Goal: Task Accomplishment & Management: Manage account settings

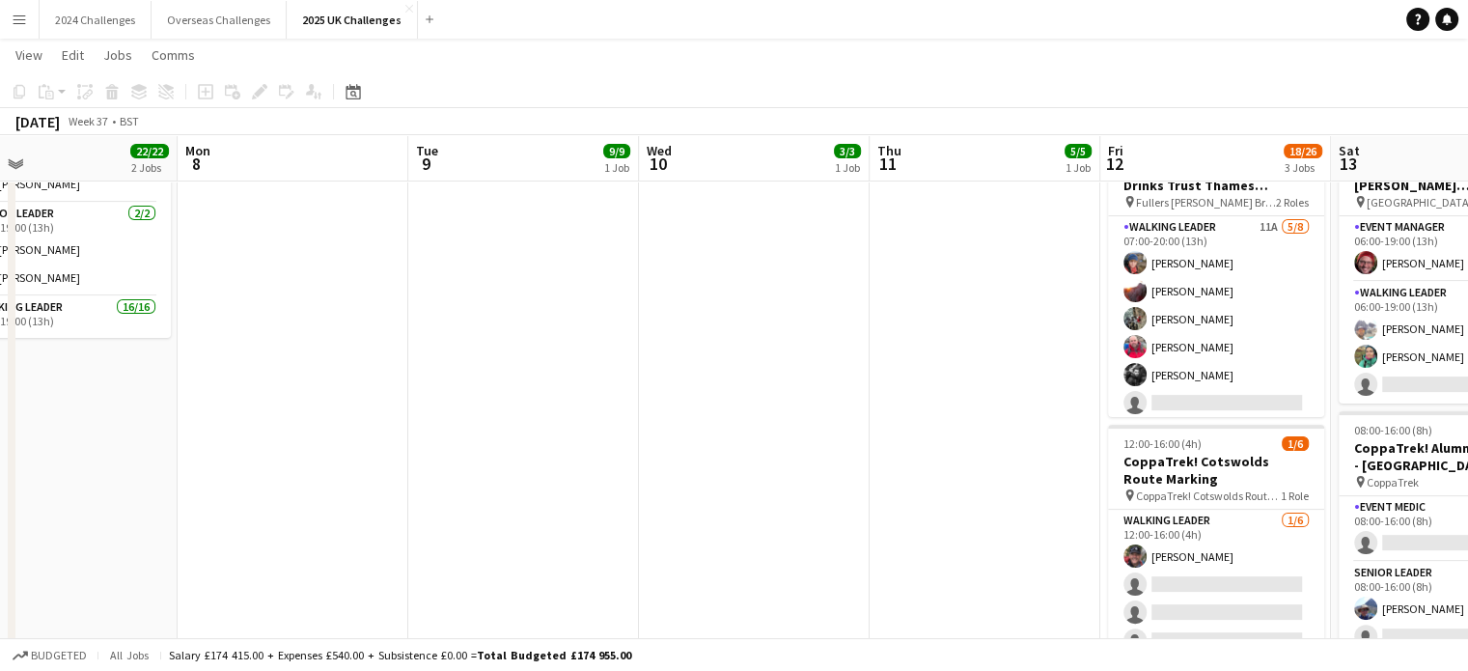
scroll to position [0, 577]
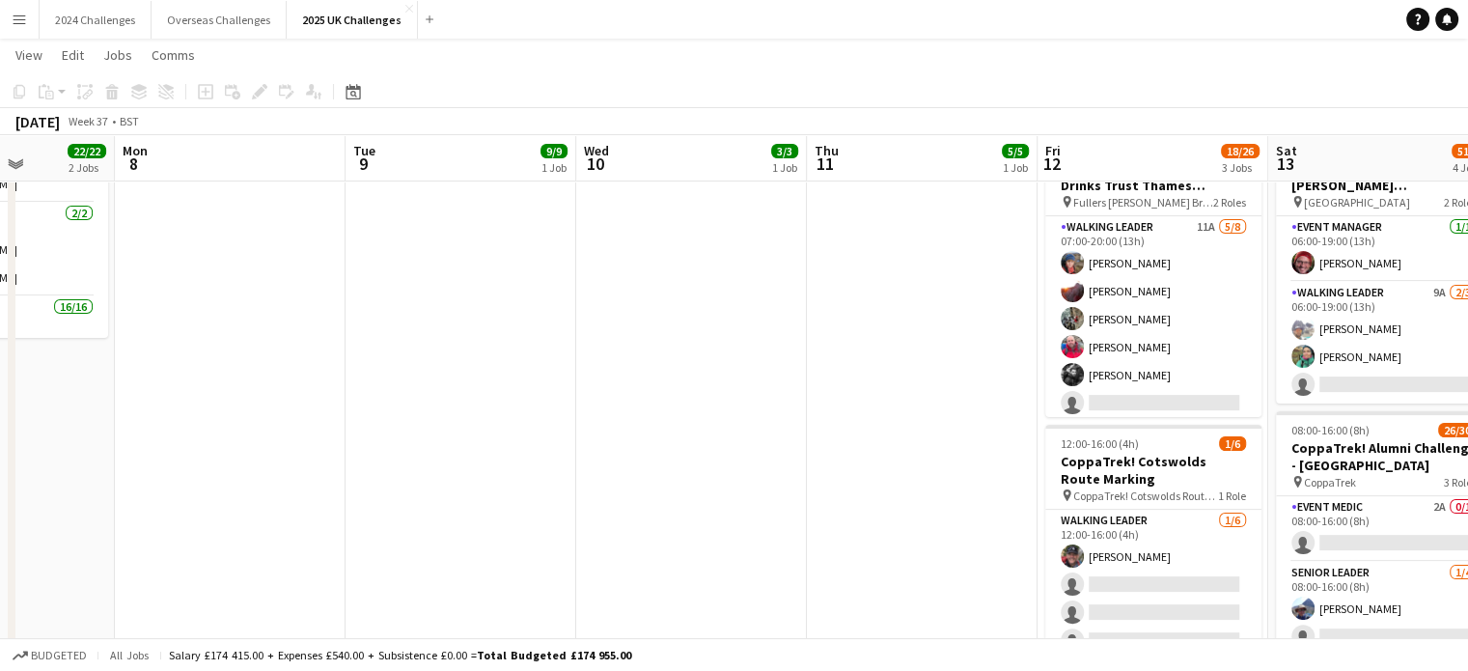
drag, startPoint x: 1452, startPoint y: 516, endPoint x: 510, endPoint y: 527, distance: 942.8
click at [510, 527] on app-calendar-viewport "Fri 5 Sat 6 35/35 2 Jobs Sun 7 22/22 2 Jobs Mon 8 Tue 9 9/9 1 Job Wed 10 3/3 1 …" at bounding box center [734, 404] width 1468 height 1430
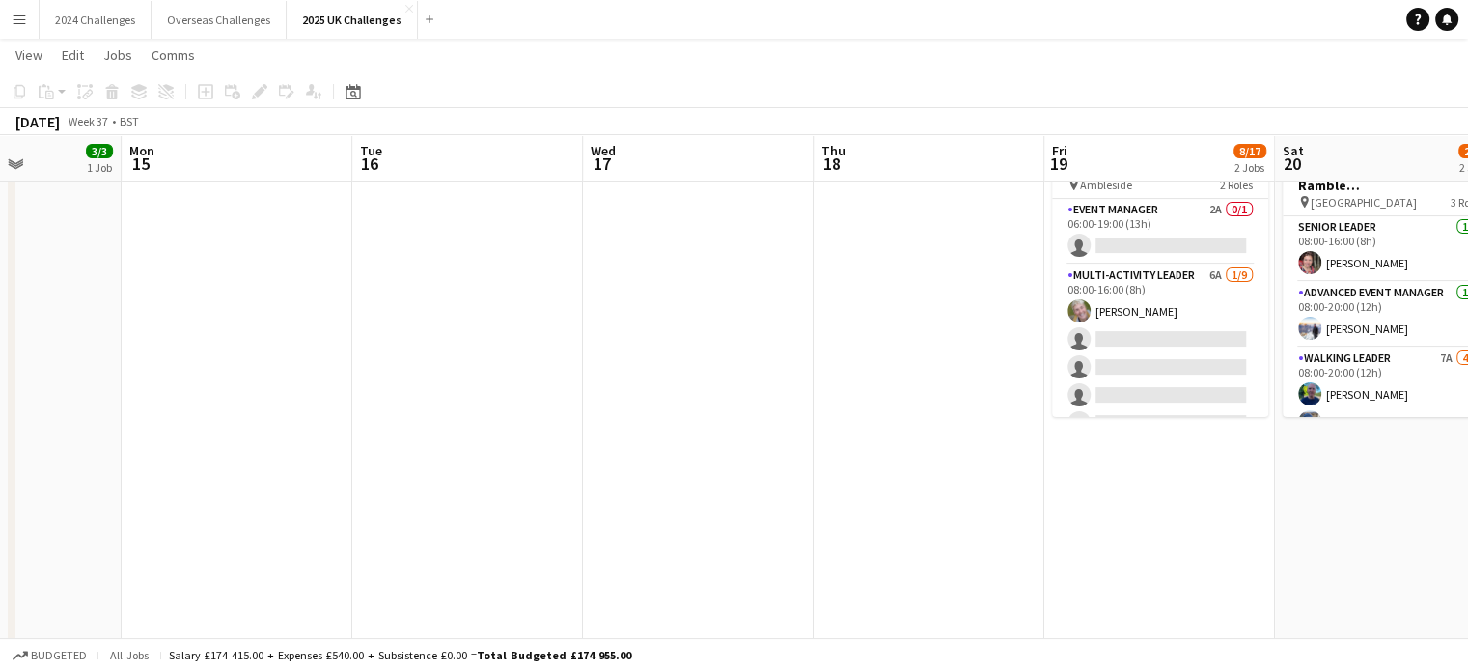
drag, startPoint x: 834, startPoint y: 470, endPoint x: 113, endPoint y: 501, distance: 721.5
click at [113, 501] on app-calendar-viewport "Thu 11 5/5 1 Job Fri 12 18/26 3 Jobs Sat 13 51/56 4 Jobs Sun 14 3/3 1 Job Mon 1…" at bounding box center [734, 404] width 1468 height 1430
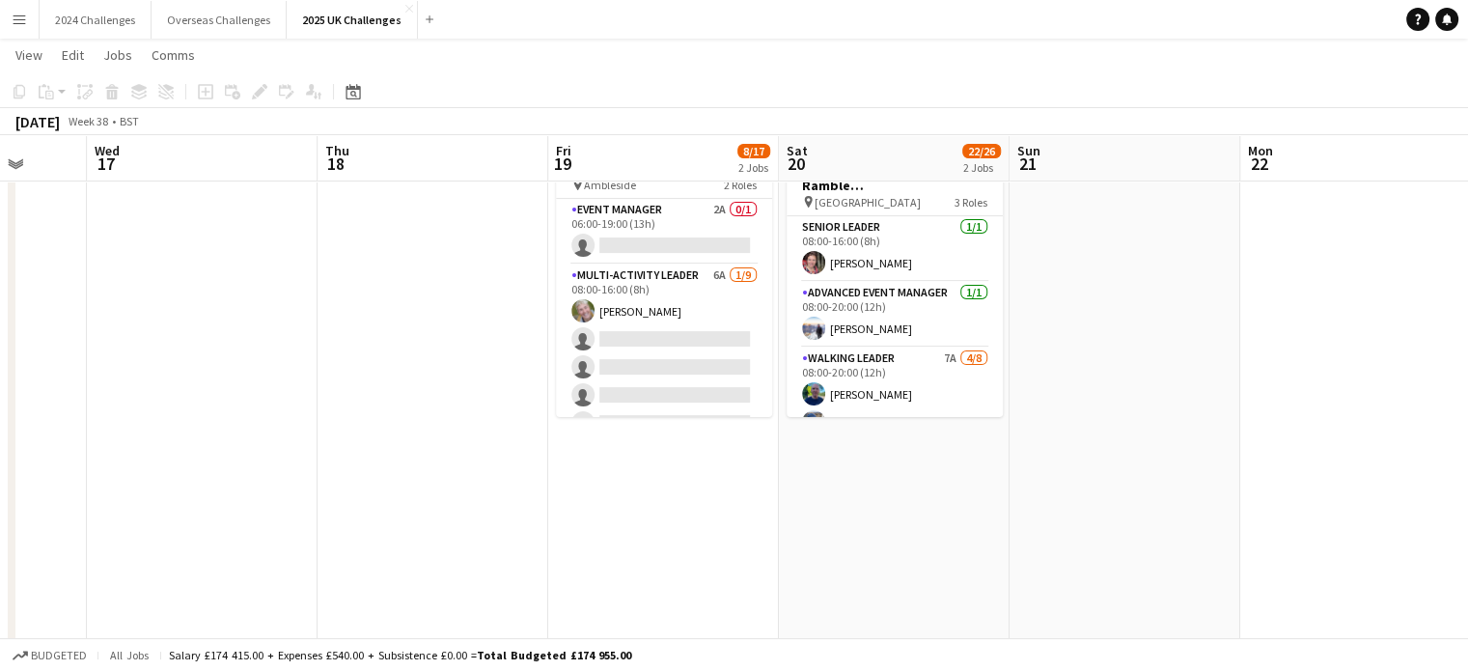
scroll to position [0, 882]
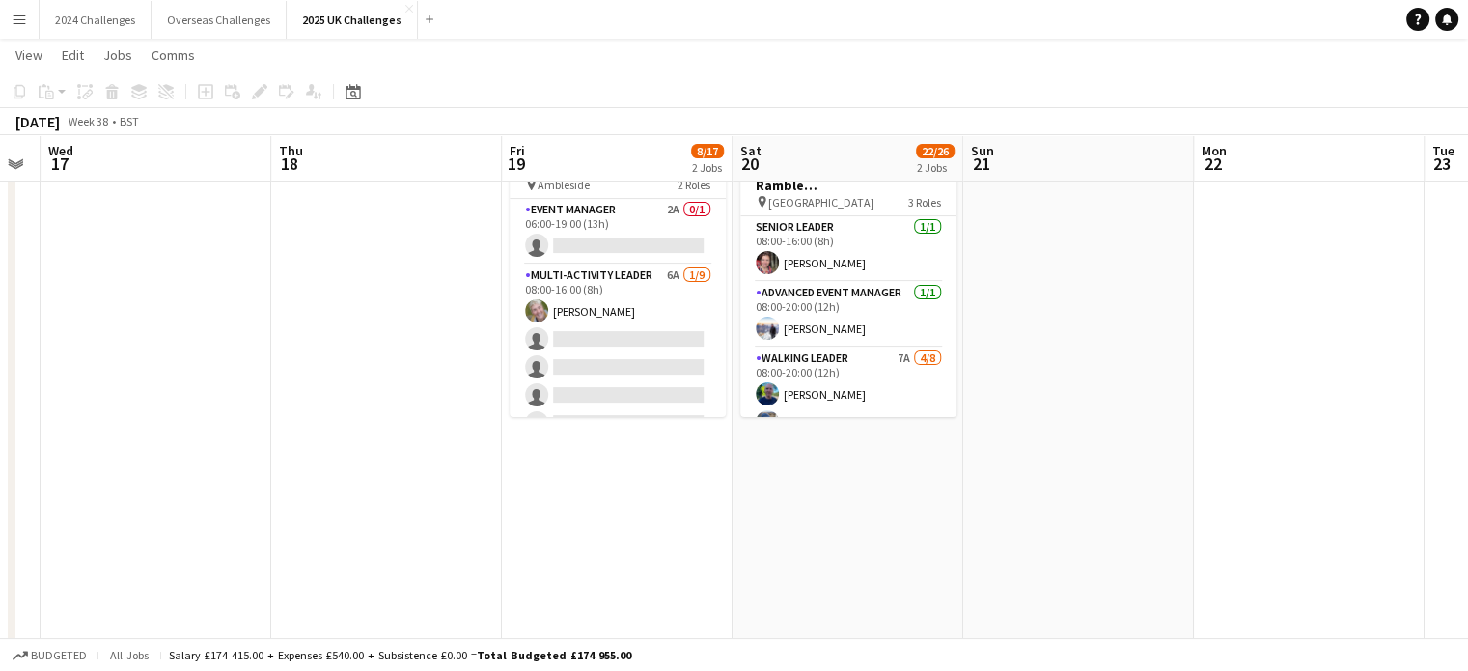
drag, startPoint x: 1000, startPoint y: 536, endPoint x: 528, endPoint y: 537, distance: 471.9
click at [476, 542] on app-calendar-viewport "Sat 13 51/56 4 Jobs Sun 14 3/3 1 Job Mon 15 Tue 16 Wed 17 Thu 18 Fri 19 8/17 2 …" at bounding box center [734, 404] width 1468 height 1430
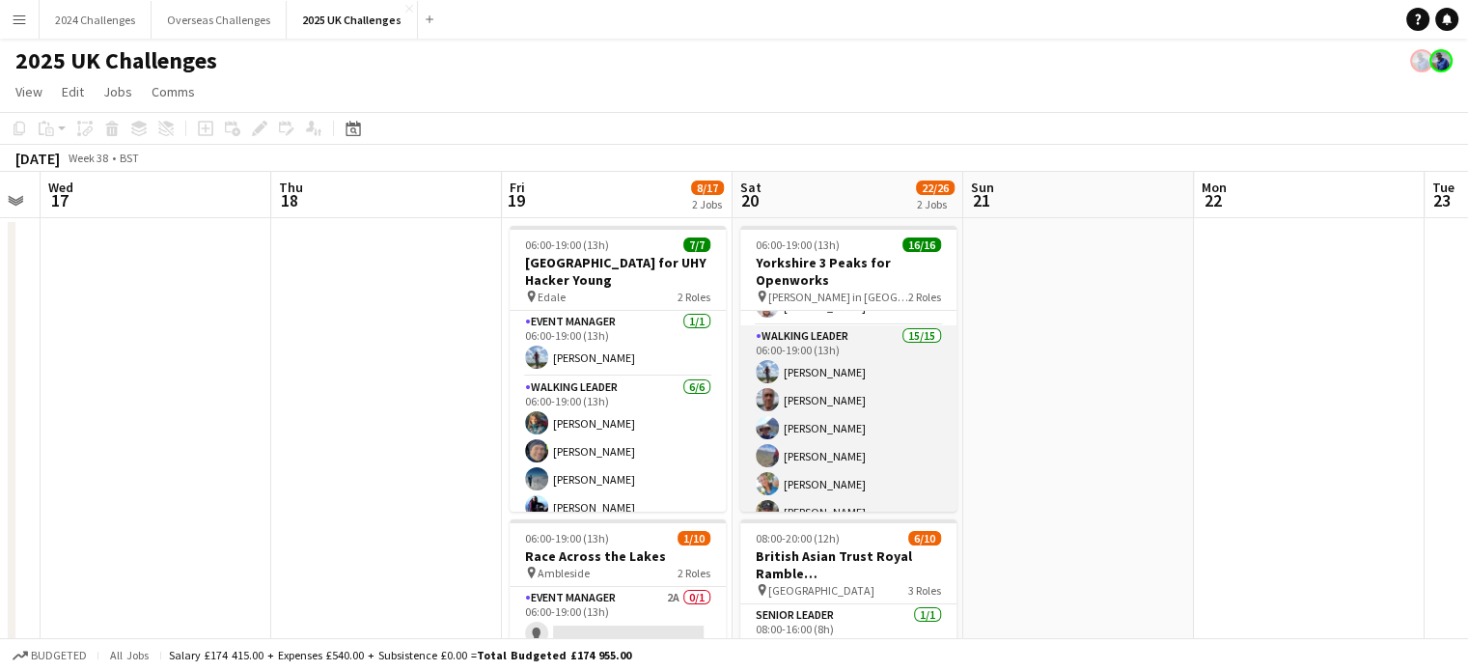
scroll to position [0, 0]
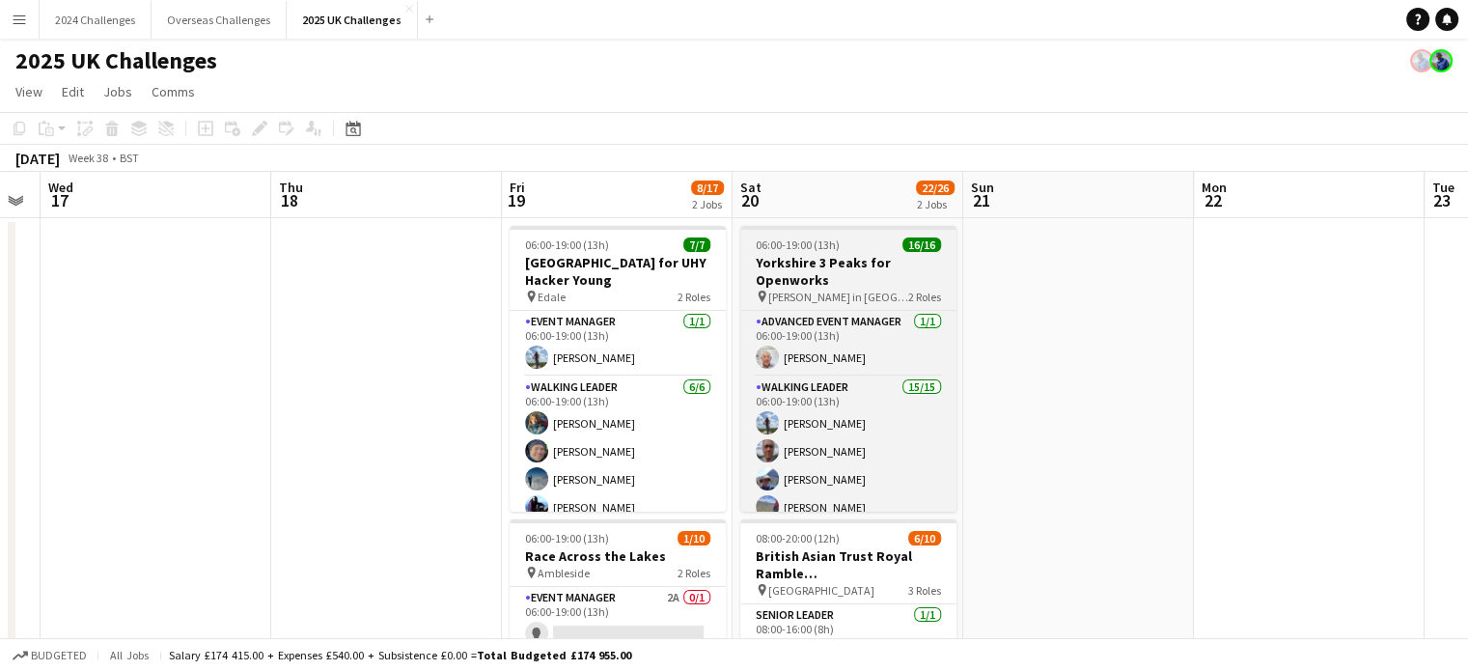
click at [838, 276] on h3 "Yorkshire 3 Peaks for Openworks" at bounding box center [848, 271] width 216 height 35
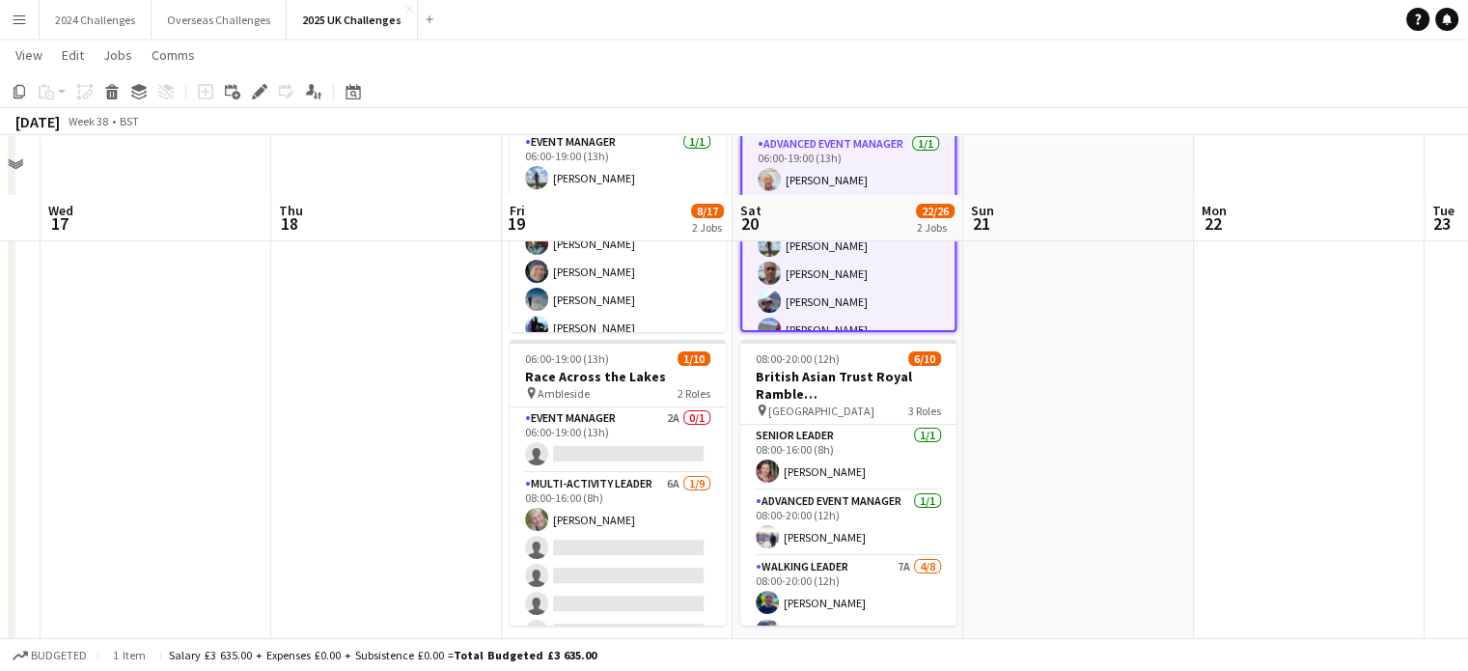
scroll to position [289, 0]
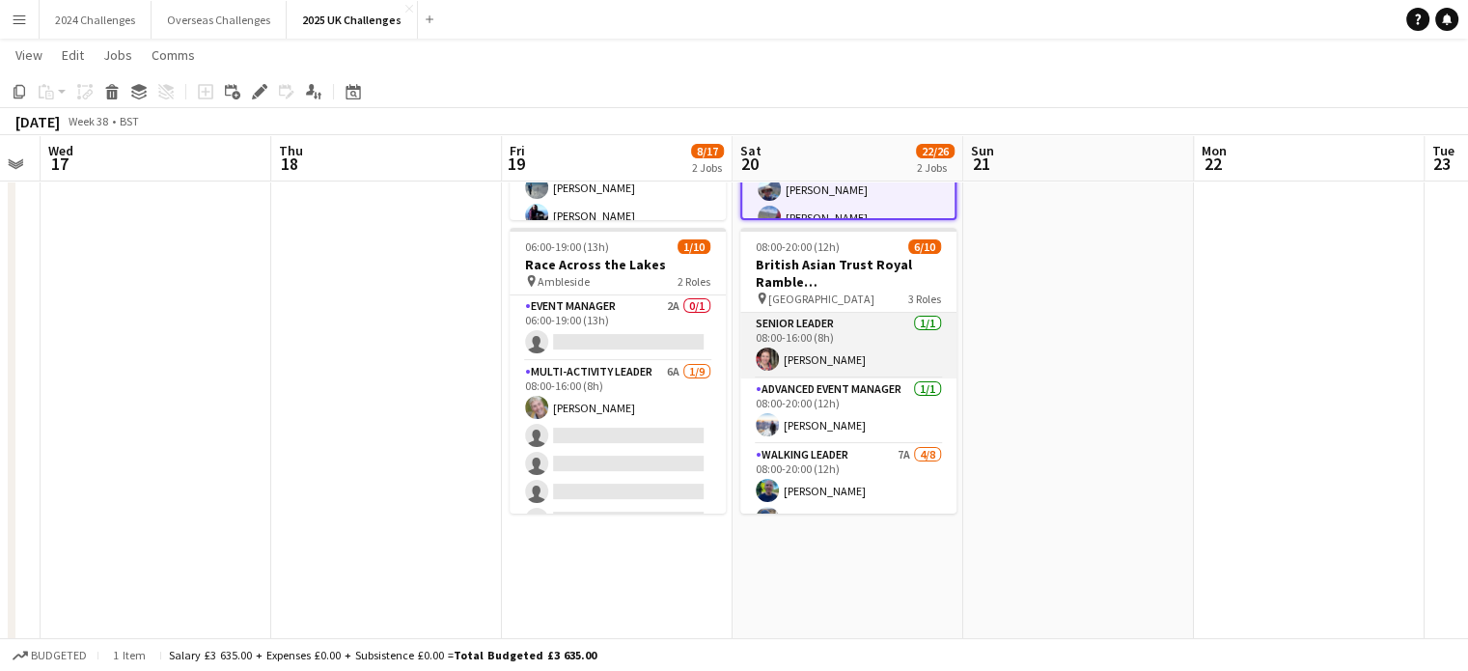
click at [833, 323] on app-card-role "Senior Leader [DATE] 08:00-16:00 (8h) [PERSON_NAME]" at bounding box center [848, 346] width 216 height 66
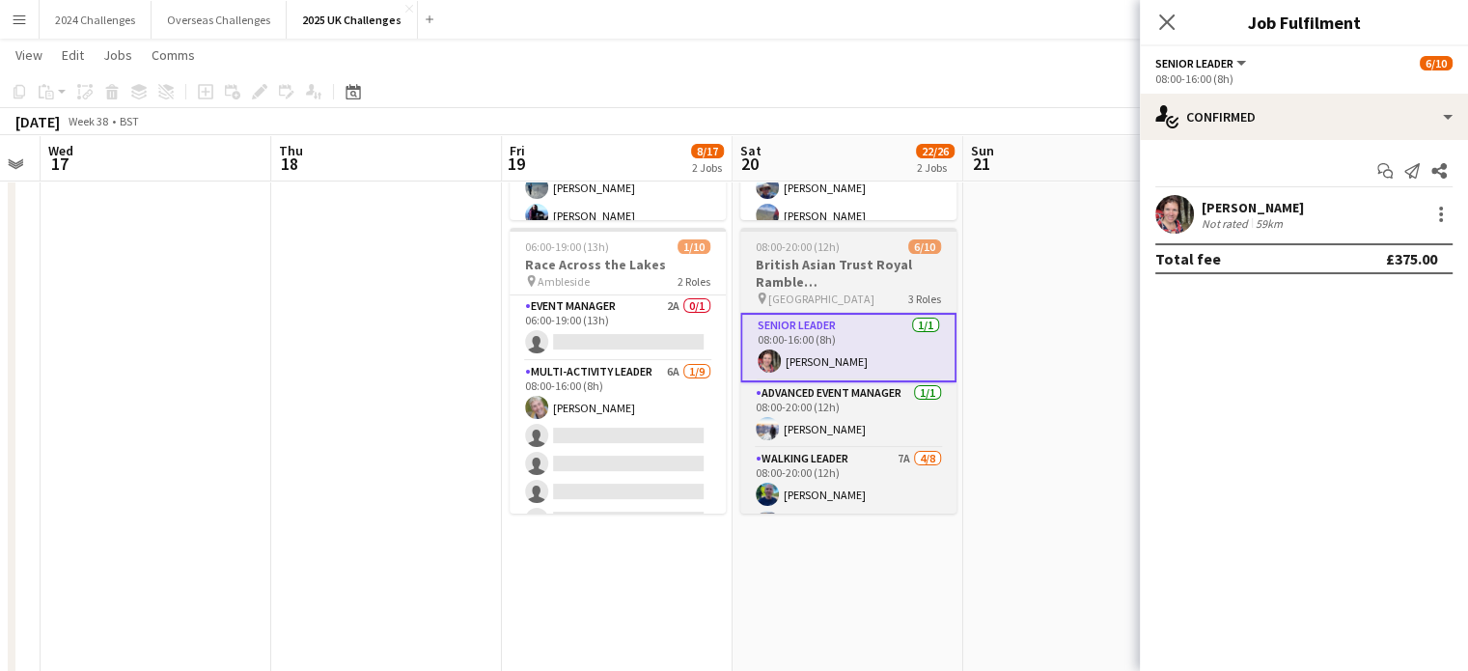
click at [826, 277] on h3 "British Asian Trust Royal Ramble ([GEOGRAPHIC_DATA])" at bounding box center [848, 273] width 216 height 35
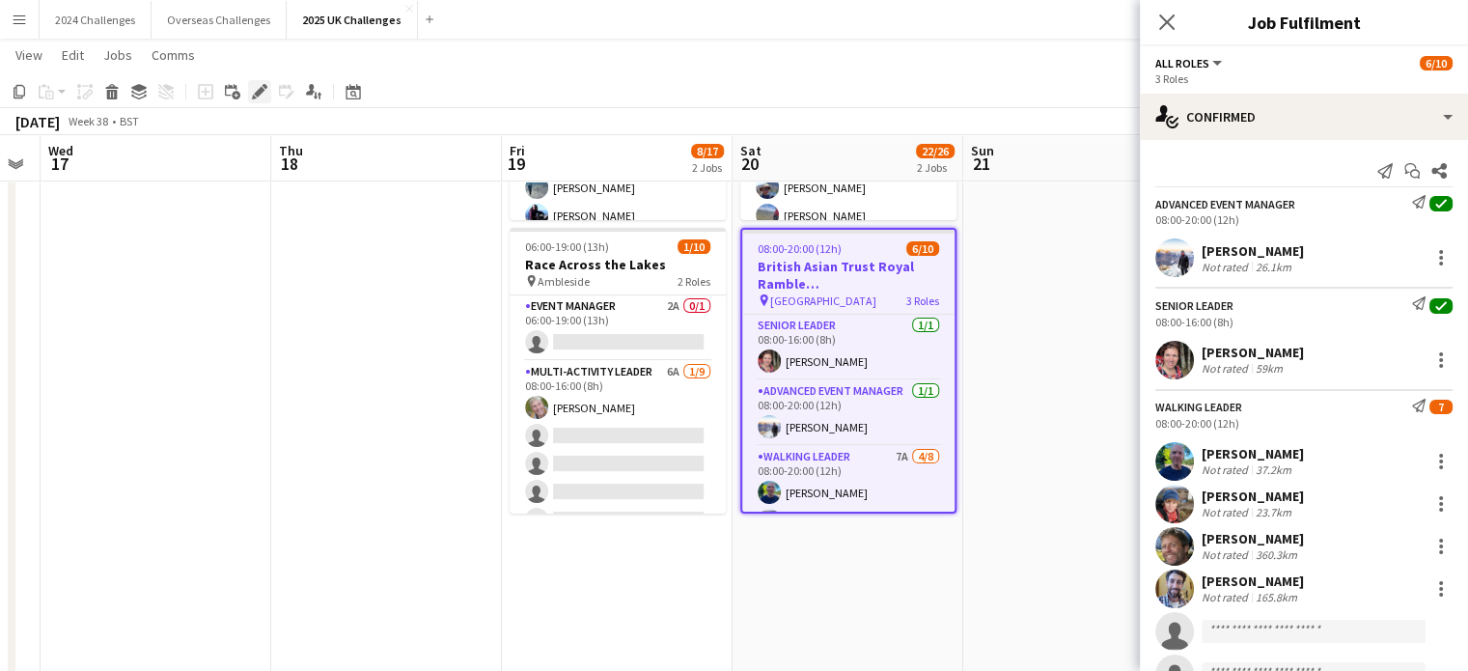
click at [266, 89] on icon "Edit" at bounding box center [259, 91] width 15 height 15
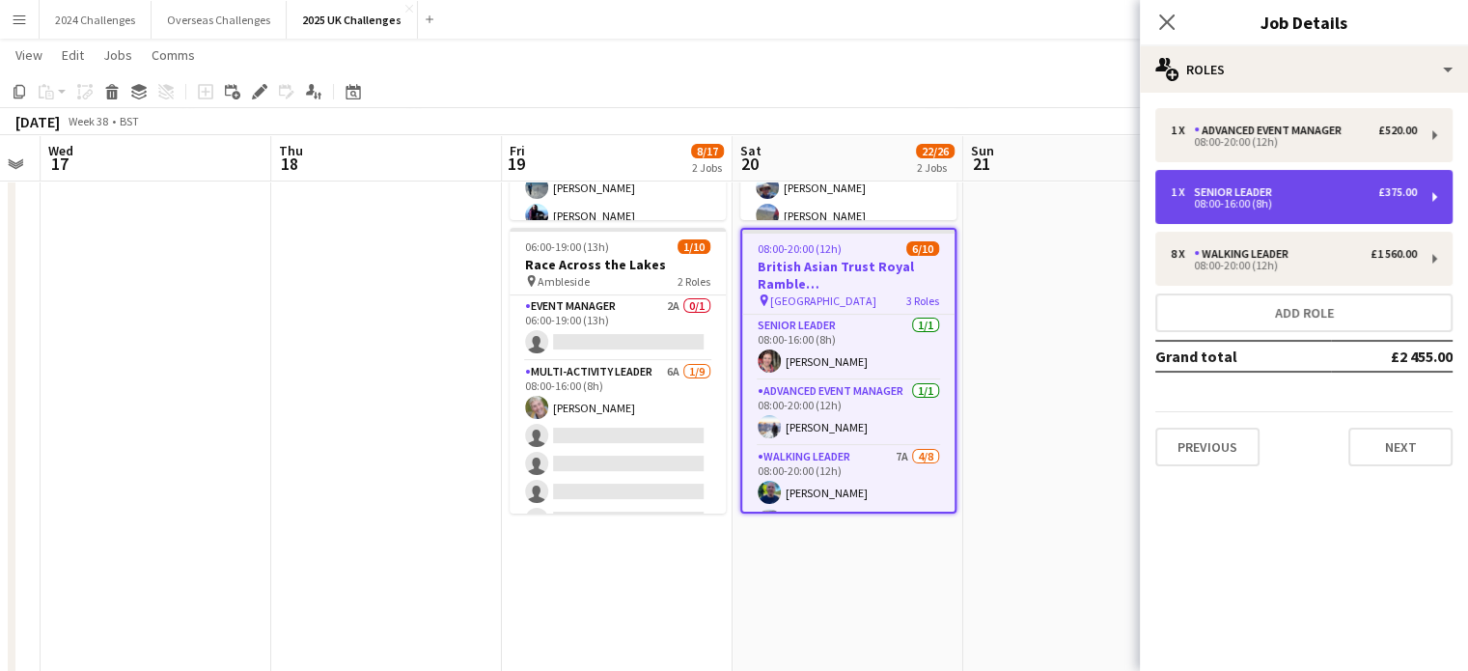
click at [1252, 189] on div "Senior Leader" at bounding box center [1237, 192] width 86 height 14
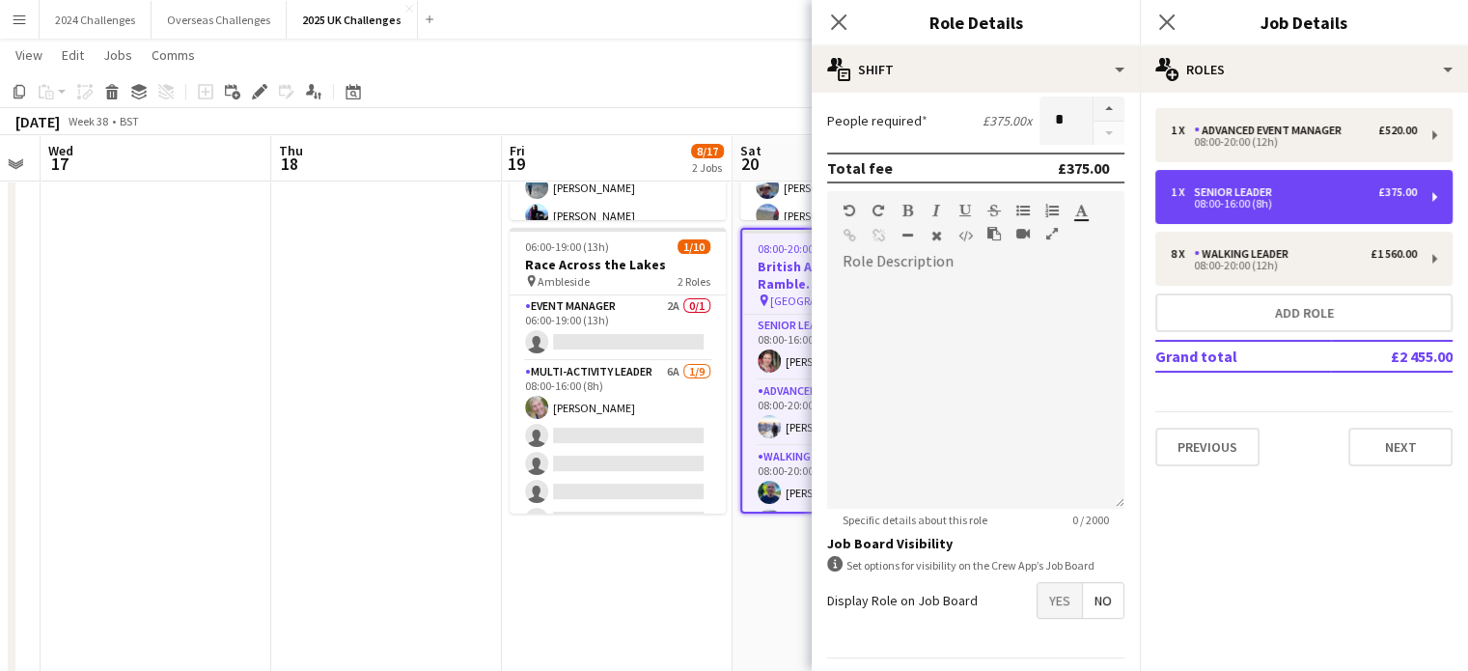
scroll to position [0, 0]
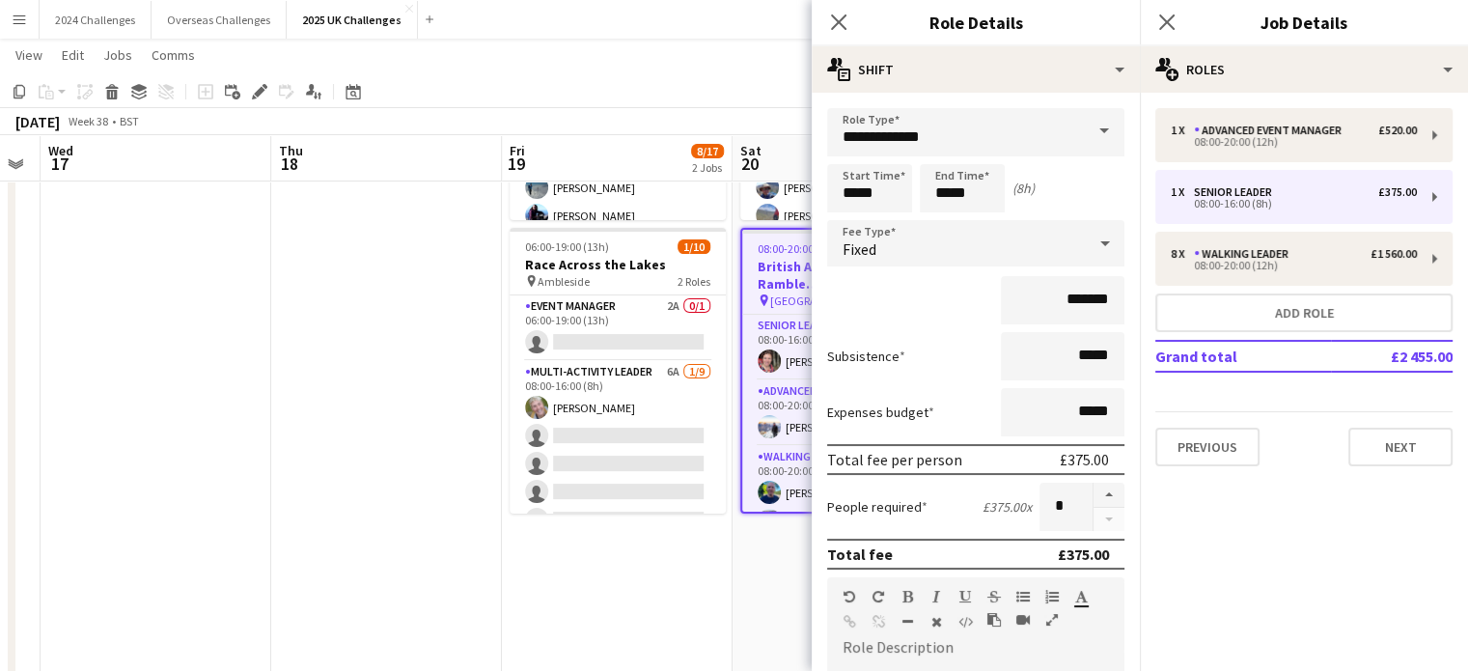
click at [548, 116] on div "[DATE] Week 38 • BST" at bounding box center [734, 121] width 1468 height 27
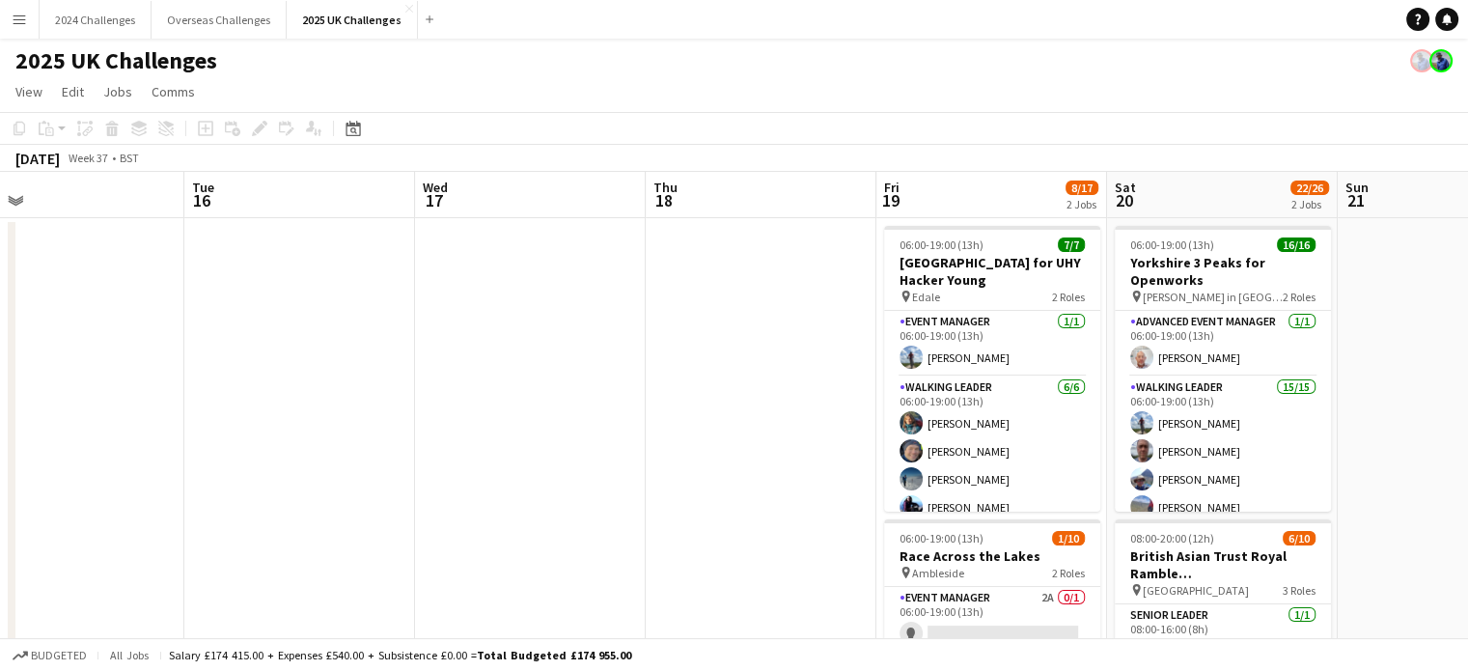
drag, startPoint x: 347, startPoint y: 376, endPoint x: 946, endPoint y: 378, distance: 598.3
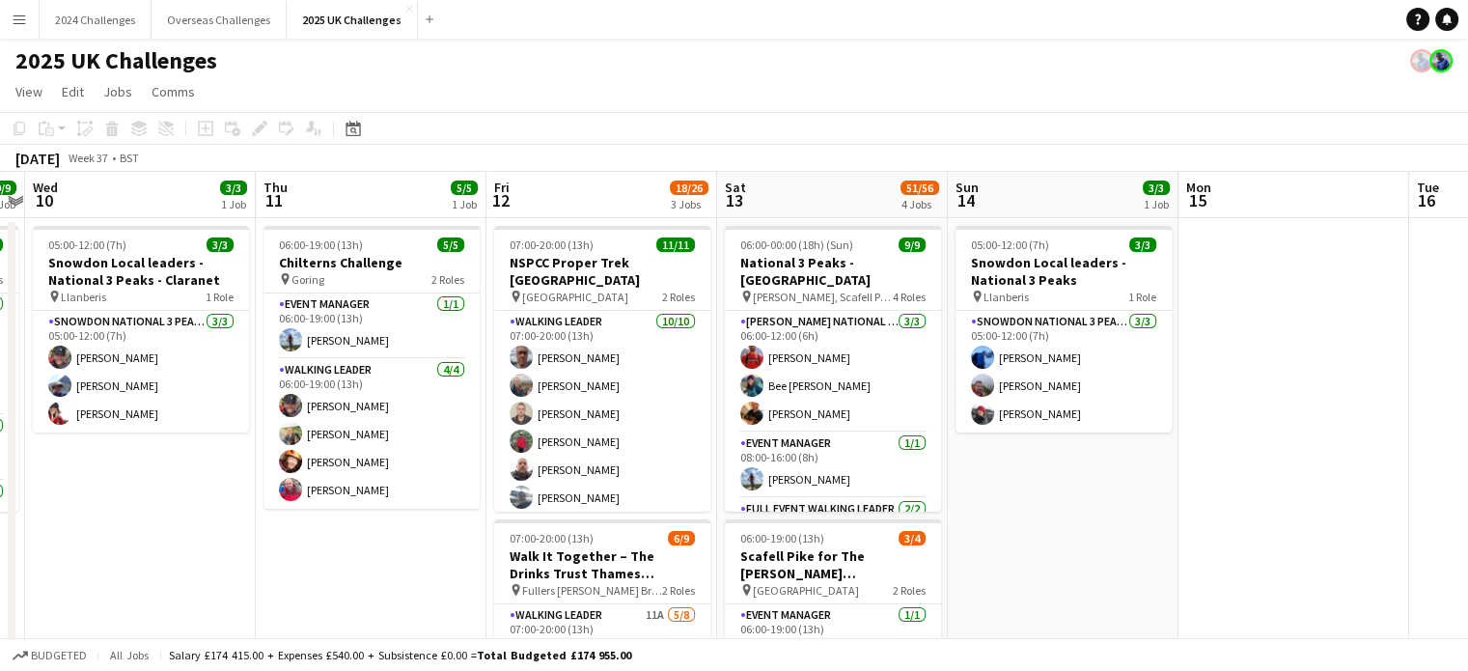
scroll to position [0, 427]
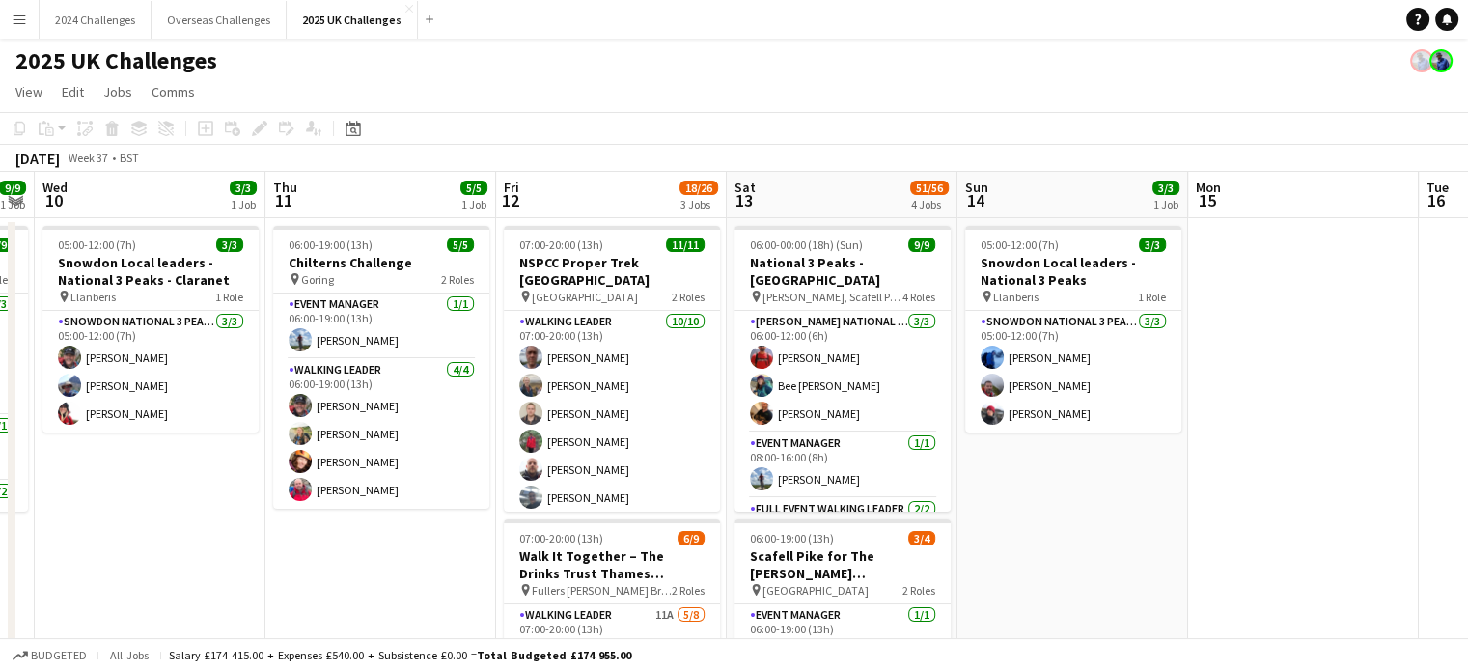
drag, startPoint x: 465, startPoint y: 379, endPoint x: 1481, endPoint y: 379, distance: 1016.1
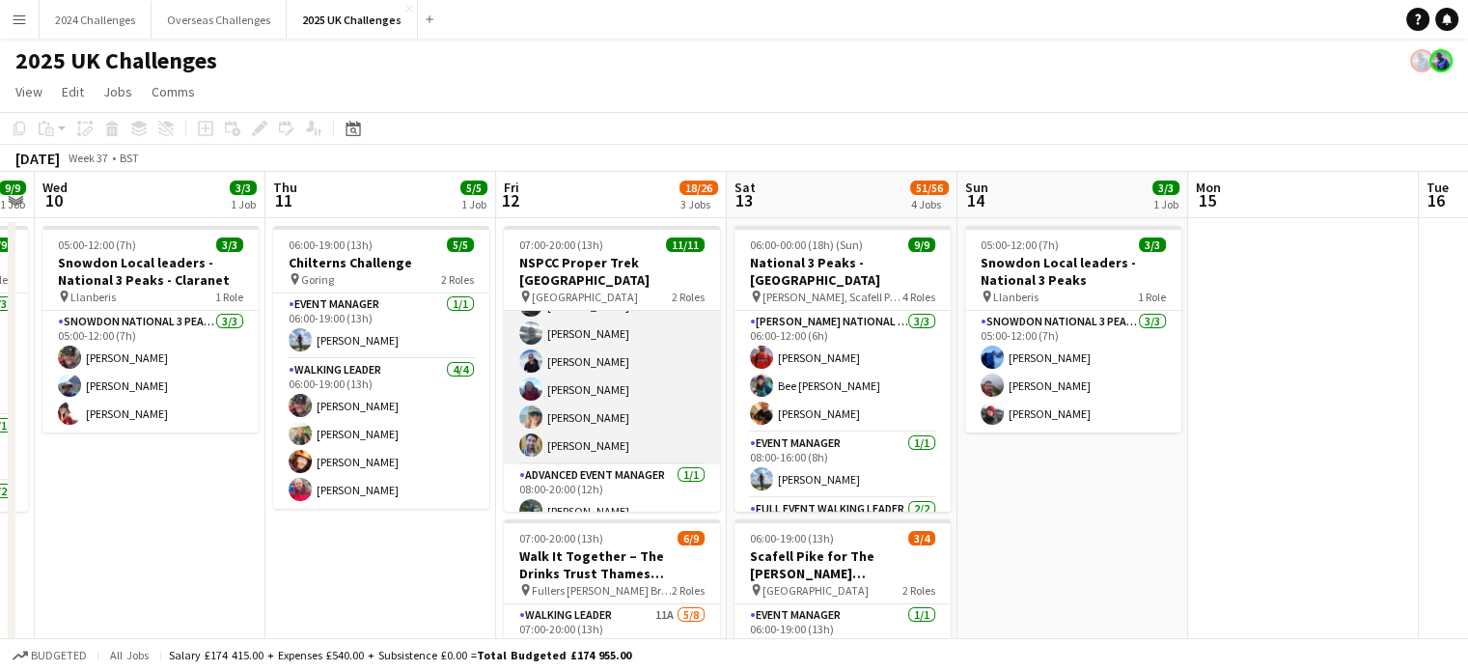
scroll to position [0, 0]
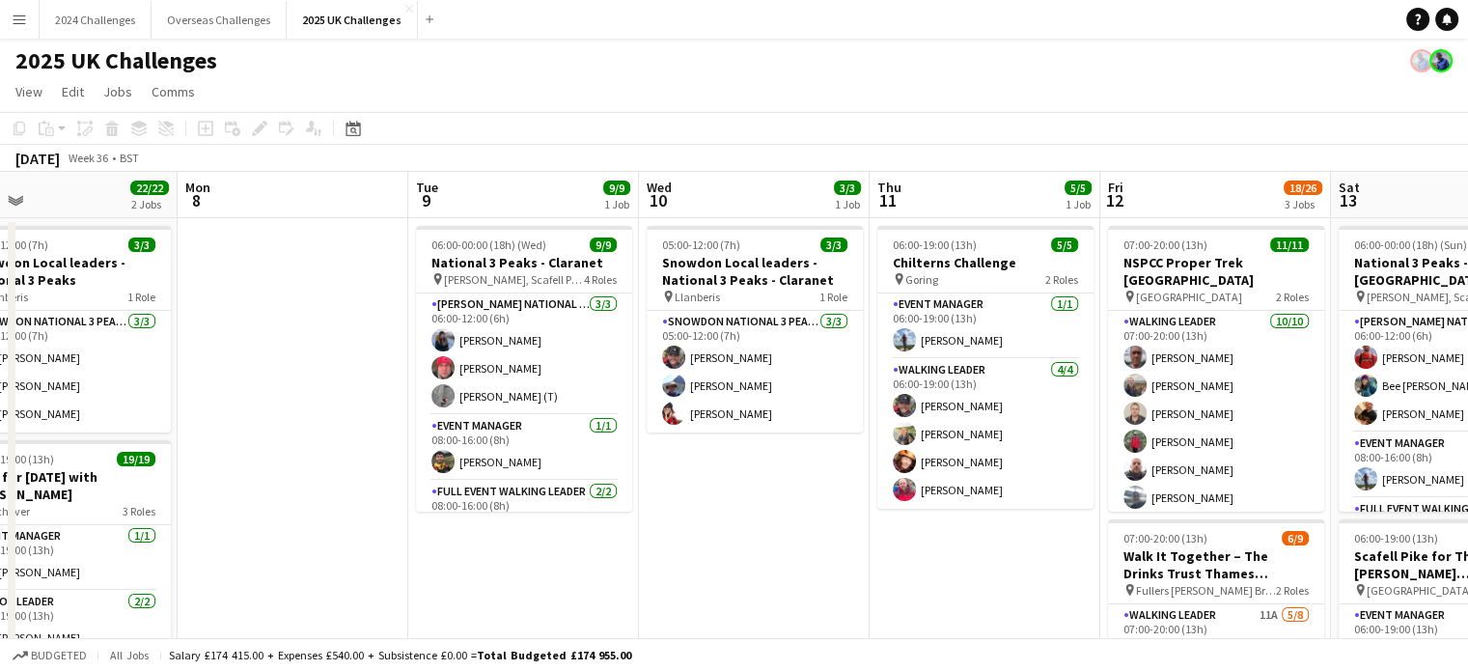
drag, startPoint x: 243, startPoint y: 533, endPoint x: 847, endPoint y: 528, distance: 604.1
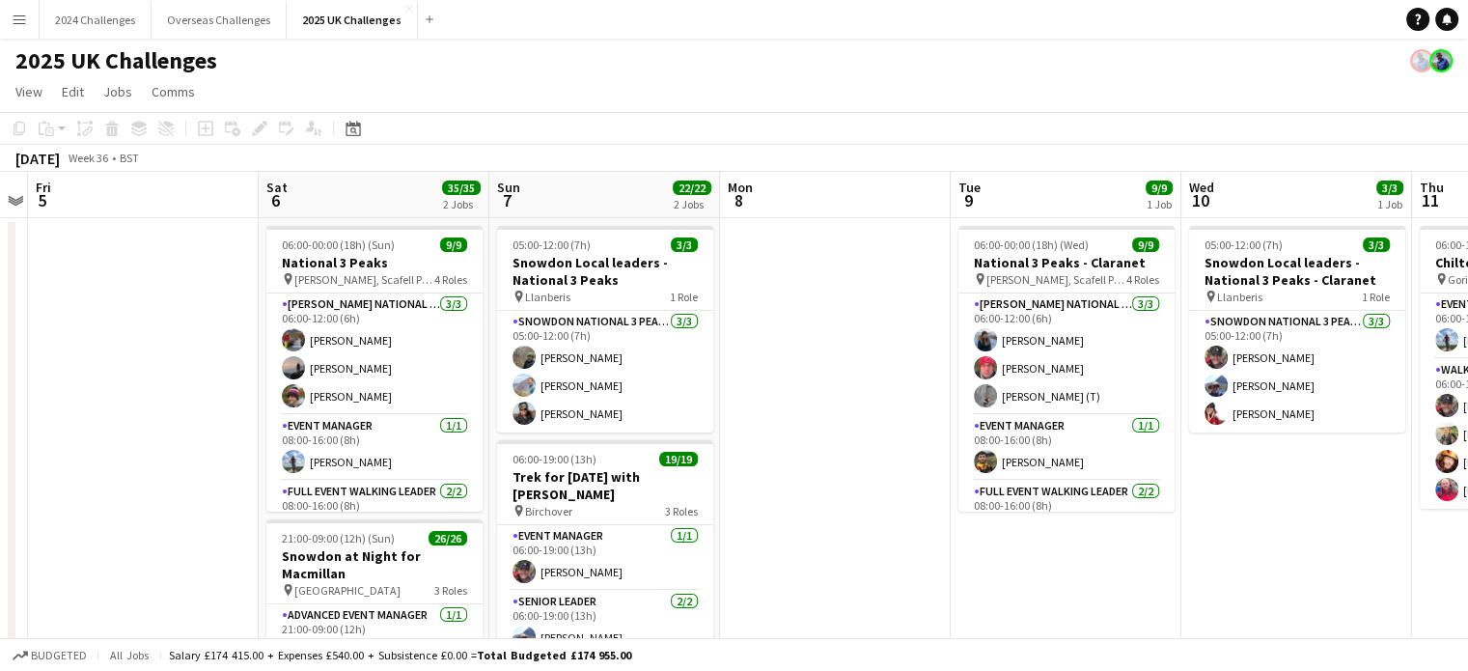
drag, startPoint x: 502, startPoint y: 525, endPoint x: 1033, endPoint y: 541, distance: 532.0
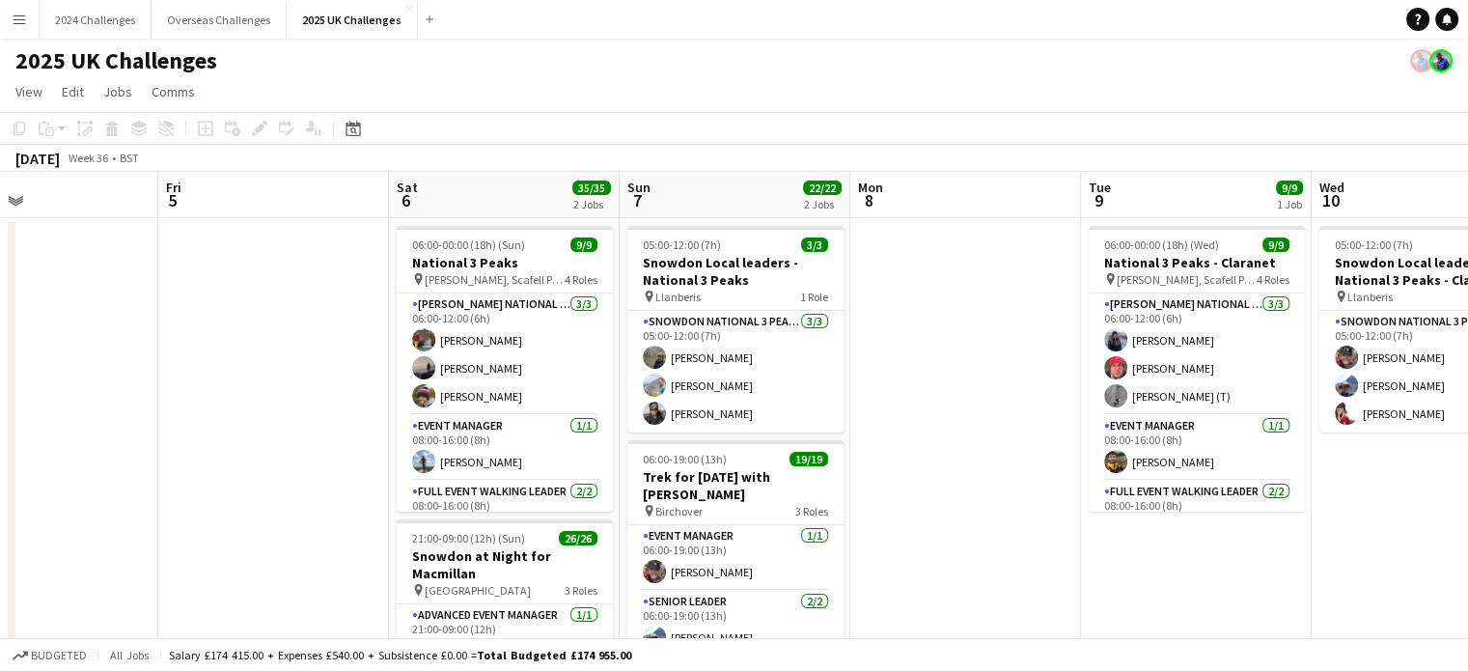
scroll to position [0, 577]
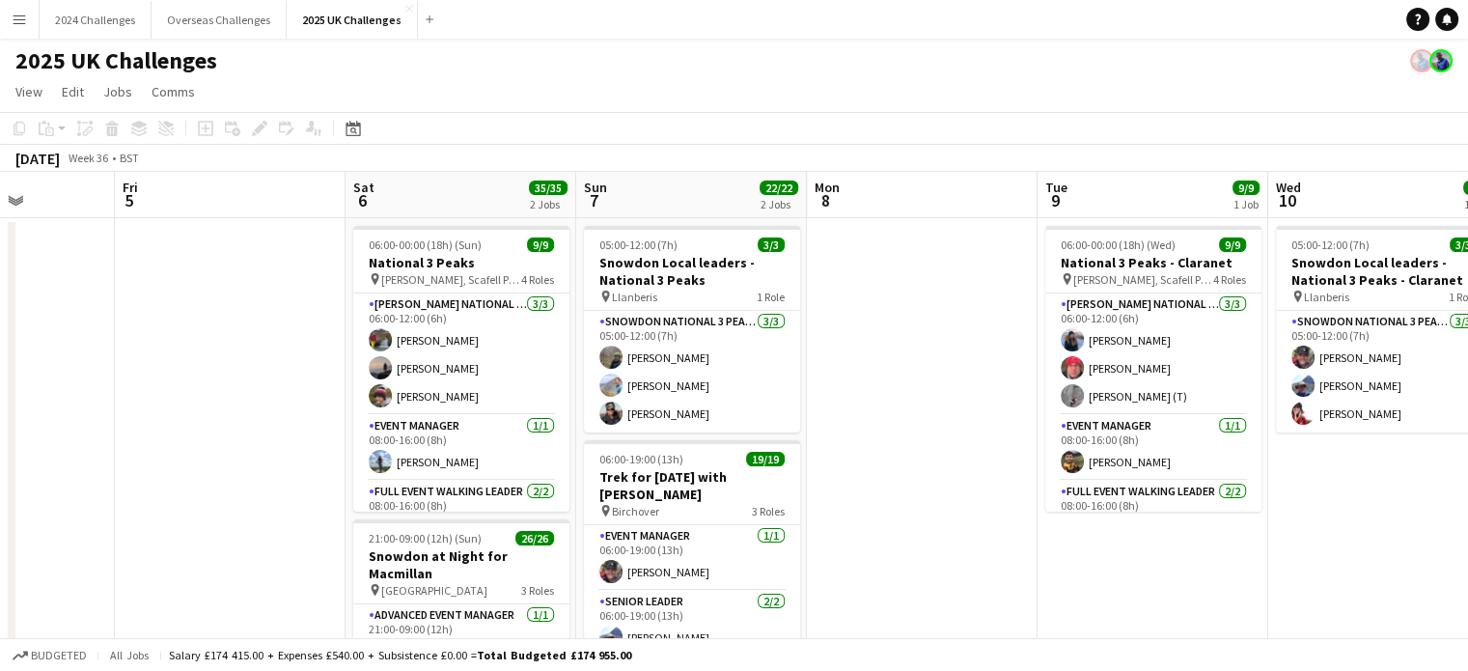
drag, startPoint x: 749, startPoint y: 435, endPoint x: 1066, endPoint y: 435, distance: 317.5
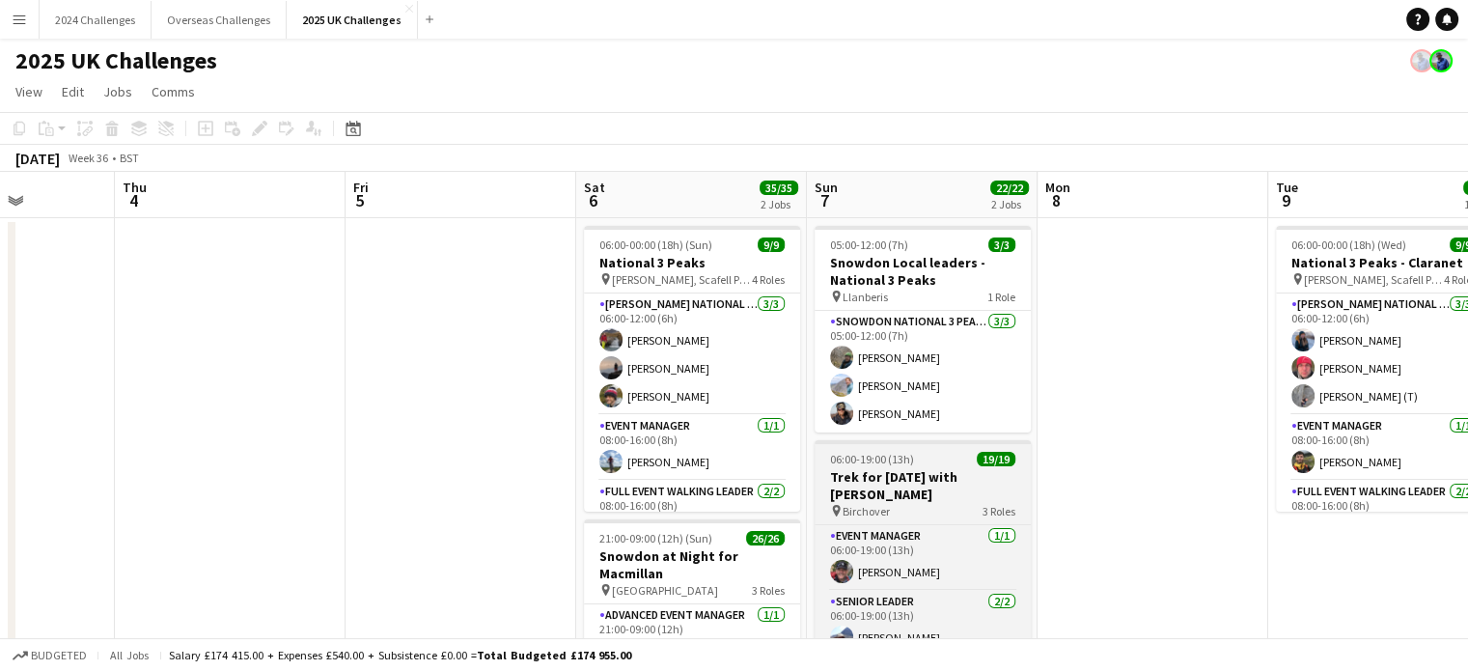
click at [906, 473] on h3 "Trek for [DATE] with [PERSON_NAME]" at bounding box center [922, 485] width 216 height 35
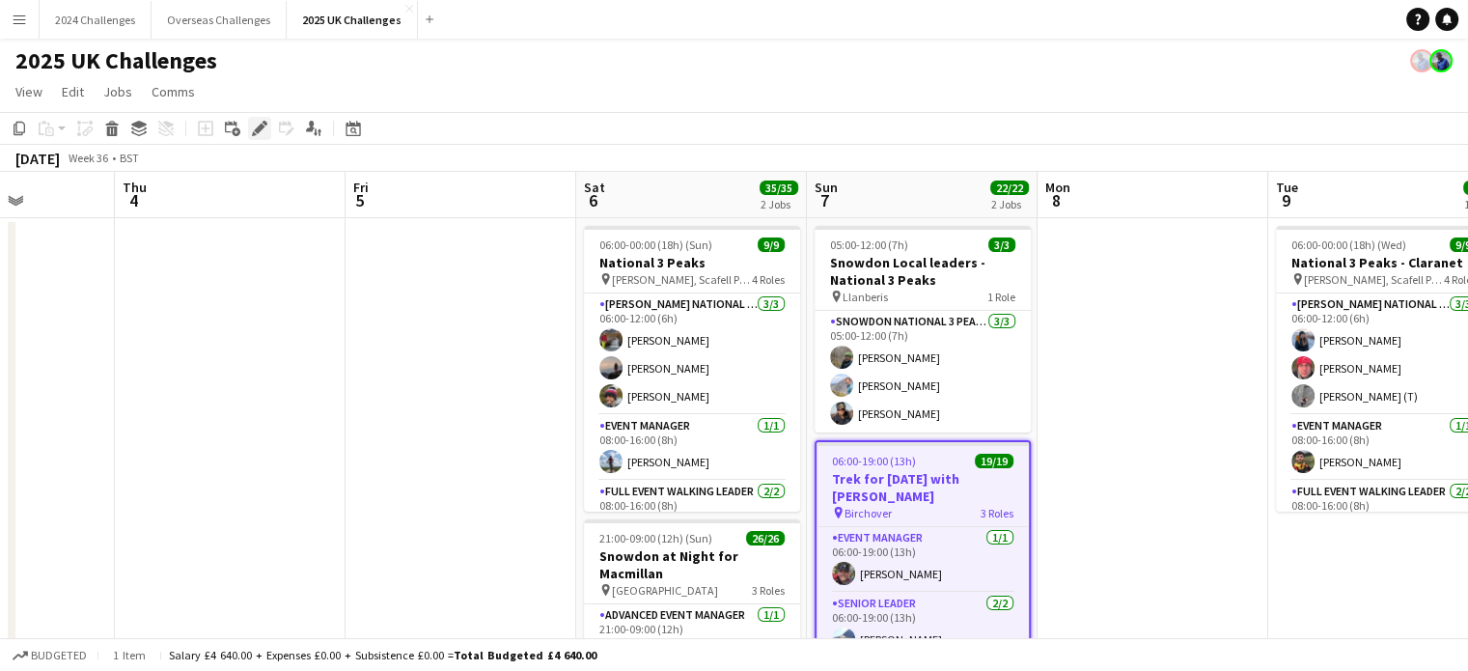
click at [255, 121] on icon "Edit" at bounding box center [259, 128] width 15 height 15
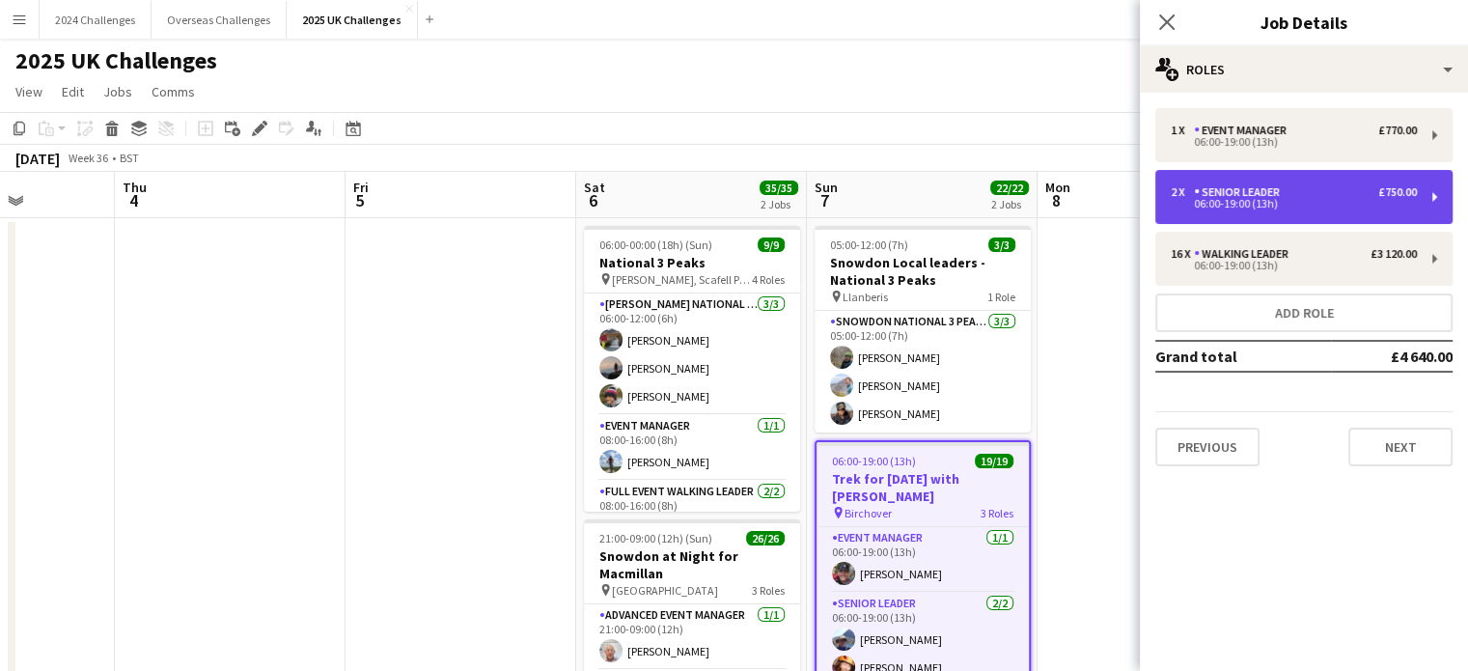
click at [1281, 192] on div "Senior Leader" at bounding box center [1241, 192] width 94 height 14
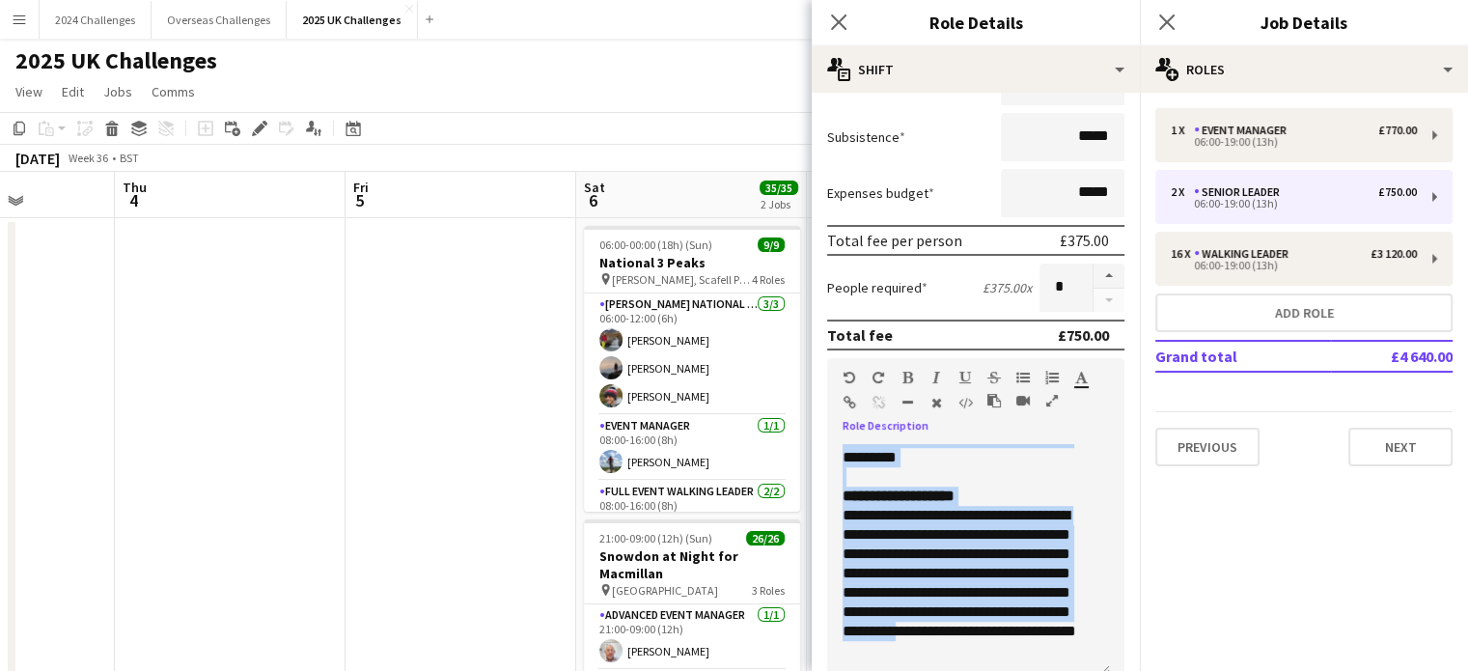
scroll to position [537, 0]
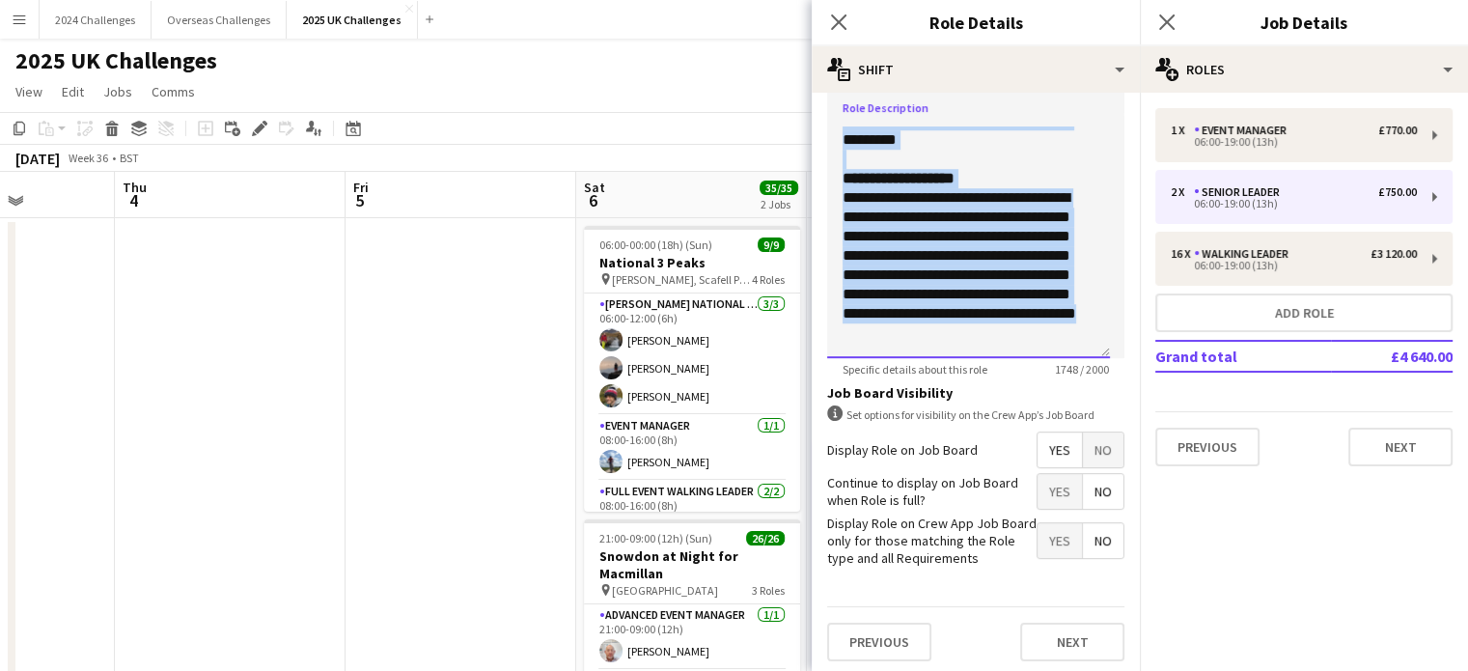
drag, startPoint x: 845, startPoint y: 477, endPoint x: 1061, endPoint y: 323, distance: 265.1
click at [1061, 323] on div "**********" at bounding box center [968, 242] width 283 height 232
copy div "**********"
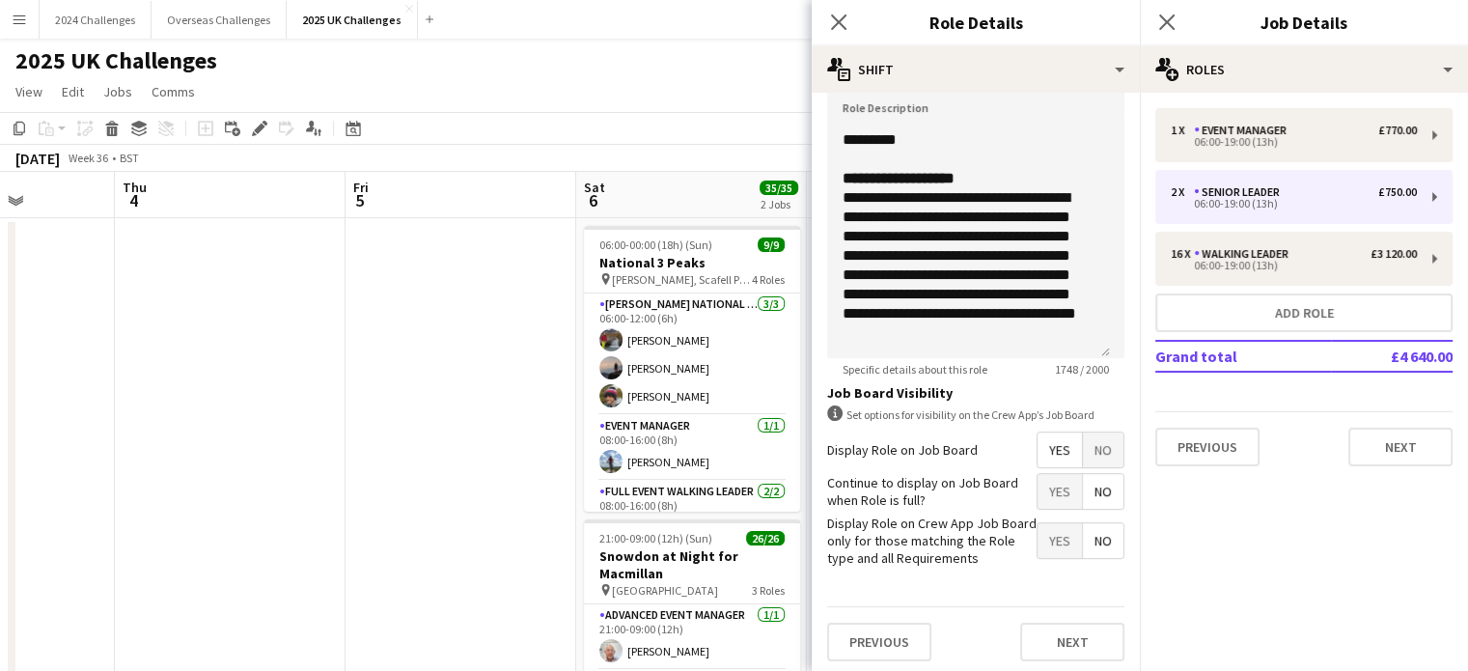
click at [677, 77] on app-page-menu "View Day view expanded Day view collapsed Month view Date picker Jump to [DATE]…" at bounding box center [734, 93] width 1468 height 37
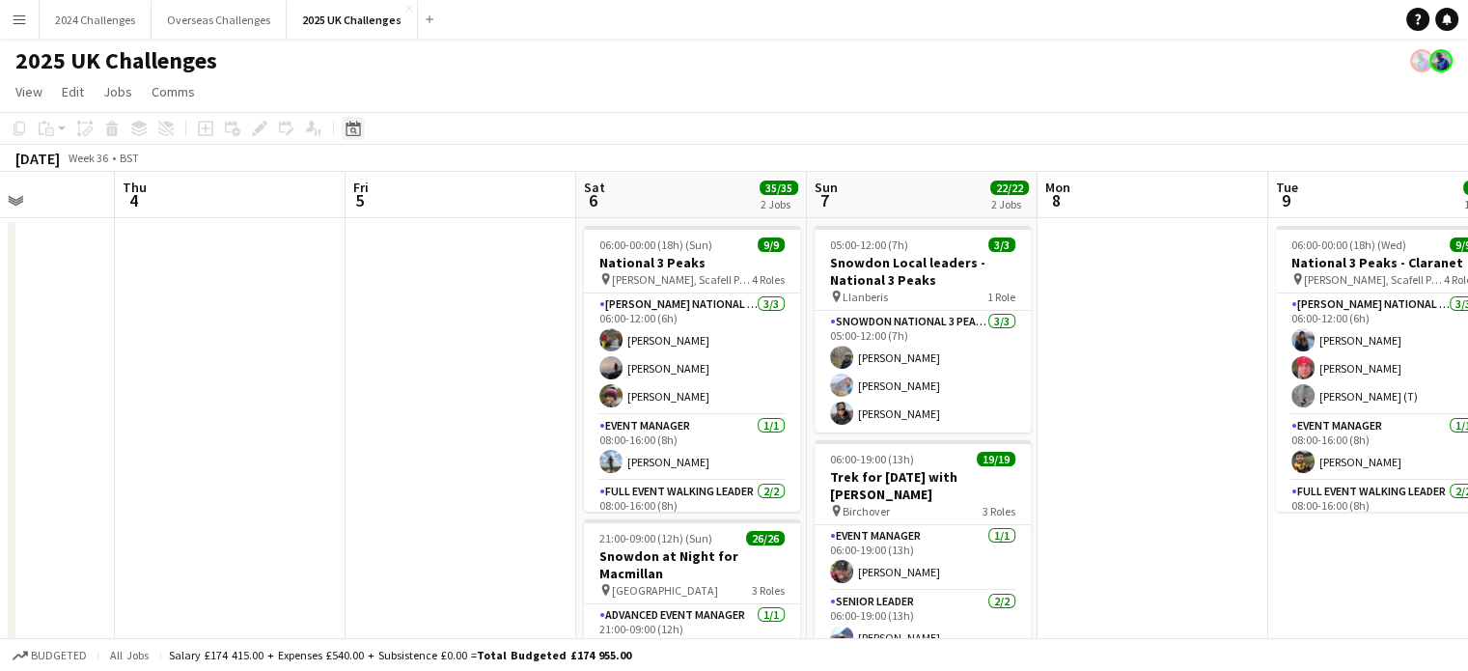
click at [350, 126] on icon "Date picker" at bounding box center [352, 128] width 15 height 15
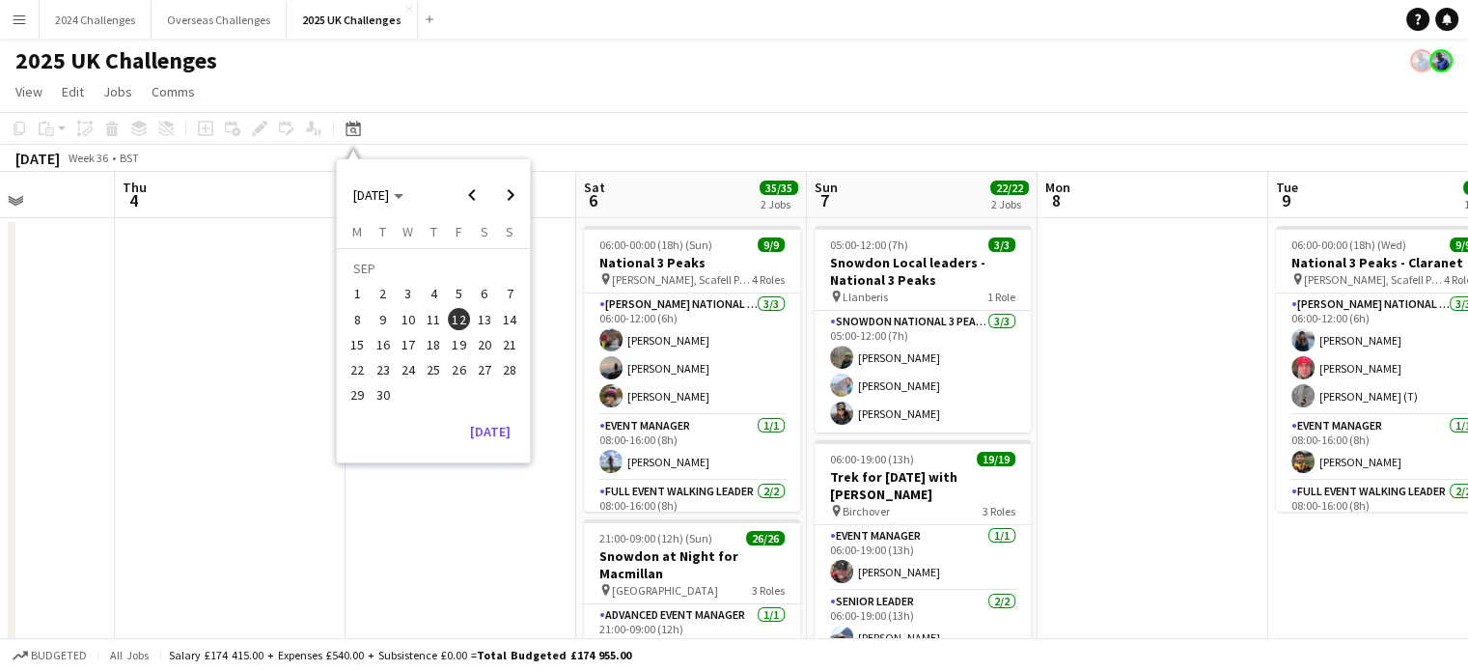
click at [488, 344] on span "20" at bounding box center [484, 344] width 23 height 23
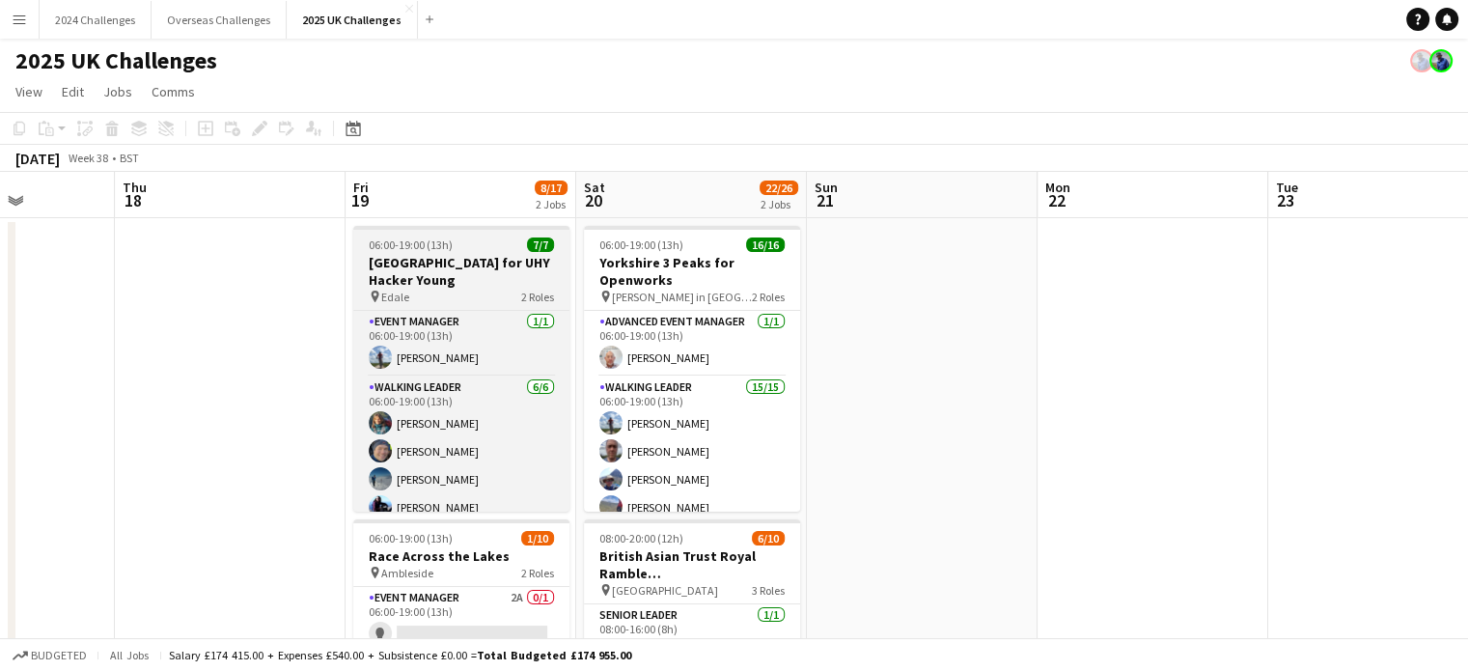
scroll to position [0, 664]
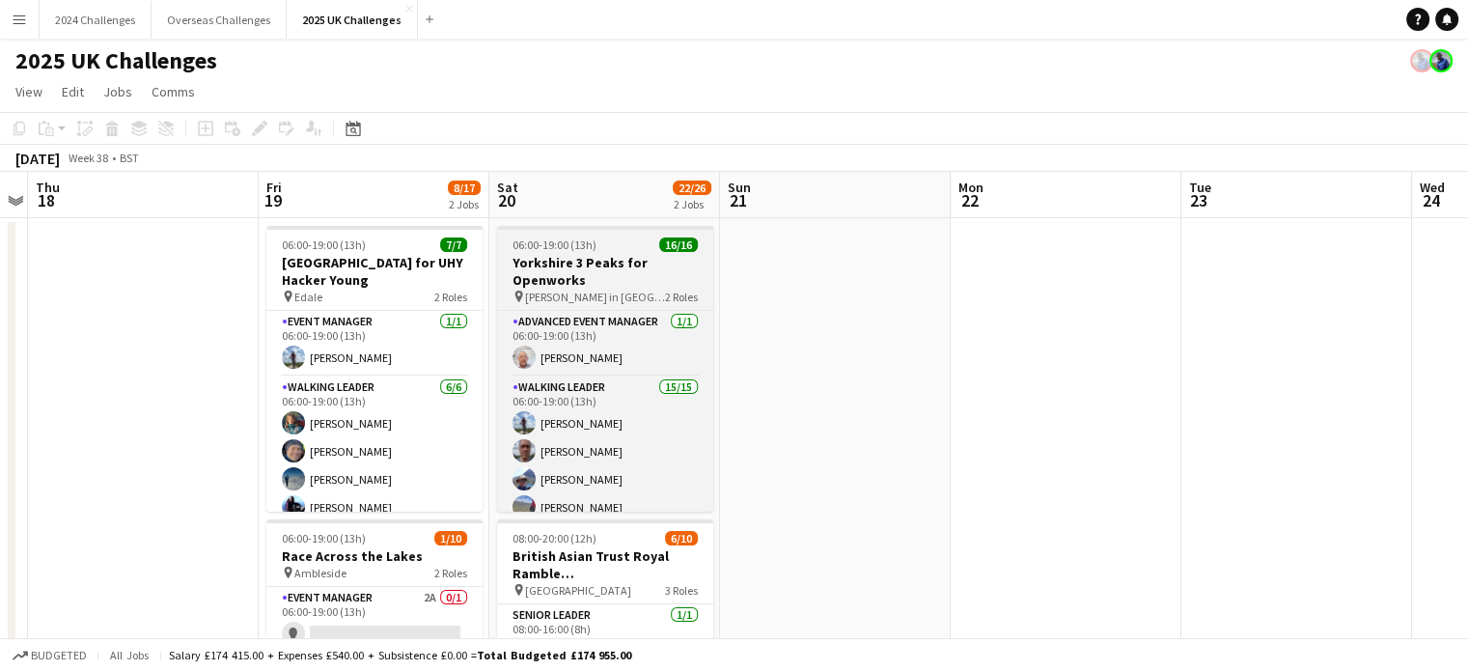
click at [571, 269] on h3 "Yorkshire 3 Peaks for Openworks" at bounding box center [605, 271] width 216 height 35
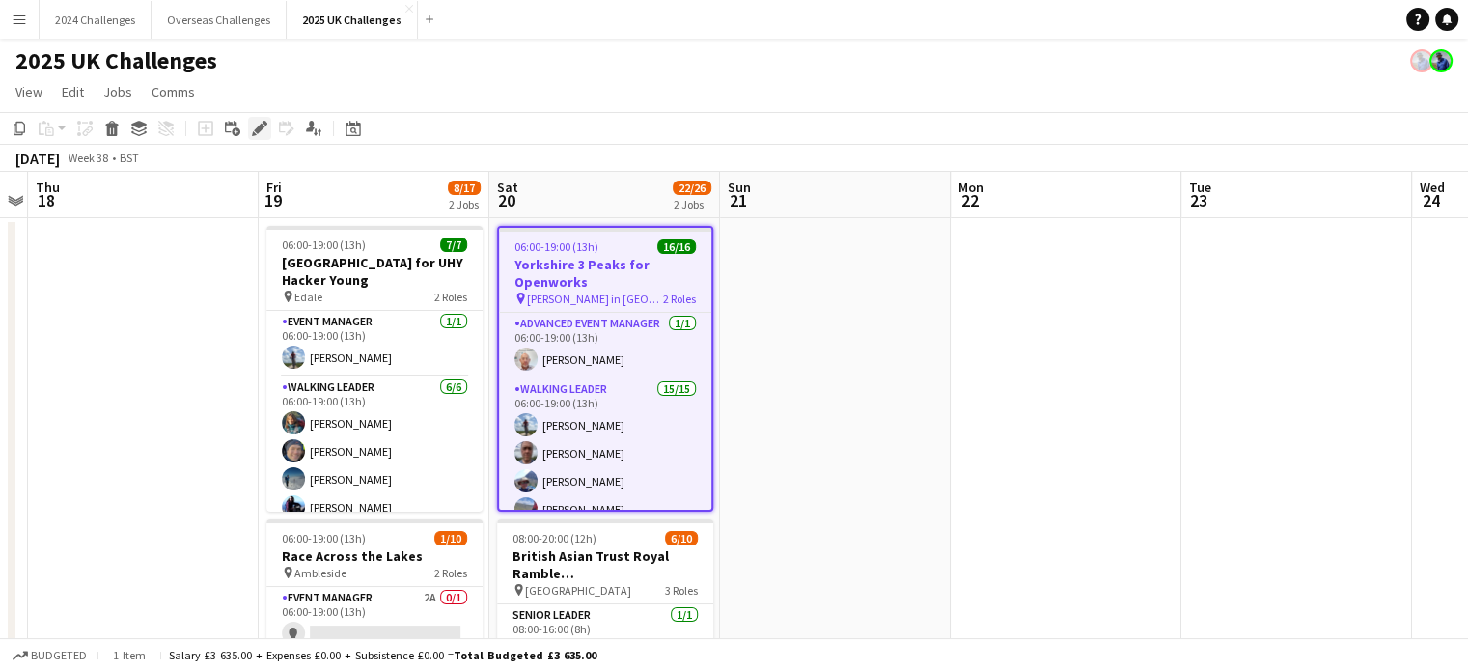
click at [255, 130] on icon at bounding box center [259, 129] width 11 height 11
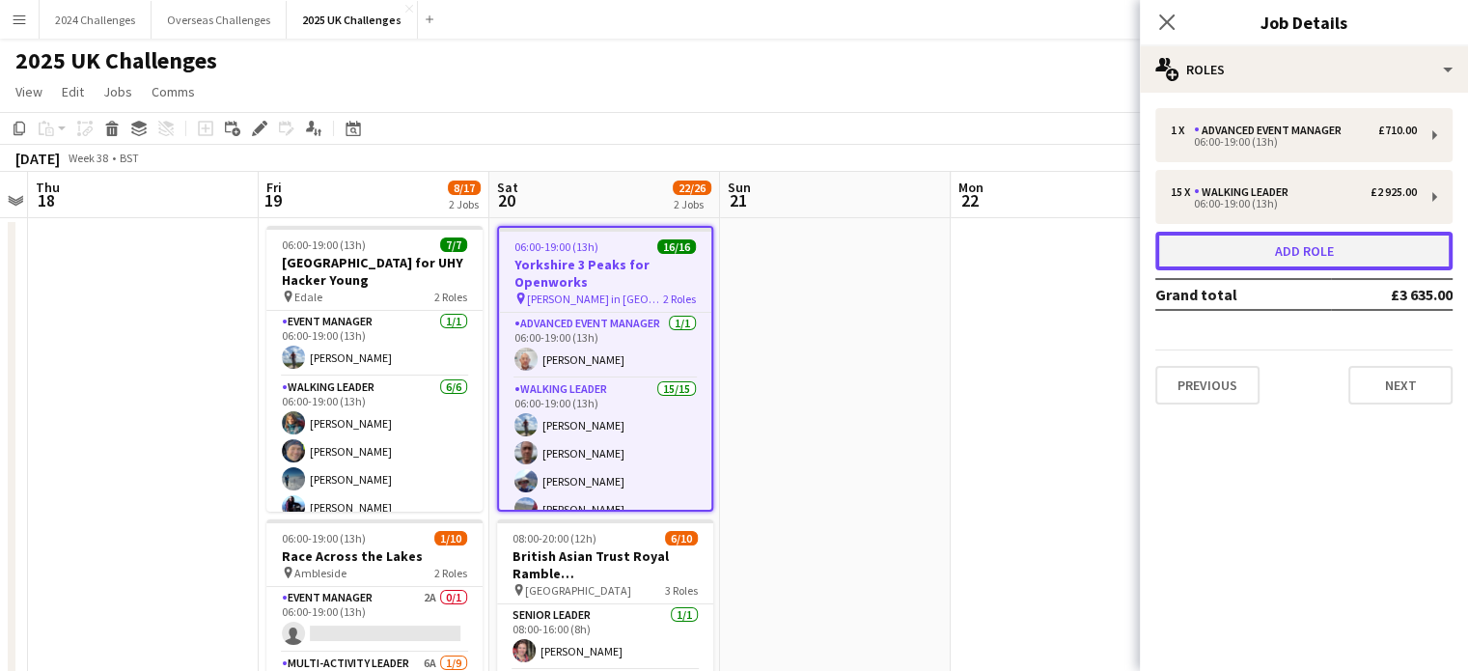
click at [1378, 247] on button "Add role" at bounding box center [1303, 251] width 297 height 39
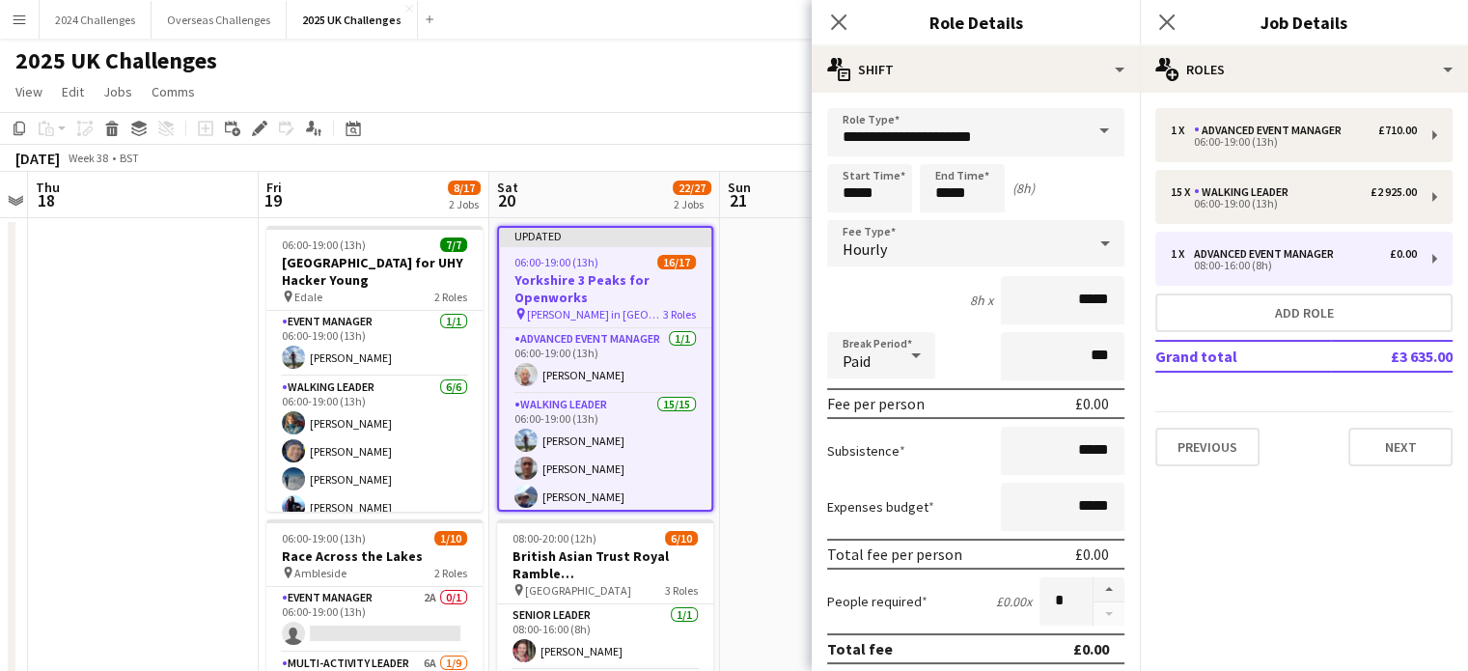
click at [1084, 126] on span at bounding box center [1104, 131] width 41 height 46
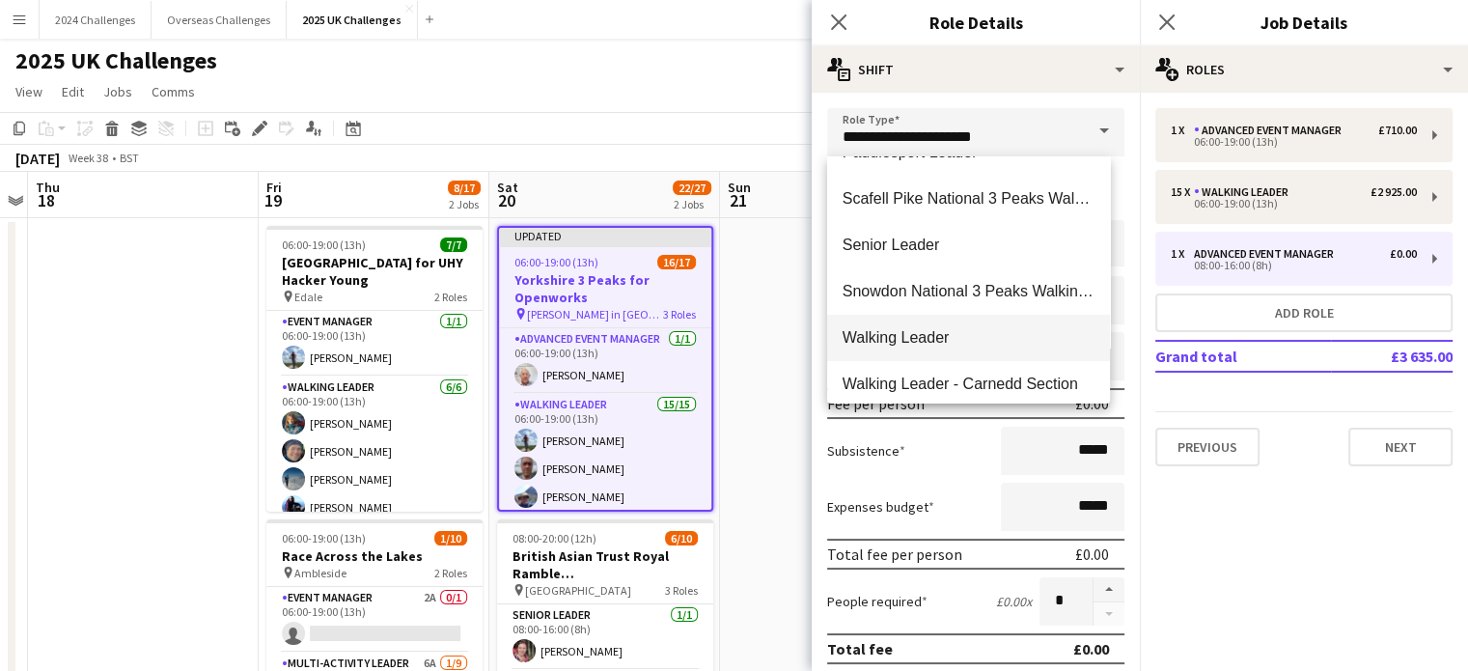
scroll to position [579, 0]
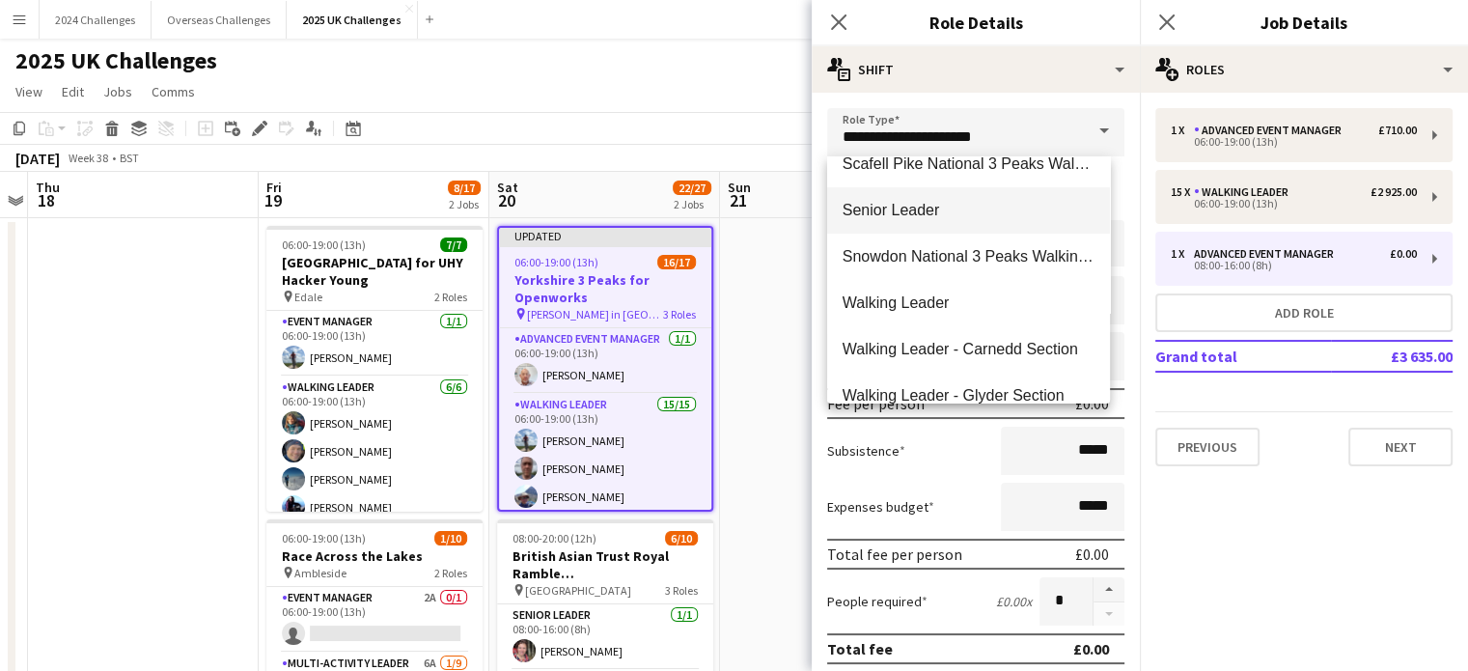
click at [920, 218] on span "Senior Leader" at bounding box center [968, 210] width 252 height 18
type input "**********"
type input "*******"
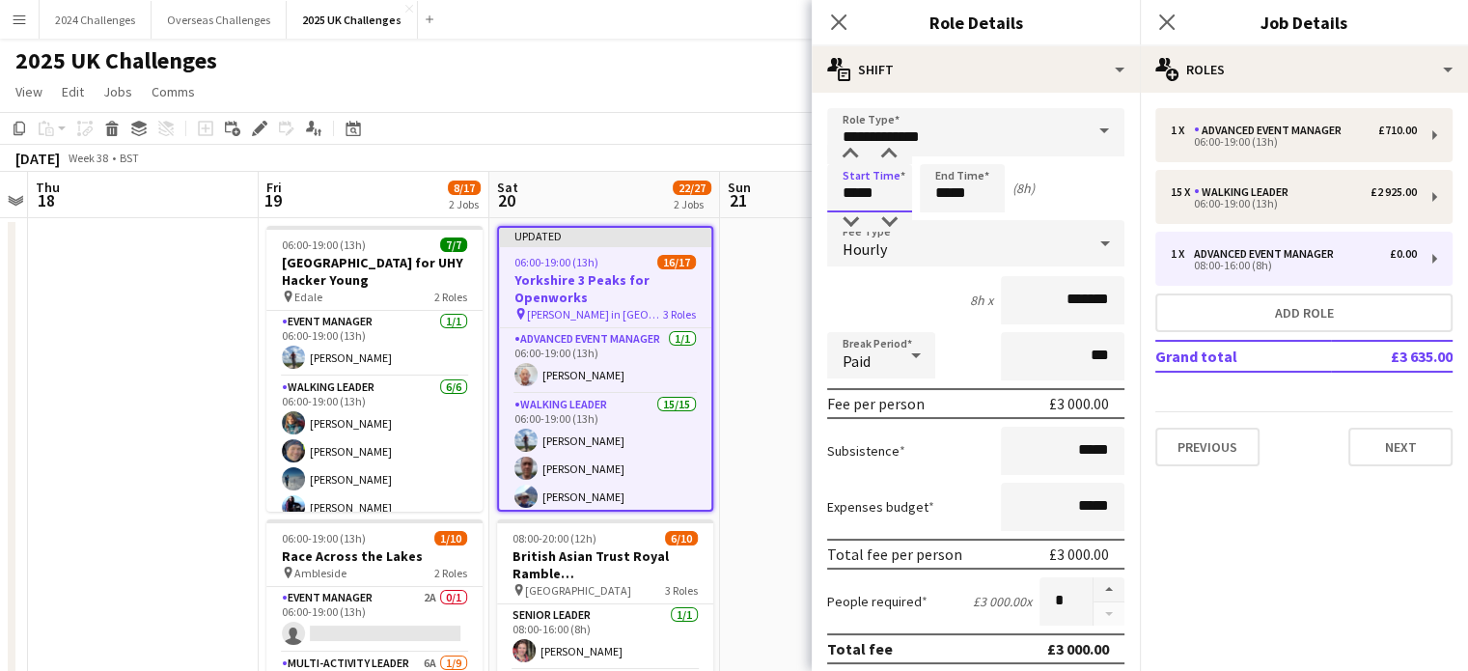
click at [876, 190] on input "*****" at bounding box center [869, 188] width 85 height 48
click at [846, 218] on div at bounding box center [850, 221] width 39 height 19
type input "*****"
click at [846, 218] on div at bounding box center [850, 221] width 39 height 19
click at [980, 198] on input "*****" at bounding box center [962, 188] width 85 height 48
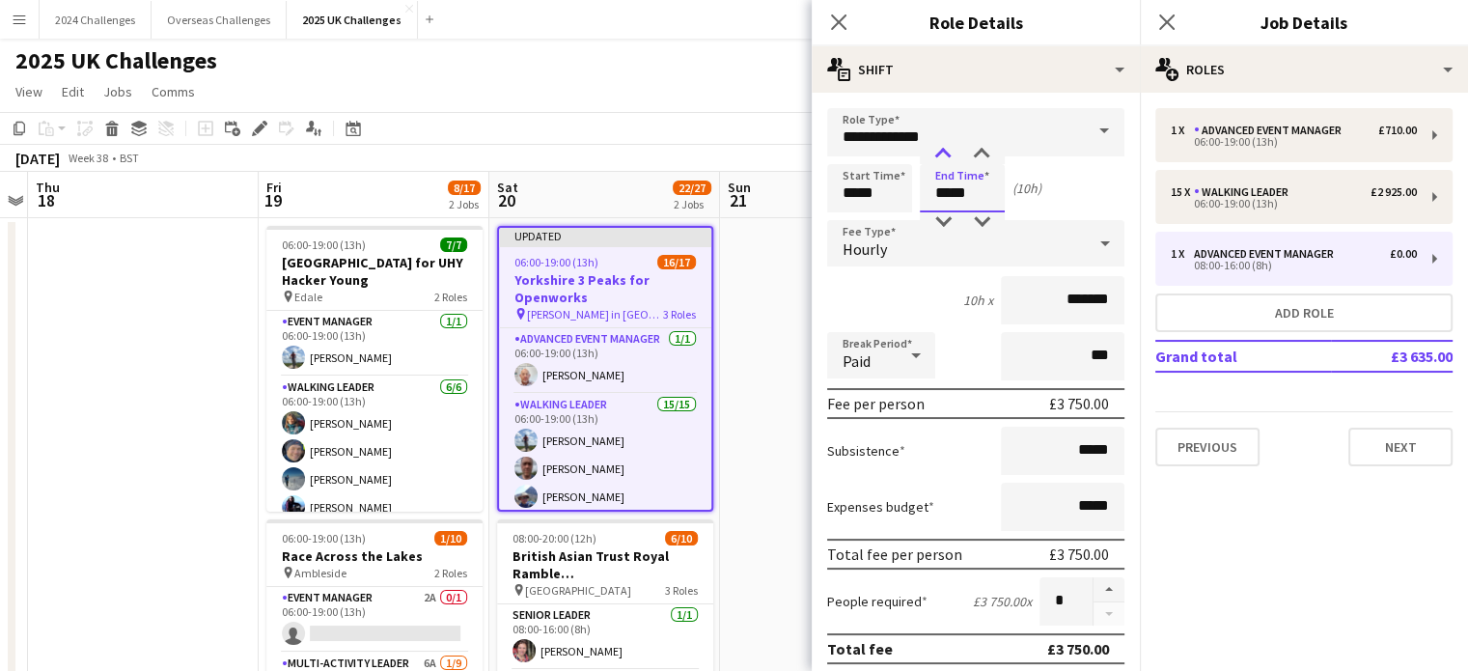
click at [937, 153] on div at bounding box center [942, 154] width 39 height 19
type input "*****"
click at [937, 153] on div at bounding box center [942, 154] width 39 height 19
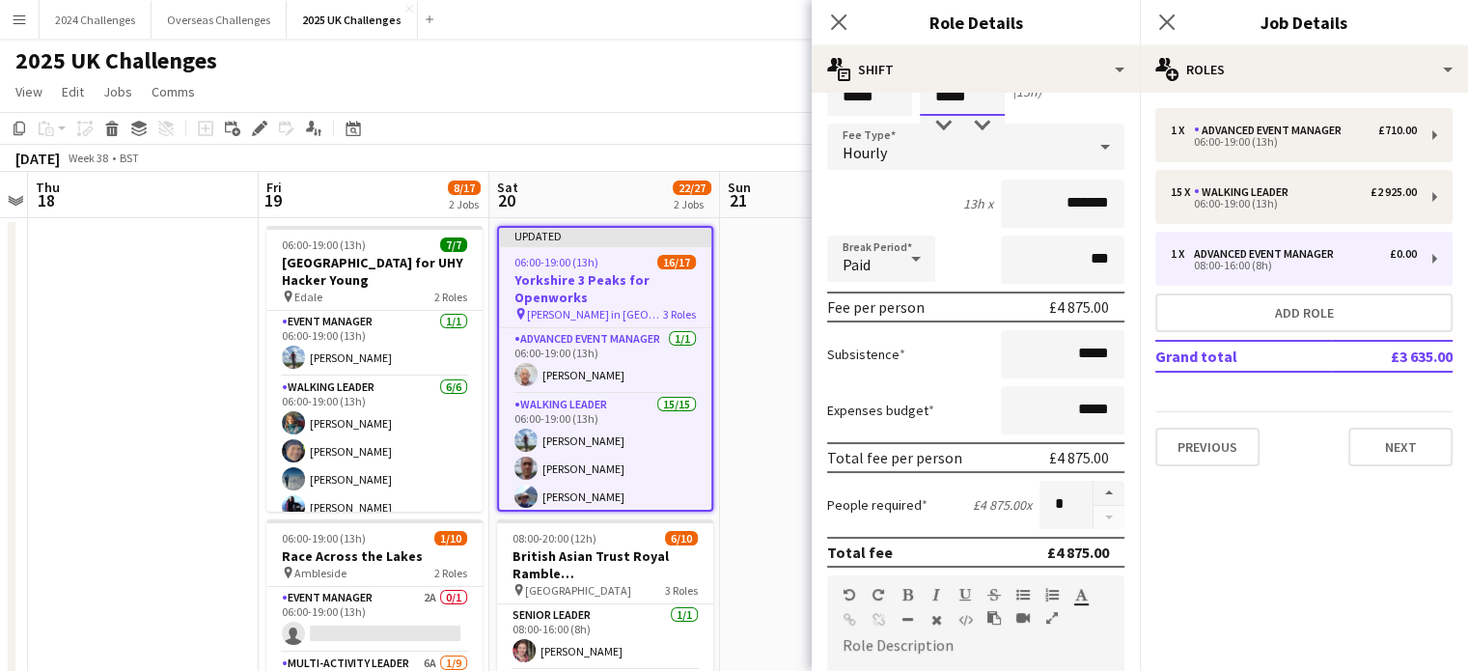
scroll to position [0, 0]
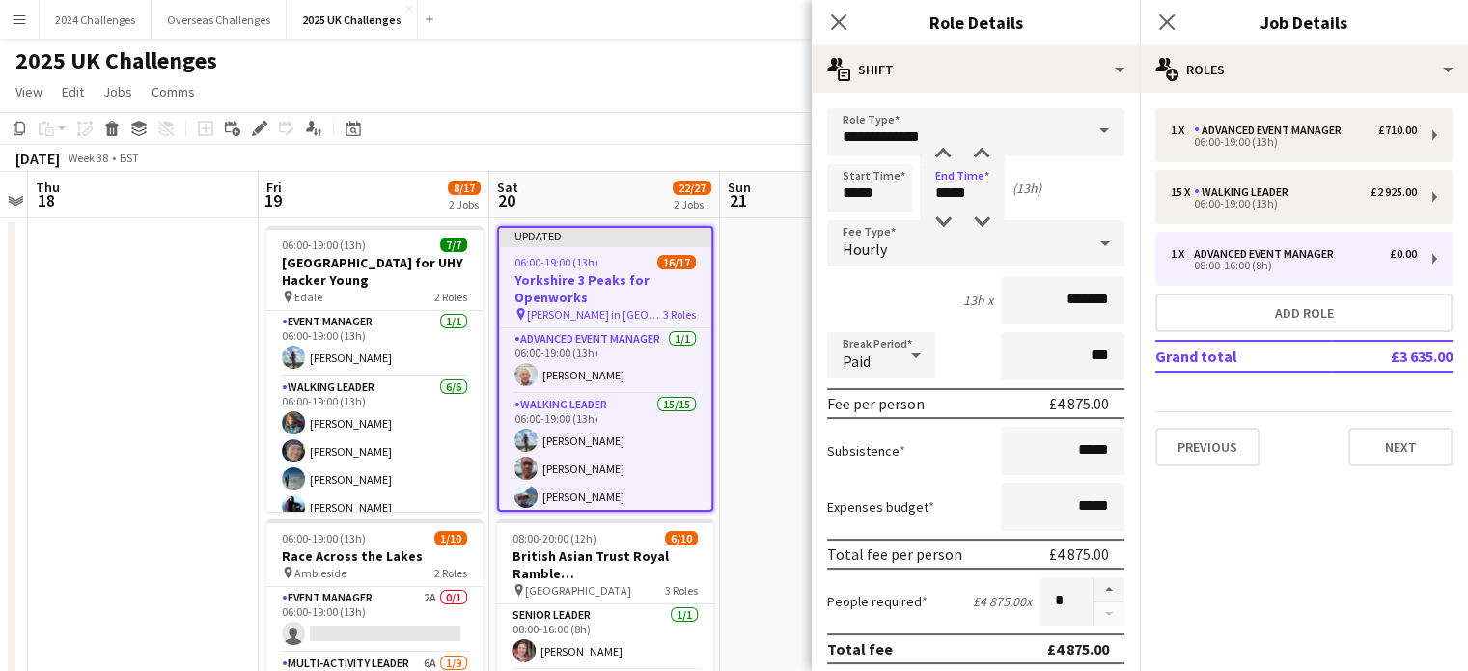
click at [915, 353] on icon at bounding box center [916, 355] width 10 height 5
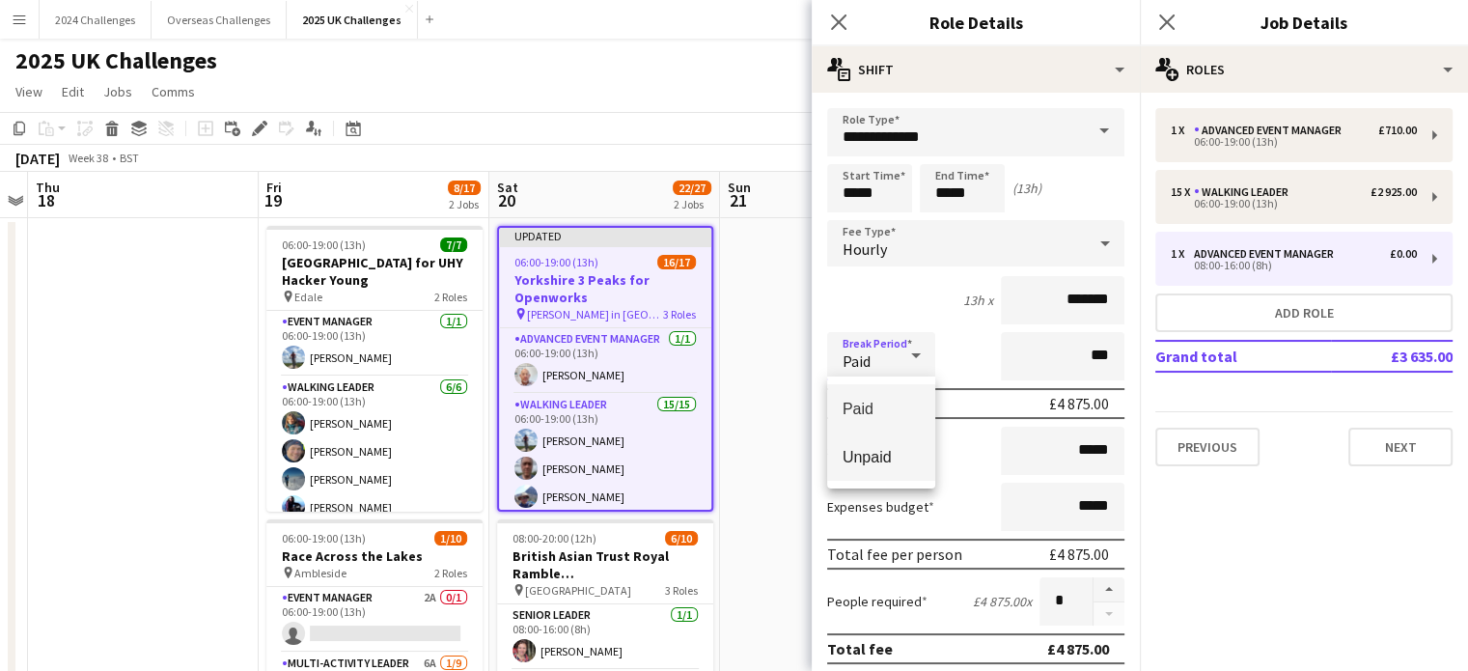
click at [891, 451] on span "Unpaid" at bounding box center [880, 457] width 77 height 18
click at [1086, 244] on div at bounding box center [1105, 243] width 39 height 39
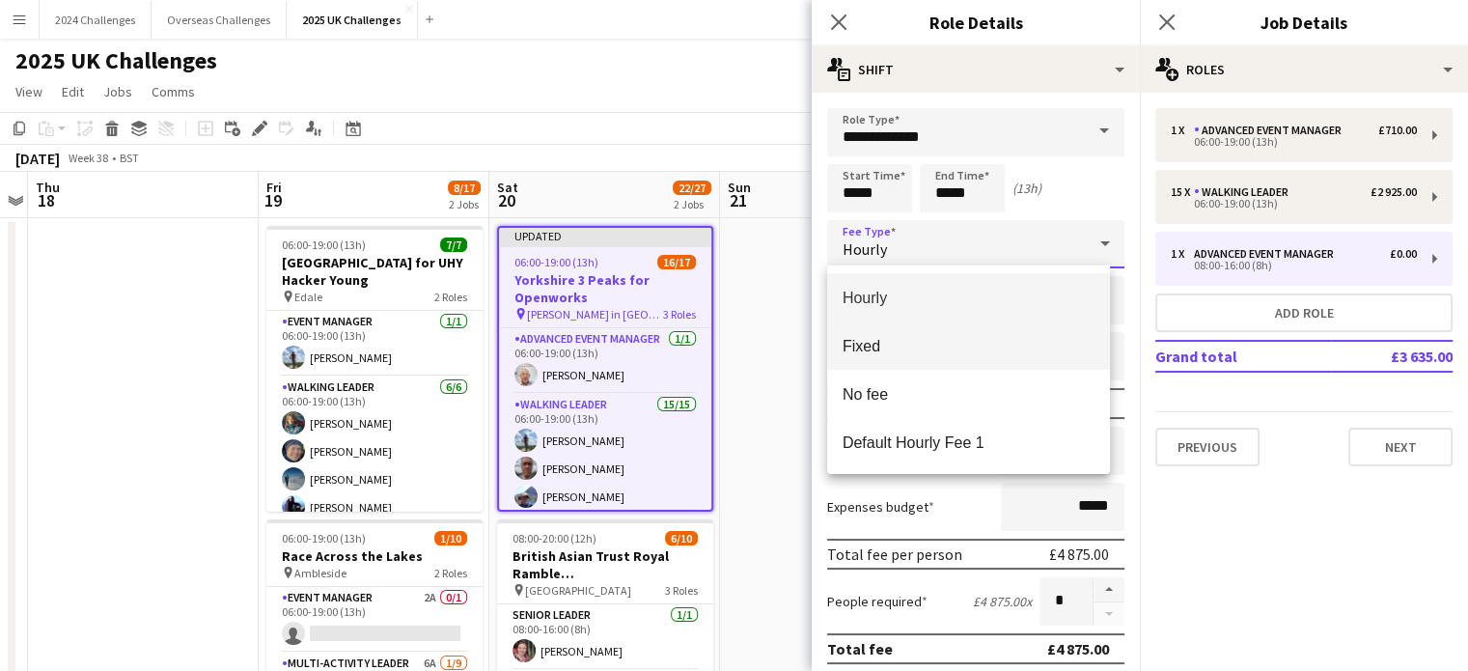
click at [937, 341] on span "Fixed" at bounding box center [968, 346] width 252 height 18
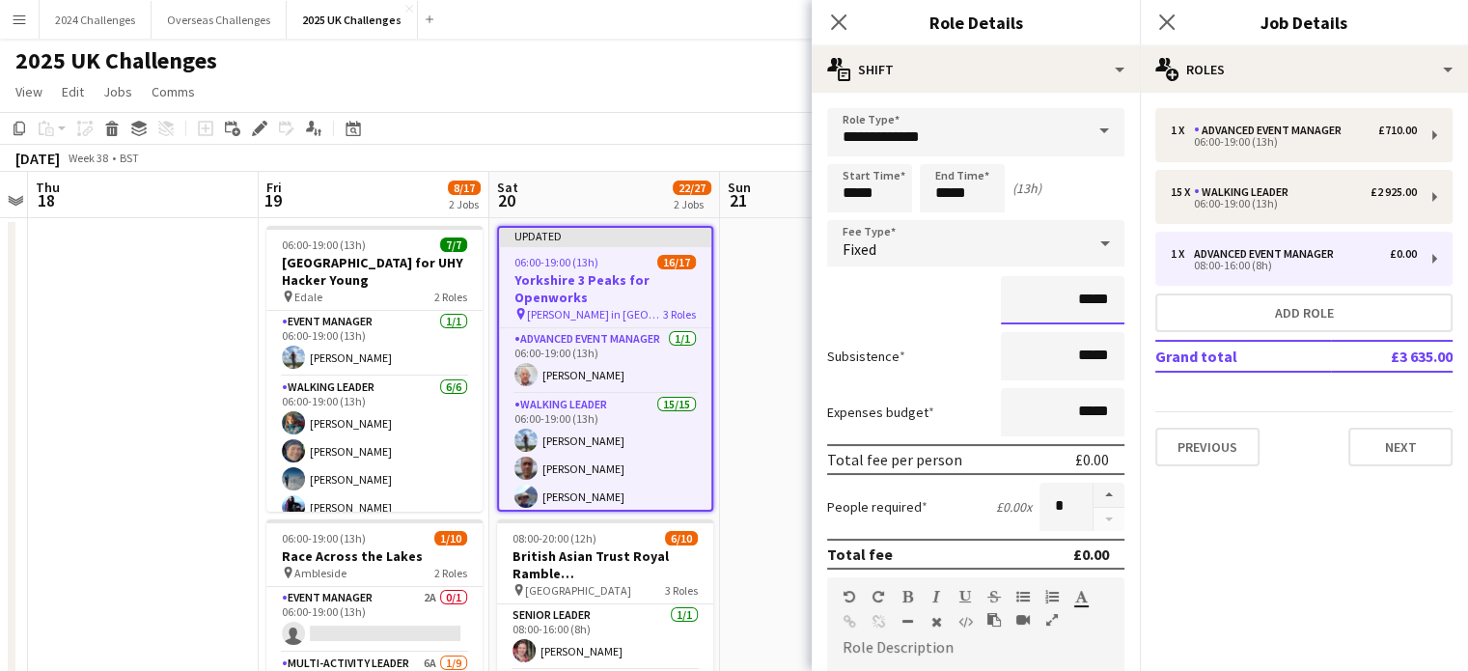
click at [1069, 296] on input "*****" at bounding box center [1063, 300] width 124 height 48
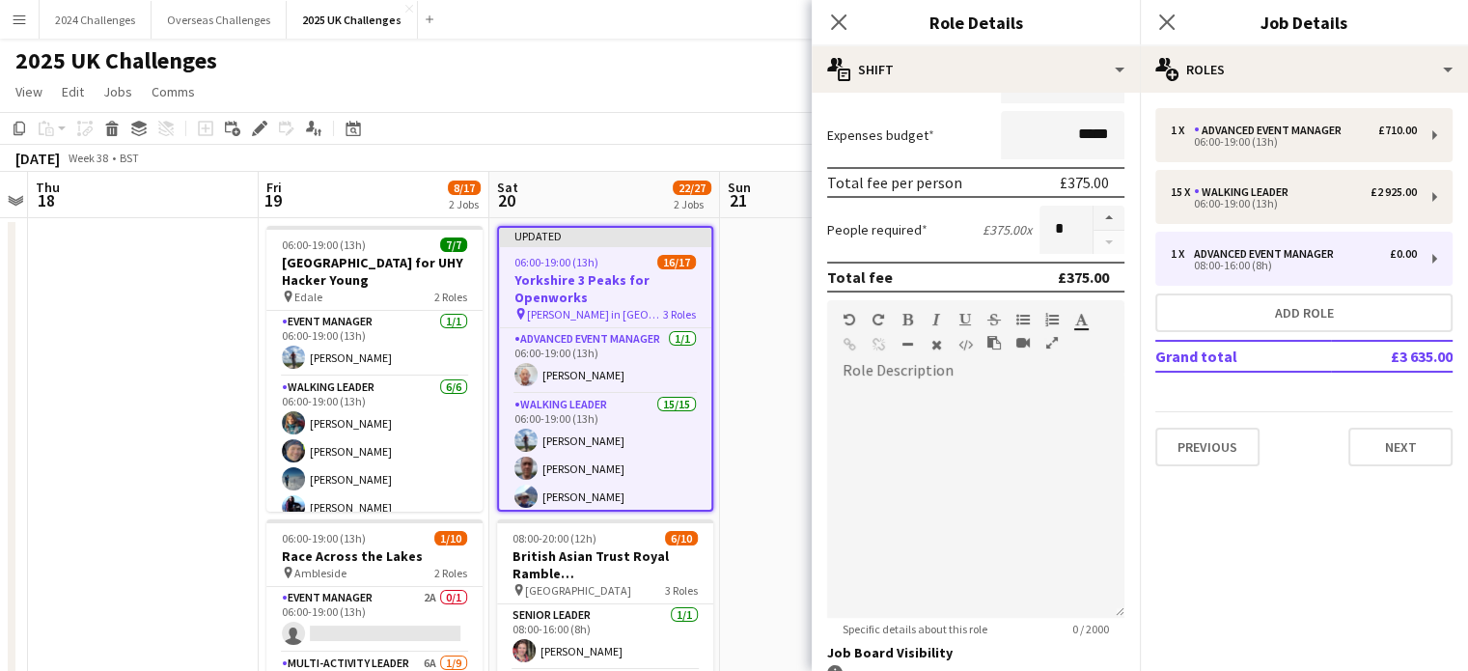
scroll to position [289, 0]
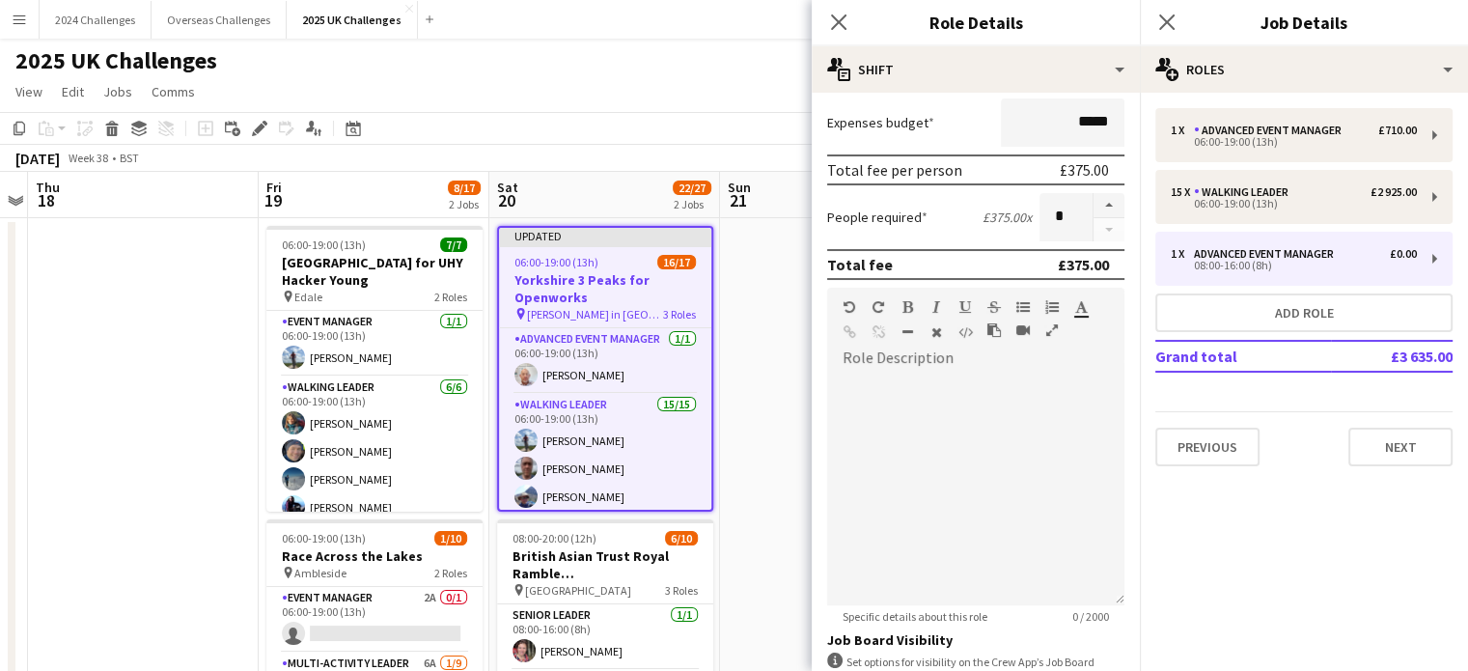
type input "*******"
click at [950, 375] on div at bounding box center [975, 489] width 297 height 232
paste div
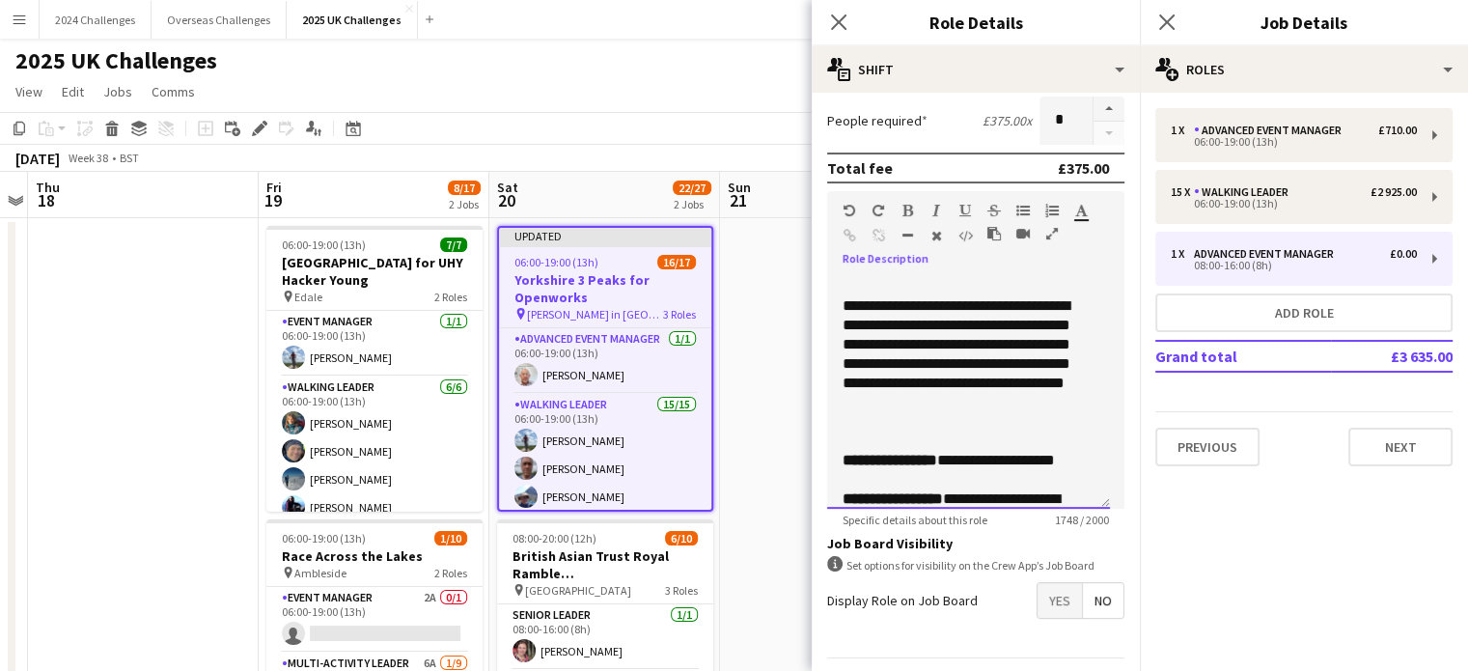
scroll to position [386, 0]
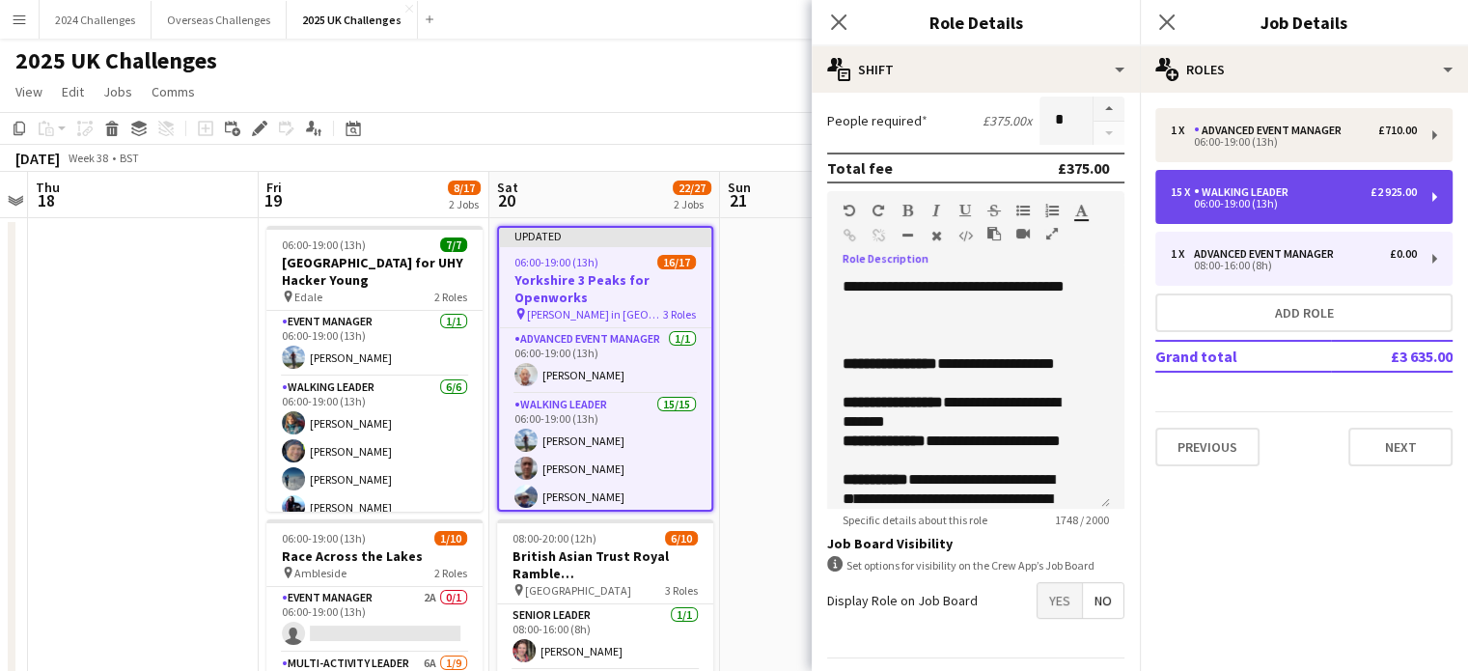
click at [1287, 213] on div "15 x Walking Leader £2 925.00 06:00-19:00 (13h)" at bounding box center [1303, 197] width 297 height 54
type input "**********"
type input "*******"
type input "**"
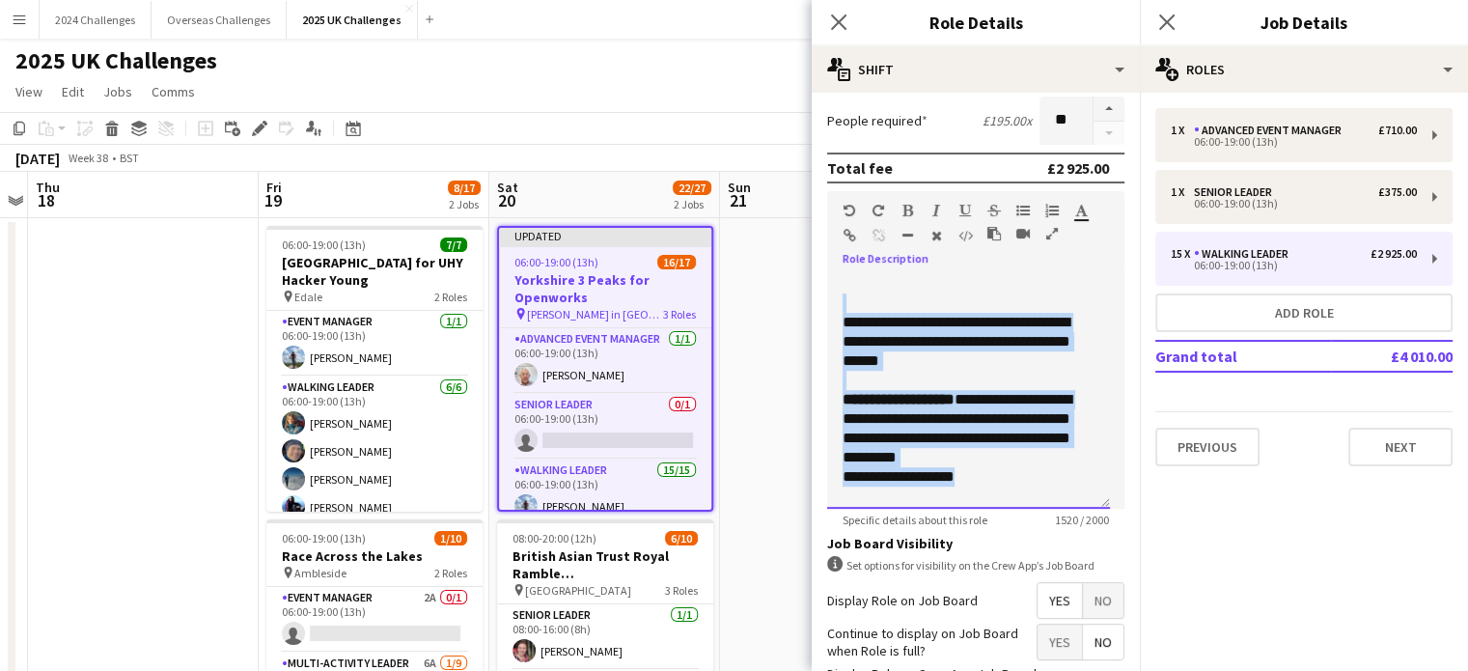
scroll to position [772, 0]
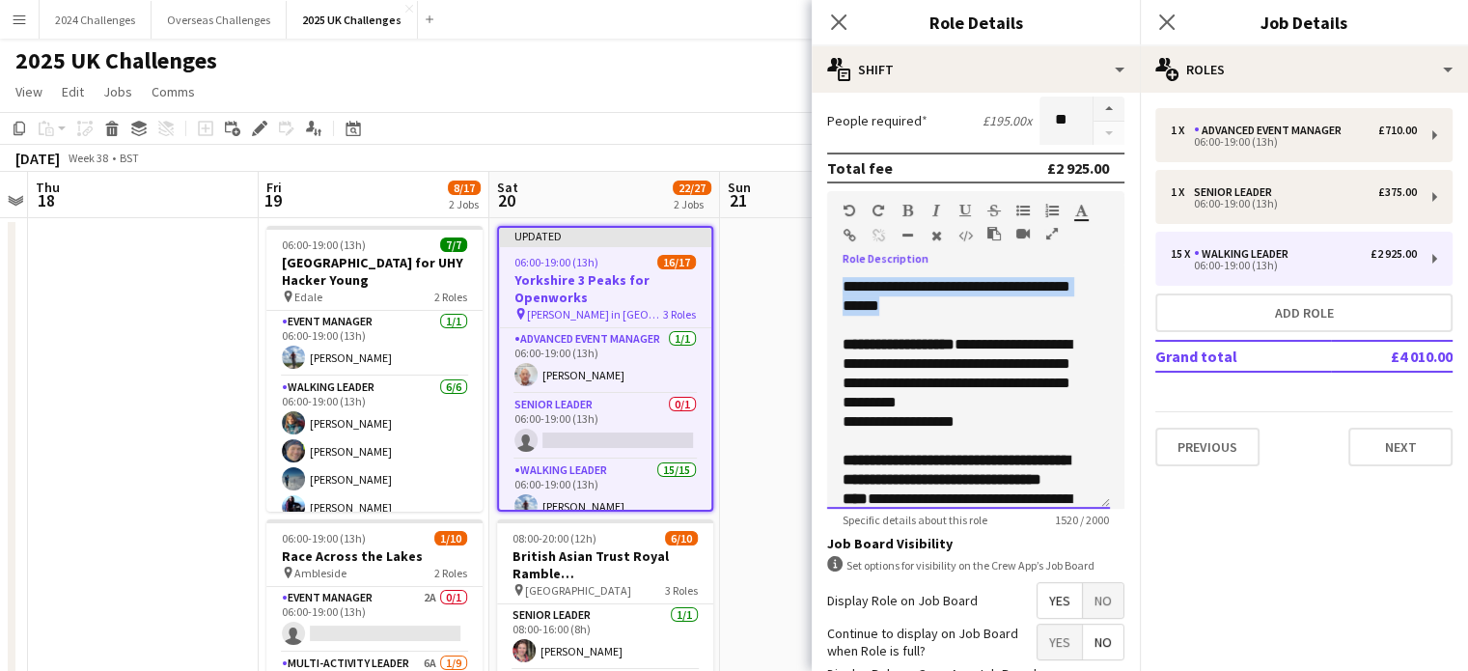
drag, startPoint x: 905, startPoint y: 360, endPoint x: 1042, endPoint y: 339, distance: 138.7
click at [1042, 339] on div "**********" at bounding box center [968, 112] width 252 height 1023
copy div "**********"
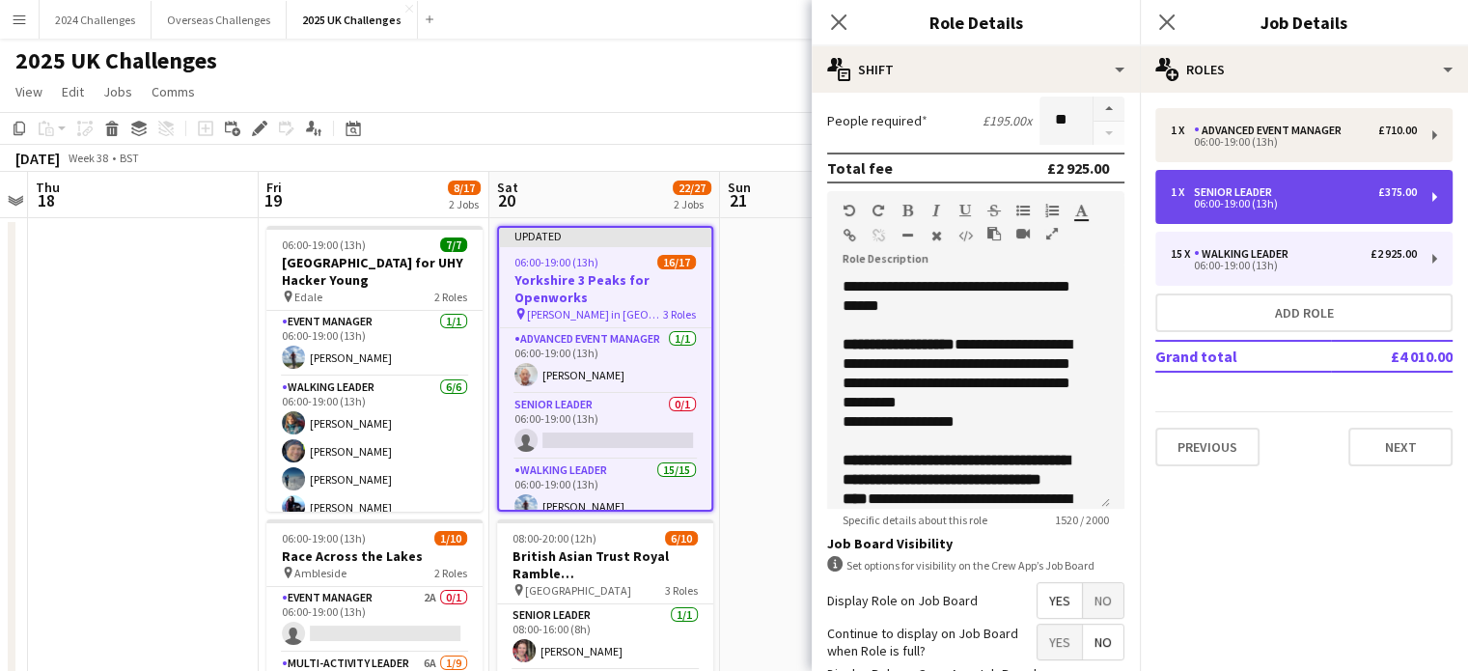
click at [1265, 199] on div "06:00-19:00 (13h)" at bounding box center [1294, 204] width 246 height 10
type input "**********"
type input "*******"
type input "*"
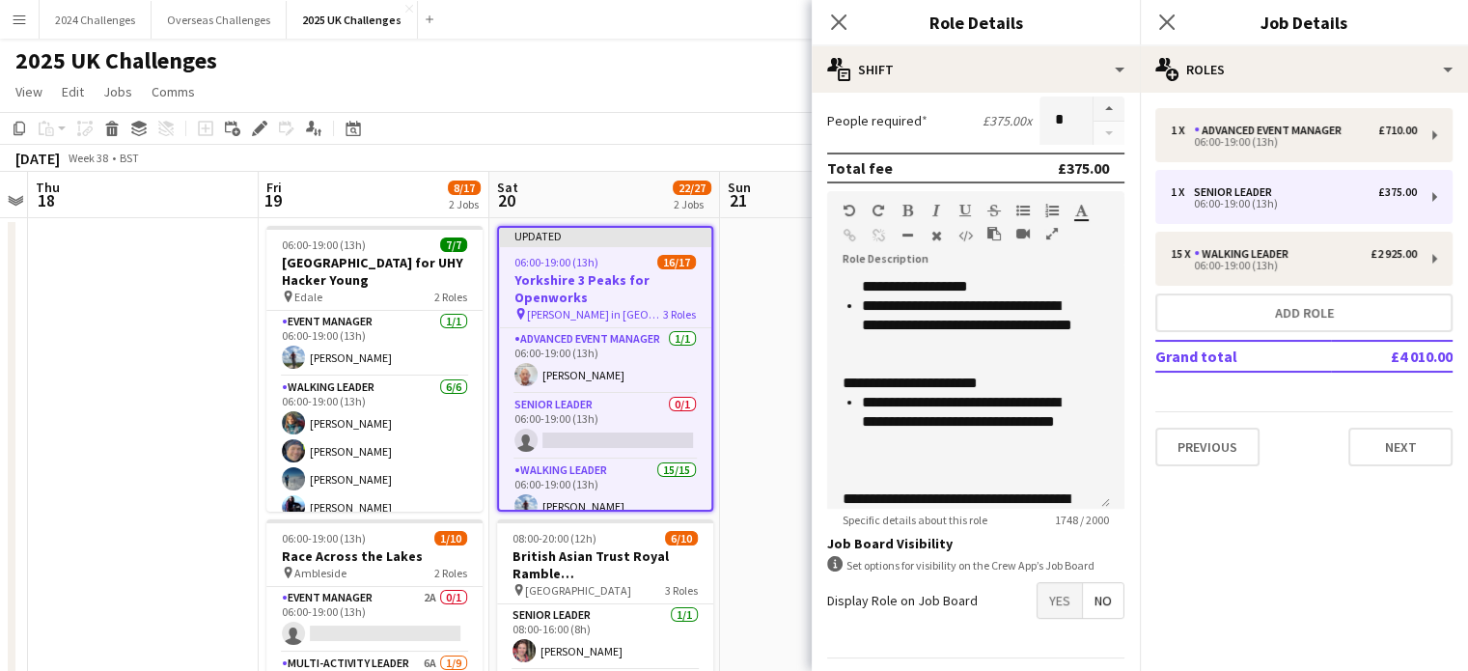
click at [1052, 231] on icon "button" at bounding box center [1052, 234] width 12 height 14
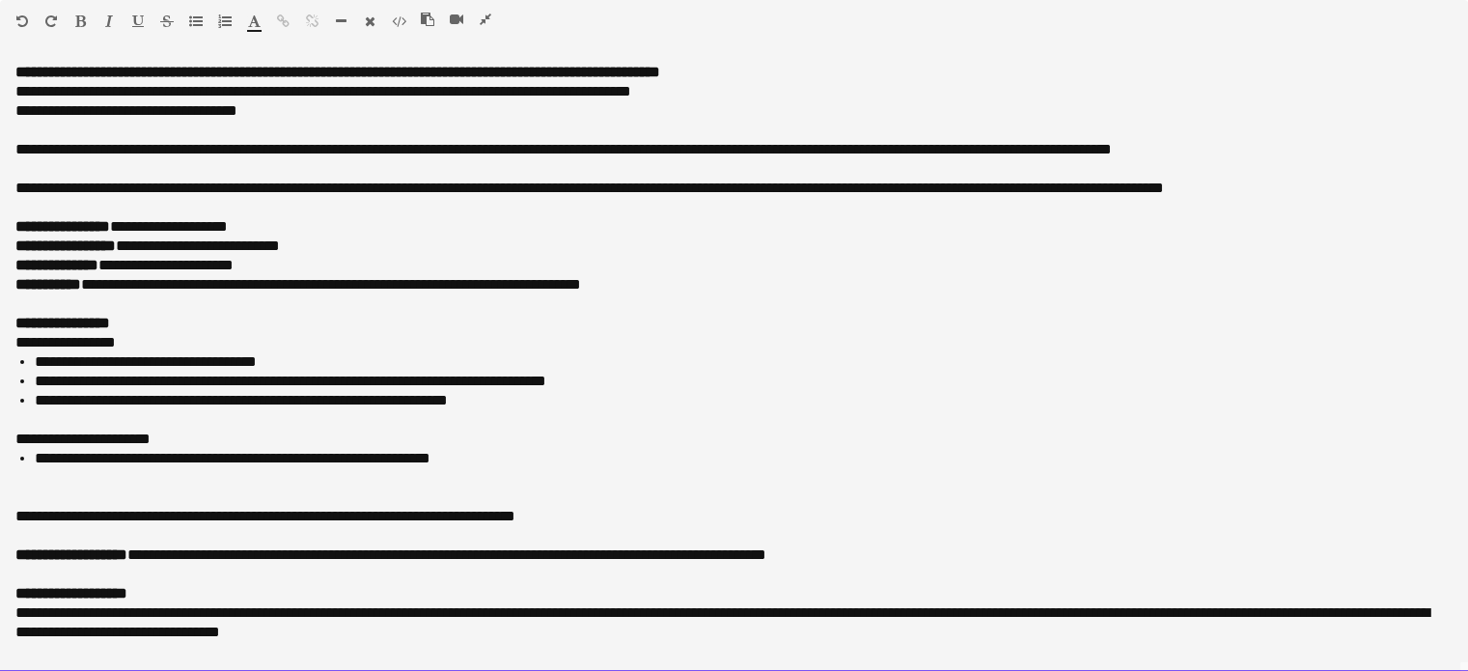
click at [1305, 192] on p "**********" at bounding box center [733, 188] width 1437 height 19
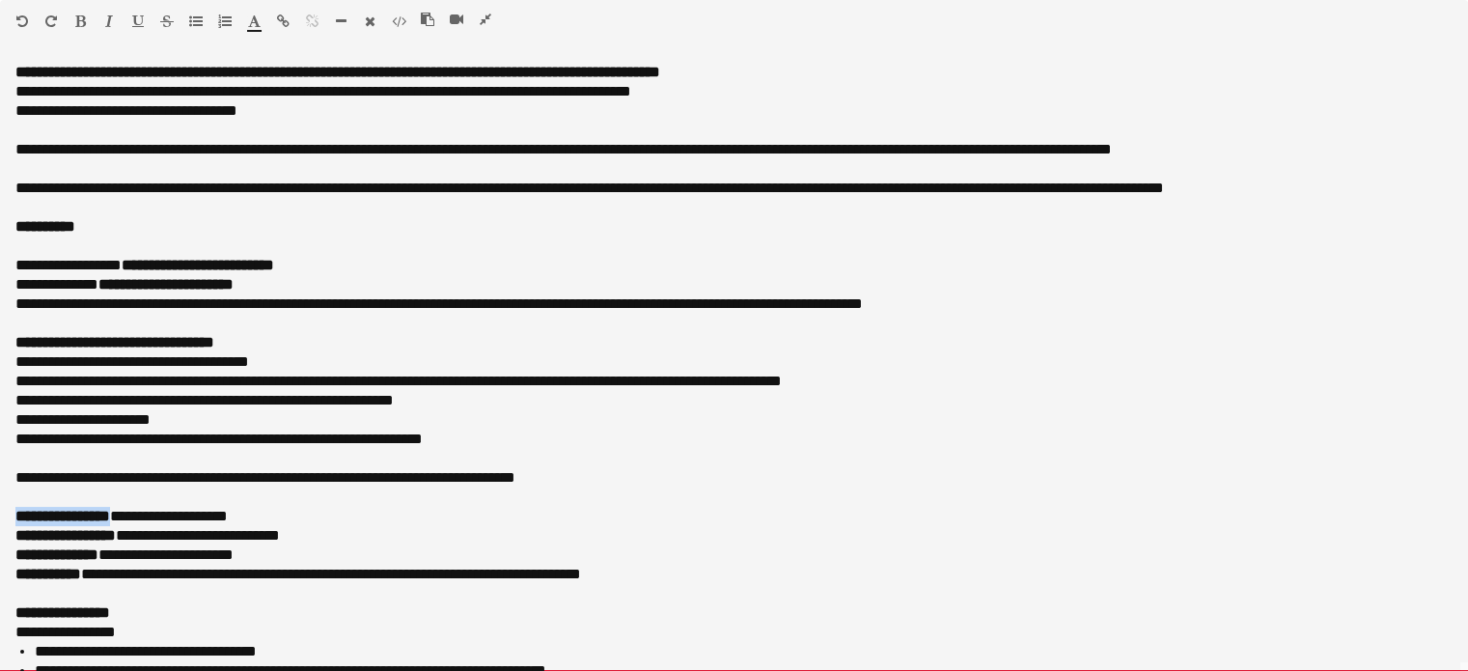
drag, startPoint x: 119, startPoint y: 516, endPoint x: 12, endPoint y: 525, distance: 107.5
click at [12, 525] on div "**********" at bounding box center [734, 367] width 1468 height 609
click at [15, 231] on span "**********" at bounding box center [45, 226] width 60 height 14
drag, startPoint x: 199, startPoint y: 231, endPoint x: 123, endPoint y: 227, distance: 76.3
click at [123, 227] on div "**********" at bounding box center [733, 226] width 1437 height 19
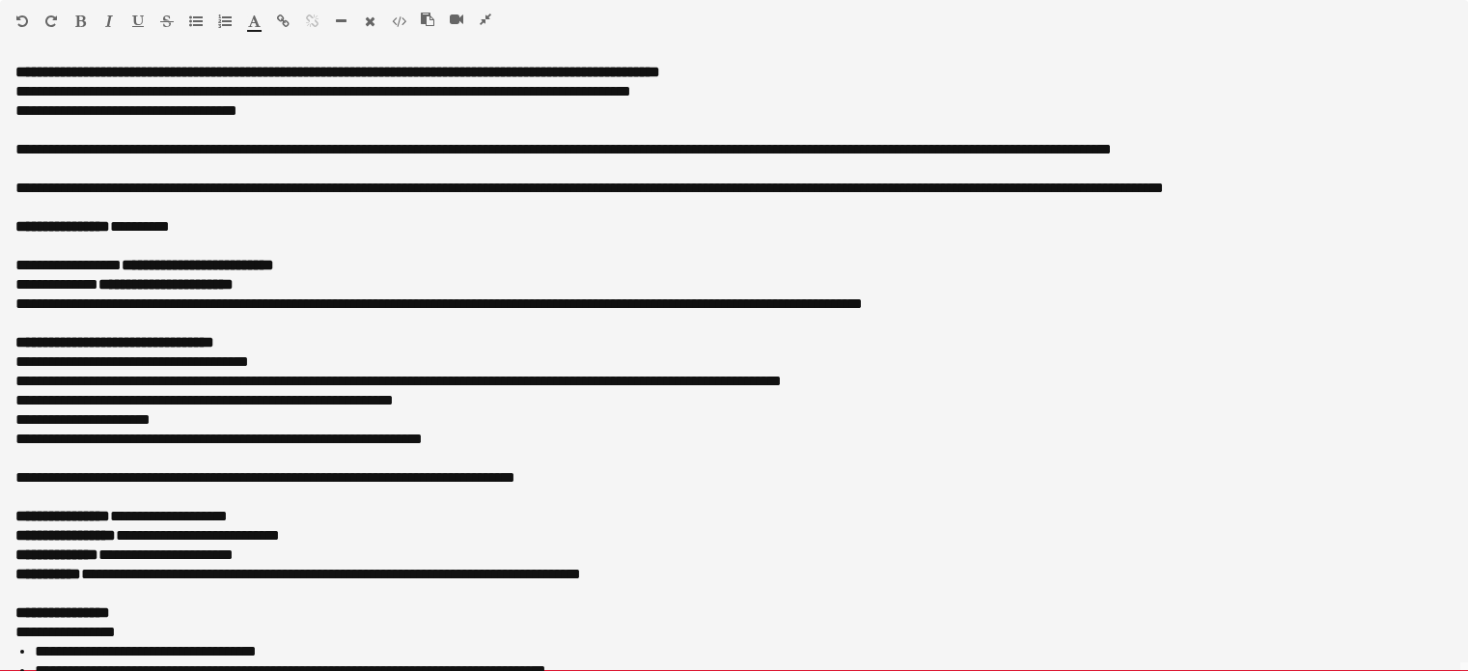
click at [179, 241] on div at bounding box center [733, 245] width 1437 height 19
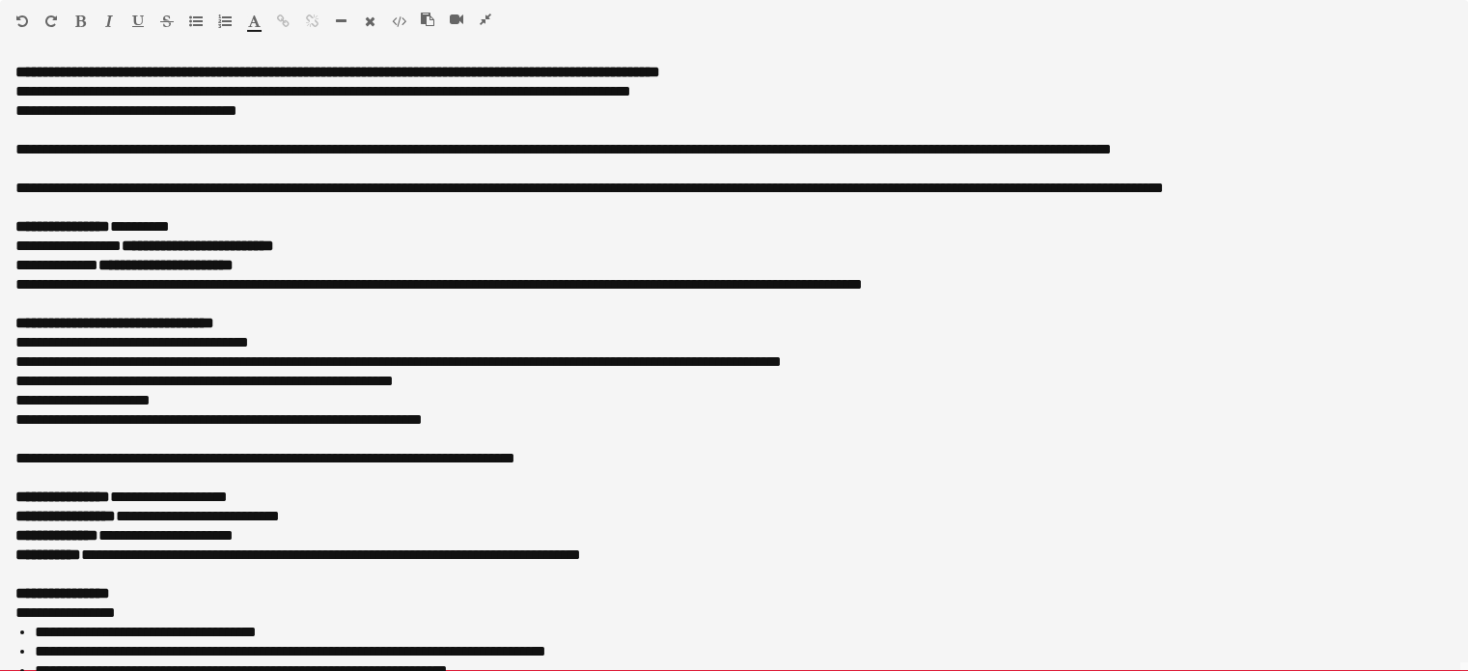
click at [122, 245] on span "**********" at bounding box center [68, 245] width 106 height 14
drag, startPoint x: 124, startPoint y: 247, endPoint x: 1, endPoint y: 250, distance: 122.6
click at [1, 250] on div "**********" at bounding box center [734, 367] width 1468 height 609
click at [342, 245] on div "**********" at bounding box center [733, 245] width 1437 height 19
drag, startPoint x: 338, startPoint y: 243, endPoint x: 135, endPoint y: 247, distance: 202.7
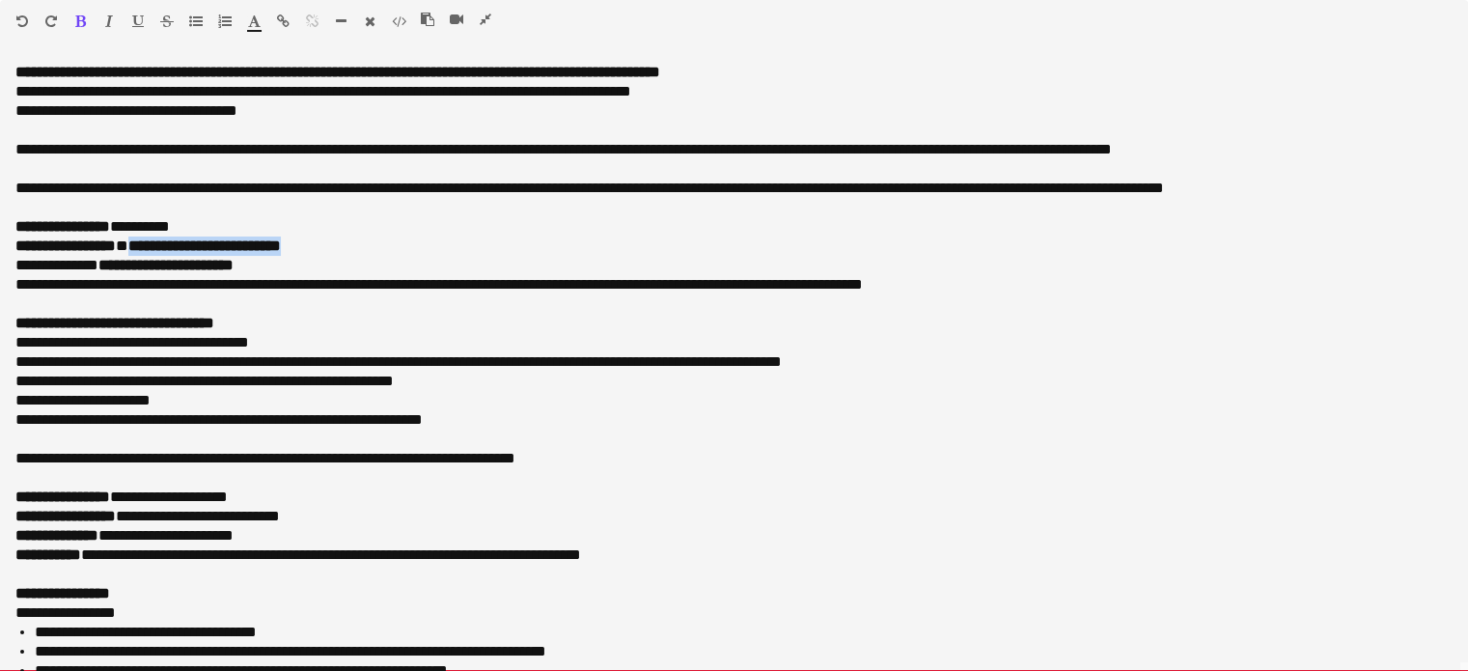
click at [135, 247] on div "**********" at bounding box center [733, 245] width 1437 height 19
click at [85, 262] on div "**********" at bounding box center [726, 265] width 1422 height 19
drag, startPoint x: 98, startPoint y: 264, endPoint x: 8, endPoint y: 270, distance: 90.9
click at [8, 270] on div "**********" at bounding box center [734, 367] width 1468 height 609
drag, startPoint x: 281, startPoint y: 263, endPoint x: 105, endPoint y: 268, distance: 175.7
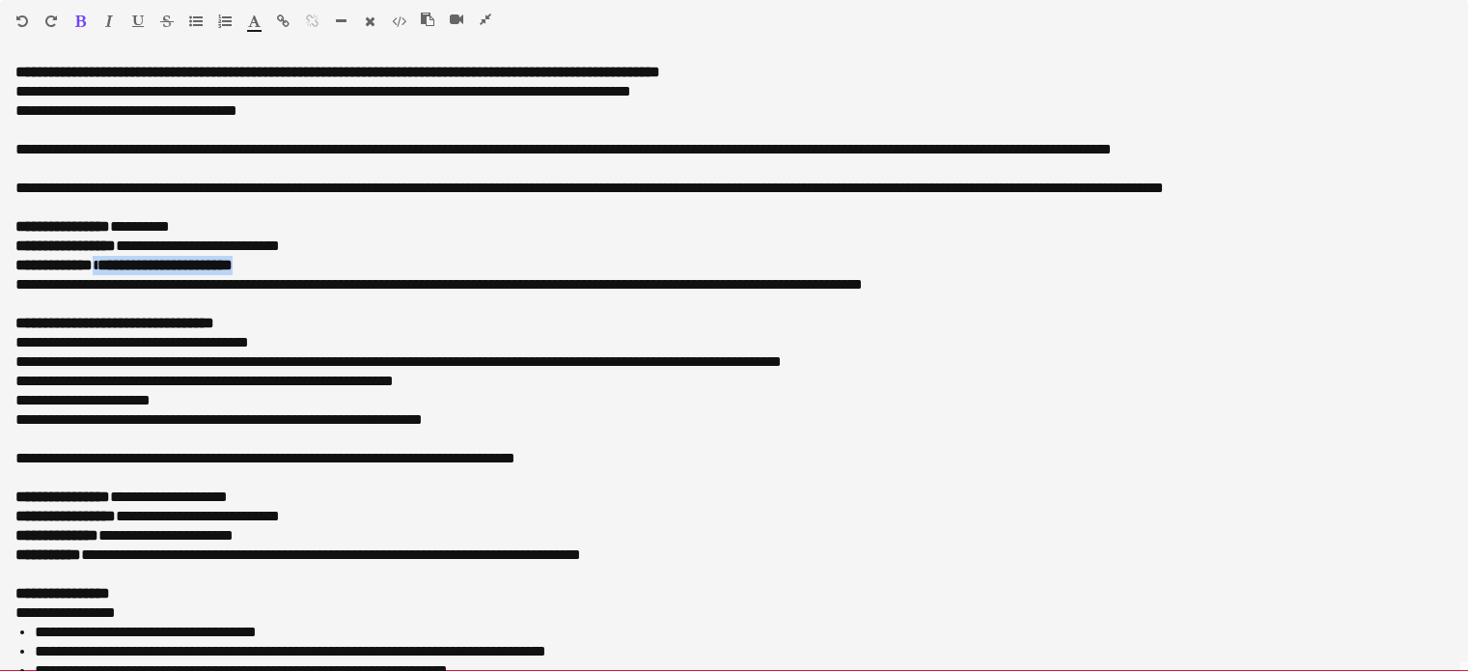
click at [105, 268] on div "**********" at bounding box center [726, 265] width 1422 height 19
click at [124, 290] on div "**********" at bounding box center [726, 284] width 1422 height 19
drag, startPoint x: 285, startPoint y: 270, endPoint x: 109, endPoint y: 270, distance: 175.6
click at [109, 270] on div "**********" at bounding box center [726, 265] width 1422 height 19
click at [116, 276] on div "**********" at bounding box center [726, 284] width 1422 height 19
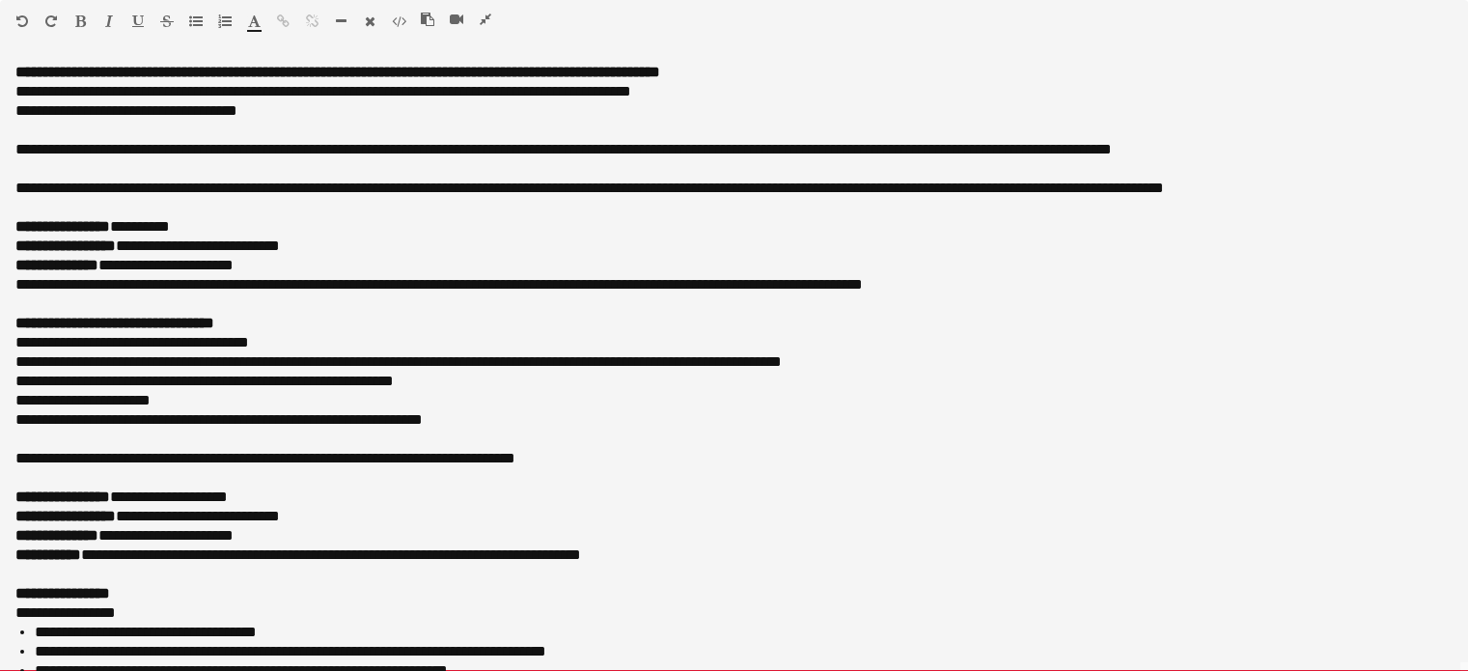
click at [98, 265] on b "**********" at bounding box center [56, 265] width 83 height 14
drag, startPoint x: 87, startPoint y: 286, endPoint x: 6, endPoint y: 288, distance: 81.1
click at [4, 288] on div "**********" at bounding box center [734, 367] width 1468 height 609
click at [206, 297] on div at bounding box center [733, 303] width 1437 height 19
click at [10, 404] on div "**********" at bounding box center [734, 367] width 1468 height 609
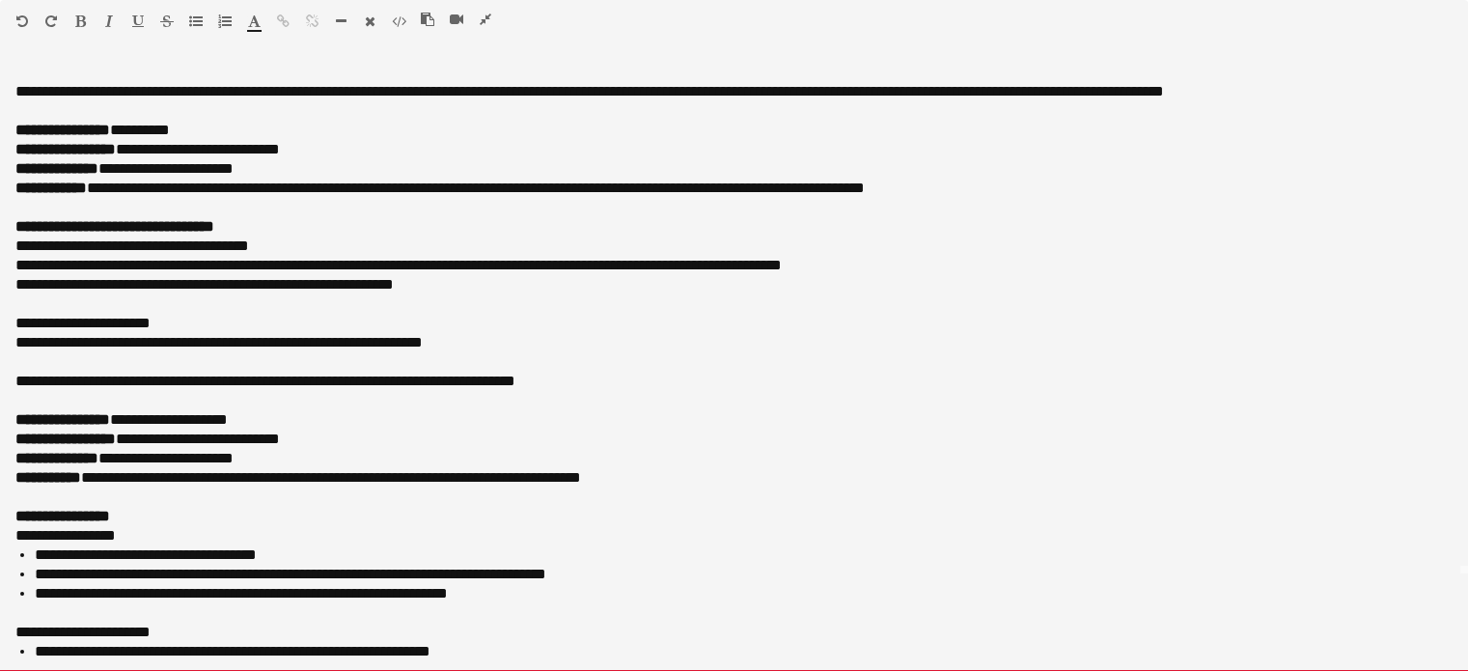
scroll to position [193, 0]
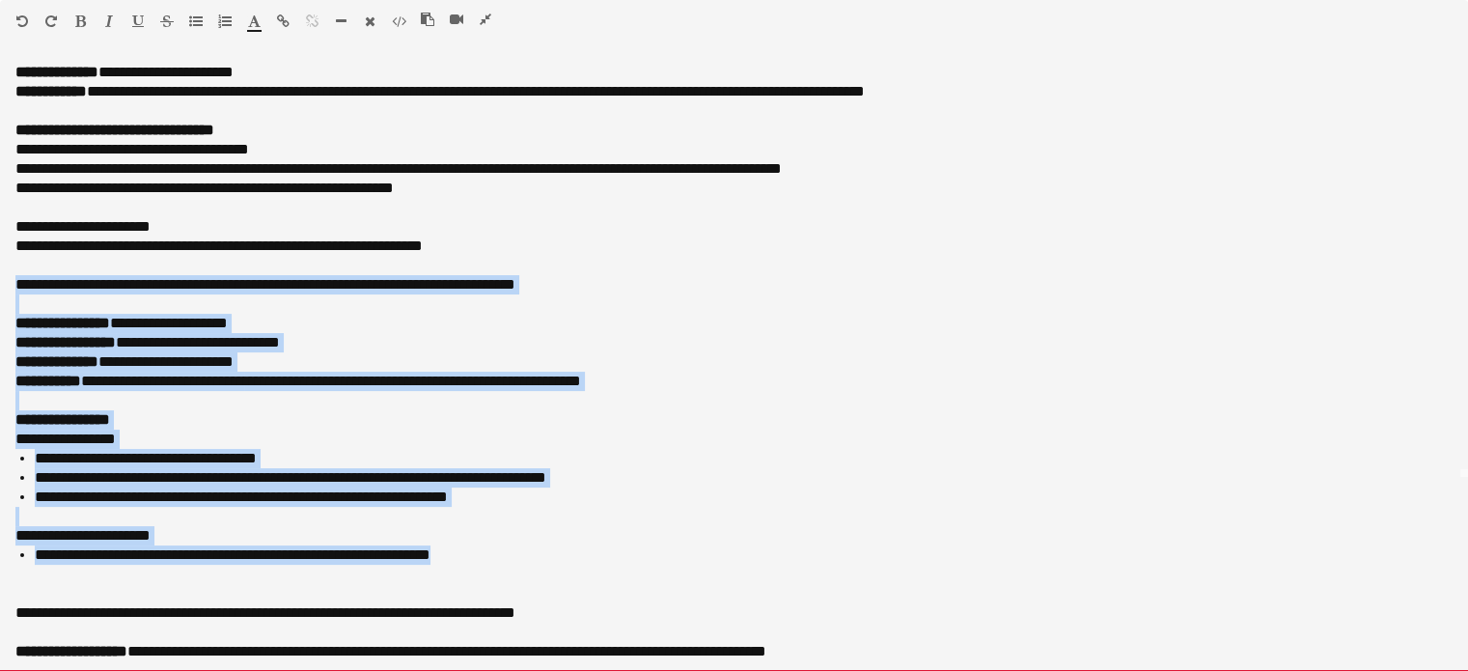
drag, startPoint x: 479, startPoint y: 559, endPoint x: 12, endPoint y: 286, distance: 541.0
click at [12, 286] on div "**********" at bounding box center [734, 367] width 1468 height 609
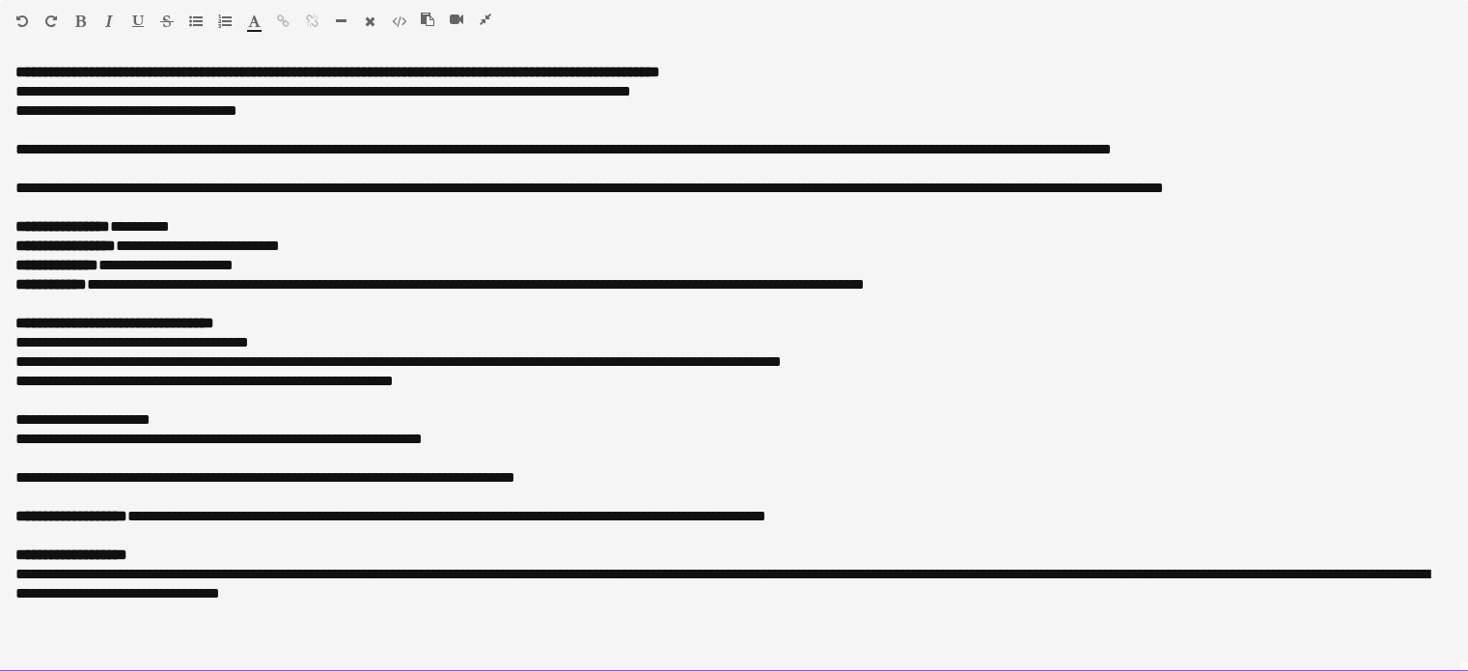
scroll to position [0, 0]
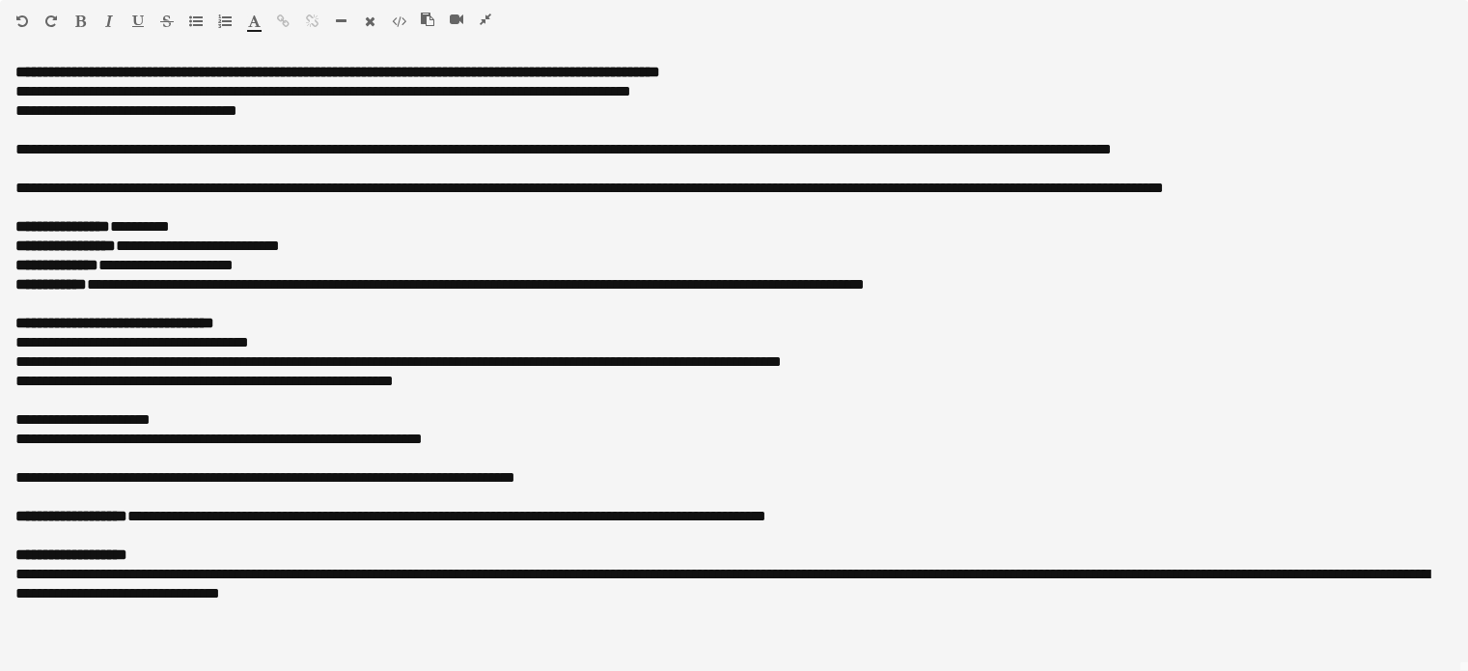
click at [479, 16] on button "button" at bounding box center [486, 19] width 14 height 15
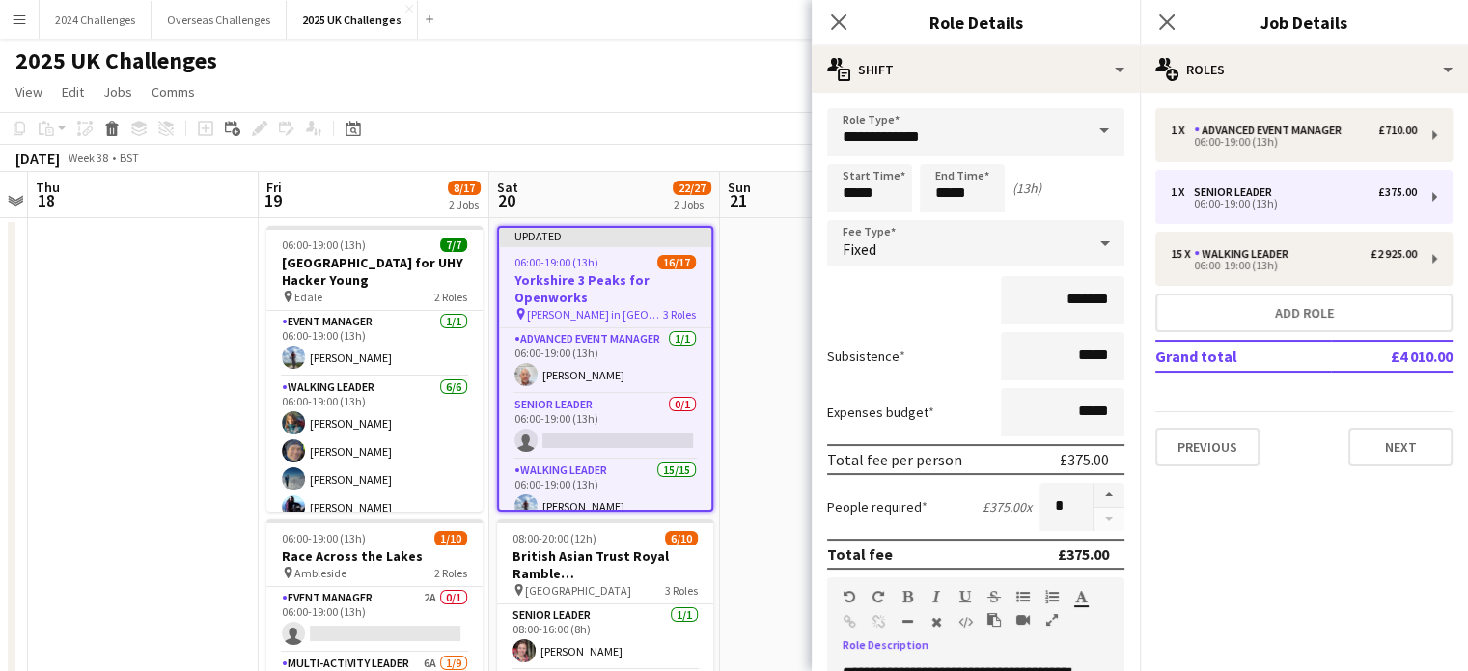
click at [687, 75] on app-page-menu "View Day view expanded Day view collapsed Month view Date picker Jump to [DATE]…" at bounding box center [734, 93] width 1468 height 37
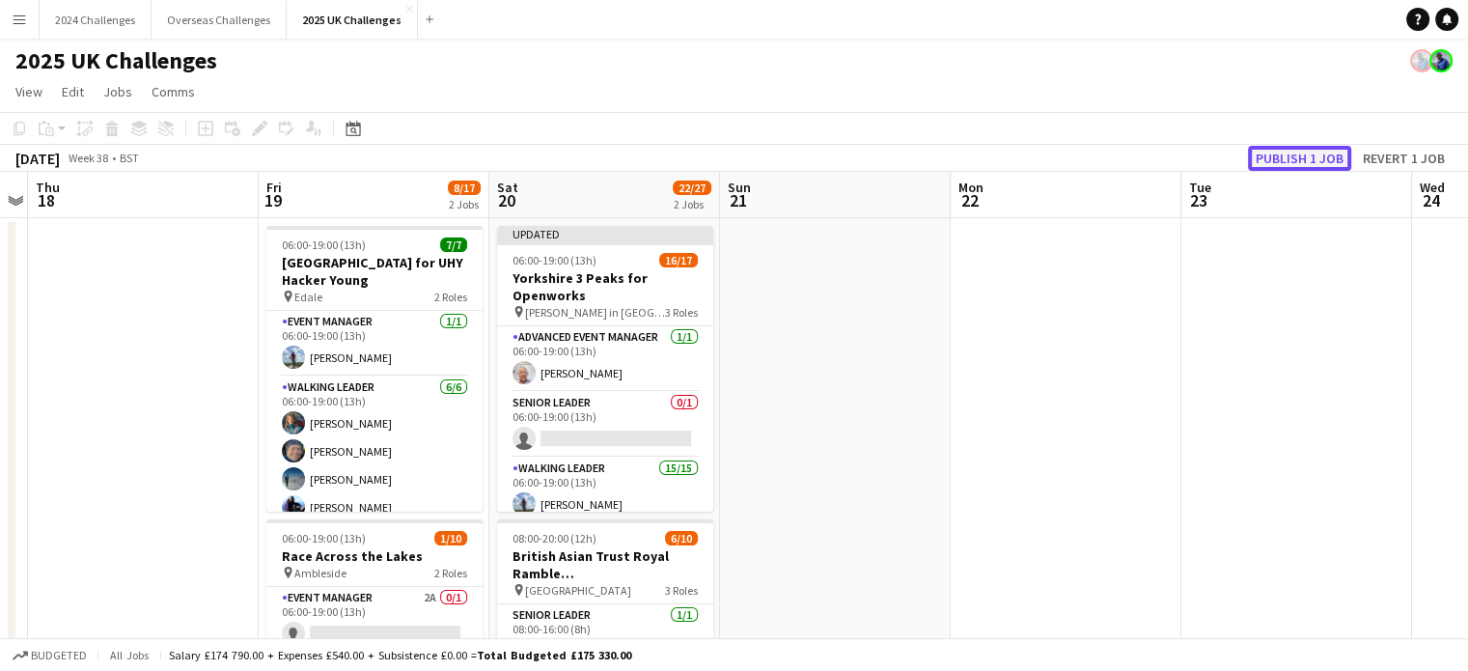
click at [1291, 157] on button "Publish 1 job" at bounding box center [1299, 158] width 103 height 25
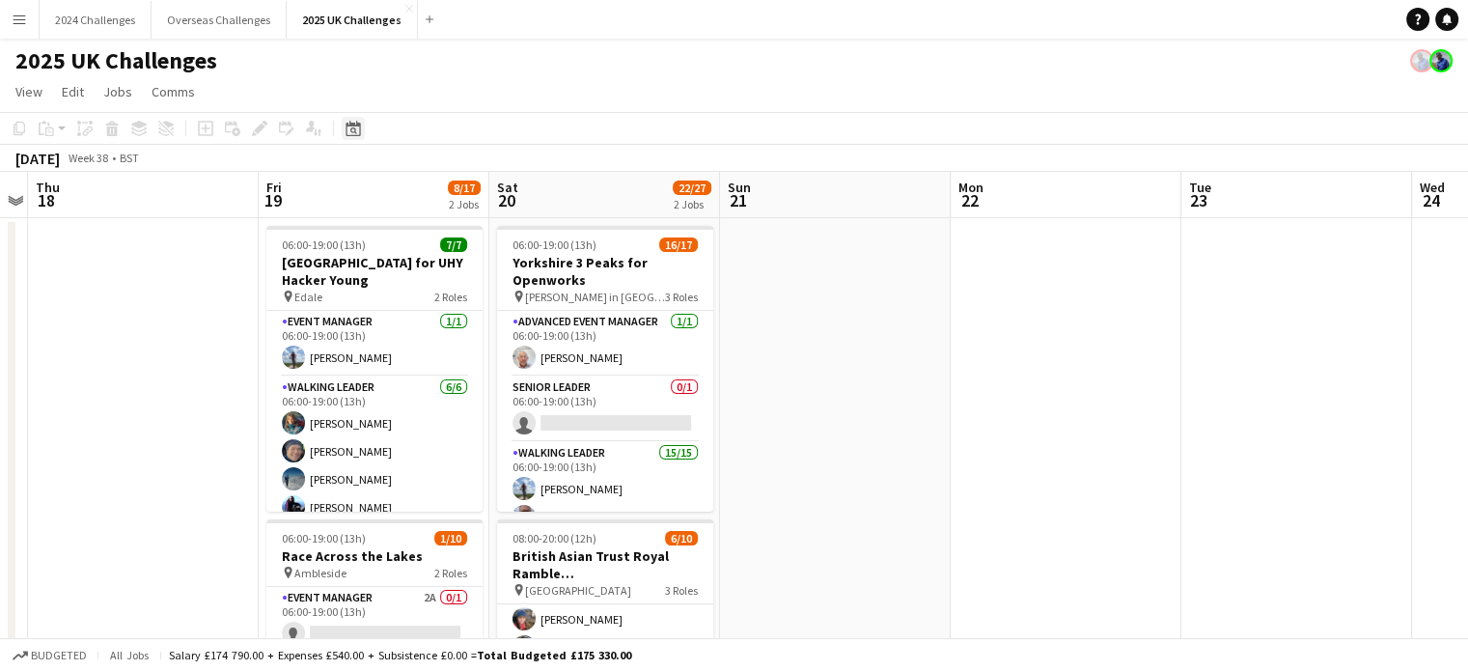
click at [355, 128] on icon "Date picker" at bounding box center [352, 128] width 15 height 15
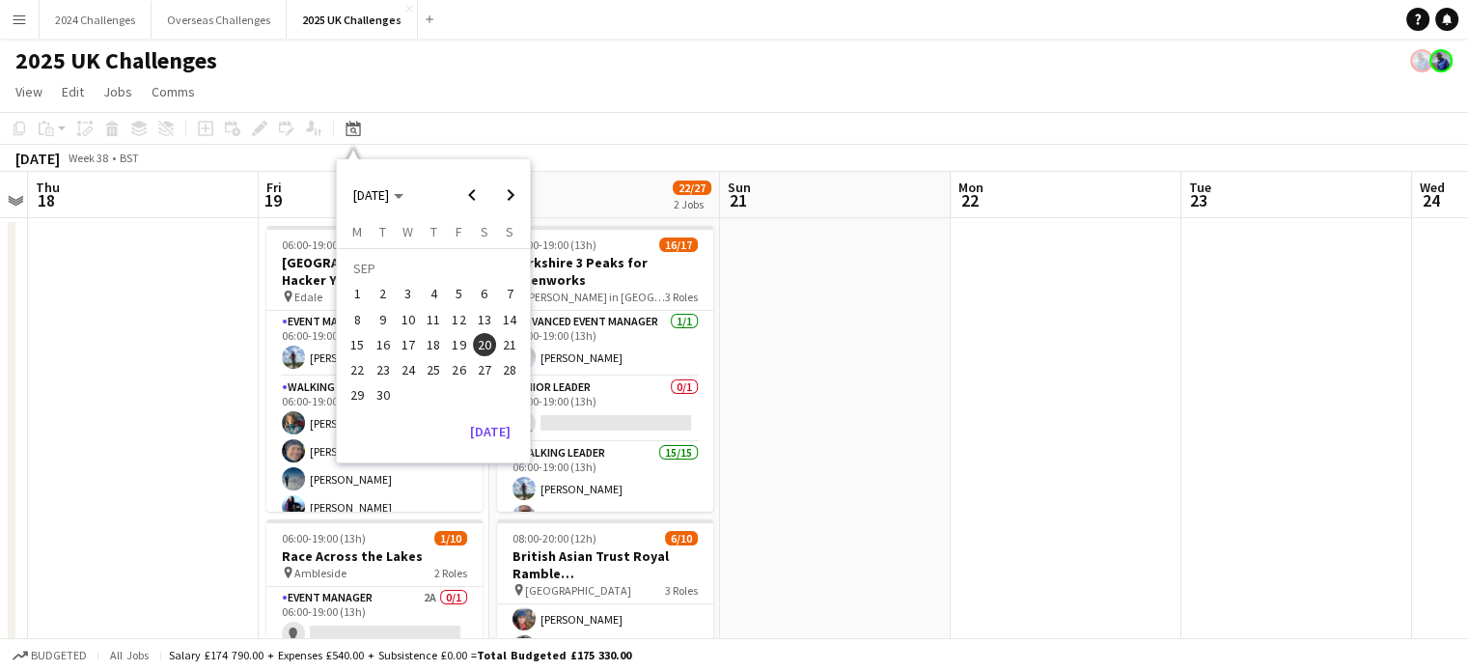
click at [490, 300] on span "6" at bounding box center [484, 294] width 23 height 23
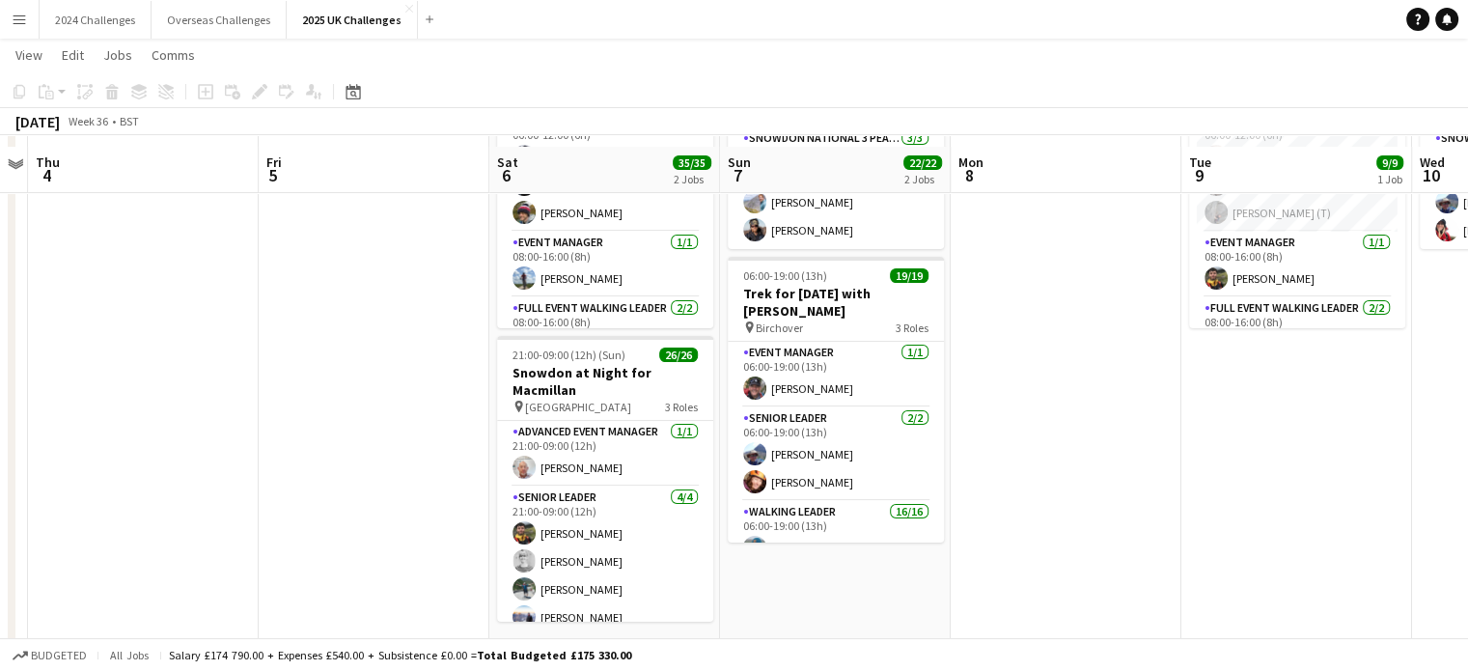
scroll to position [193, 0]
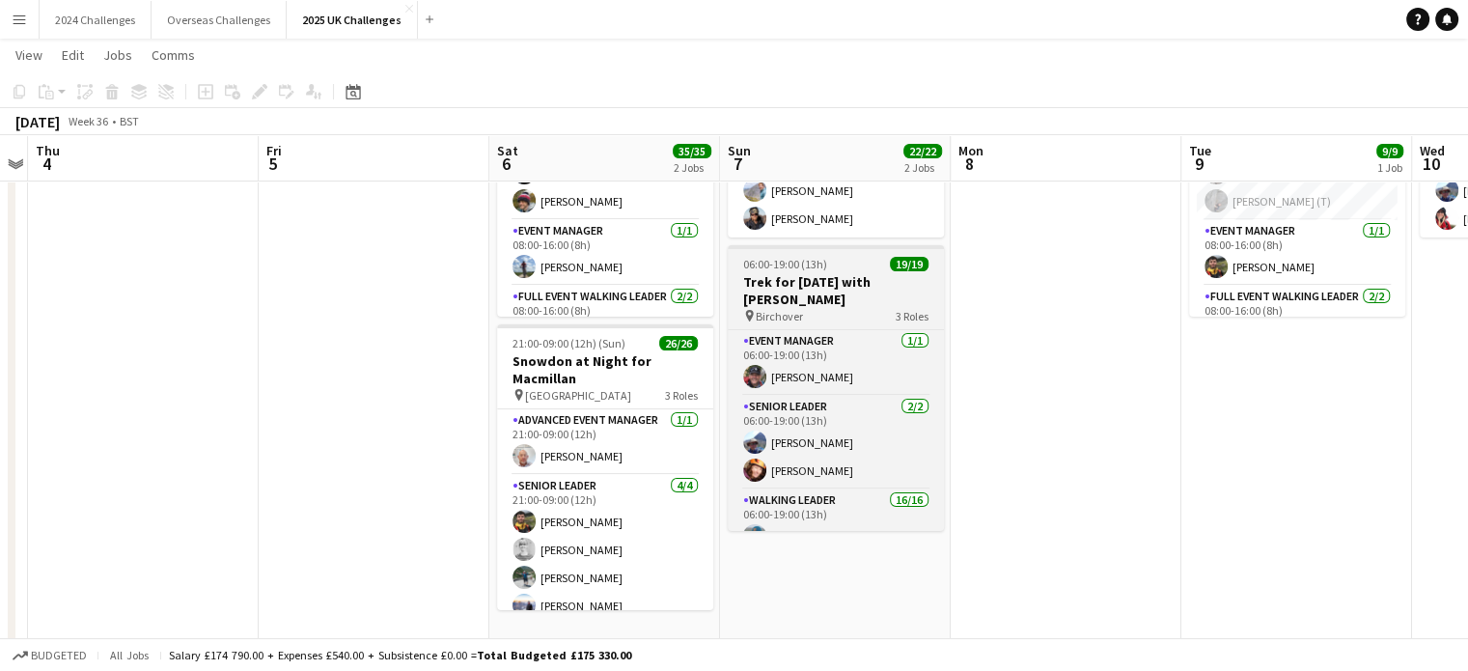
click at [827, 299] on h3 "Trek for [DATE] with [PERSON_NAME]" at bounding box center [836, 290] width 216 height 35
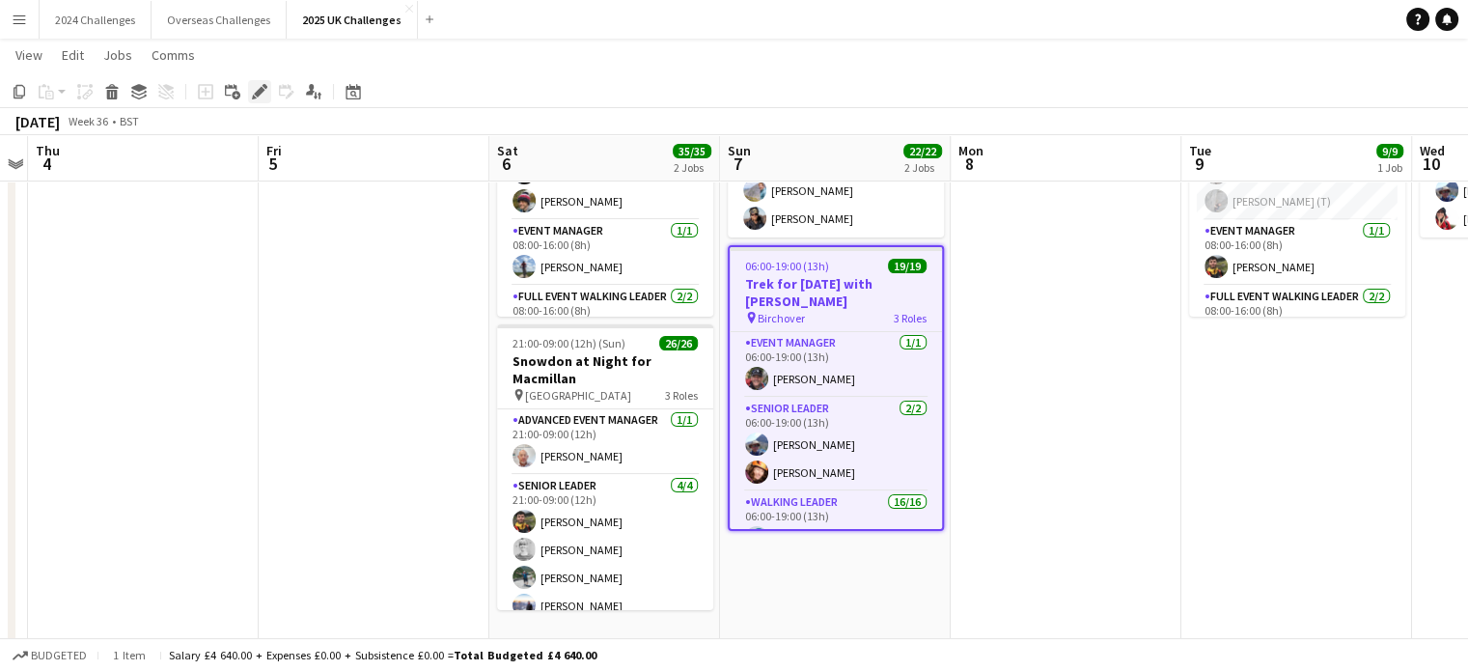
click at [259, 87] on icon "Edit" at bounding box center [259, 91] width 15 height 15
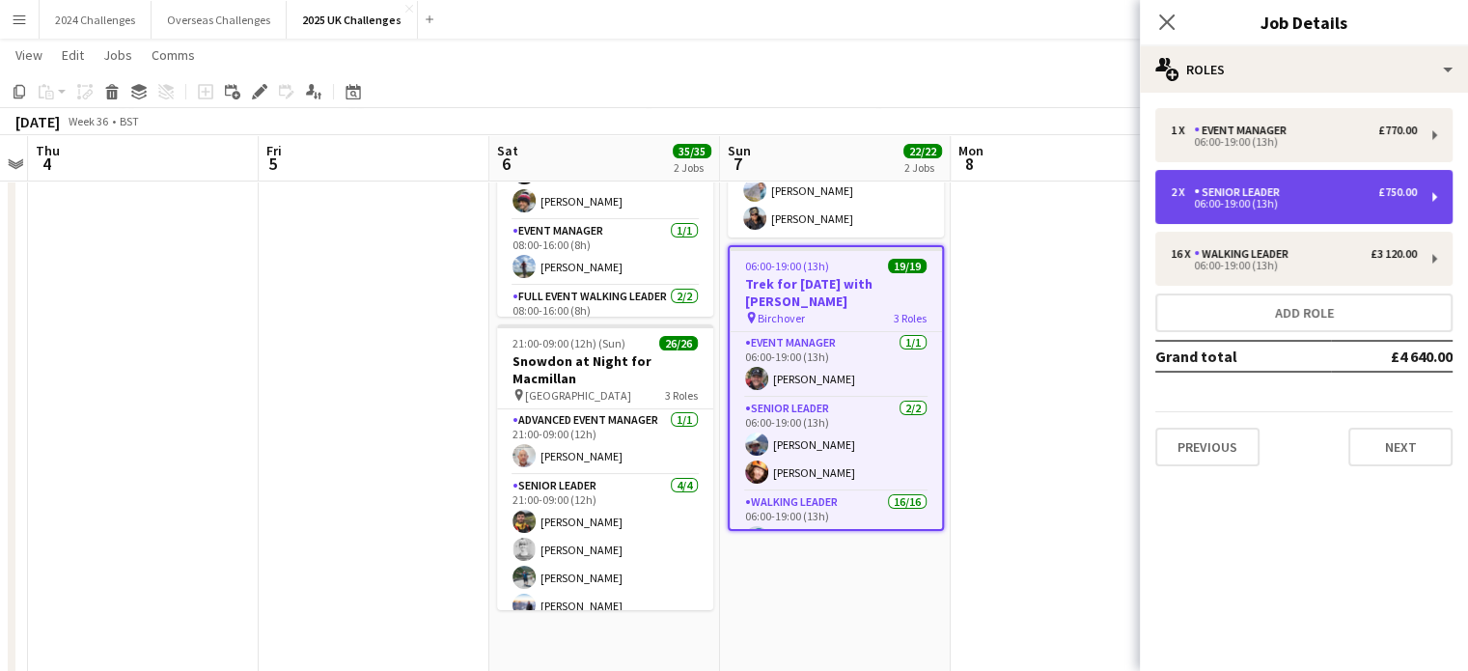
click at [1251, 200] on div "06:00-19:00 (13h)" at bounding box center [1294, 204] width 246 height 10
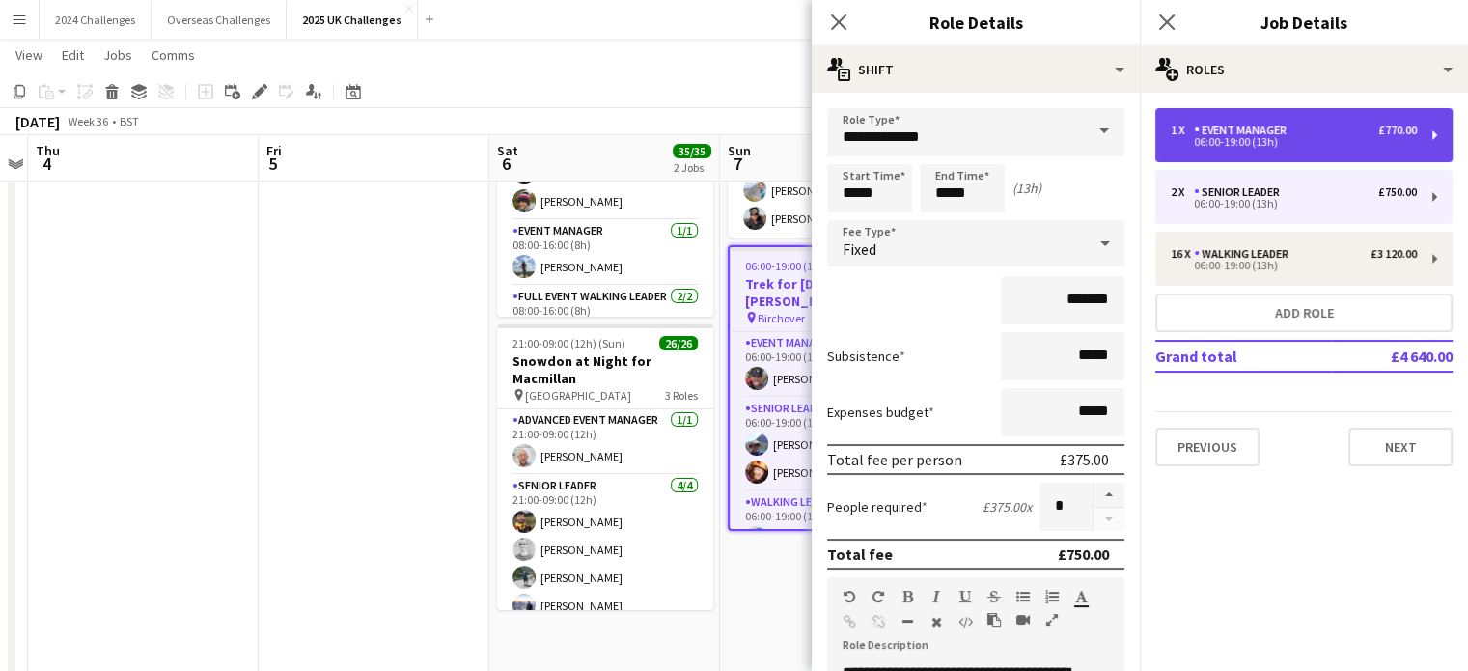
click at [1291, 135] on div "Event Manager" at bounding box center [1244, 131] width 100 height 14
type input "**********"
type input "*******"
type input "*"
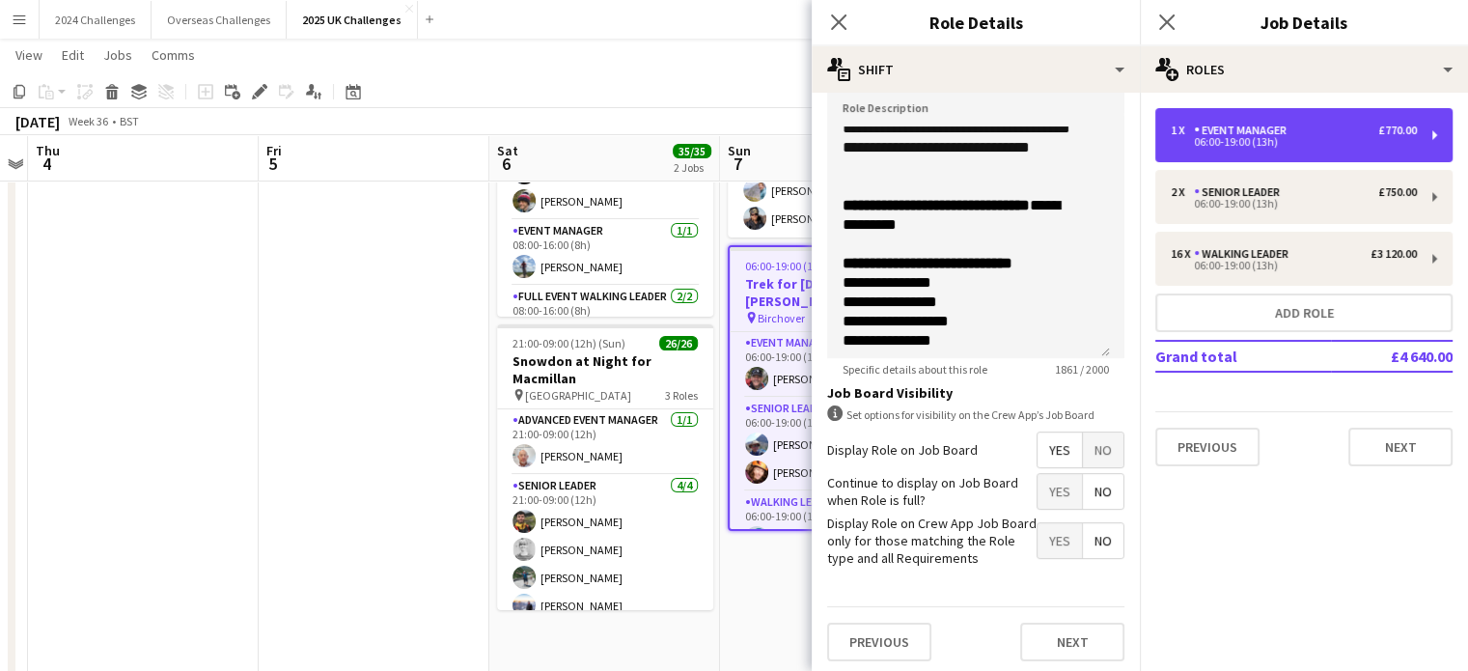
scroll to position [579, 0]
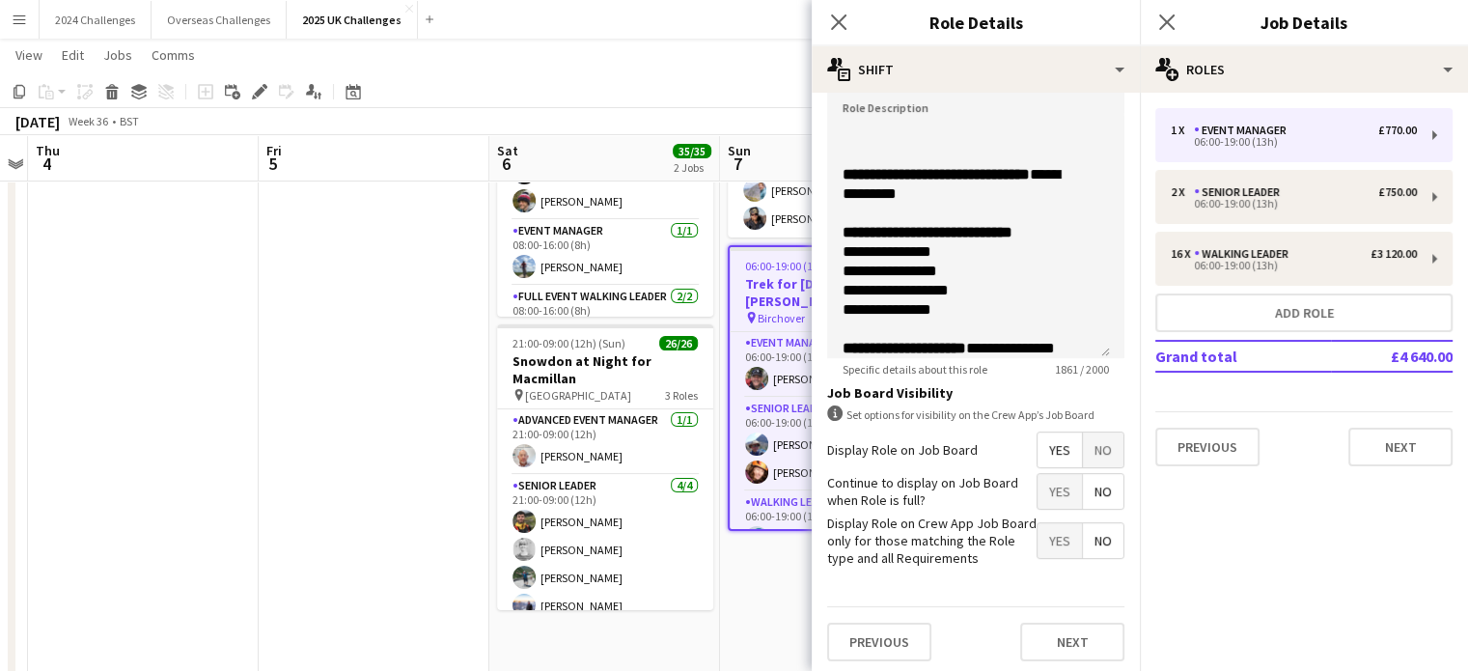
click at [681, 54] on app-page-menu "View Day view expanded Day view collapsed Month view Date picker Jump to [DATE]…" at bounding box center [734, 57] width 1468 height 37
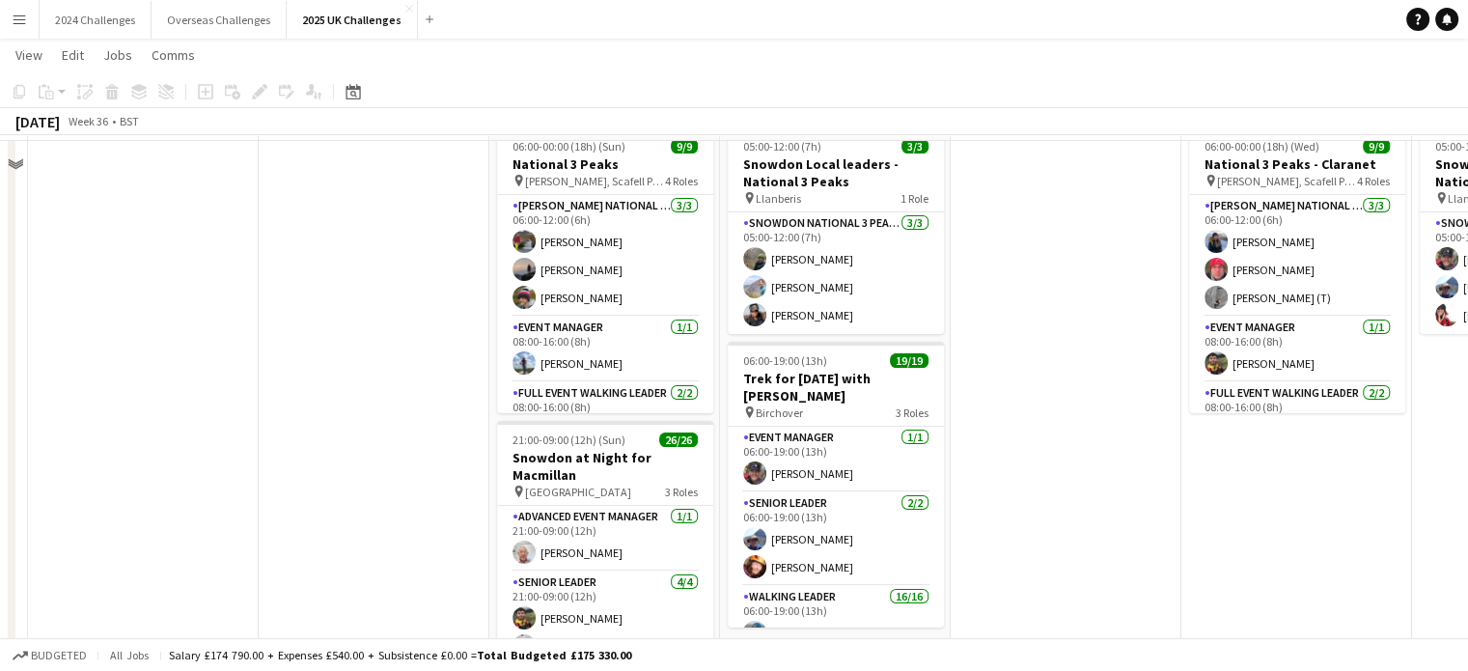
scroll to position [0, 0]
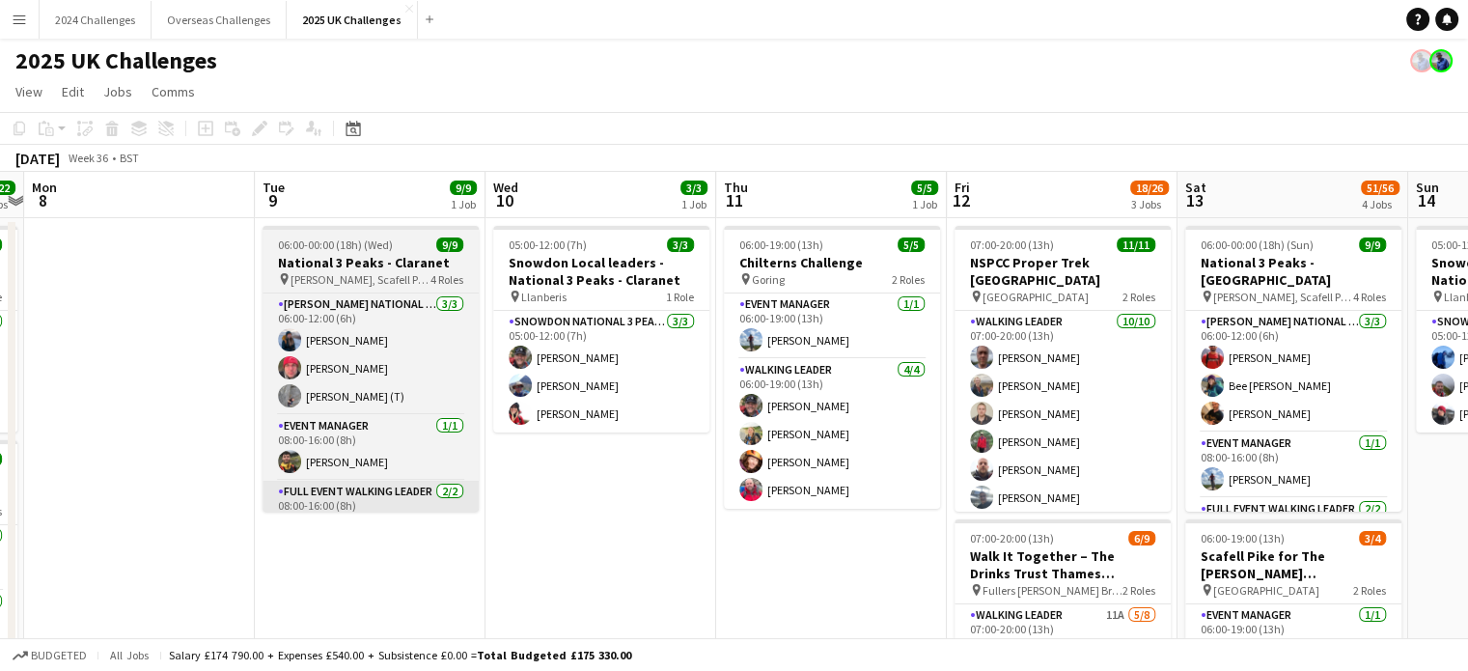
drag, startPoint x: 1301, startPoint y: 542, endPoint x: 374, endPoint y: 482, distance: 928.4
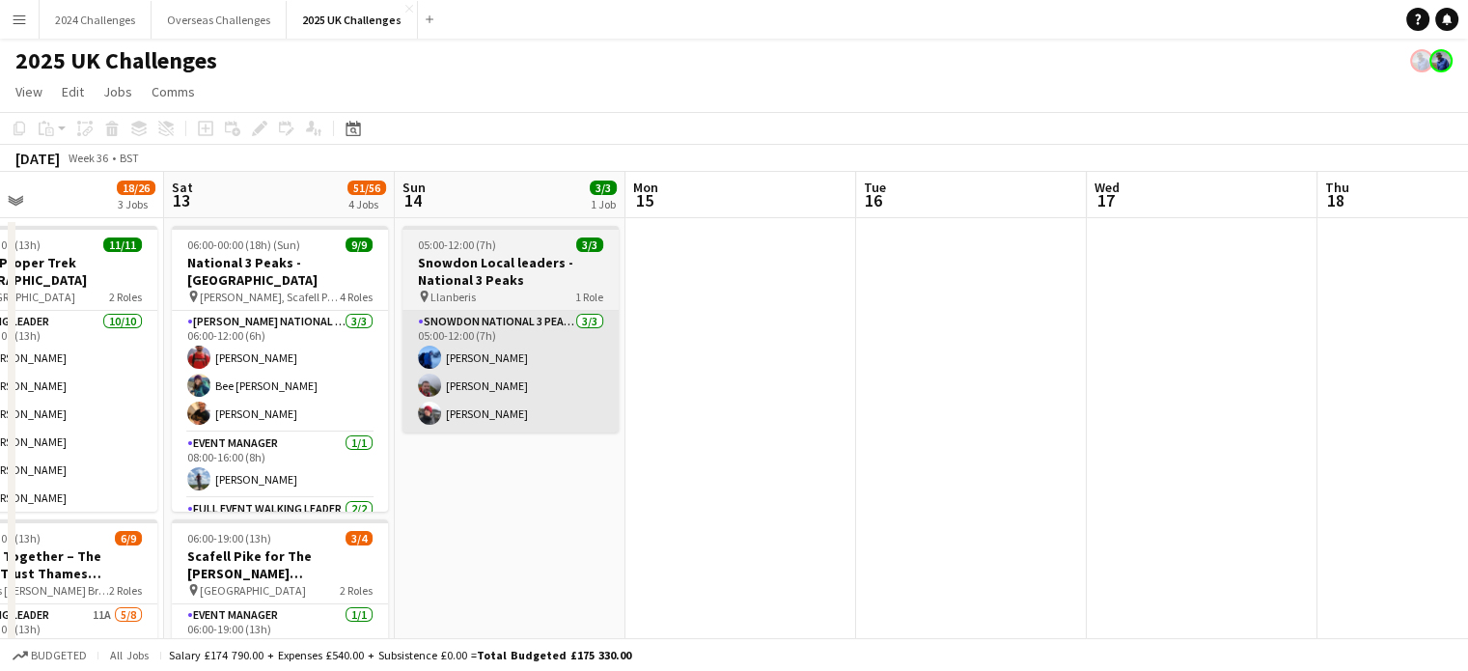
drag, startPoint x: 1274, startPoint y: 462, endPoint x: 610, endPoint y: 416, distance: 665.5
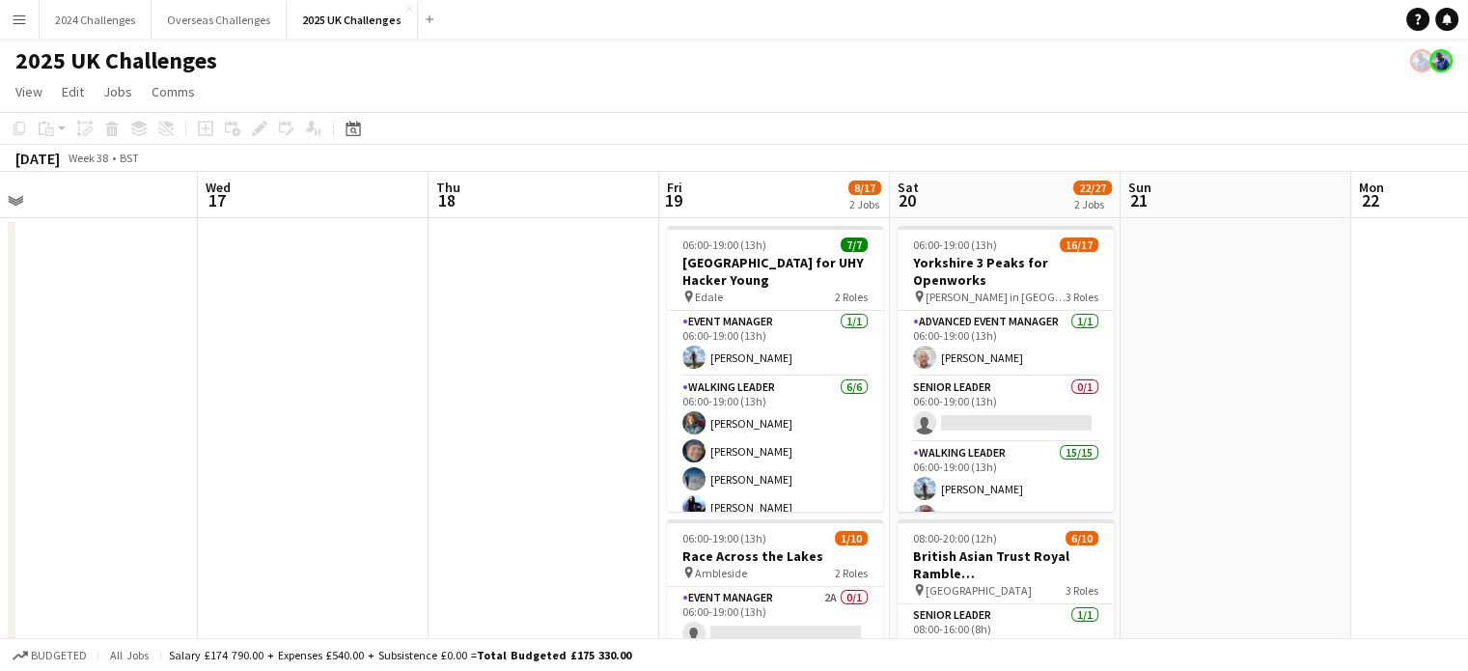
scroll to position [0, 504]
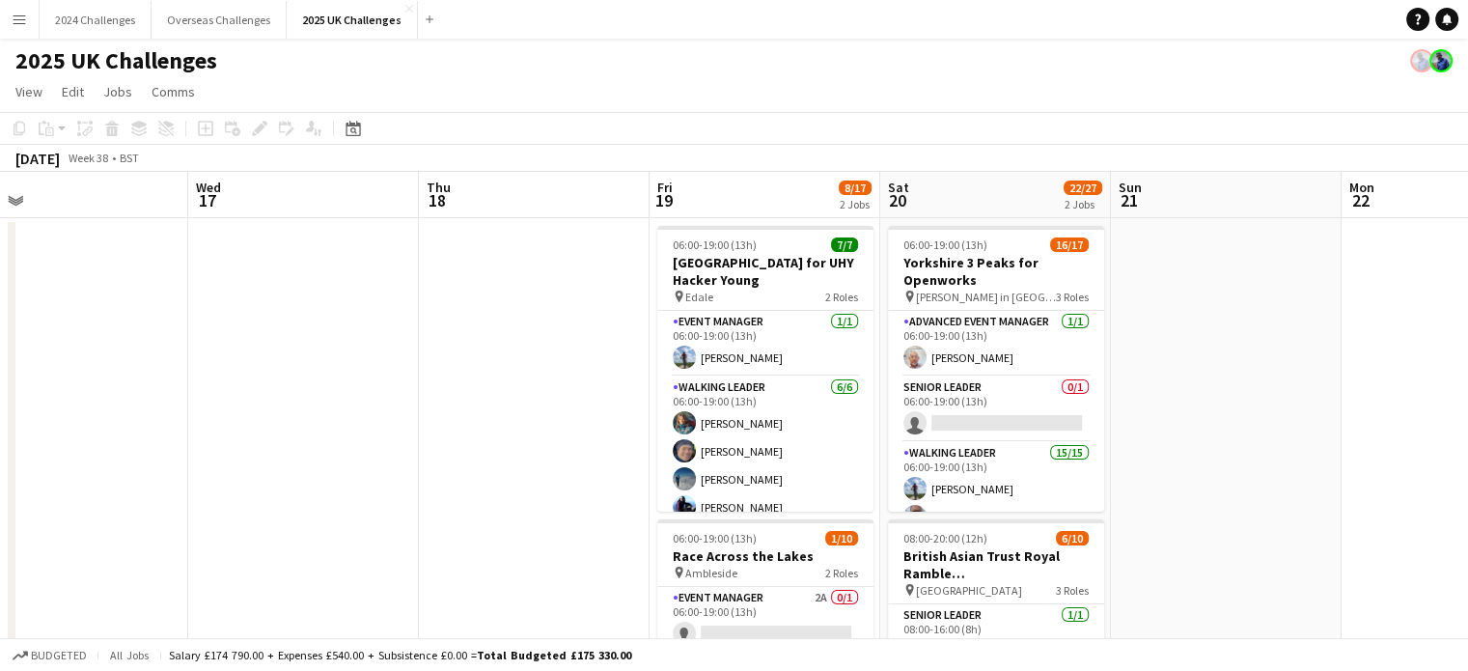
drag, startPoint x: 1034, startPoint y: 415, endPoint x: 319, endPoint y: 373, distance: 716.3
click at [957, 396] on app-card-role "Senior Leader 0/1 06:00-19:00 (13h) single-neutral-actions" at bounding box center [996, 409] width 216 height 66
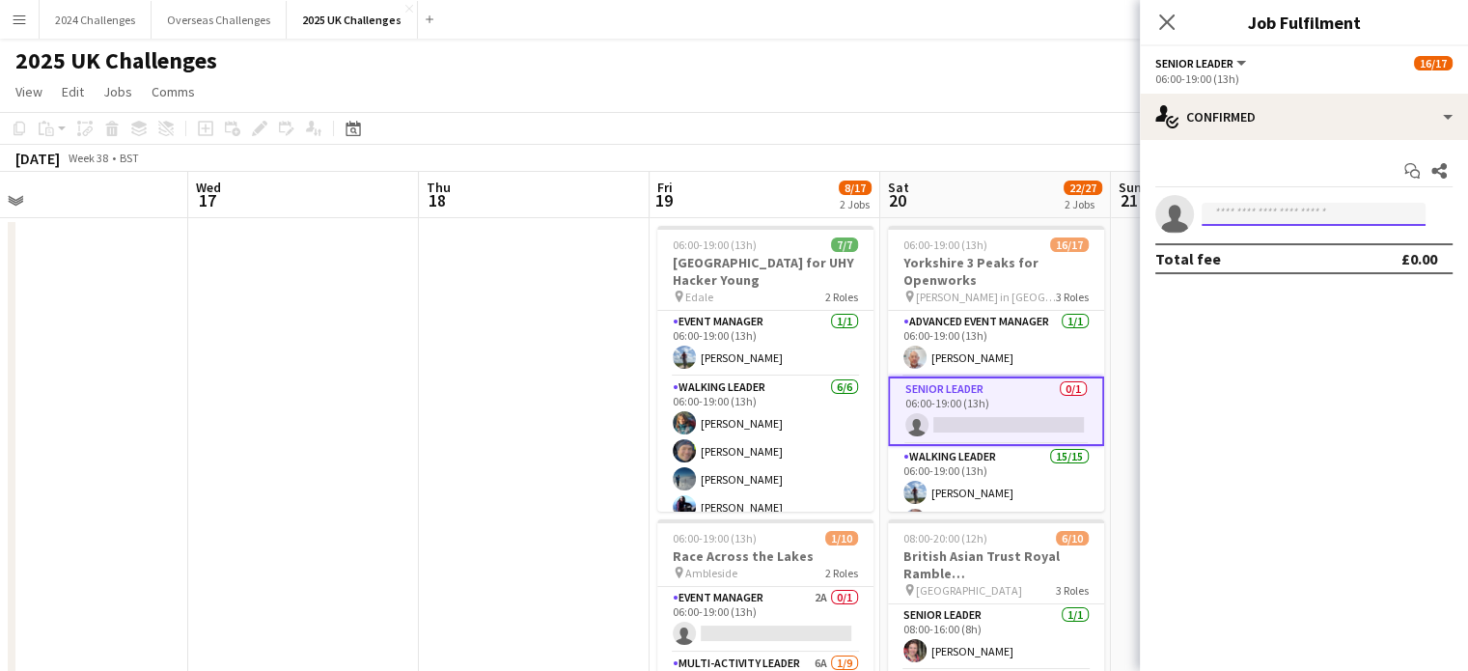
click at [1259, 212] on input at bounding box center [1313, 214] width 224 height 23
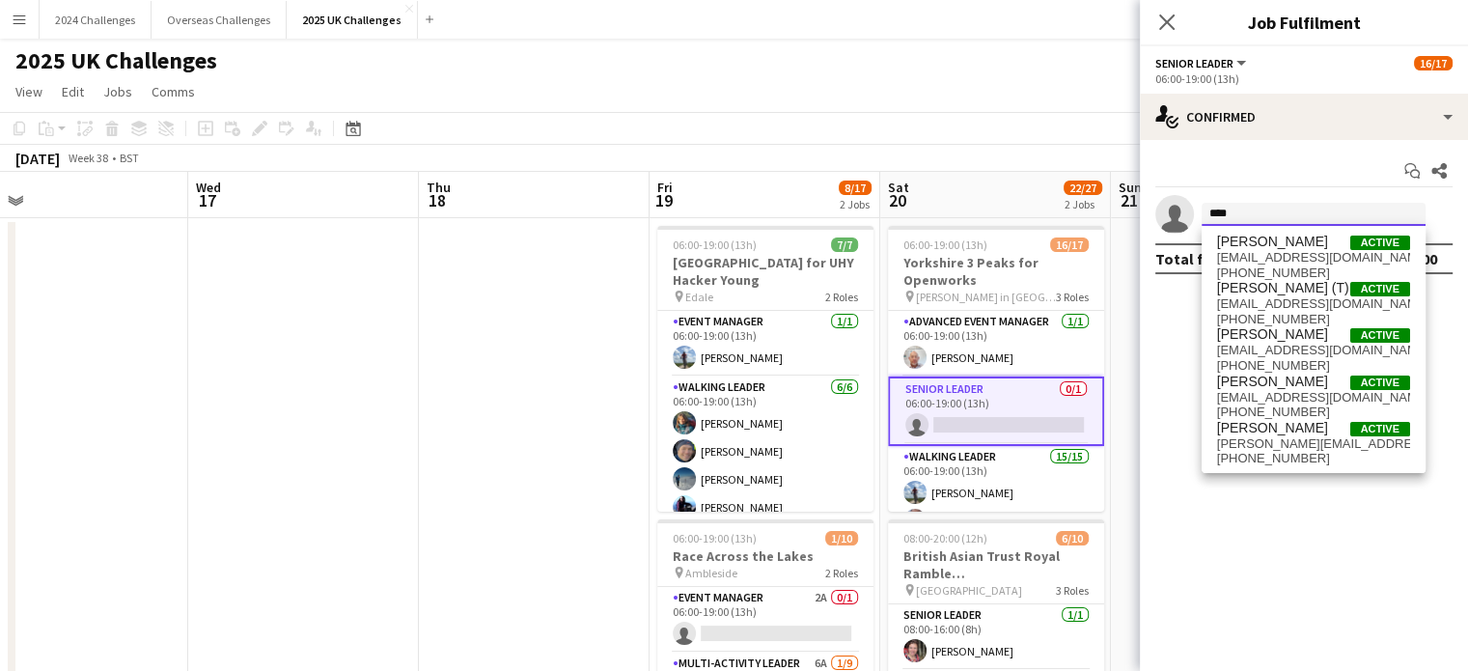
type input "****"
click at [984, 66] on div "2025 UK Challenges" at bounding box center [734, 57] width 1468 height 37
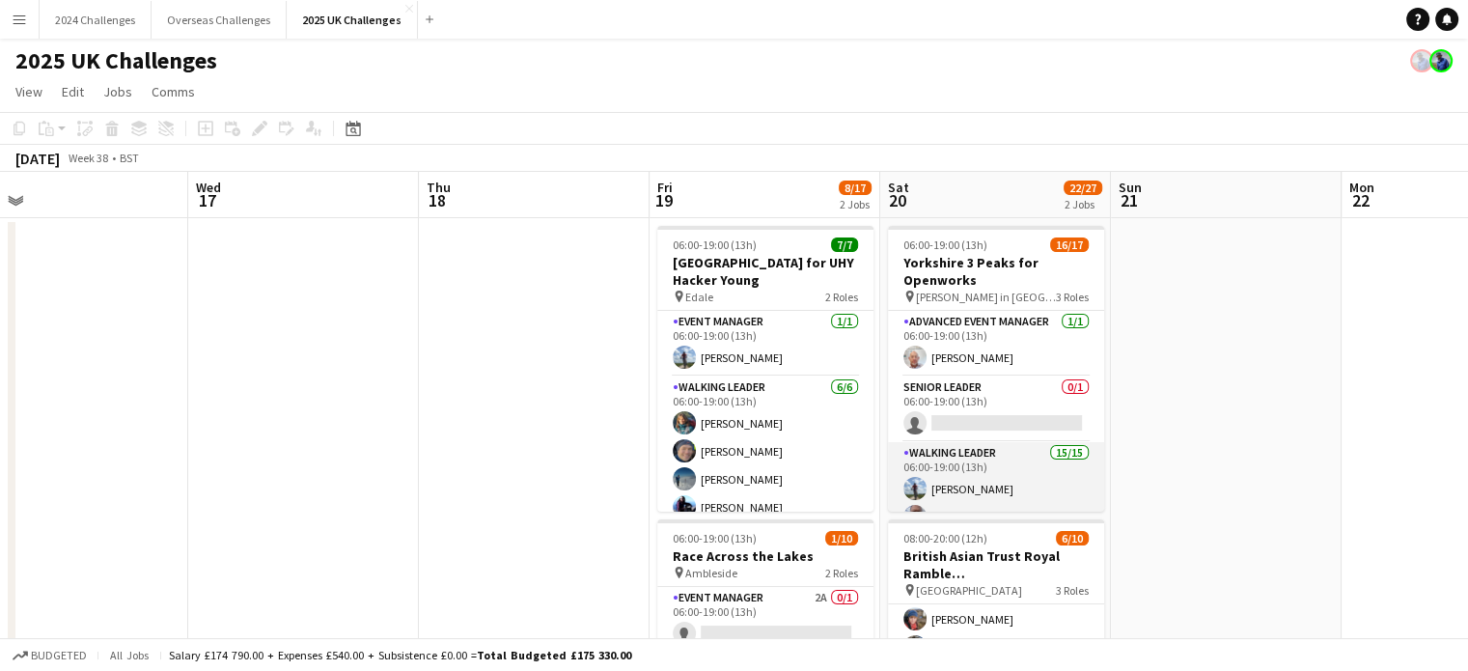
scroll to position [0, 0]
click at [976, 455] on app-card-role "Walking Leader 15/15 06:00-19:00 (13h) [PERSON_NAME] [PERSON_NAME] [PERSON_NAME…" at bounding box center [996, 670] width 216 height 457
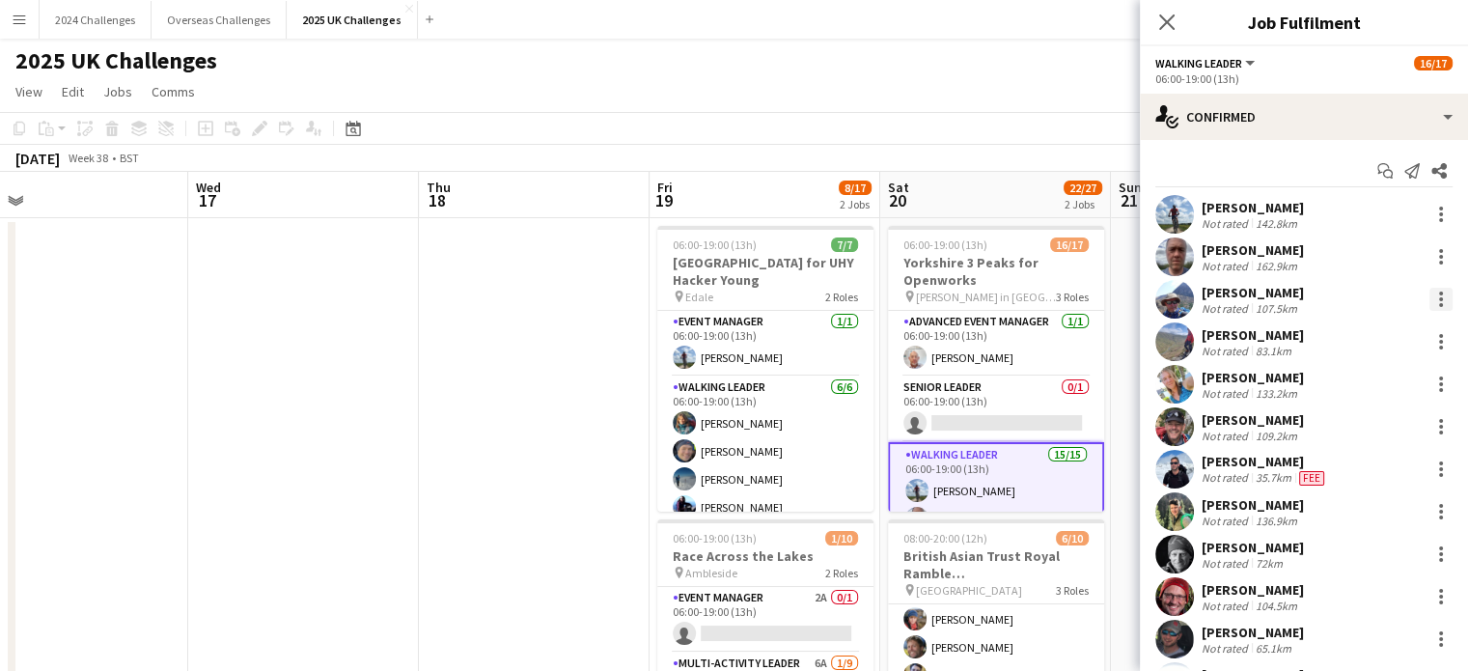
click at [1429, 299] on div at bounding box center [1440, 299] width 23 height 23
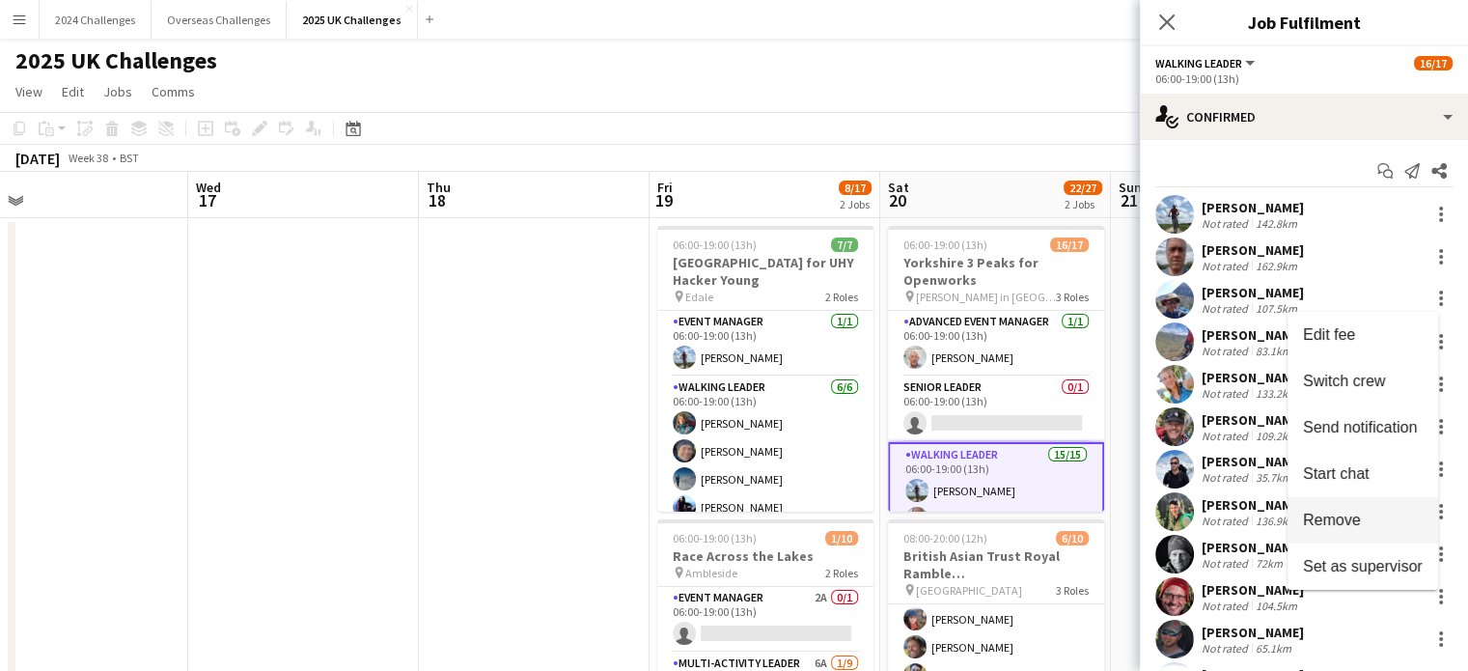
click at [1351, 511] on span "Remove" at bounding box center [1332, 519] width 58 height 16
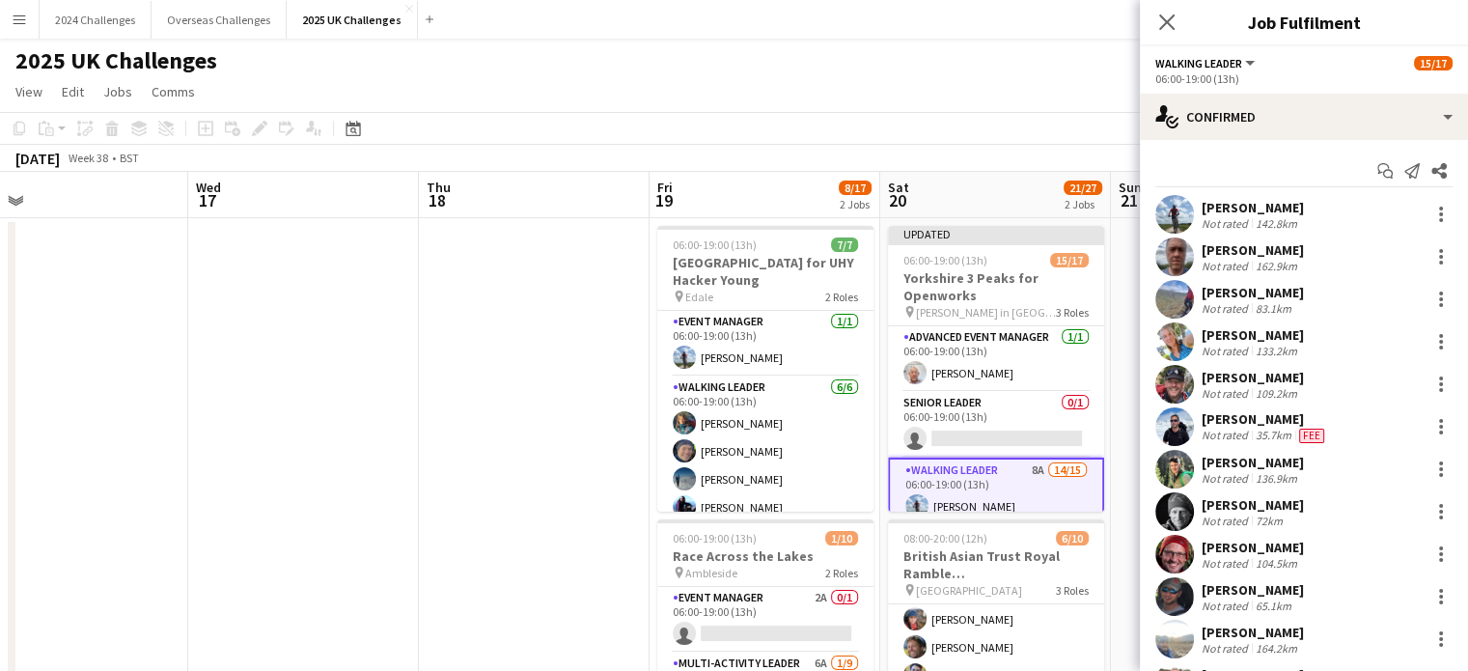
click at [1013, 90] on app-page-menu "View Day view expanded Day view collapsed Month view Date picker Jump to [DATE]…" at bounding box center [734, 93] width 1468 height 37
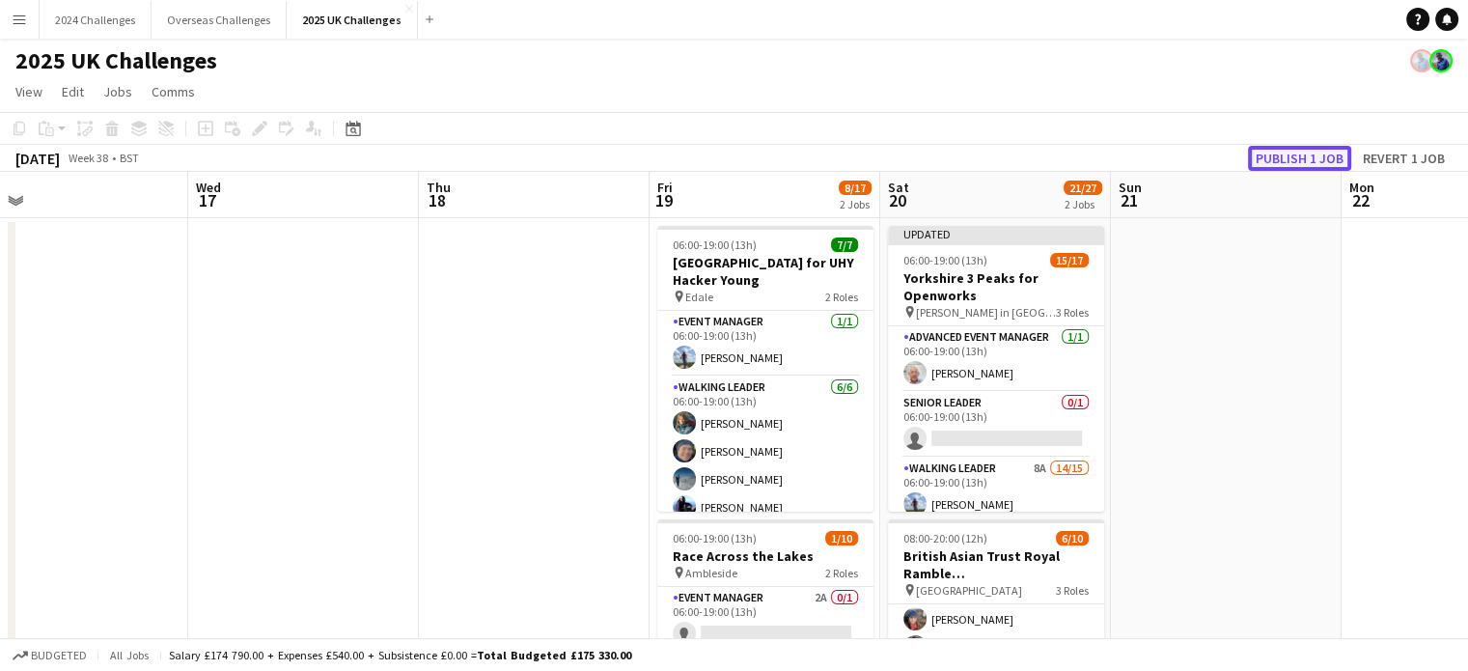
click at [1320, 157] on button "Publish 1 job" at bounding box center [1299, 158] width 103 height 25
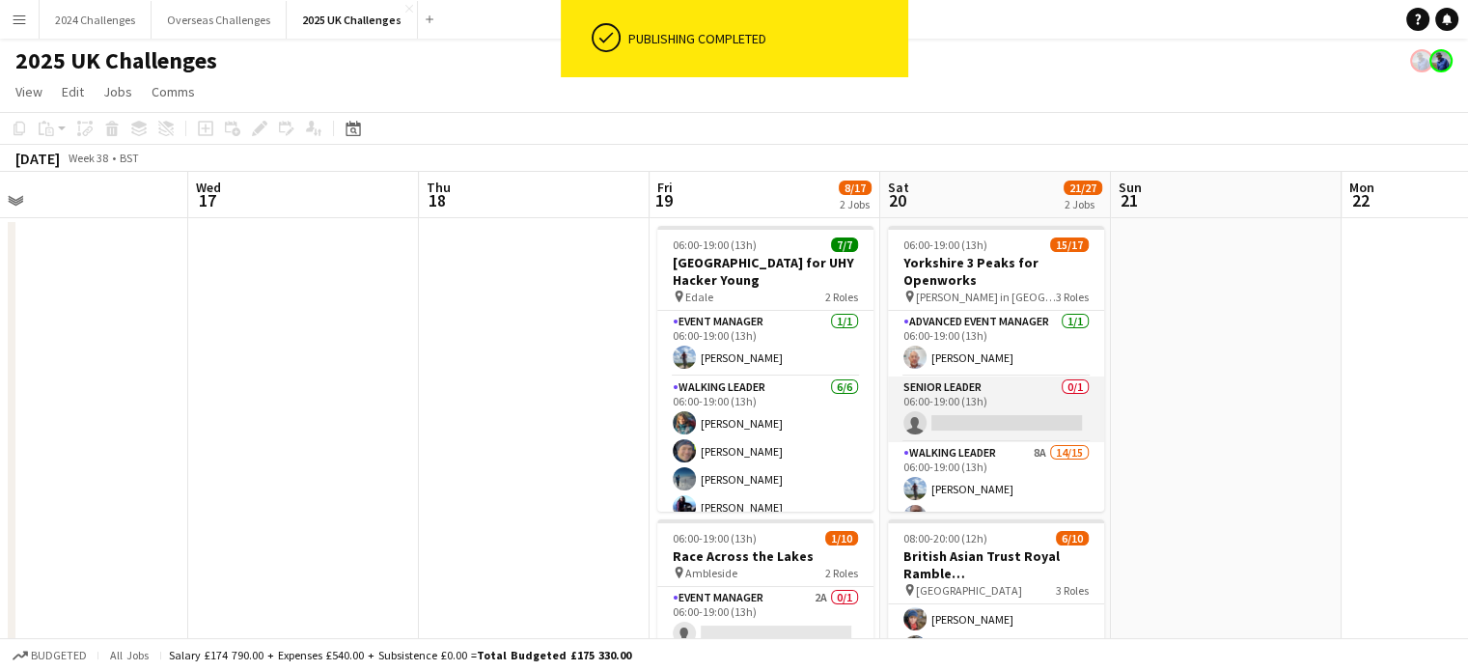
click at [970, 393] on app-card-role "Senior Leader 0/1 06:00-19:00 (13h) single-neutral-actions" at bounding box center [996, 409] width 216 height 66
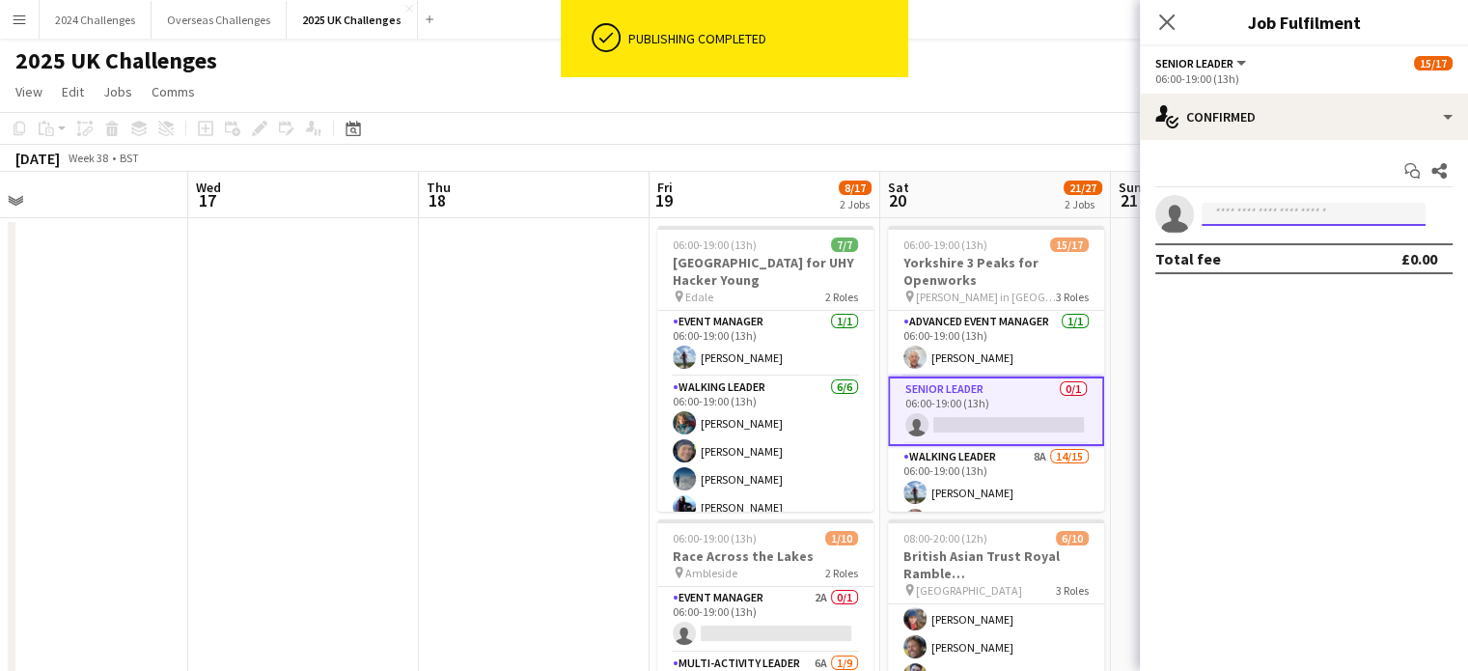
click at [1255, 209] on input at bounding box center [1313, 214] width 224 height 23
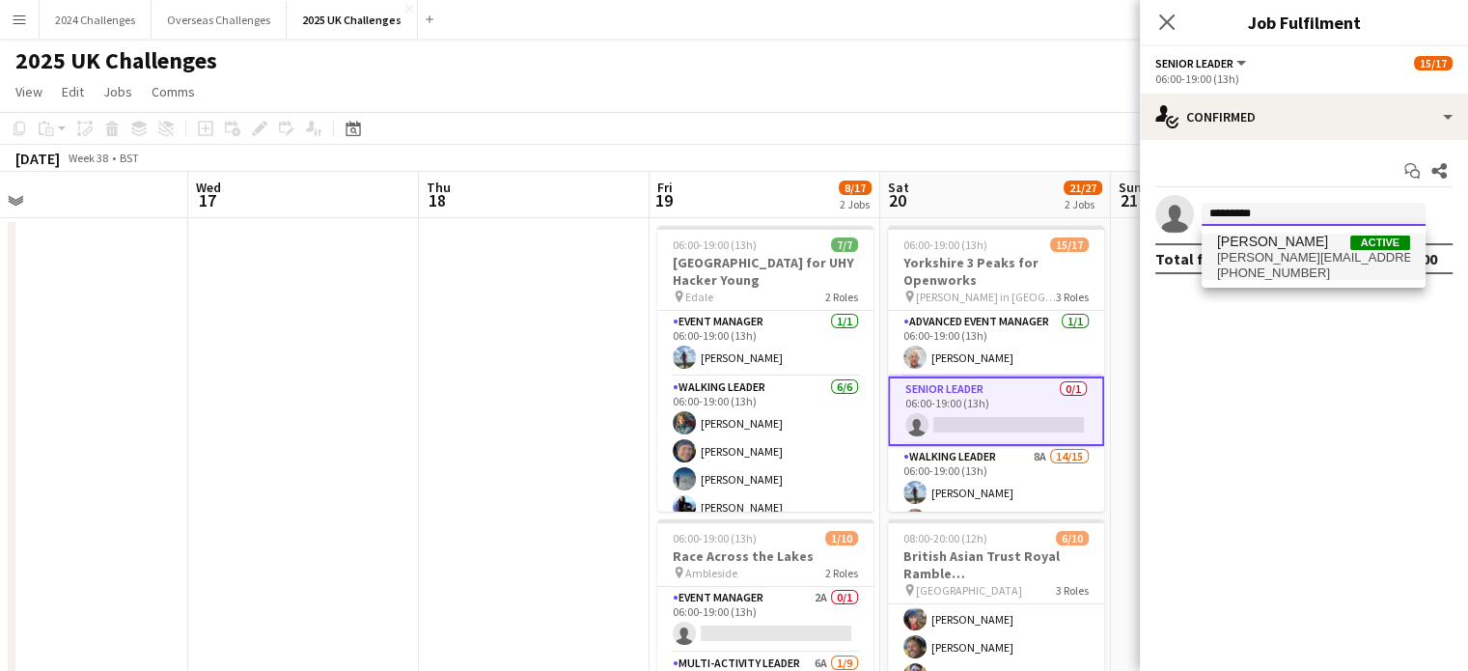
type input "*********"
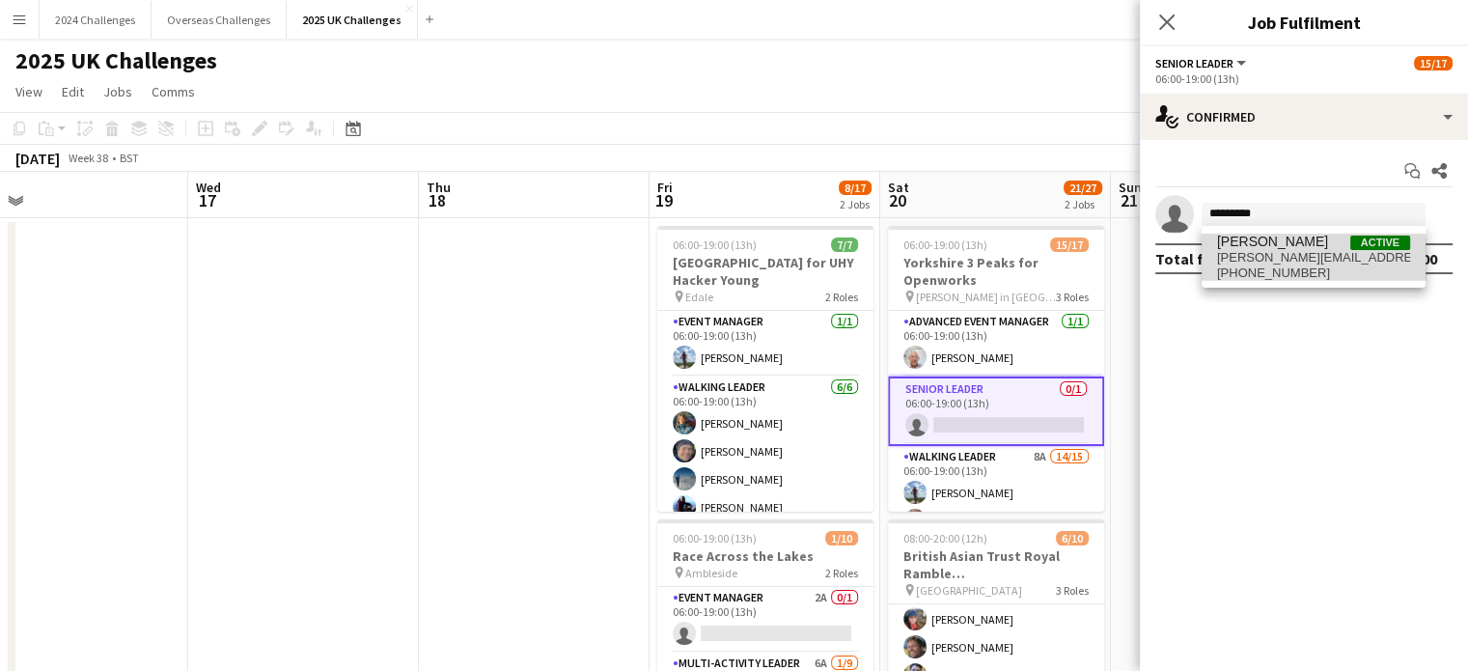
click at [1306, 262] on span "[PERSON_NAME][EMAIL_ADDRESS][DOMAIN_NAME]" at bounding box center [1313, 257] width 193 height 15
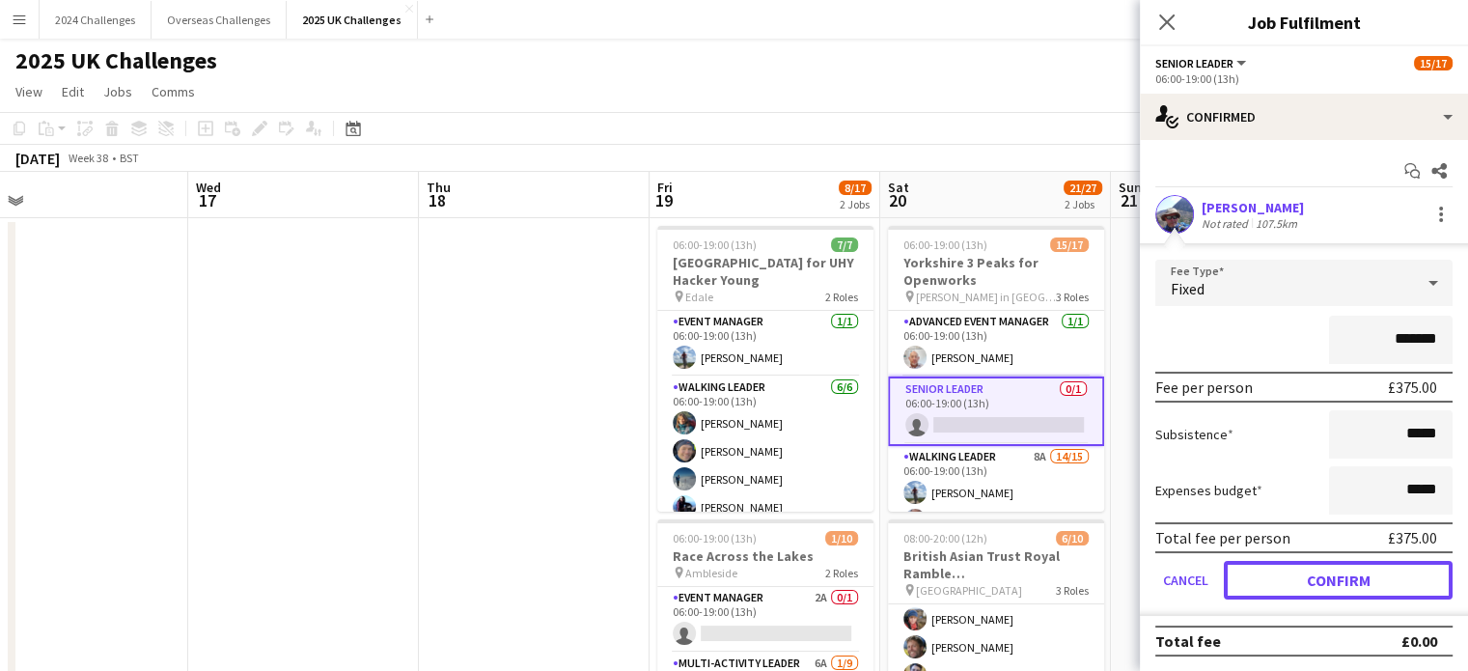
click at [1375, 582] on button "Confirm" at bounding box center [1338, 580] width 229 height 39
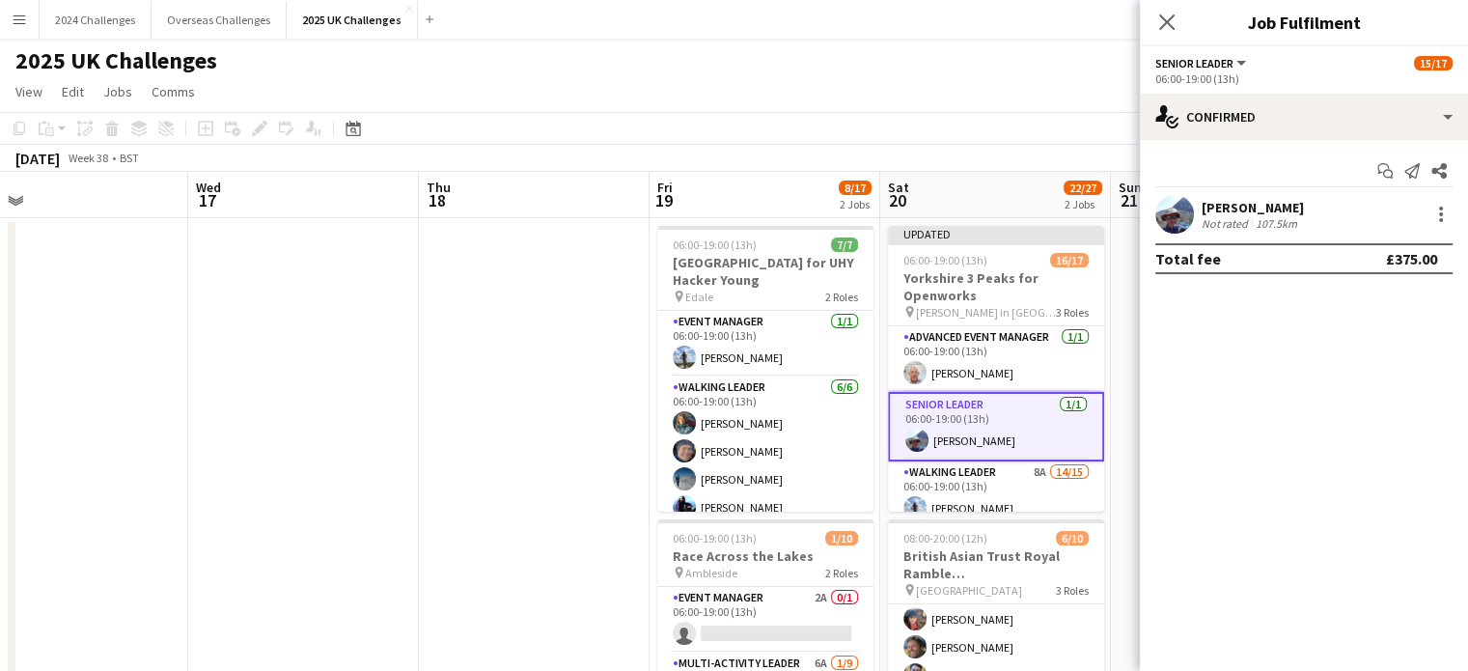
click at [1035, 100] on app-page-menu "View Day view expanded Day view collapsed Month view Date picker Jump to [DATE]…" at bounding box center [734, 93] width 1468 height 37
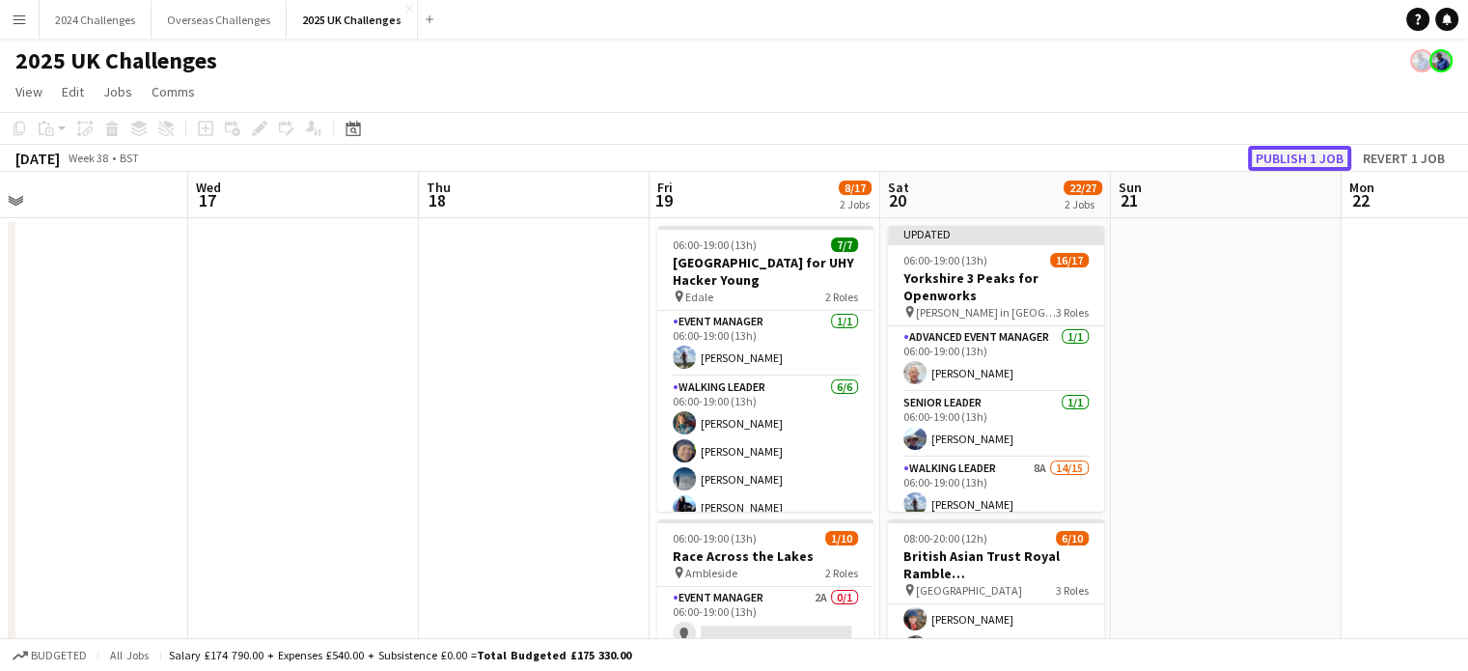
click at [1304, 168] on button "Publish 1 job" at bounding box center [1299, 158] width 103 height 25
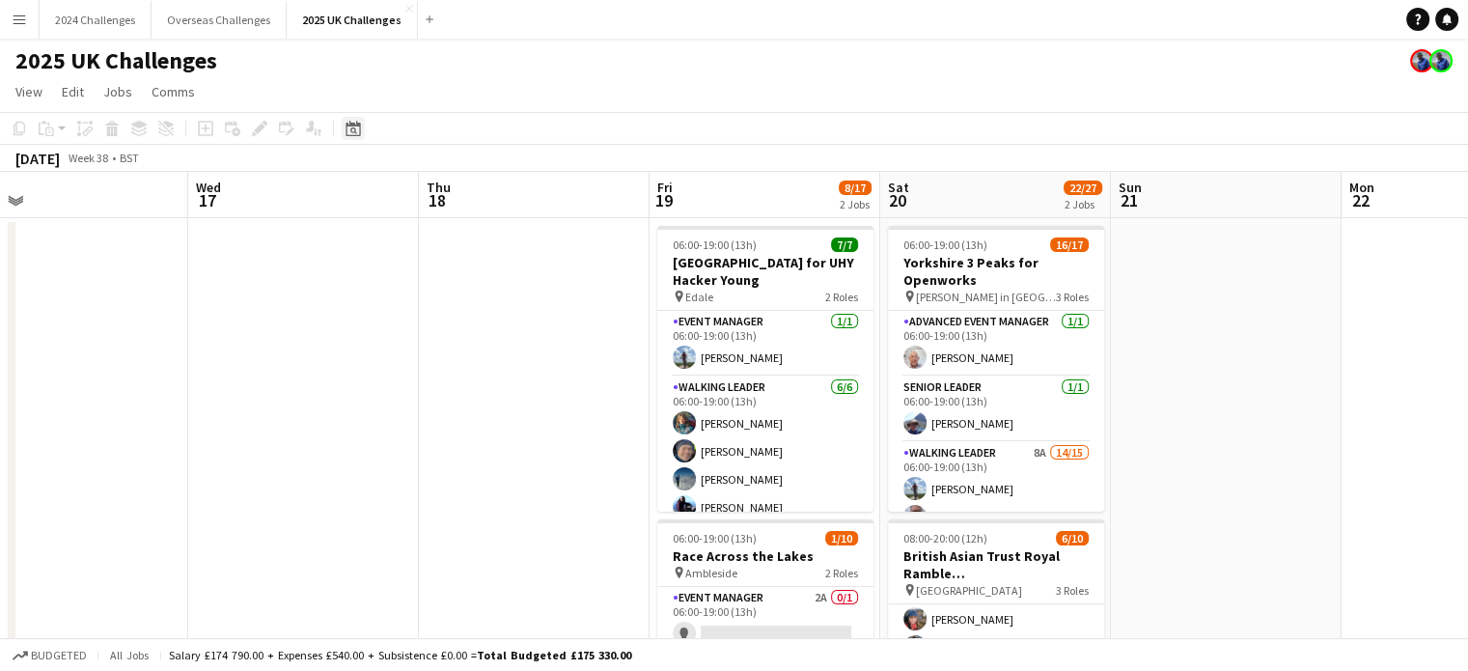
click at [355, 121] on icon "Date picker" at bounding box center [352, 128] width 15 height 15
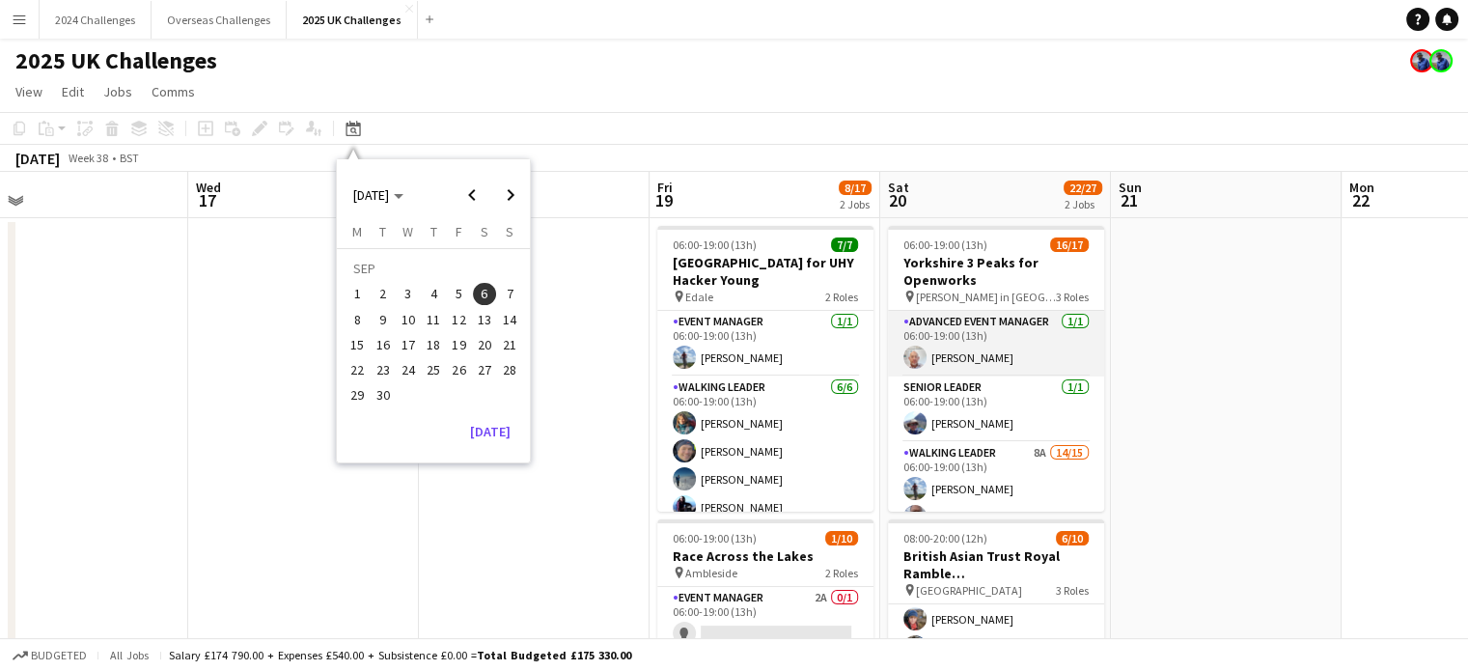
click at [954, 319] on app-card-role "Advanced Event Manager [DATE] 06:00-19:00 (13h) [PERSON_NAME]" at bounding box center [996, 344] width 216 height 66
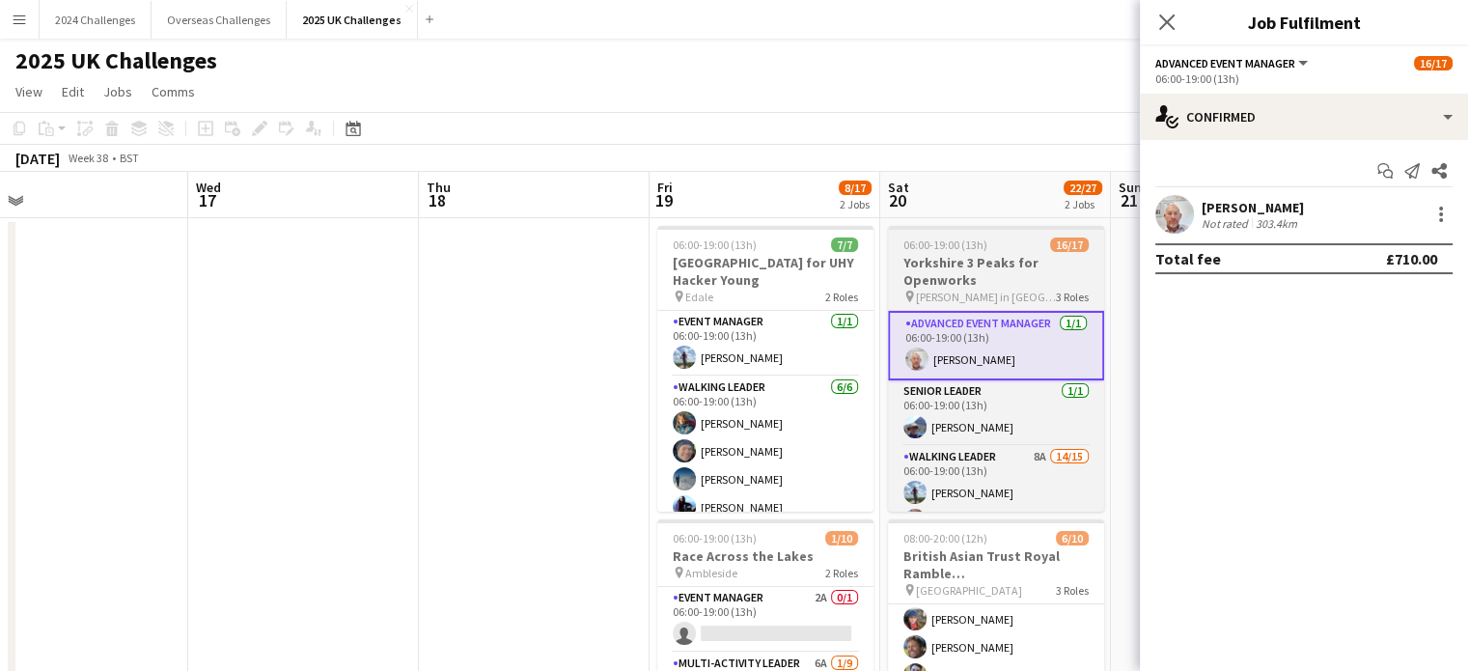
click at [982, 272] on h3 "Yorkshire 3 Peaks for Openworks" at bounding box center [996, 271] width 216 height 35
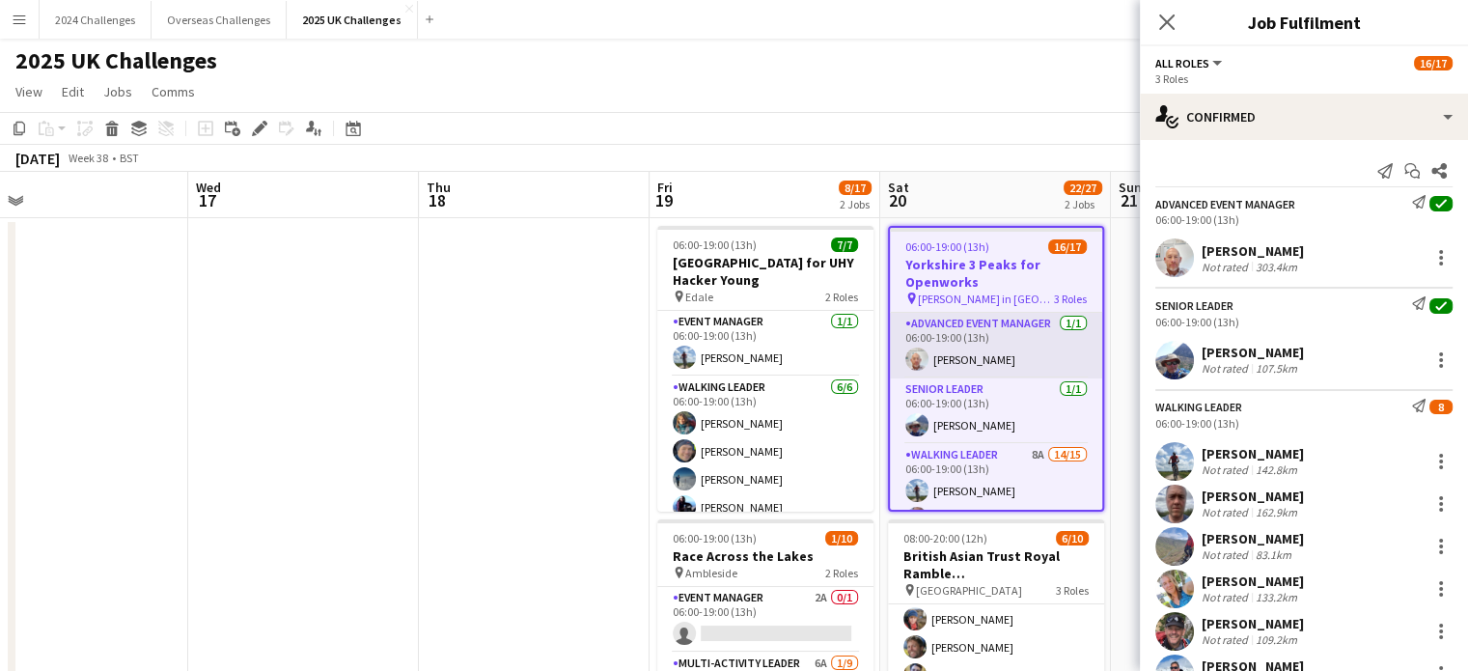
click at [992, 335] on app-card-role "Advanced Event Manager [DATE] 06:00-19:00 (13h) [PERSON_NAME]" at bounding box center [996, 346] width 212 height 66
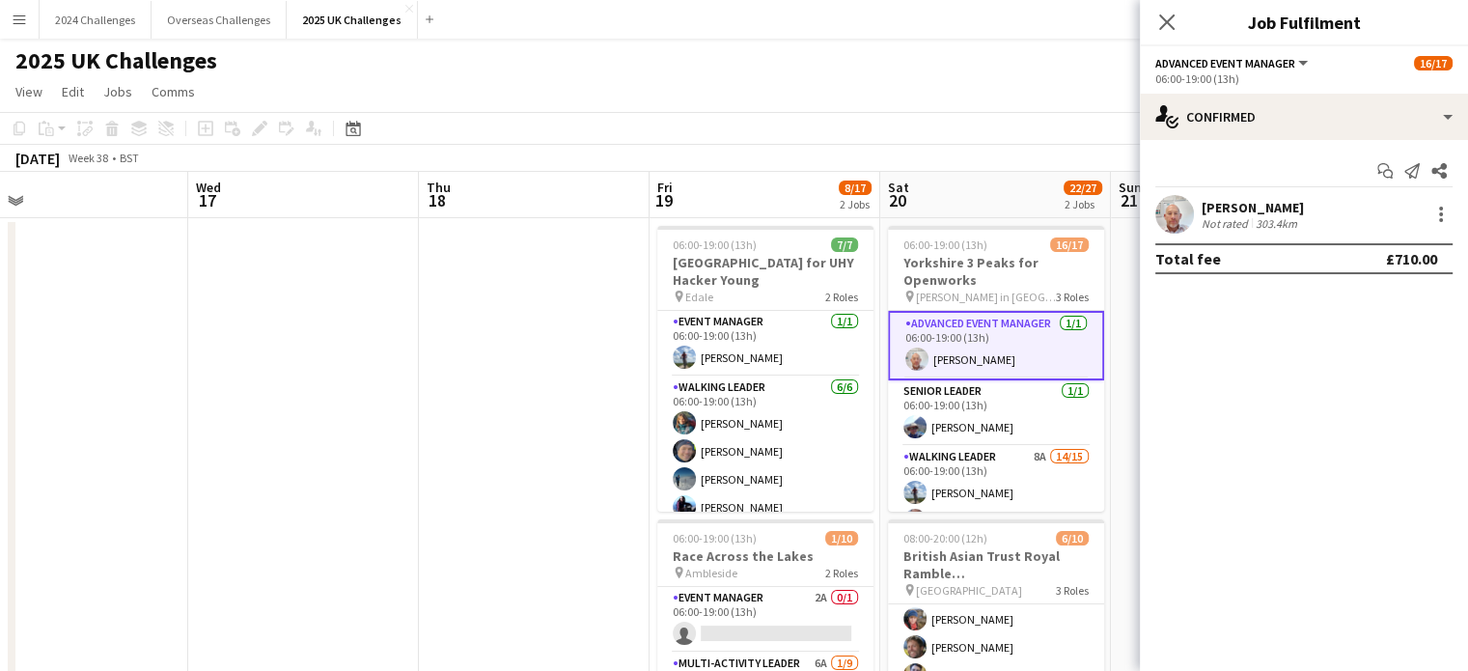
click at [1289, 209] on div "[PERSON_NAME]" at bounding box center [1252, 207] width 102 height 17
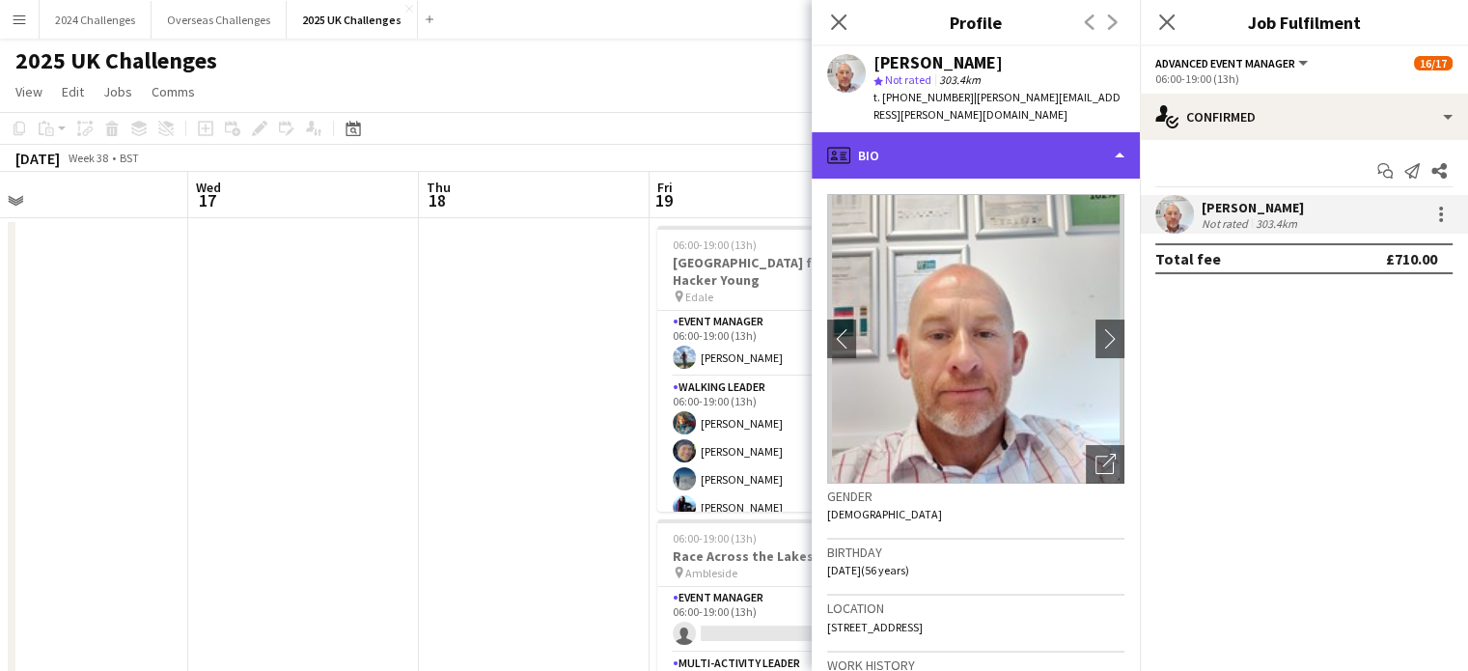
click at [1111, 148] on div "profile Bio" at bounding box center [976, 155] width 328 height 46
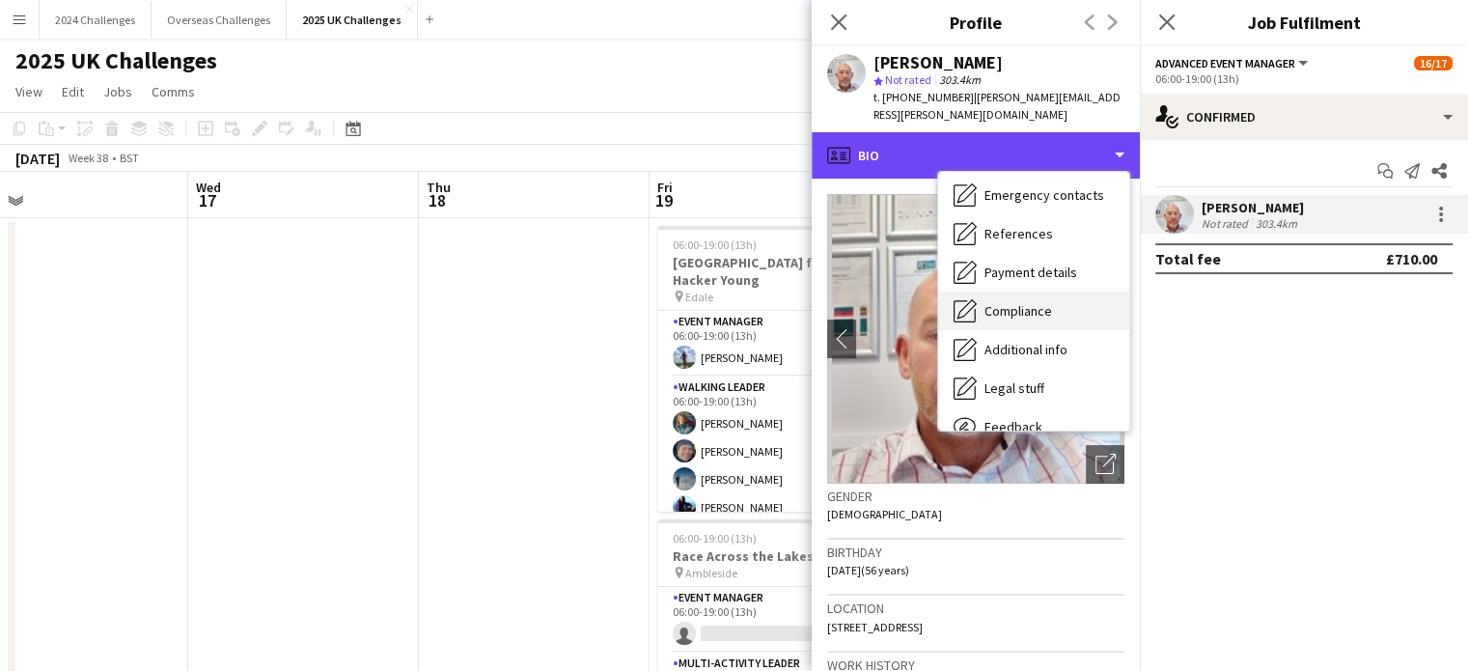
scroll to position [220, 0]
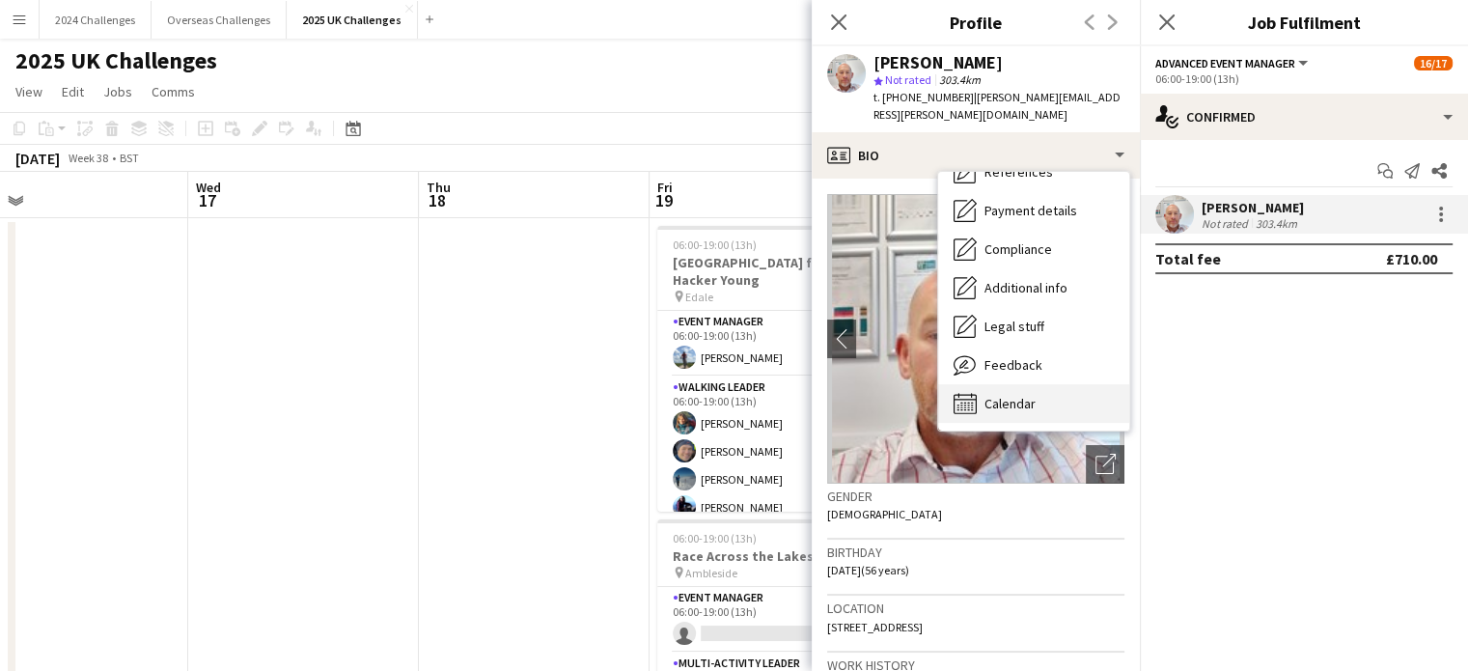
click at [1037, 395] on div "Calendar Calendar" at bounding box center [1033, 403] width 191 height 39
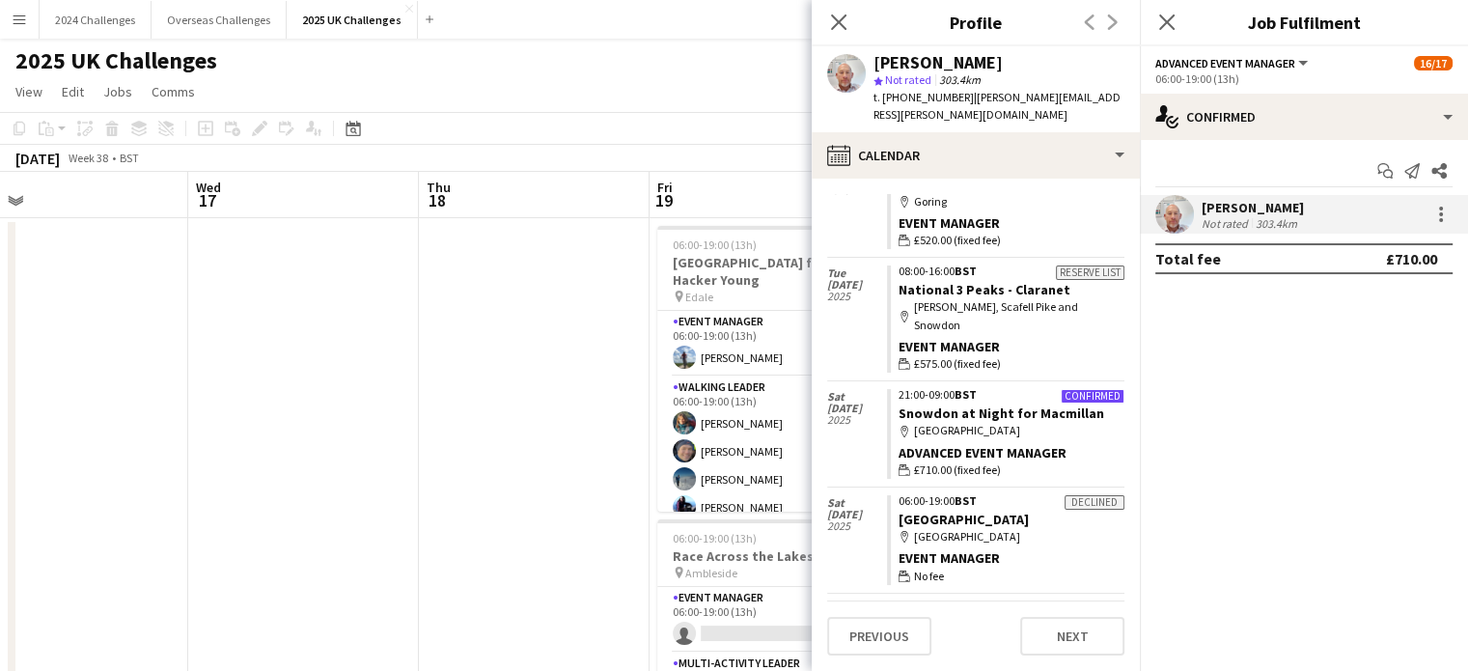
scroll to position [1368, 0]
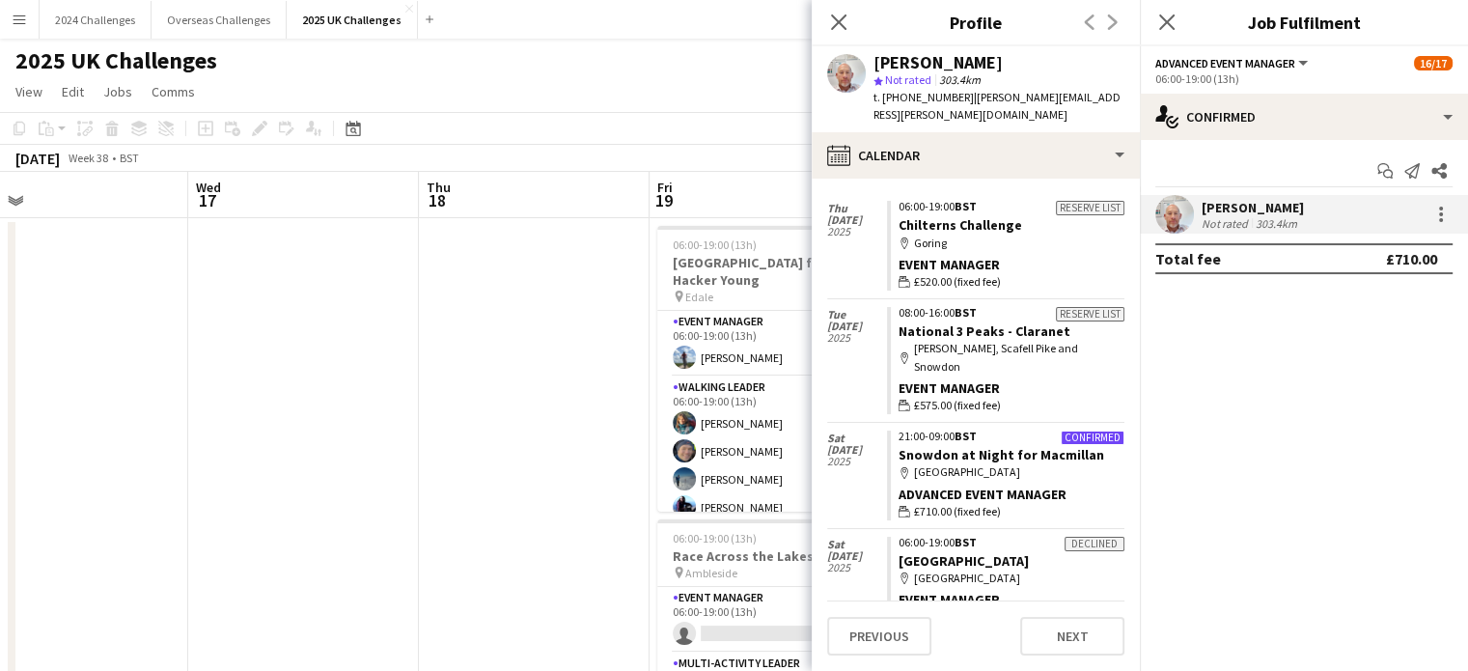
click at [609, 84] on app-page-menu "View Day view expanded Day view collapsed Month view Date picker Jump to [DATE]…" at bounding box center [734, 93] width 1468 height 37
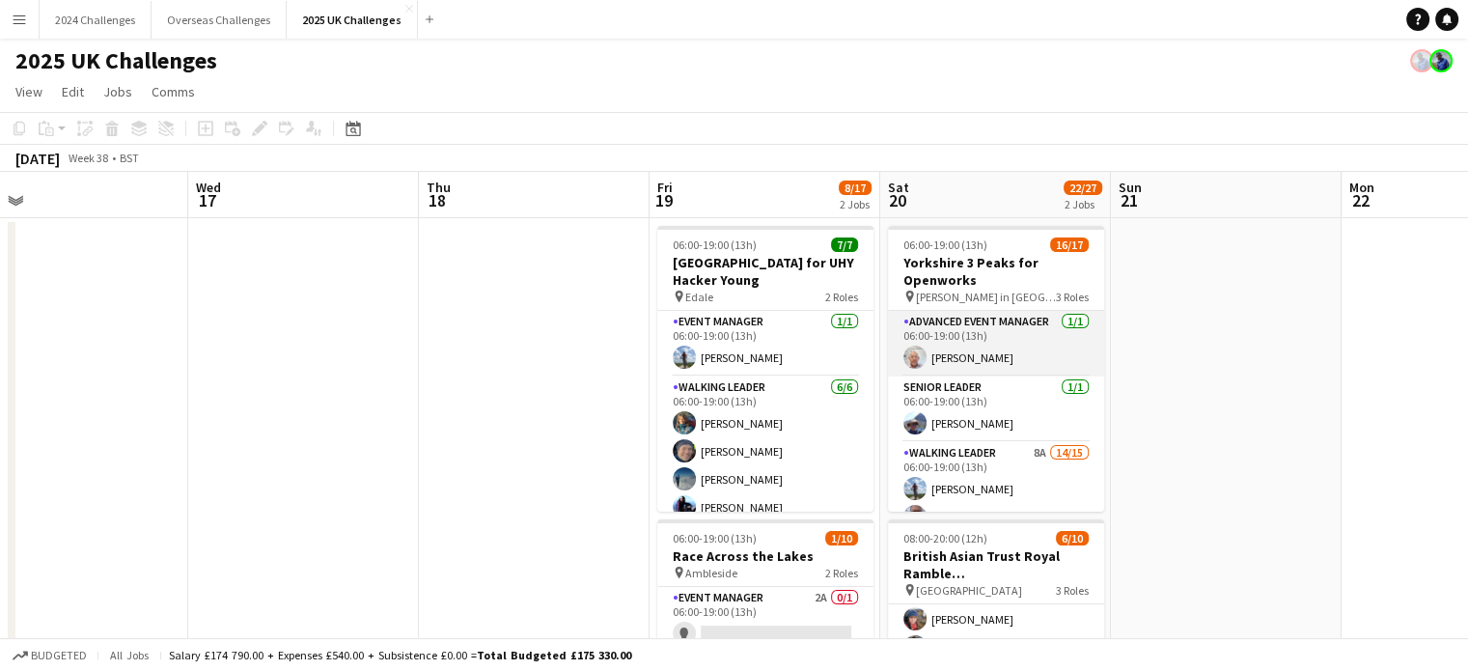
click at [990, 363] on app-card-role "Advanced Event Manager [DATE] 06:00-19:00 (13h) [PERSON_NAME]" at bounding box center [996, 344] width 216 height 66
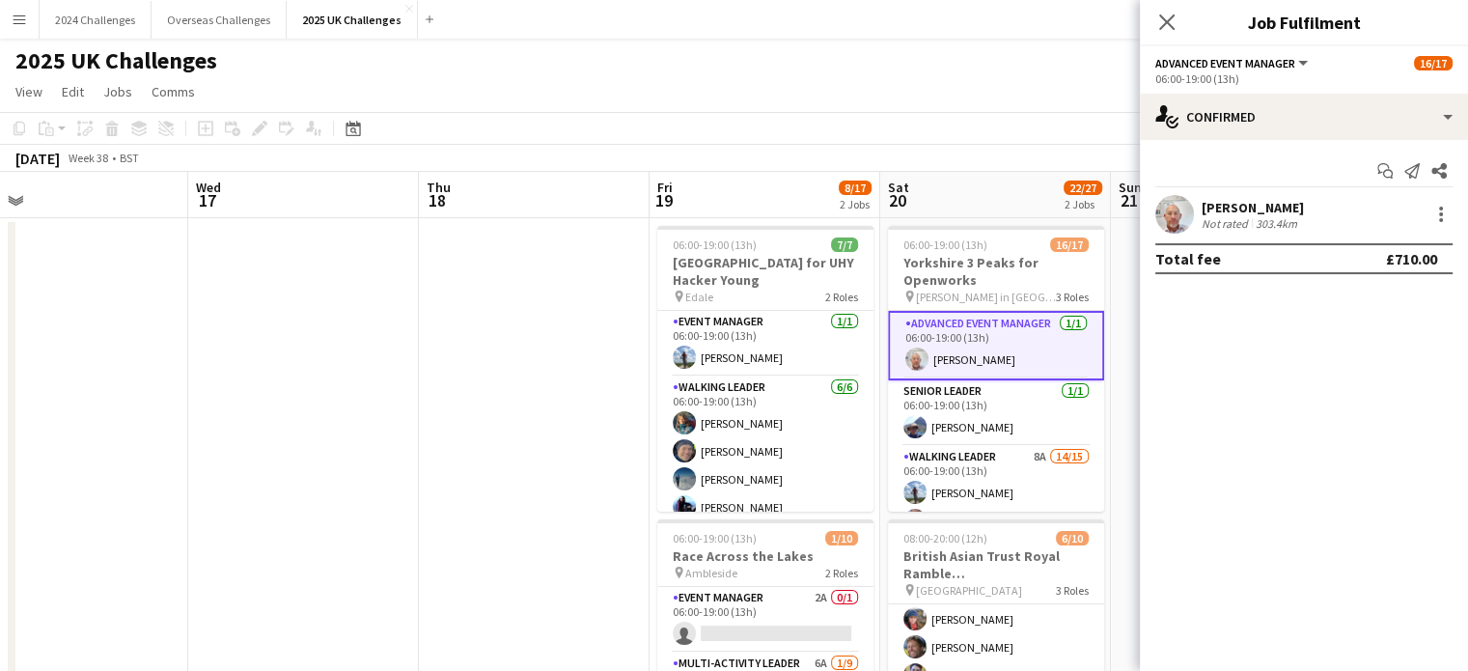
drag, startPoint x: 1247, startPoint y: 226, endPoint x: 1259, endPoint y: 227, distance: 12.6
click at [1248, 227] on div "Not rated" at bounding box center [1226, 223] width 50 height 14
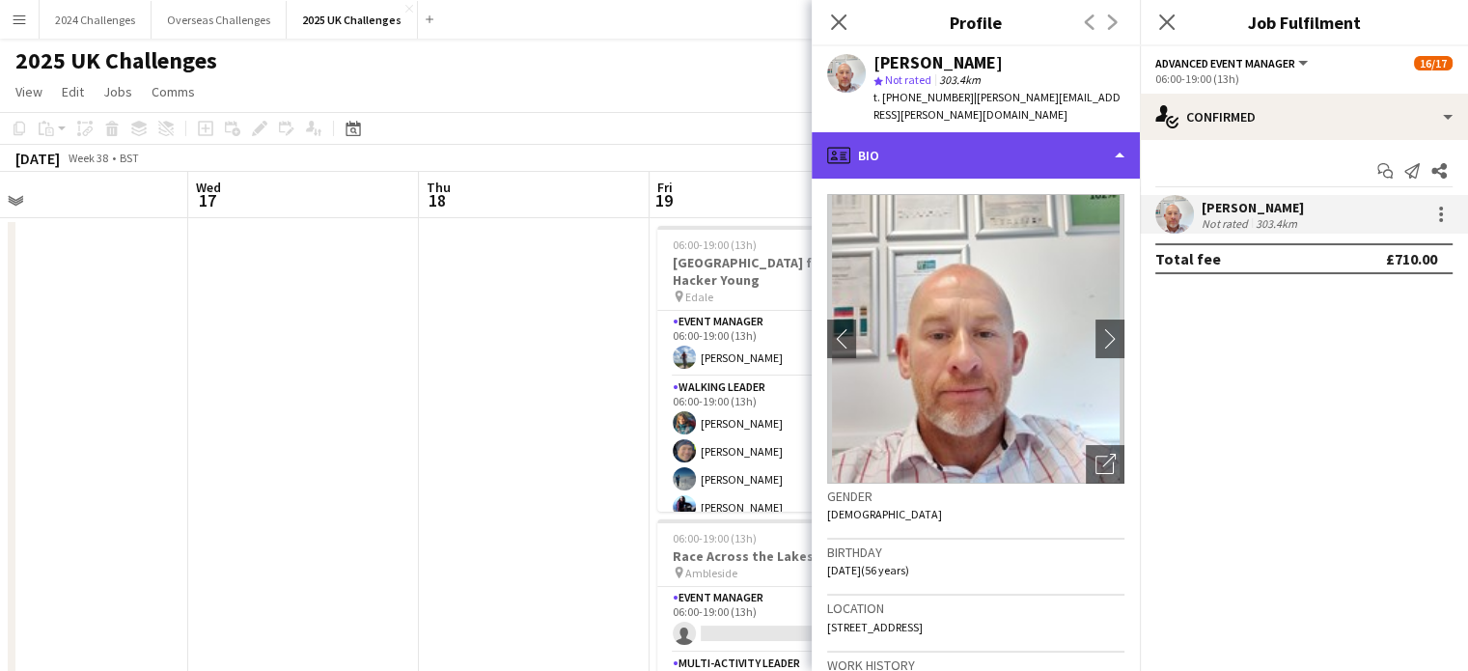
click at [946, 159] on div "profile Bio" at bounding box center [976, 155] width 328 height 46
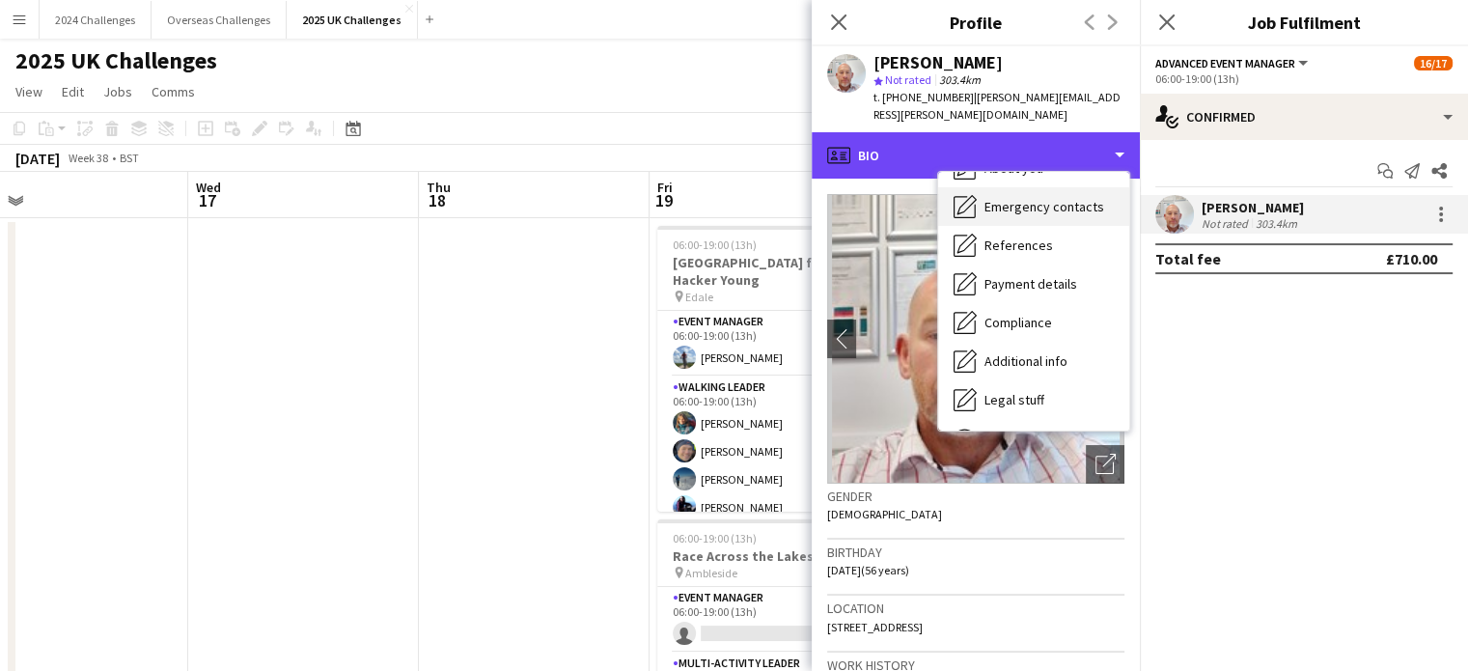
scroll to position [220, 0]
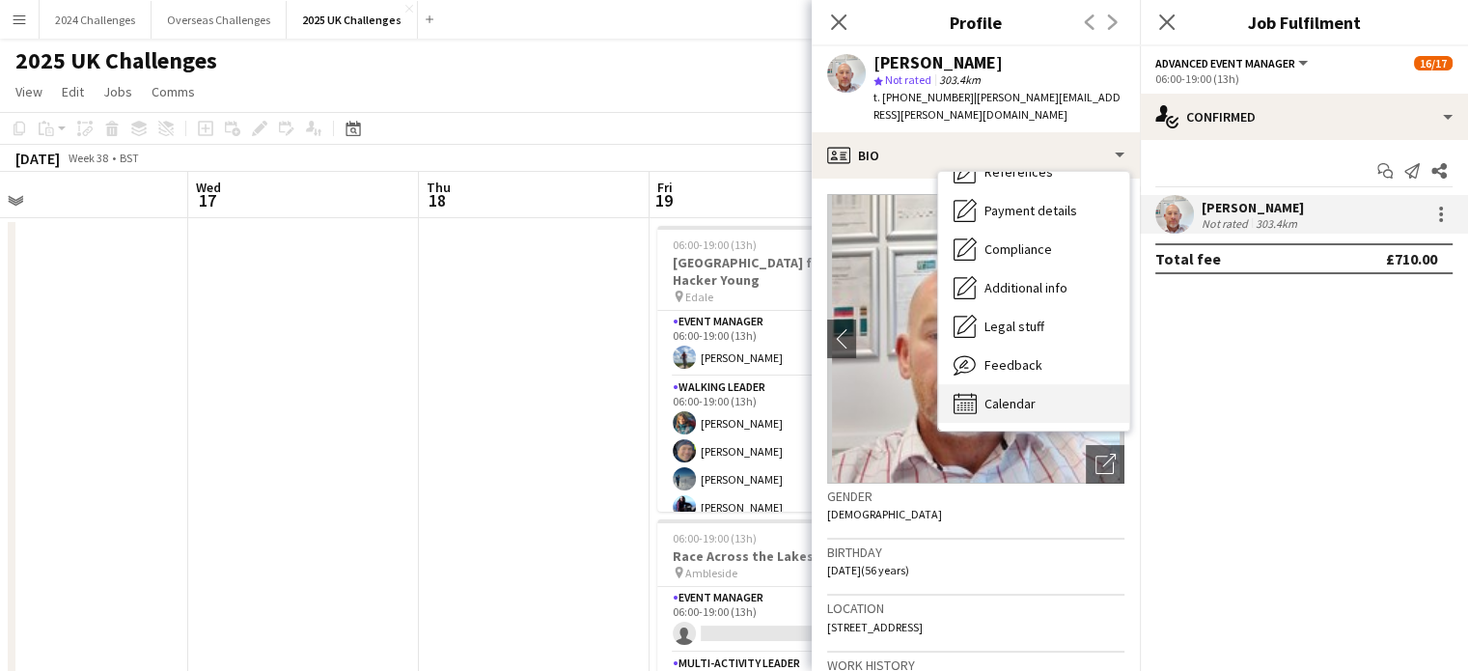
click at [1029, 404] on span "Calendar" at bounding box center [1009, 403] width 51 height 17
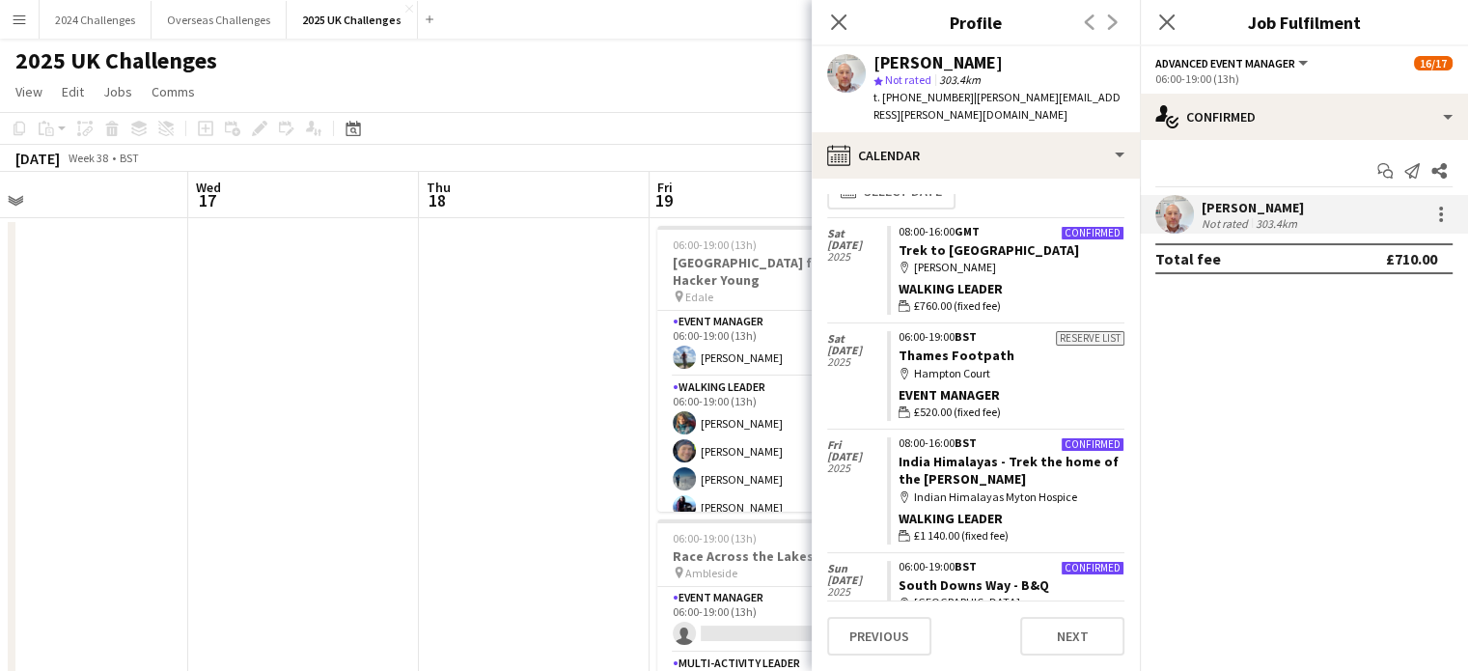
scroll to position [0, 0]
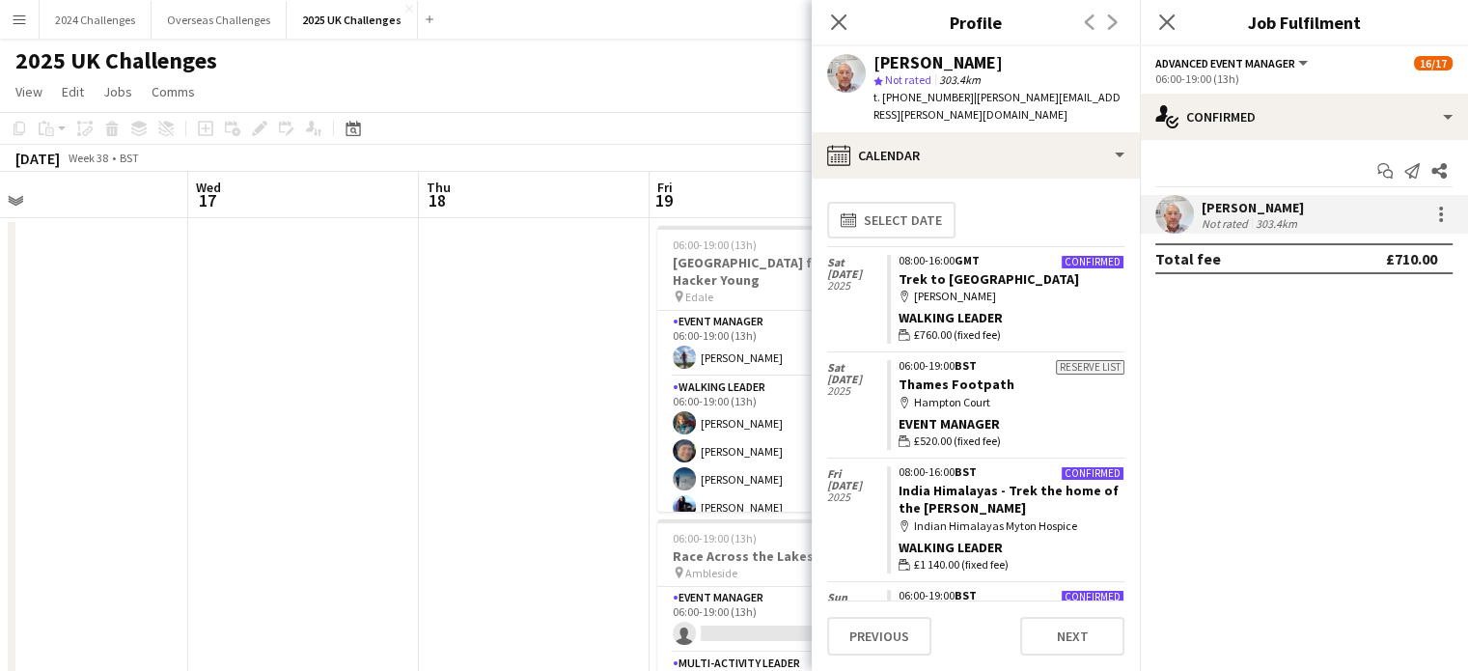
click at [682, 48] on div "2025 UK Challenges" at bounding box center [734, 57] width 1468 height 37
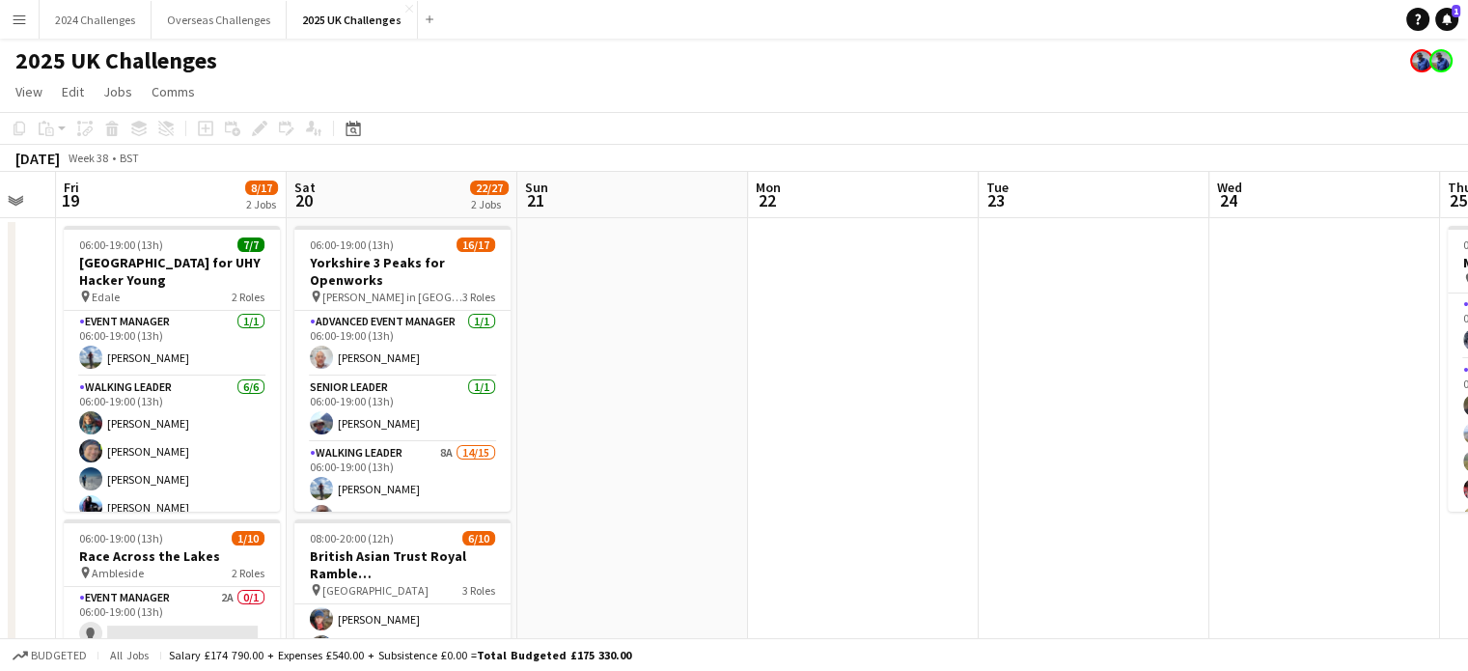
drag, startPoint x: 1445, startPoint y: 462, endPoint x: 403, endPoint y: 470, distance: 1041.2
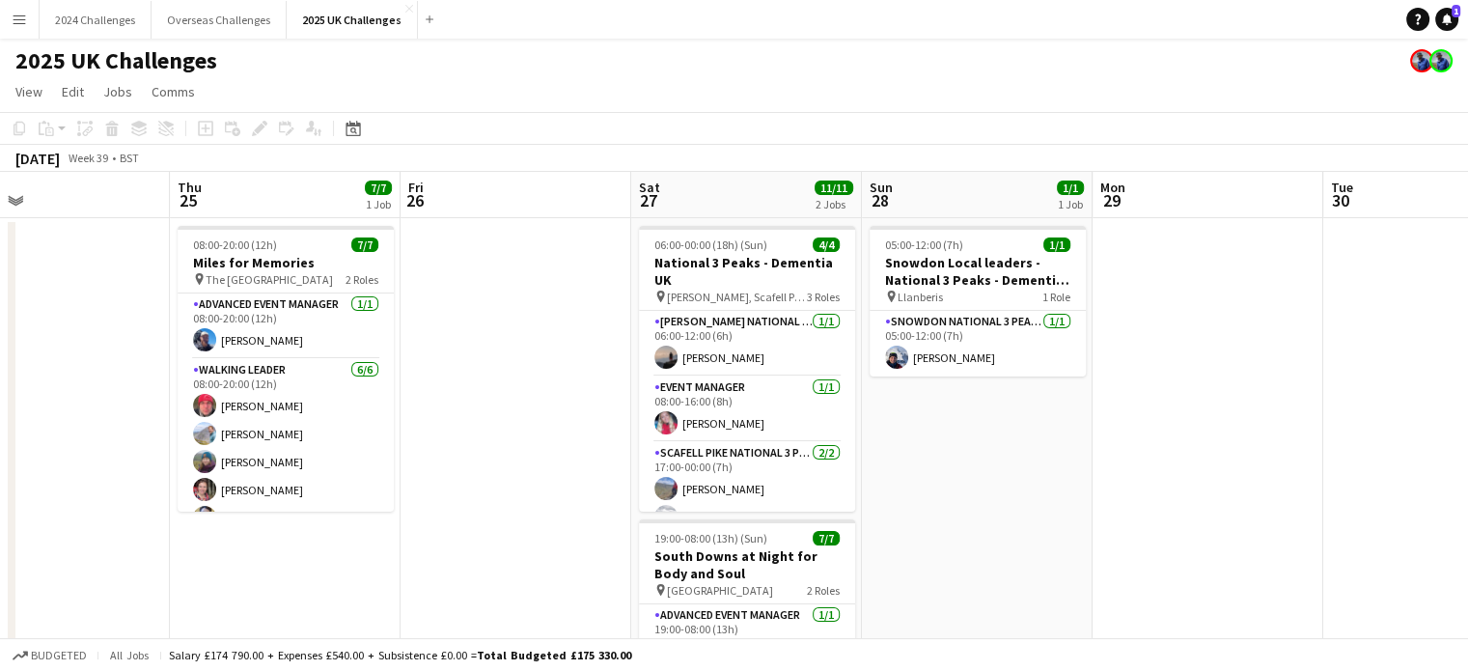
drag, startPoint x: 1325, startPoint y: 563, endPoint x: 512, endPoint y: 545, distance: 812.7
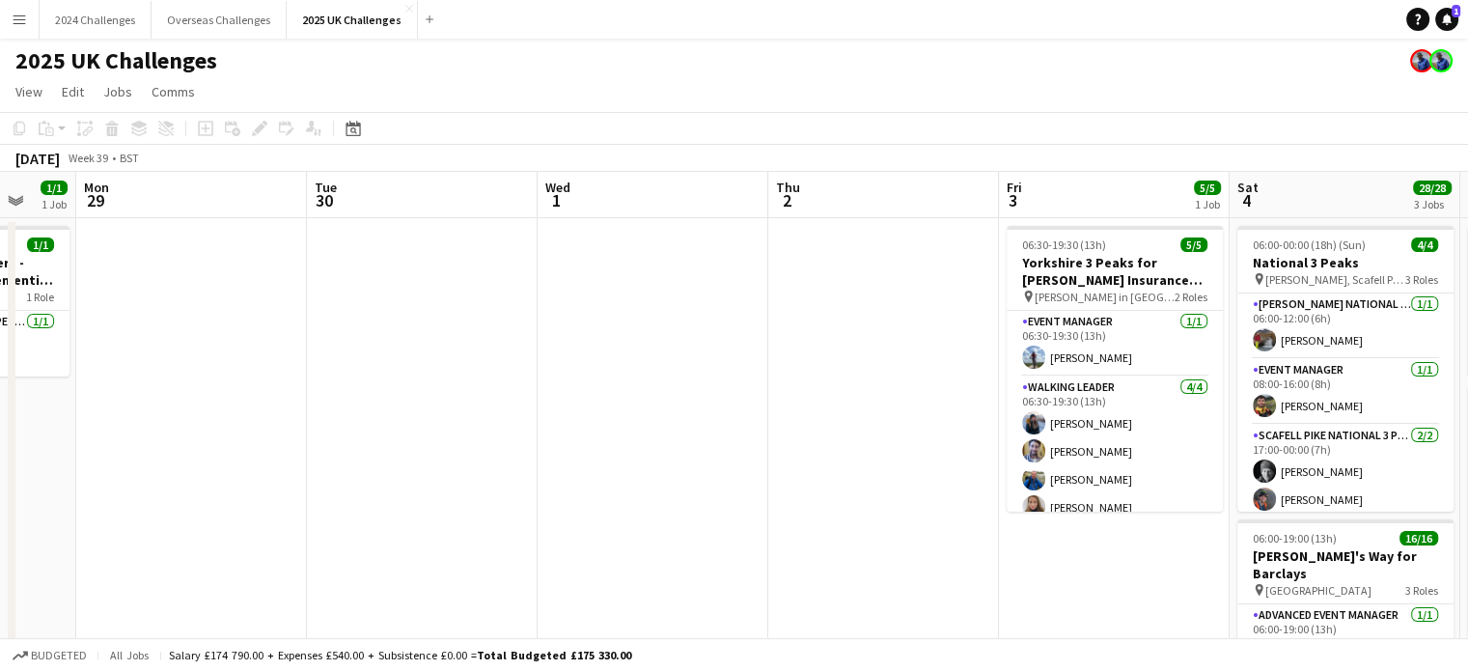
drag, startPoint x: 1139, startPoint y: 524, endPoint x: 225, endPoint y: 489, distance: 914.5
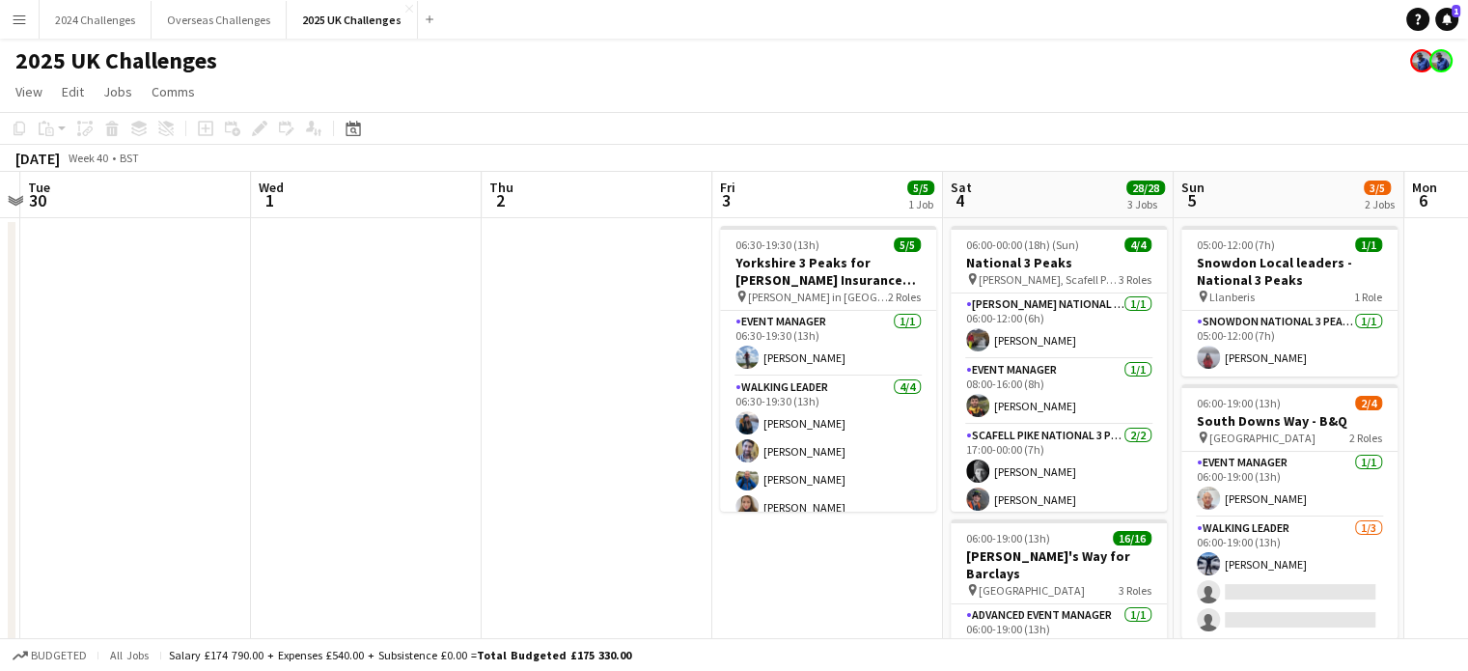
drag, startPoint x: 822, startPoint y: 468, endPoint x: 73, endPoint y: 455, distance: 748.9
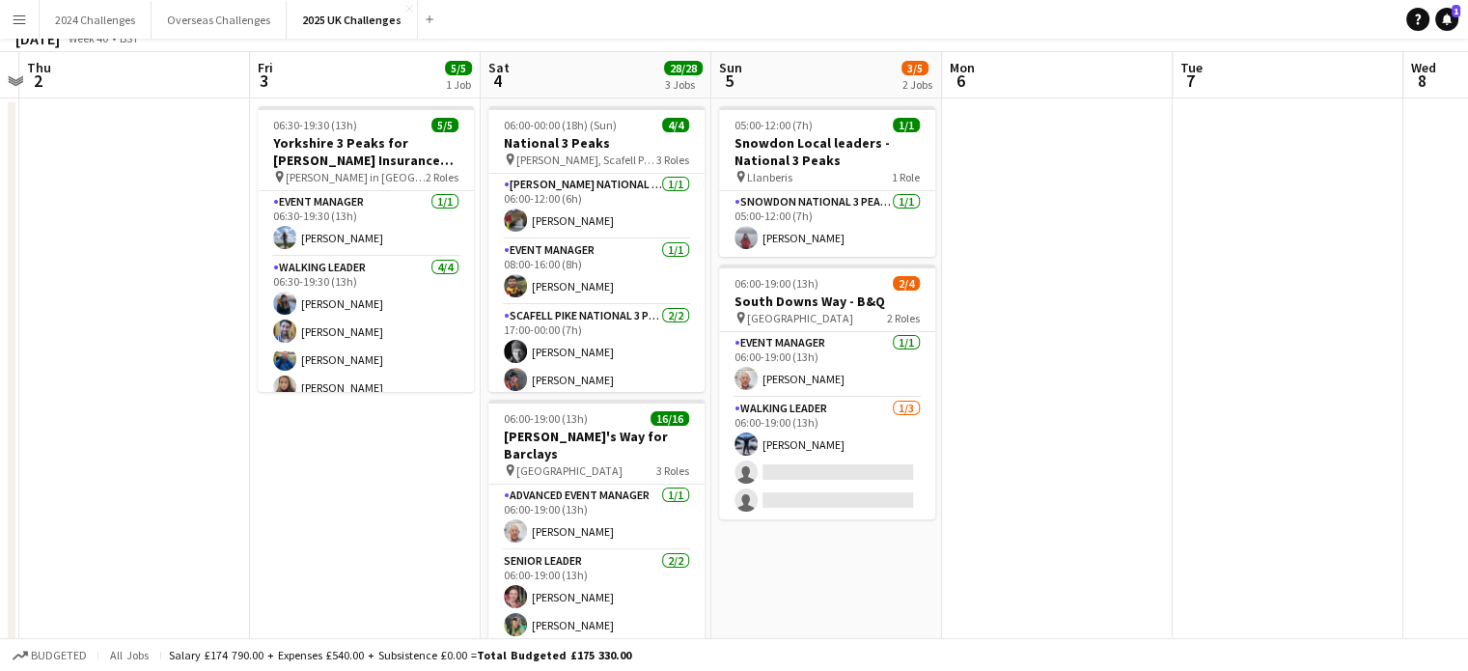
scroll to position [193, 0]
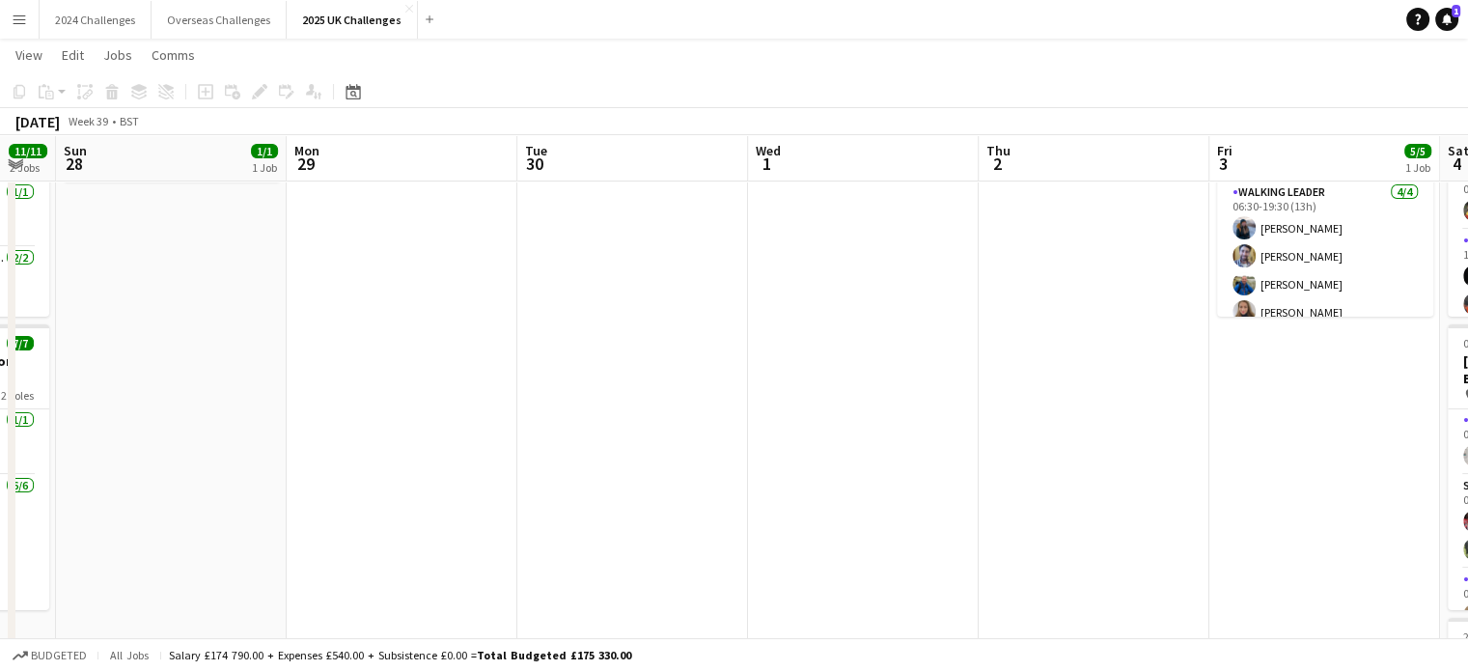
drag, startPoint x: 392, startPoint y: 446, endPoint x: 1246, endPoint y: 485, distance: 854.9
click at [1246, 485] on app-calendar-viewport "Thu 25 7/7 1 Job Fri 26 Sat 27 11/11 2 Jobs Sun 28 1/1 1 Job Mon 29 Tue 30 Wed …" at bounding box center [734, 597] width 1468 height 1430
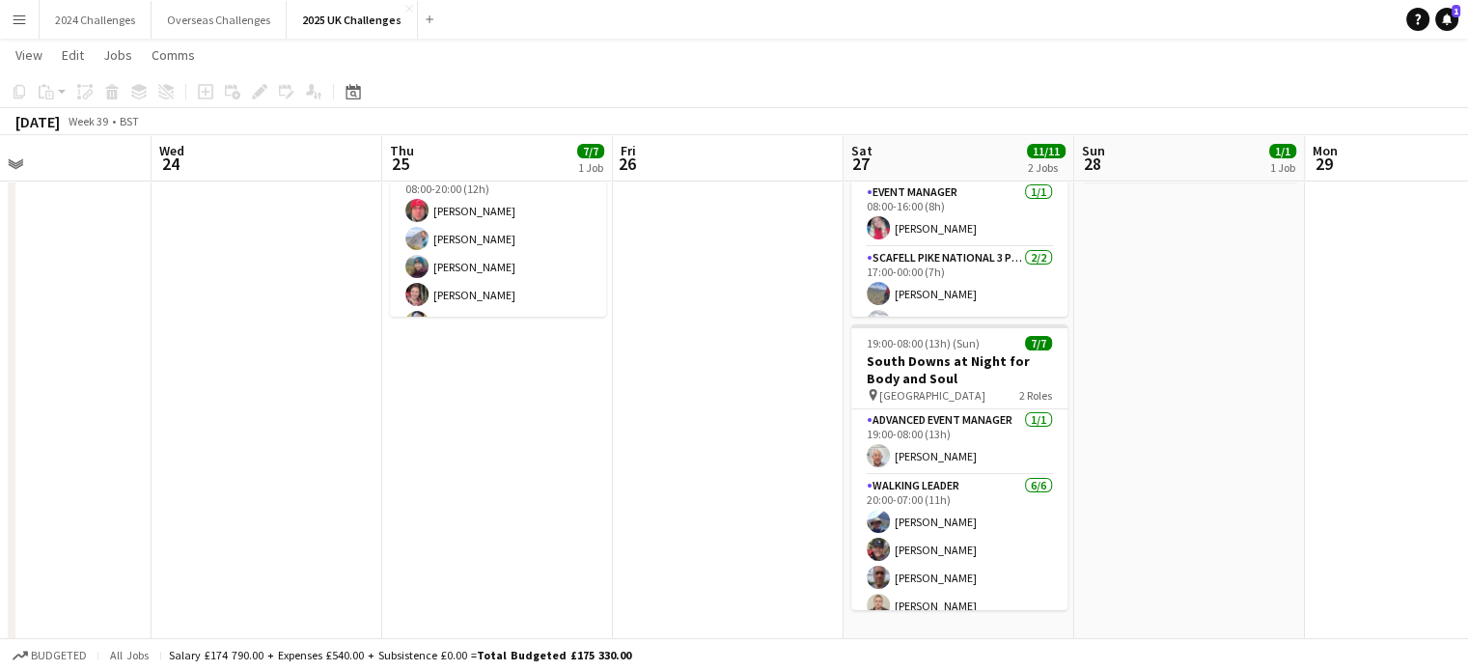
drag, startPoint x: 732, startPoint y: 410, endPoint x: 1455, endPoint y: 478, distance: 725.9
click at [1455, 478] on app-calendar-viewport "Sun 21 Mon 22 Tue 23 Wed 24 Thu 25 7/7 1 Job Fri 26 Sat 27 11/11 2 Jobs Sun 28 …" at bounding box center [734, 597] width 1468 height 1430
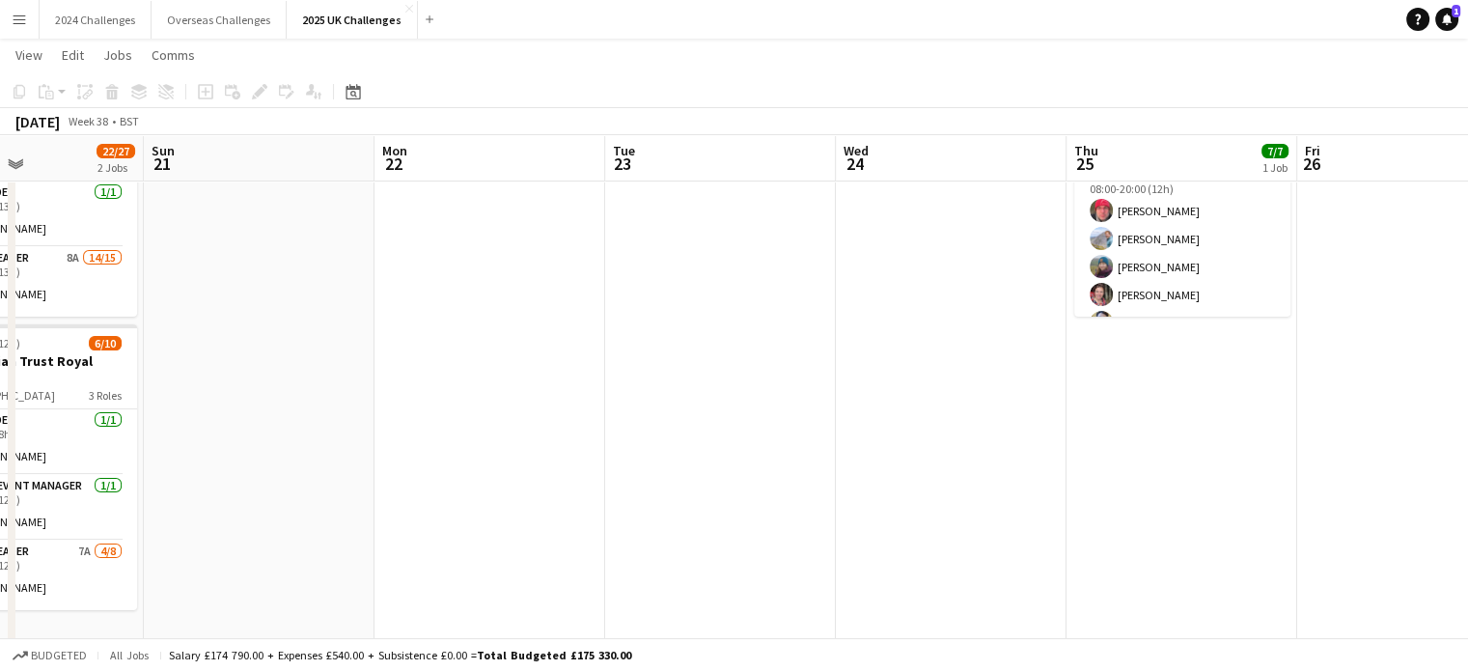
drag, startPoint x: 548, startPoint y: 455, endPoint x: 1466, endPoint y: 541, distance: 921.8
click at [1467, 545] on html "Menu Boards Boards Boards All jobs Status Workforce Workforce My Workforce Recr…" at bounding box center [734, 576] width 1468 height 1538
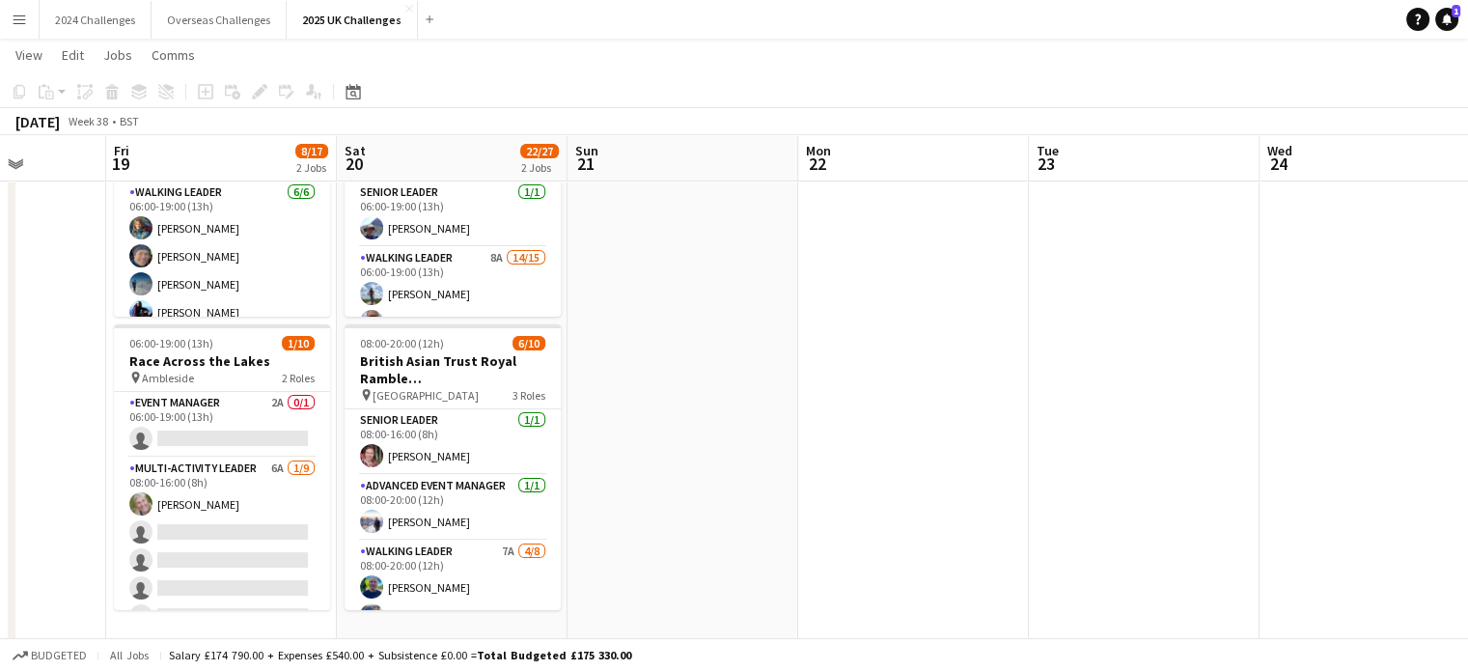
scroll to position [0, 504]
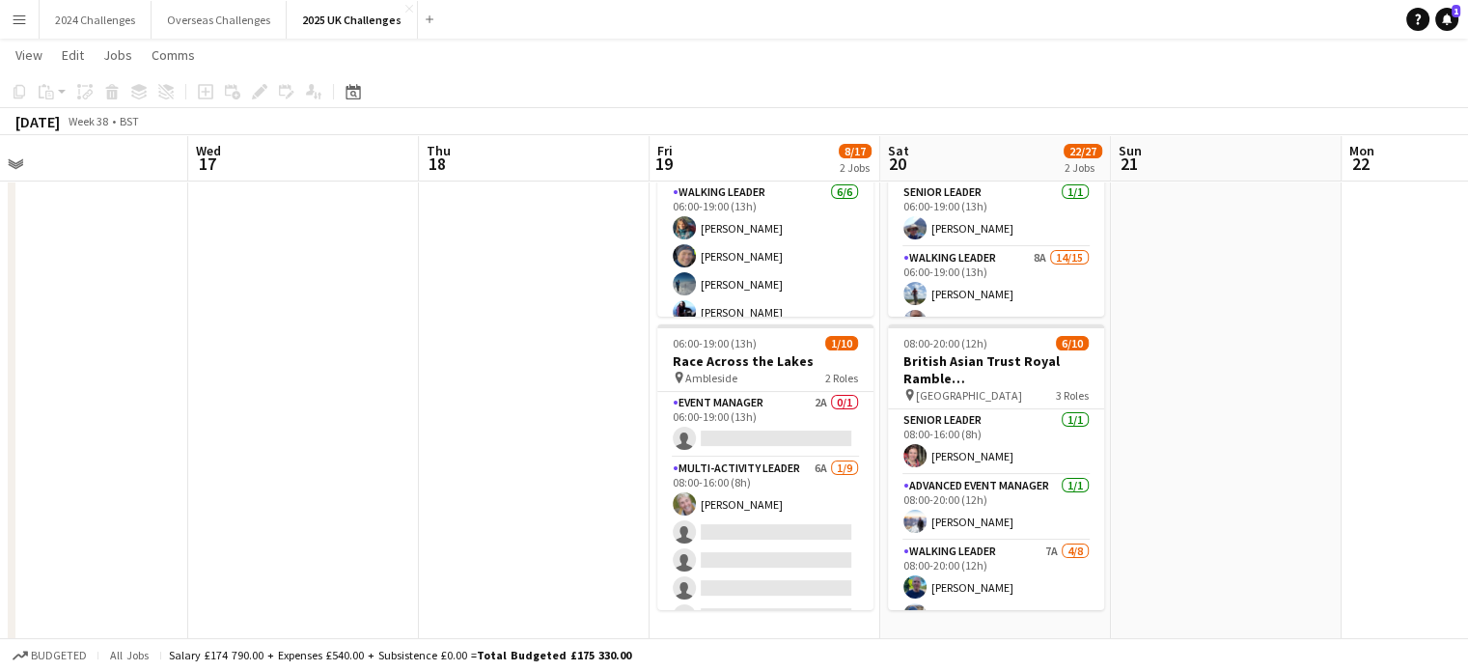
drag, startPoint x: 607, startPoint y: 458, endPoint x: 1343, endPoint y: 531, distance: 739.8
click at [1343, 531] on app-calendar-viewport "Sun 14 3/3 1 Job Mon 15 Tue 16 Wed 17 Thu 18 Fri 19 8/17 2 Jobs Sat 20 22/27 2 …" at bounding box center [734, 597] width 1468 height 1430
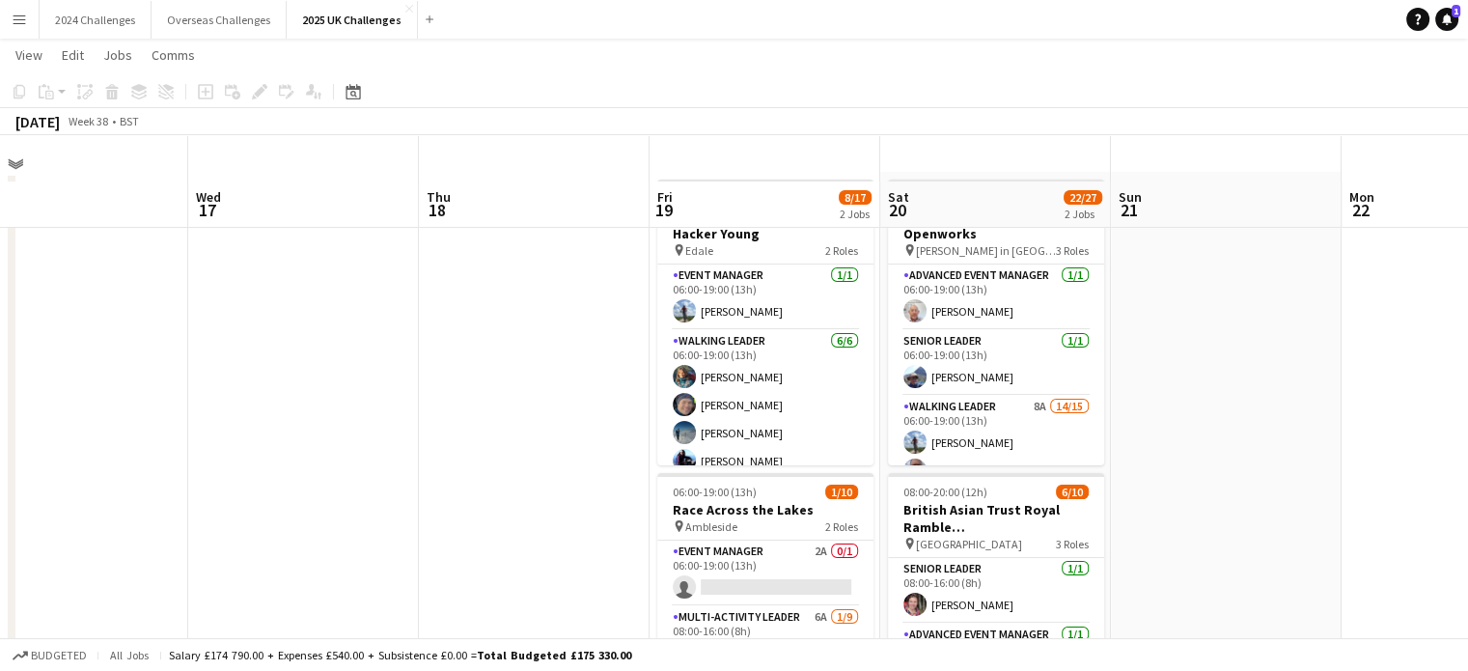
scroll to position [0, 0]
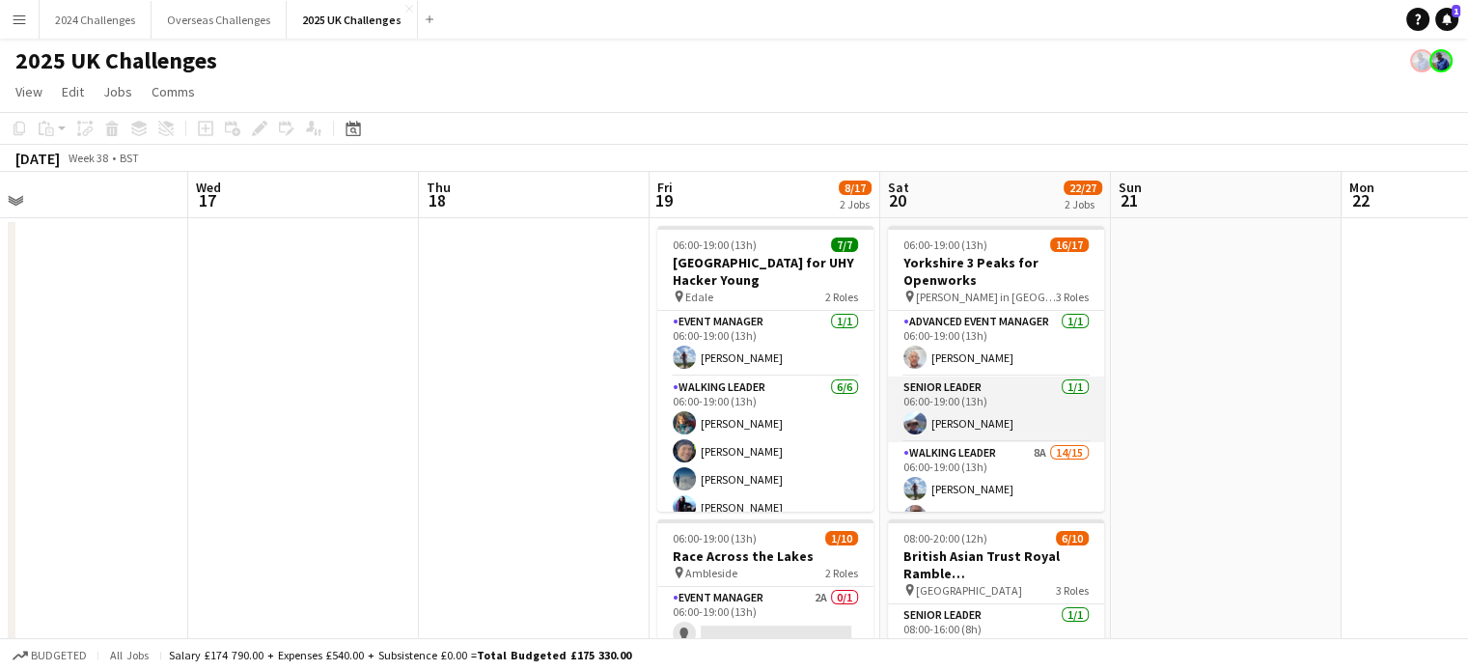
click at [980, 424] on app-card-role "Senior Leader [DATE] 06:00-19:00 (13h) [PERSON_NAME]" at bounding box center [996, 409] width 216 height 66
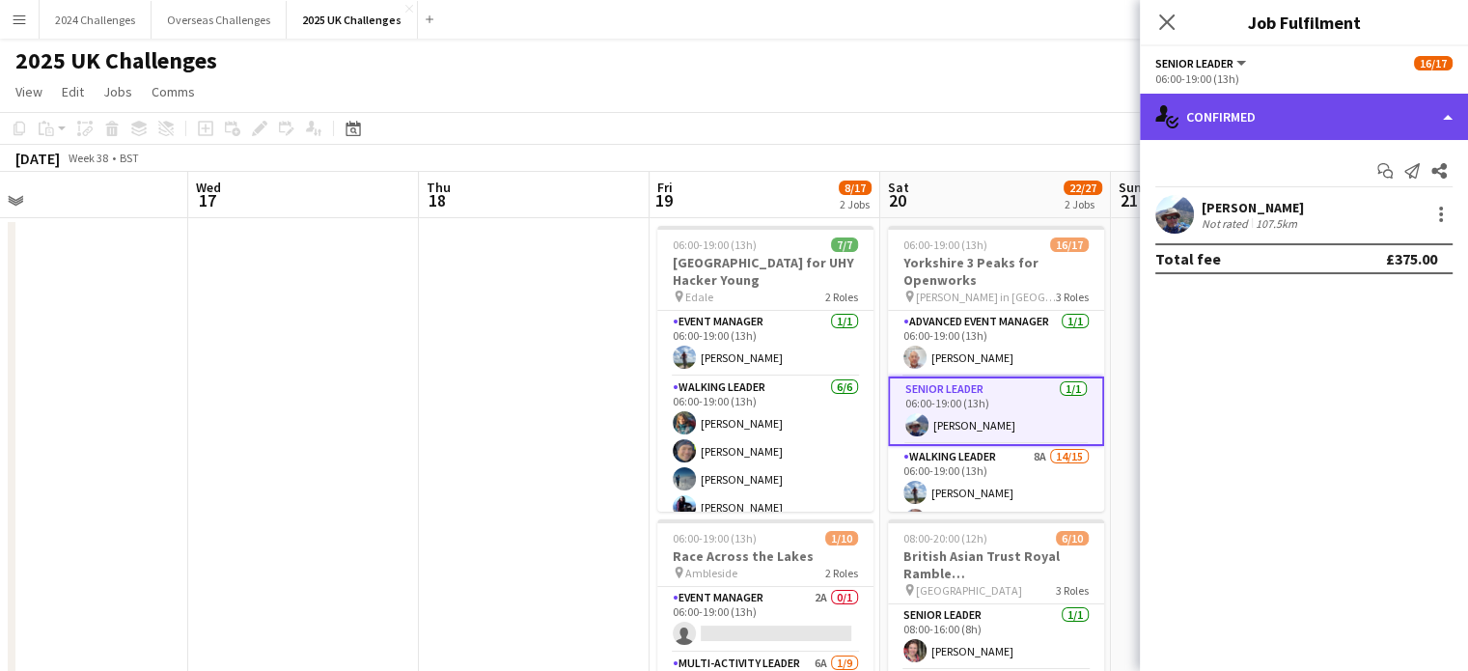
click at [1430, 115] on div "single-neutral-actions-check-2 Confirmed" at bounding box center [1304, 117] width 328 height 46
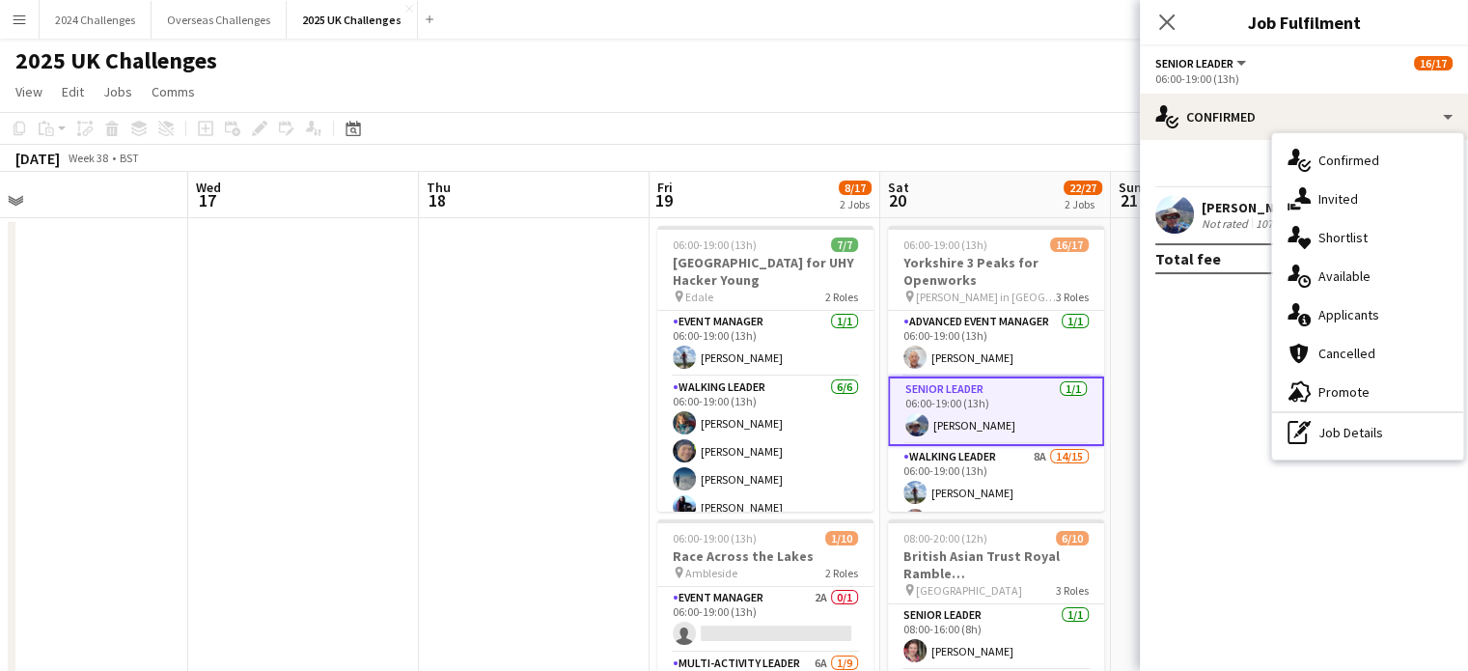
click at [811, 53] on div "2025 UK Challenges" at bounding box center [734, 57] width 1468 height 37
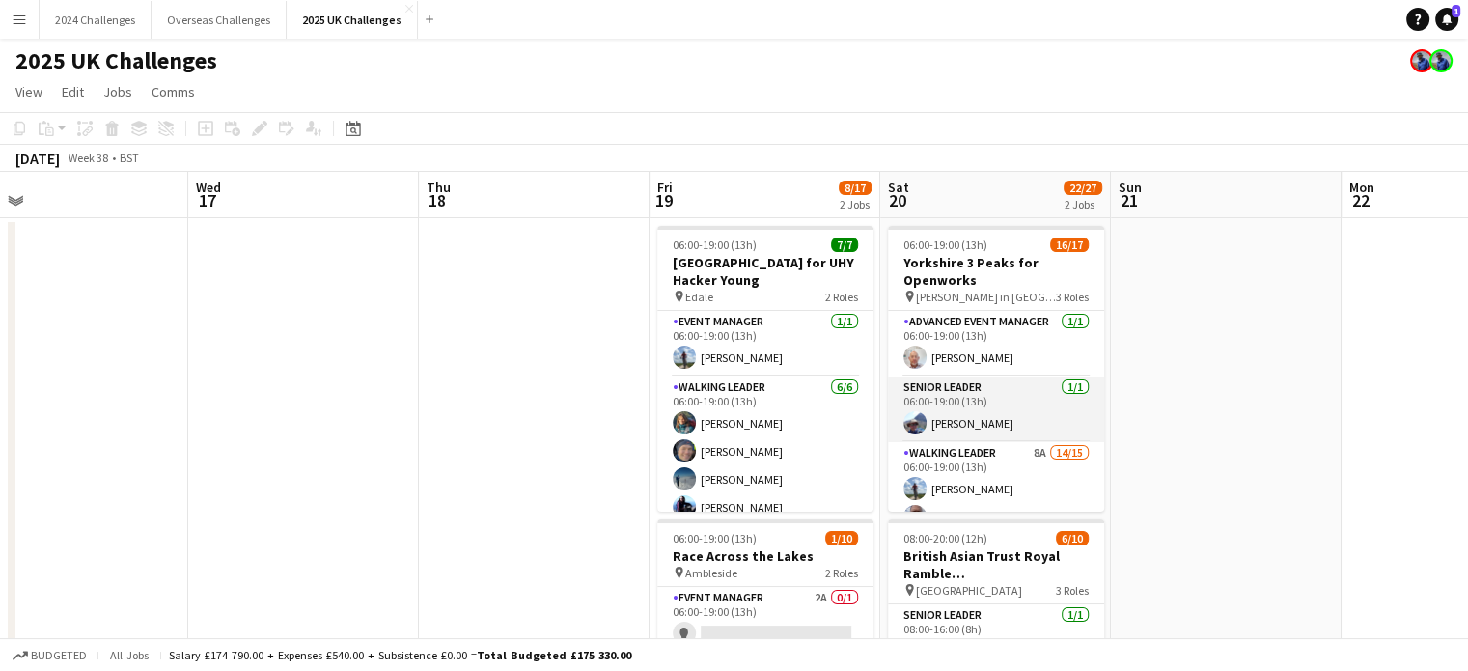
click at [977, 416] on app-card-role "Senior Leader [DATE] 06:00-19:00 (13h) [PERSON_NAME]" at bounding box center [996, 409] width 216 height 66
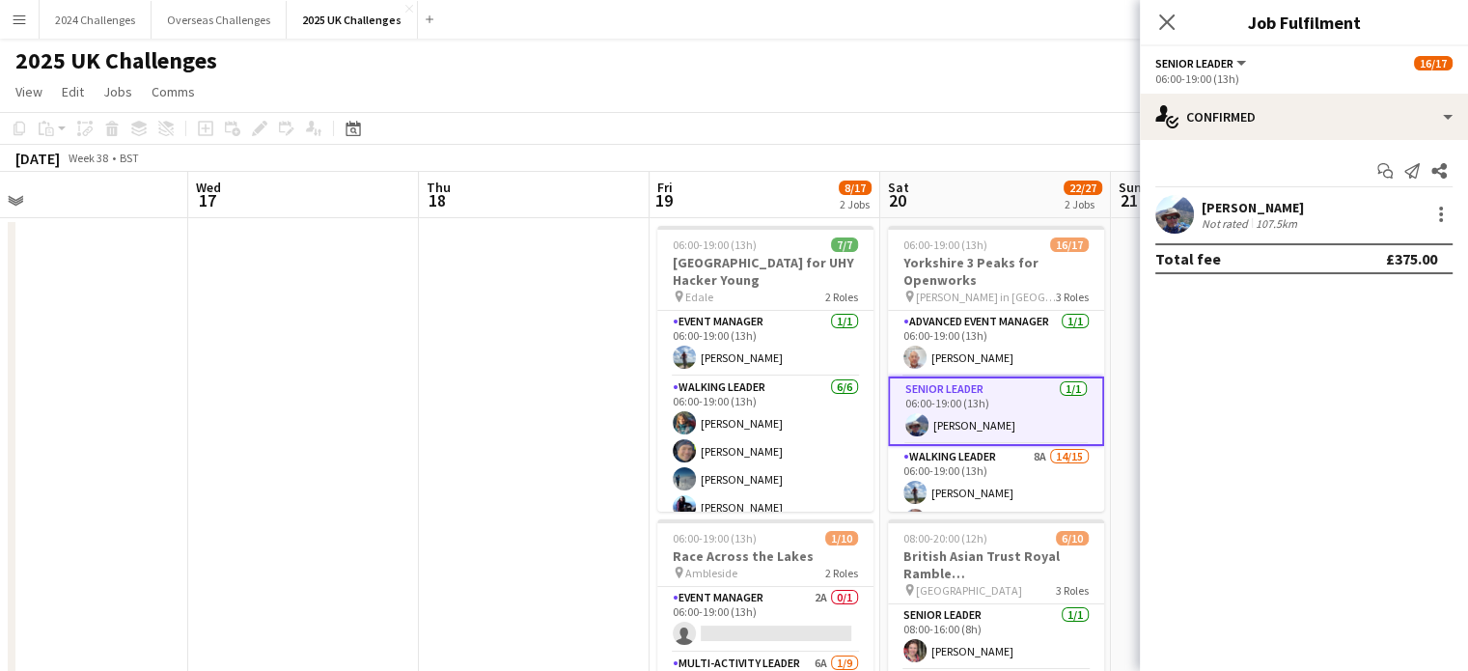
click at [1266, 197] on div "[PERSON_NAME] Not rated 107.5km" at bounding box center [1304, 214] width 328 height 39
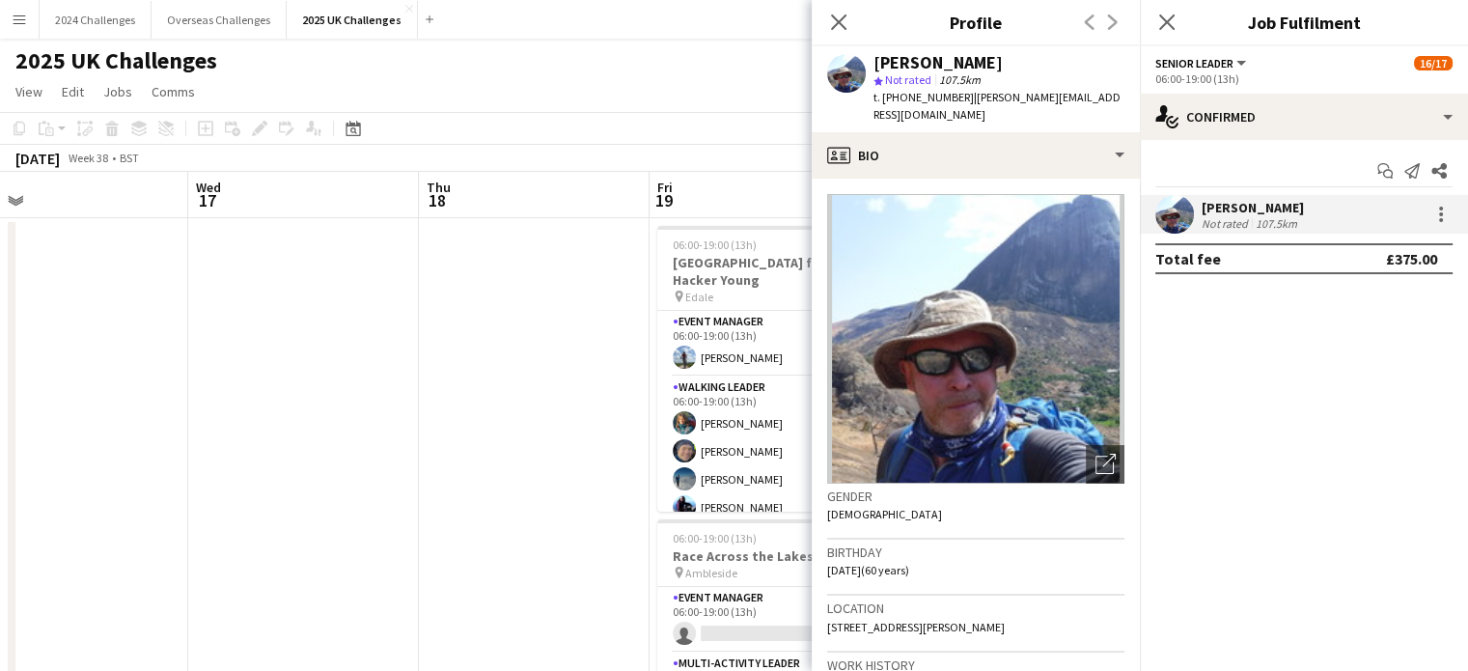
drag, startPoint x: 1094, startPoint y: 643, endPoint x: 1090, endPoint y: 629, distance: 14.1
click at [1090, 629] on div "Location [STREET_ADDRESS][PERSON_NAME]" at bounding box center [975, 623] width 297 height 56
copy span "CH3 7JW"
drag, startPoint x: 955, startPoint y: 96, endPoint x: 900, endPoint y: 99, distance: 55.1
click at [900, 99] on span "t. [PHONE_NUMBER]" at bounding box center [923, 97] width 100 height 14
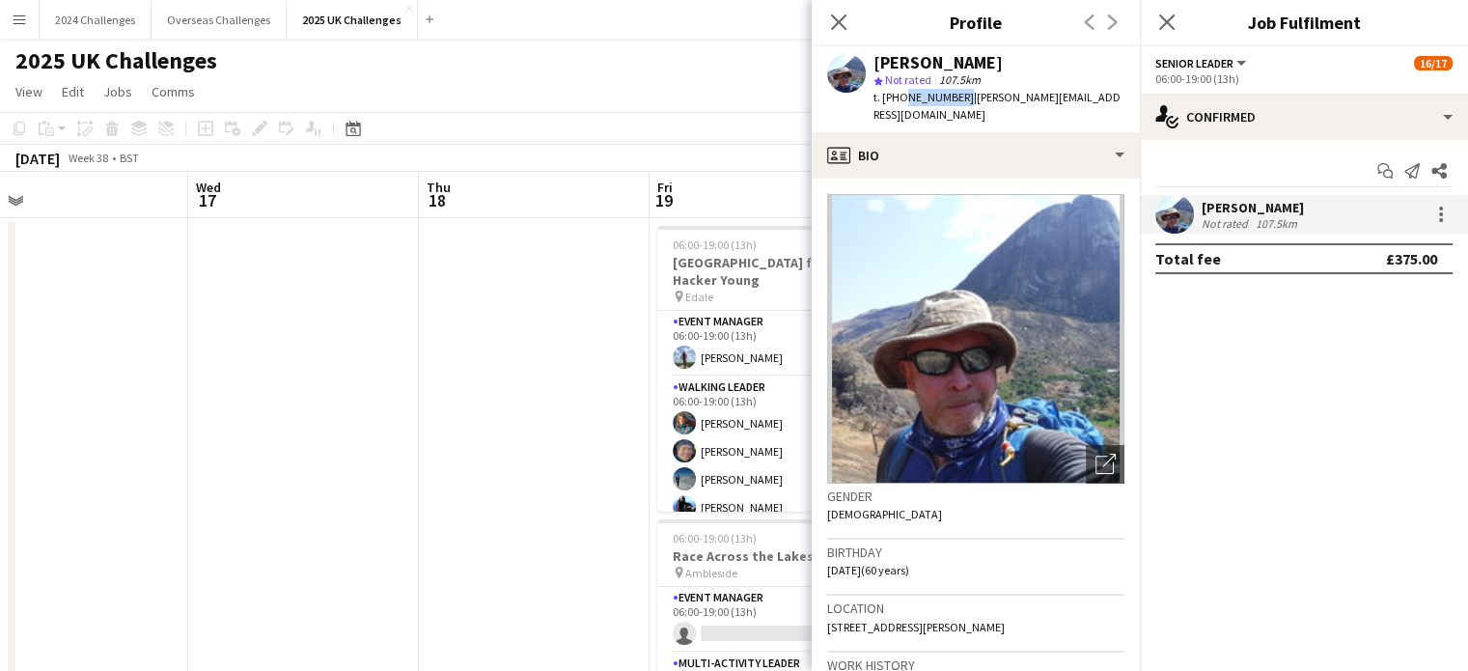
copy span "7859896515"
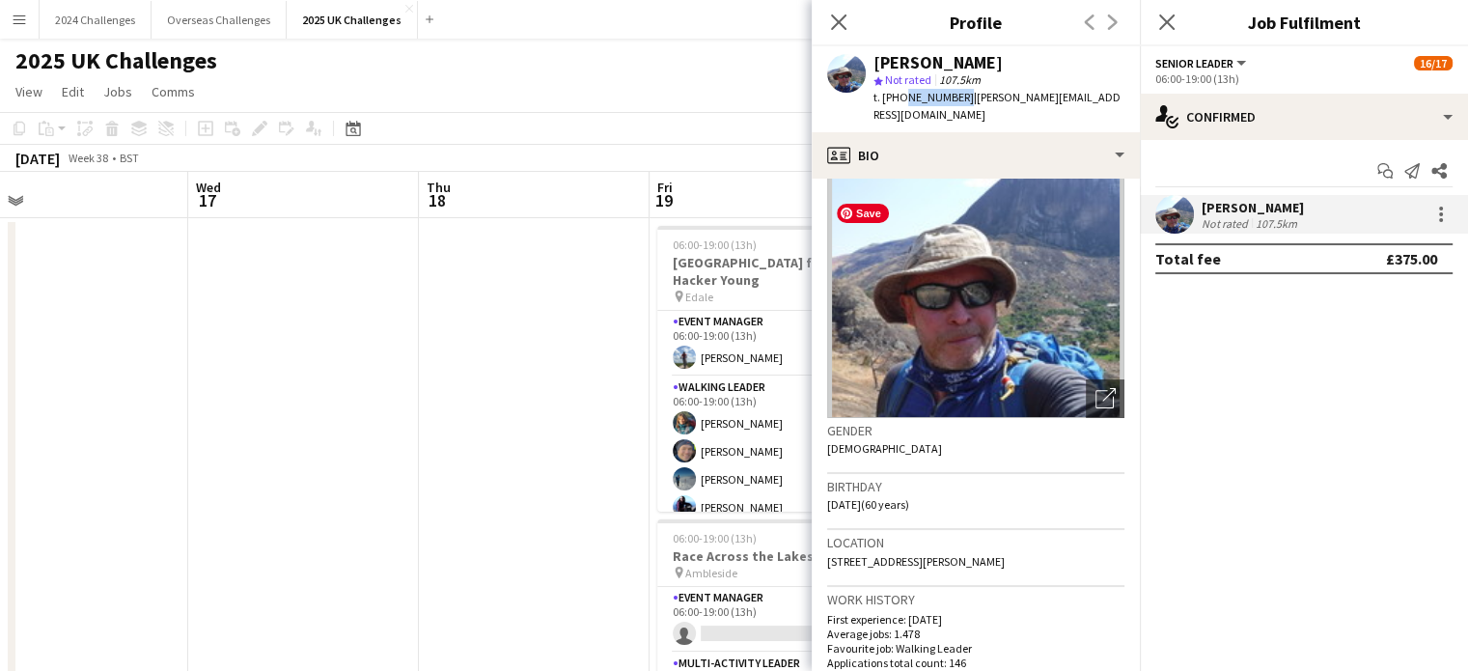
scroll to position [96, 0]
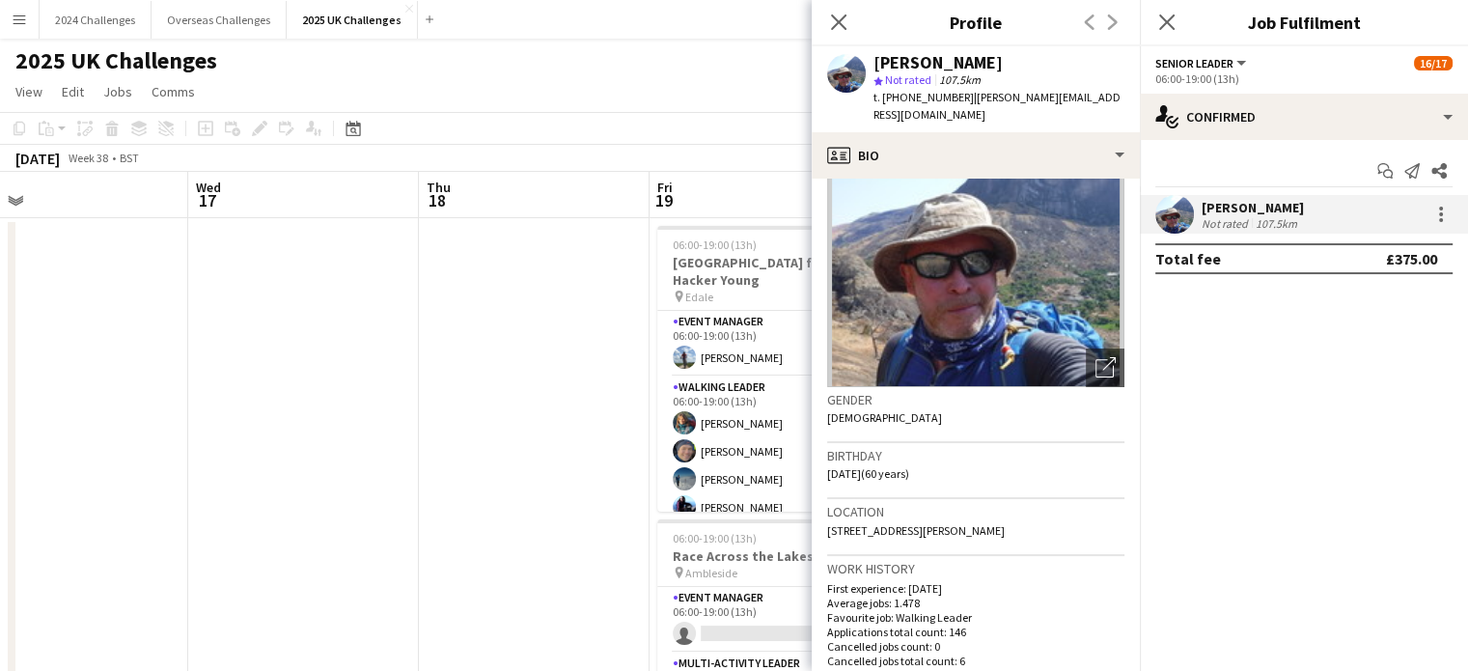
click at [637, 121] on app-toolbar "Copy Paste Paste Ctrl+V Paste with crew Ctrl+Shift+V Paste linked Job [GEOGRAPH…" at bounding box center [734, 128] width 1468 height 33
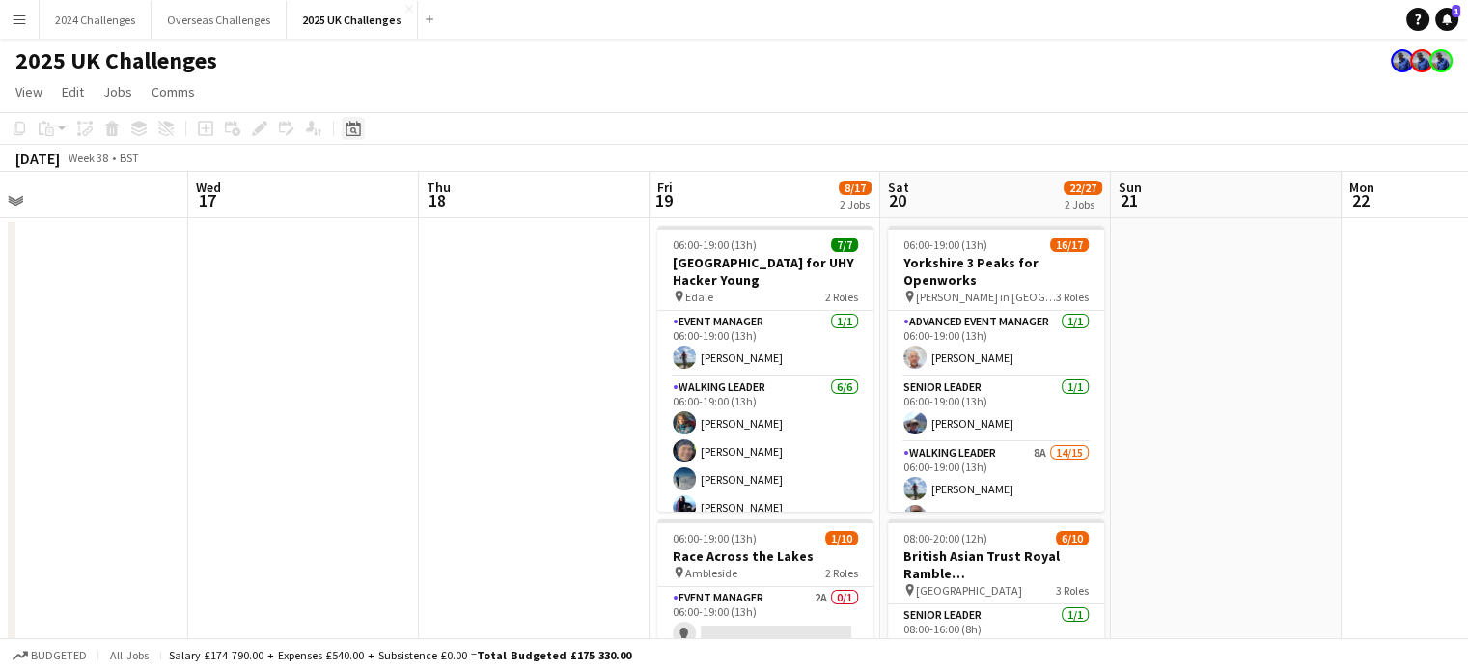
click at [352, 121] on icon "Date picker" at bounding box center [352, 128] width 15 height 15
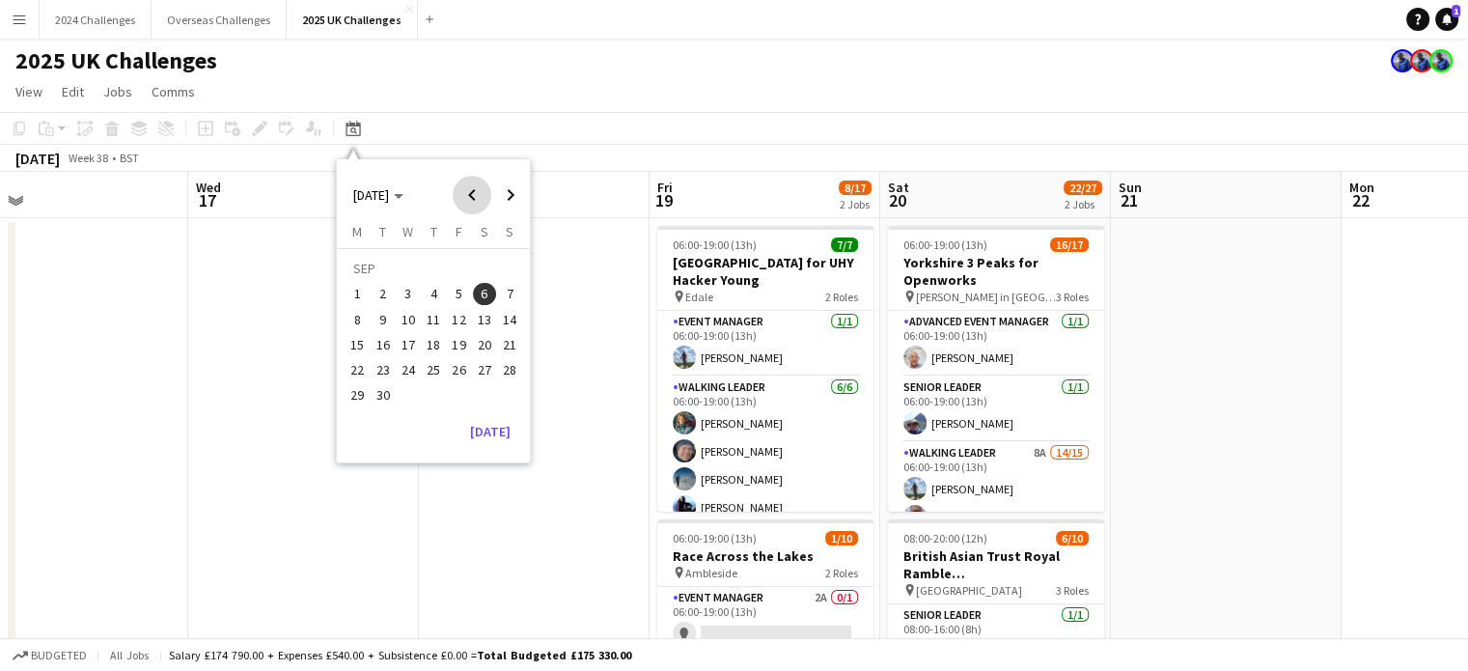
click at [471, 192] on span "Previous month" at bounding box center [472, 195] width 39 height 39
click at [512, 198] on span "Next month" at bounding box center [510, 195] width 39 height 39
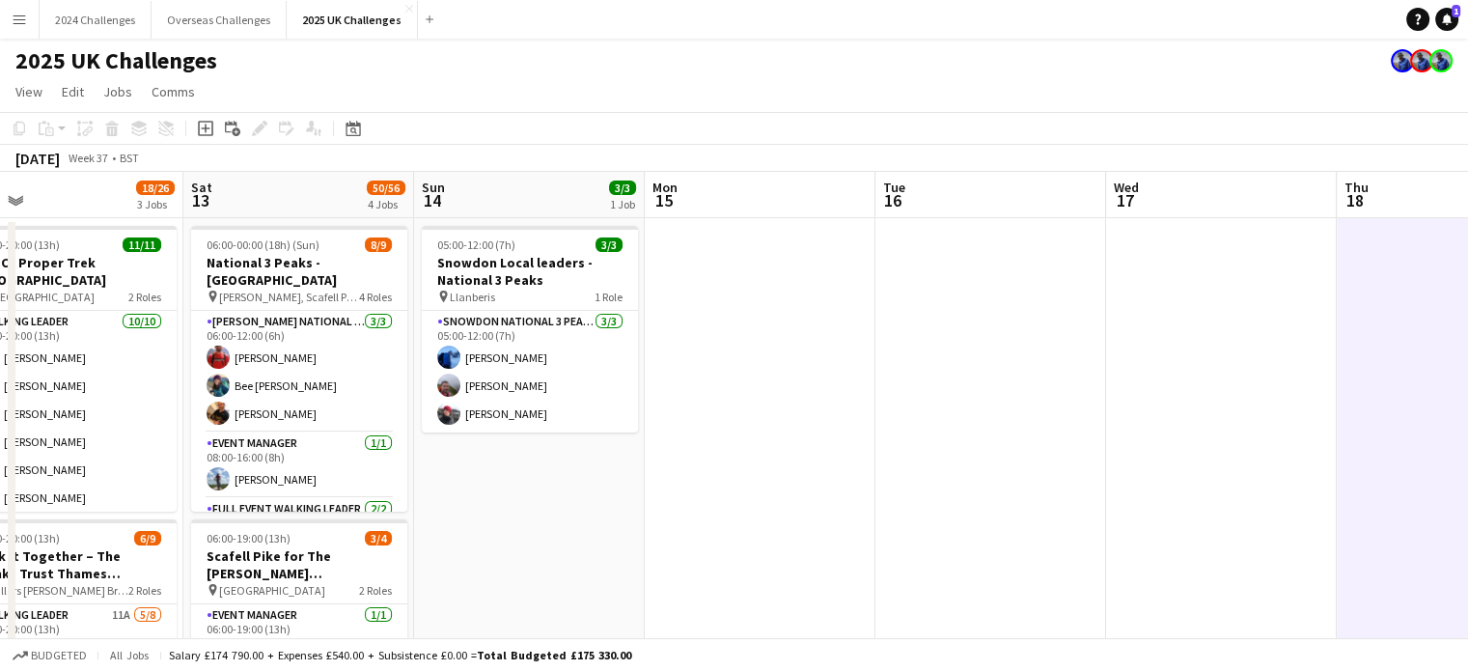
drag, startPoint x: 239, startPoint y: 366, endPoint x: 633, endPoint y: 337, distance: 394.8
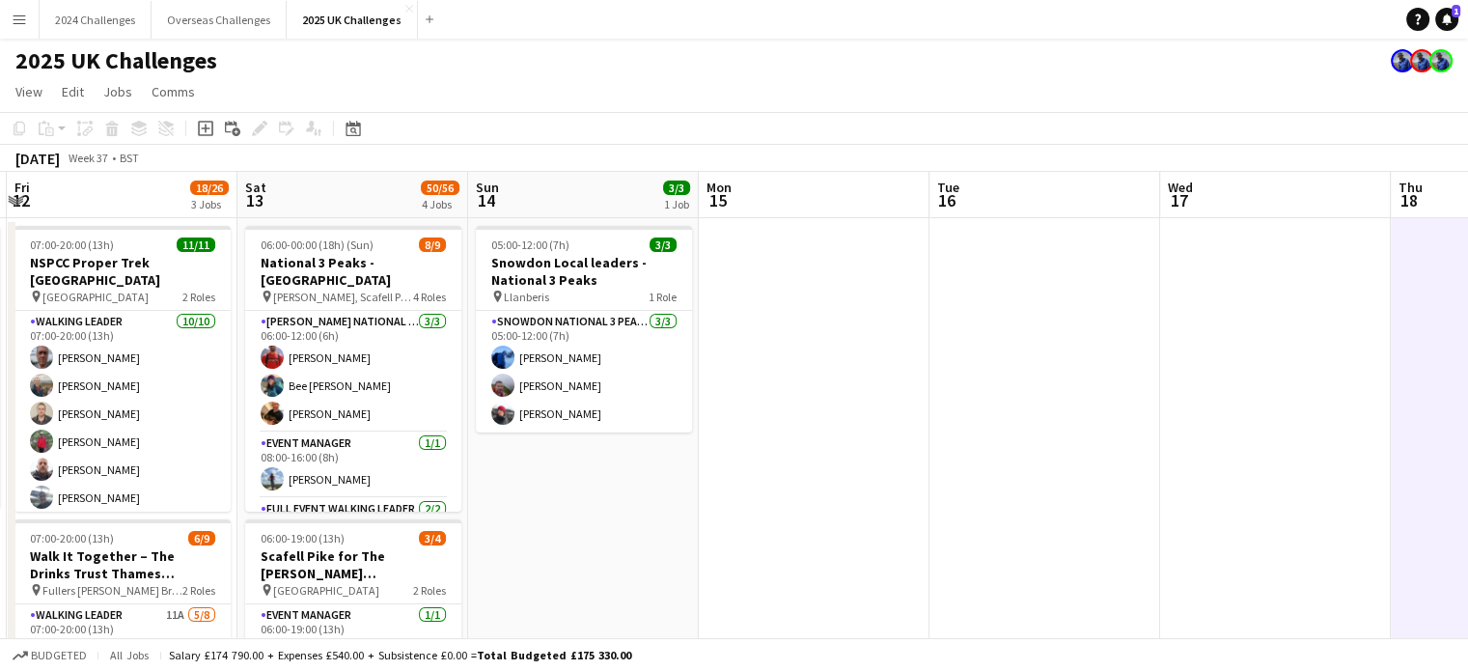
drag, startPoint x: 603, startPoint y: 453, endPoint x: 1183, endPoint y: 475, distance: 580.4
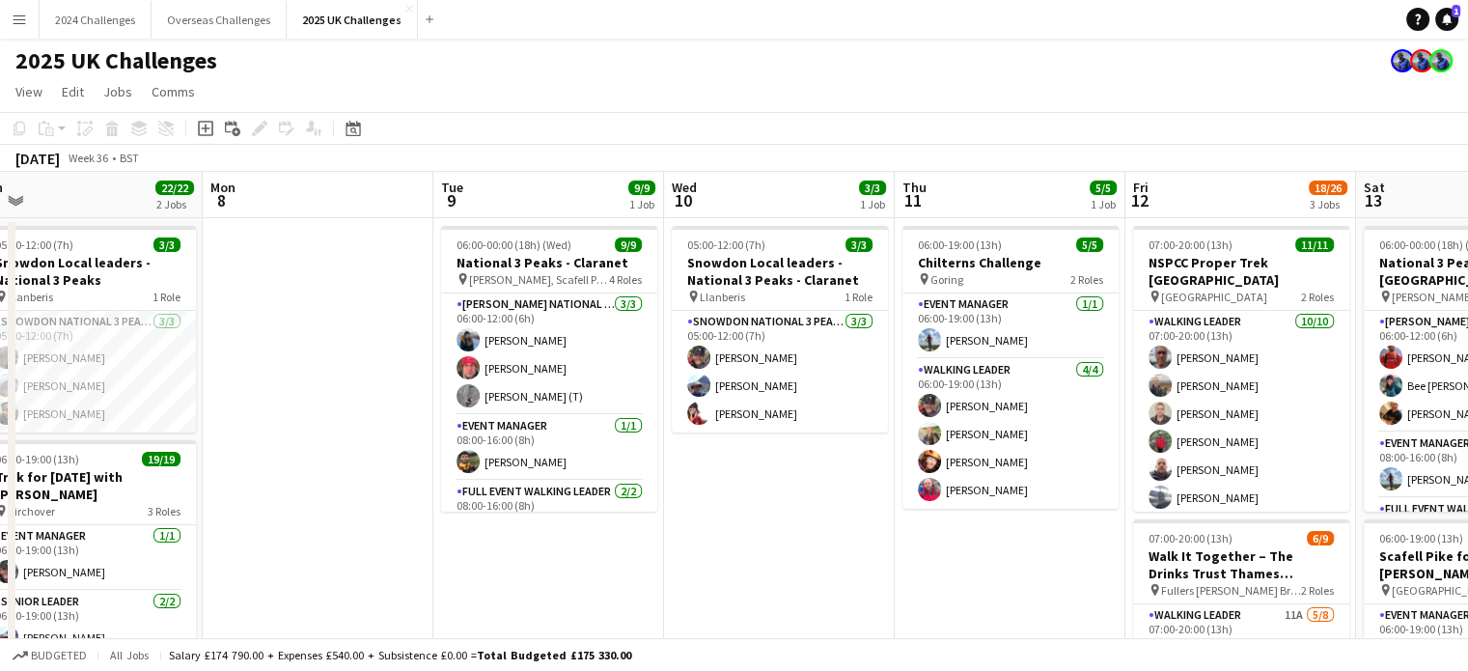
drag, startPoint x: 213, startPoint y: 529, endPoint x: 862, endPoint y: 540, distance: 648.6
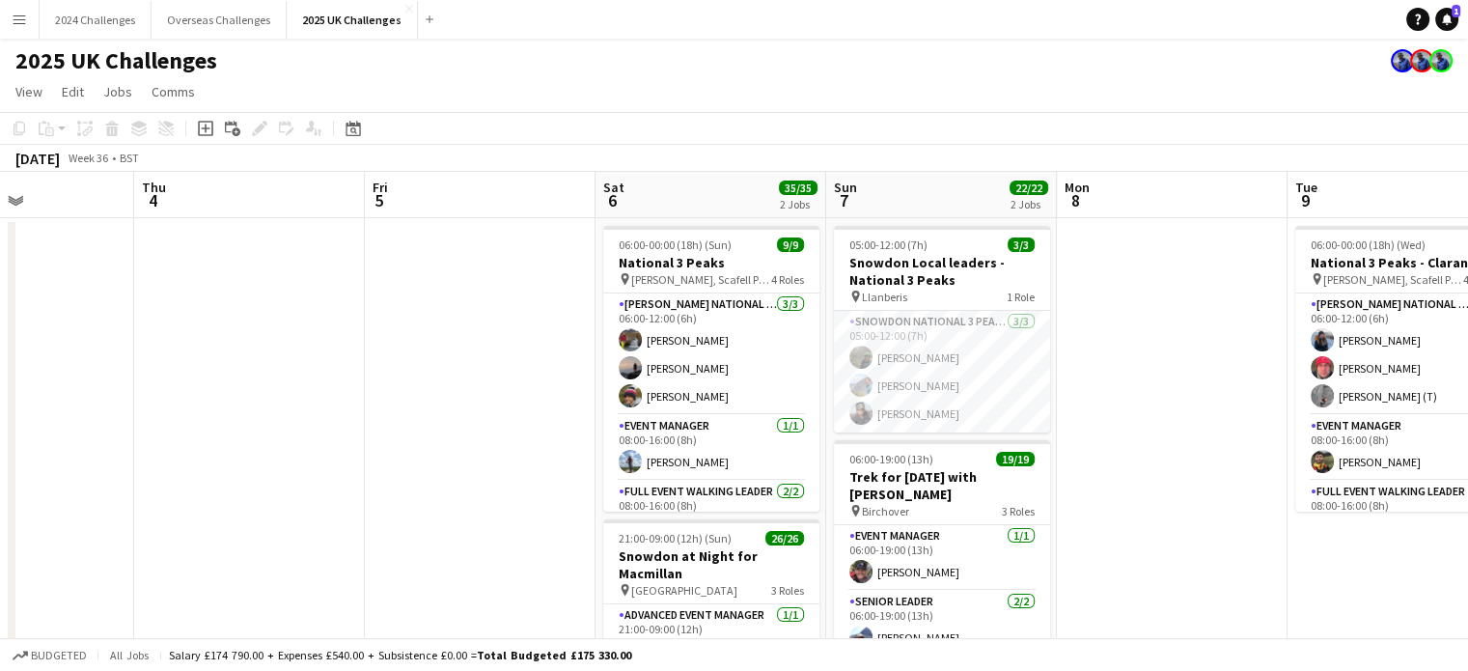
scroll to position [0, 556]
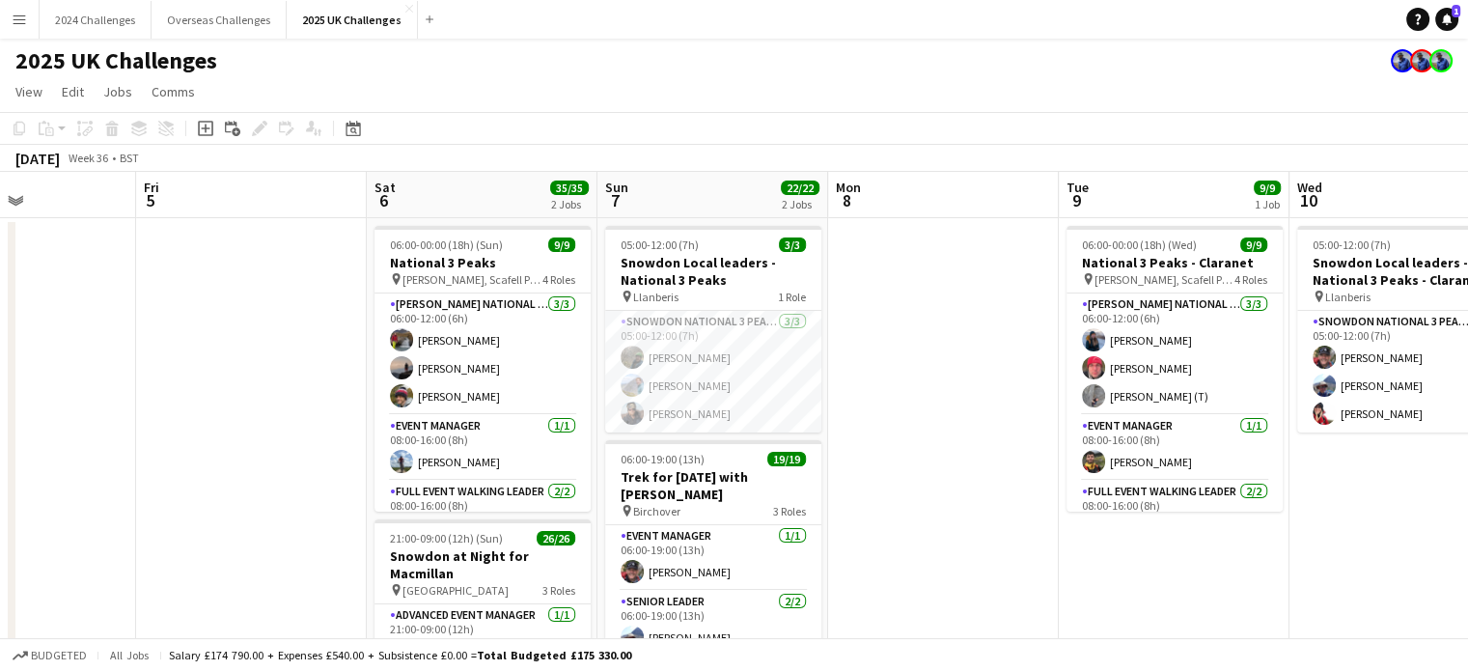
drag, startPoint x: 768, startPoint y: 513, endPoint x: 1189, endPoint y: 521, distance: 420.8
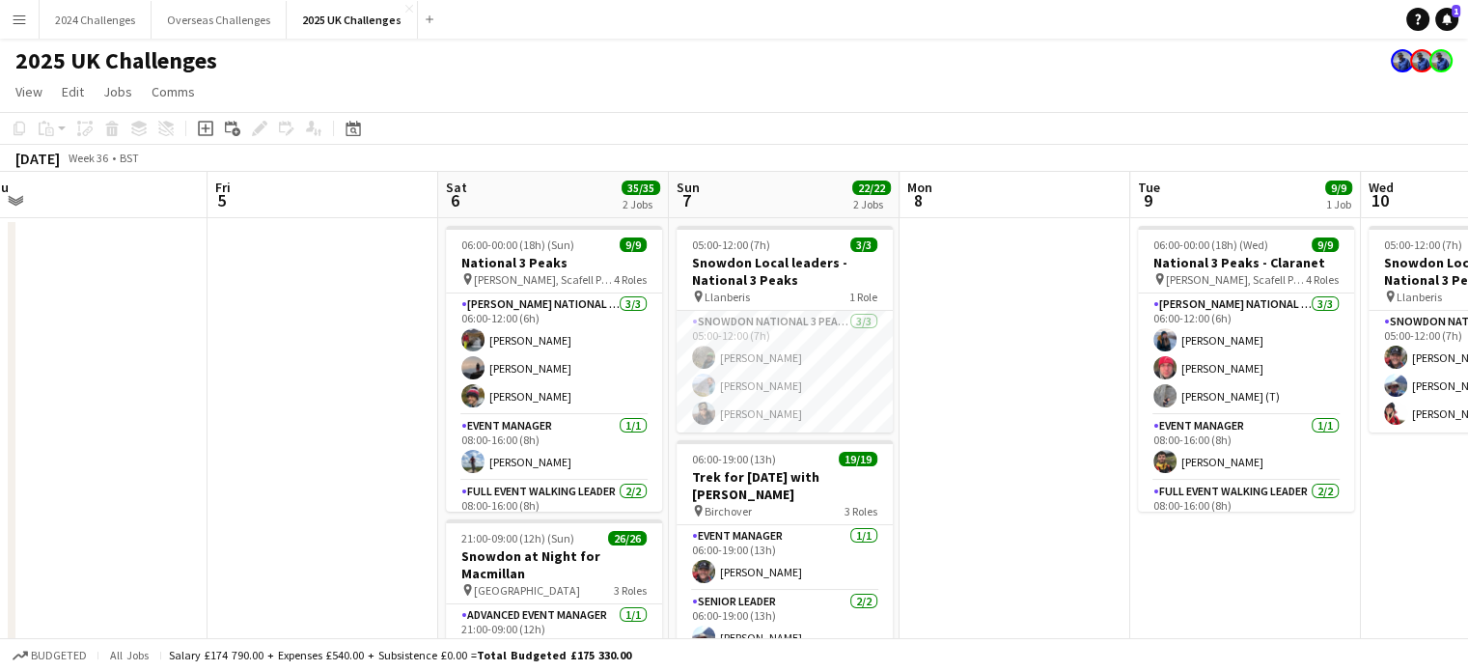
scroll to position [0, 551]
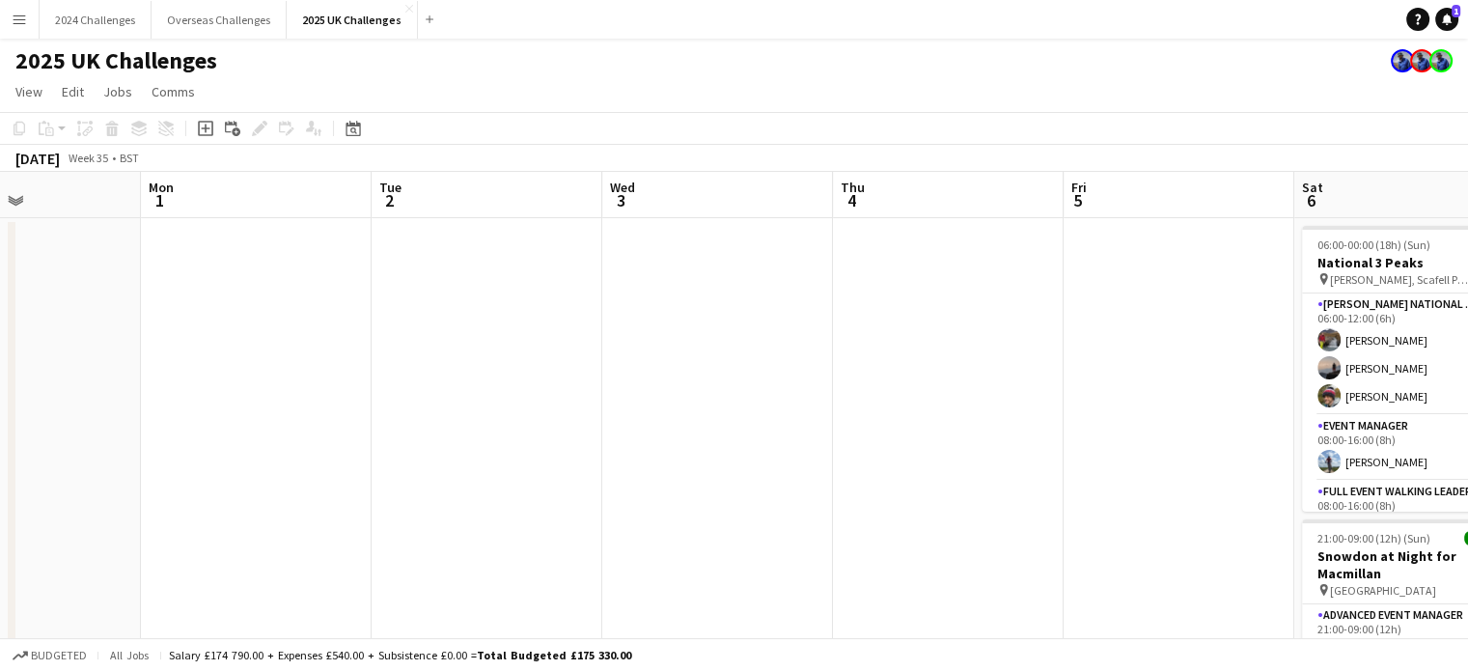
drag, startPoint x: 151, startPoint y: 331, endPoint x: 1073, endPoint y: 380, distance: 923.8
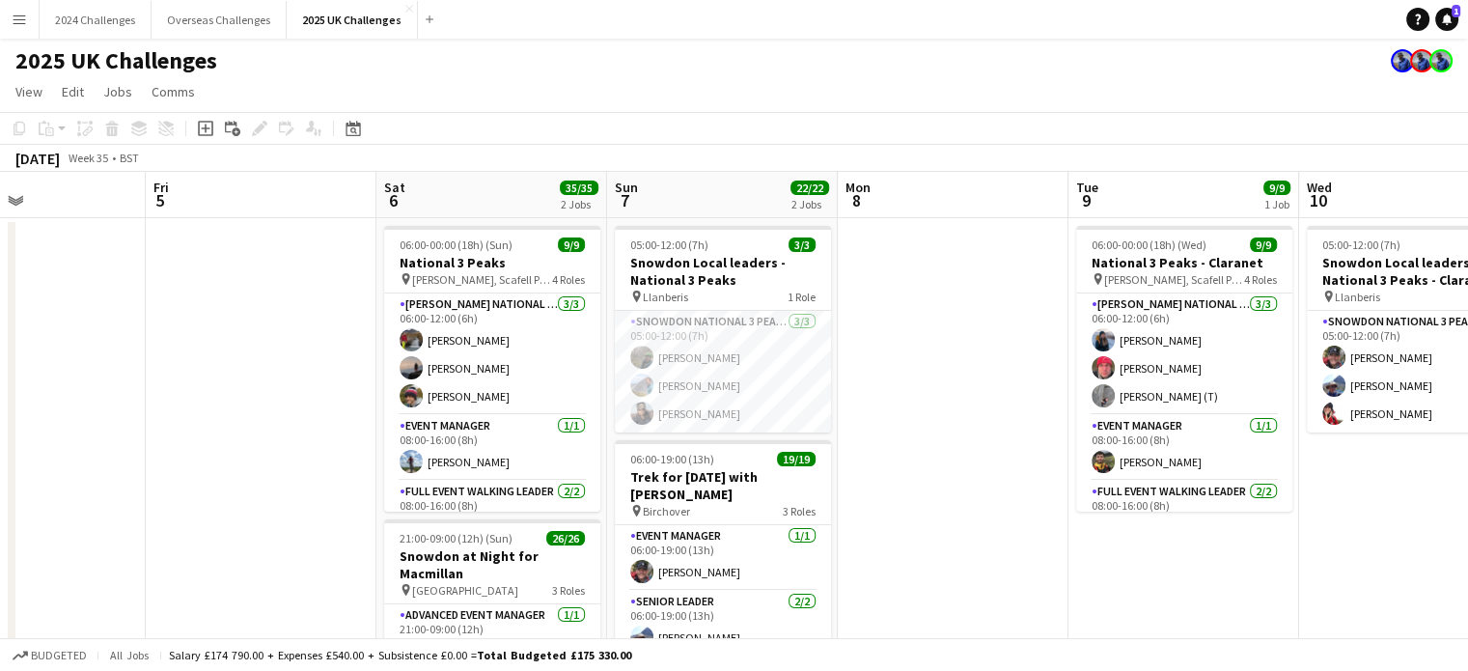
drag, startPoint x: 953, startPoint y: 380, endPoint x: 194, endPoint y: 372, distance: 759.5
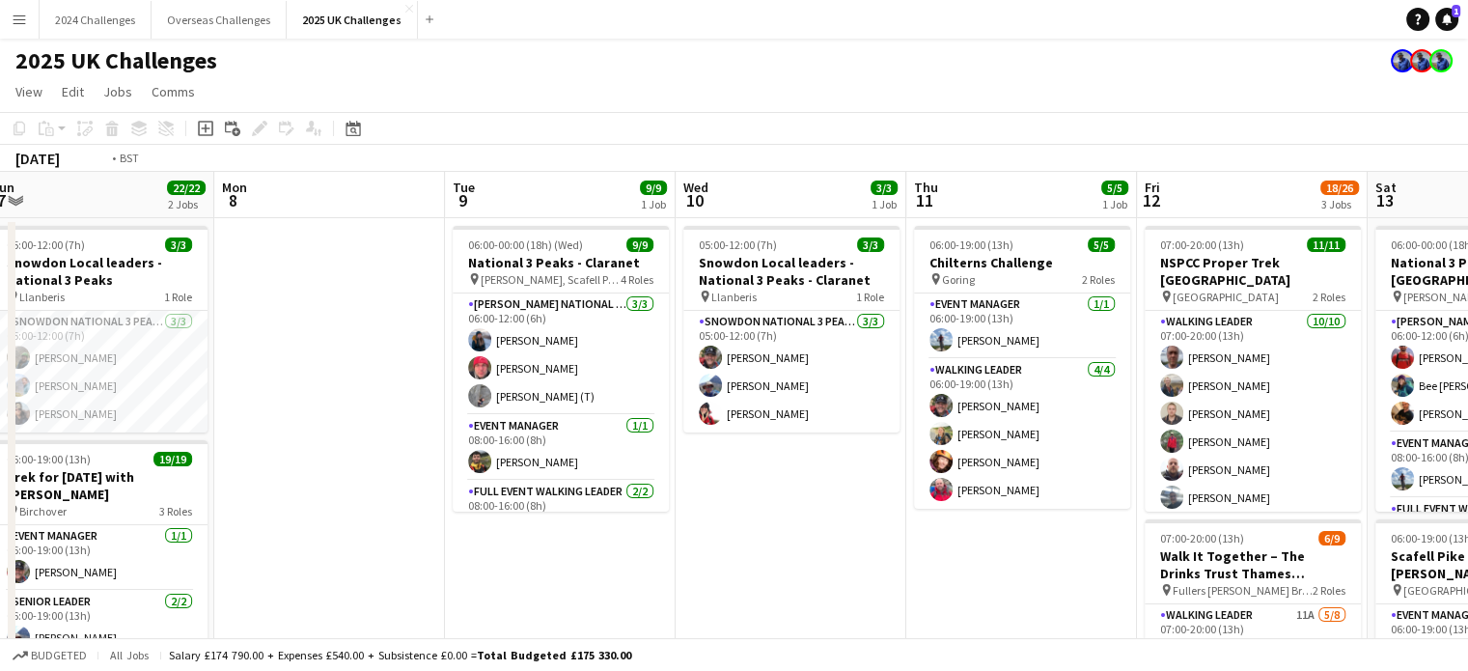
drag, startPoint x: 988, startPoint y: 455, endPoint x: 152, endPoint y: 381, distance: 839.0
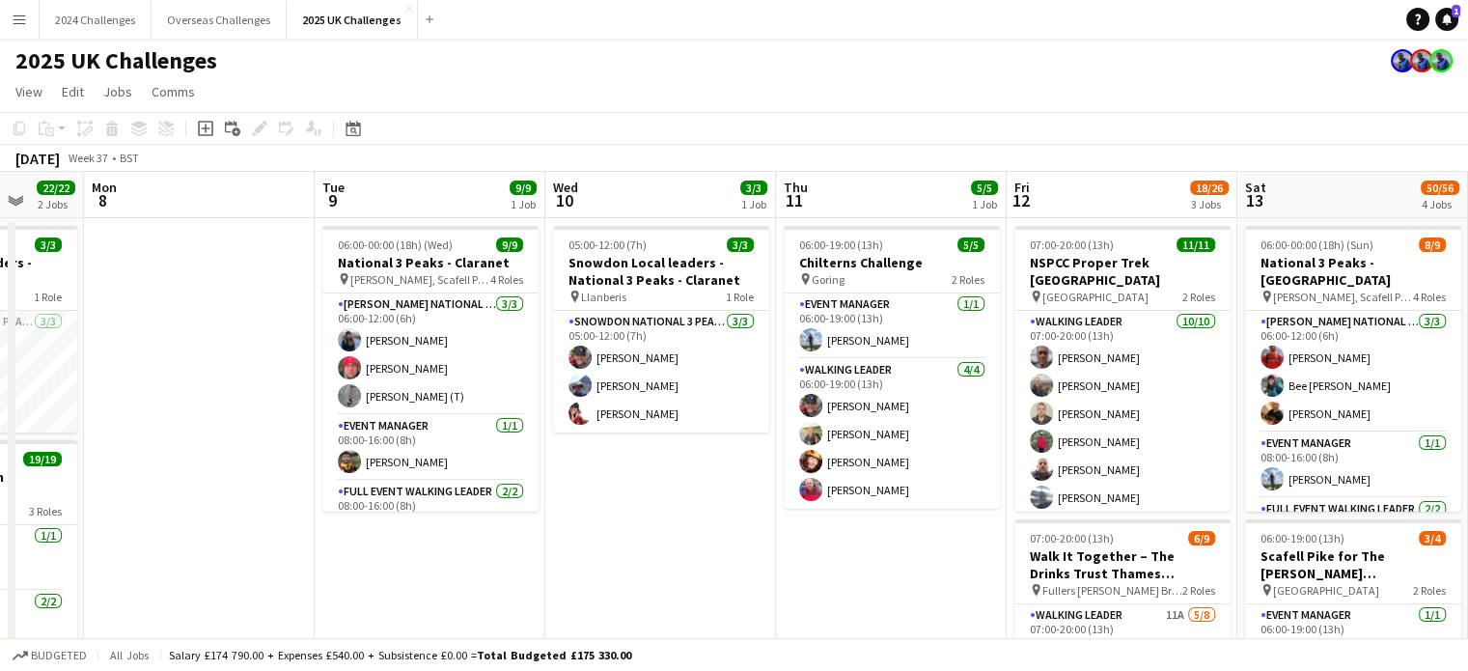
drag, startPoint x: 780, startPoint y: 561, endPoint x: 416, endPoint y: 524, distance: 365.6
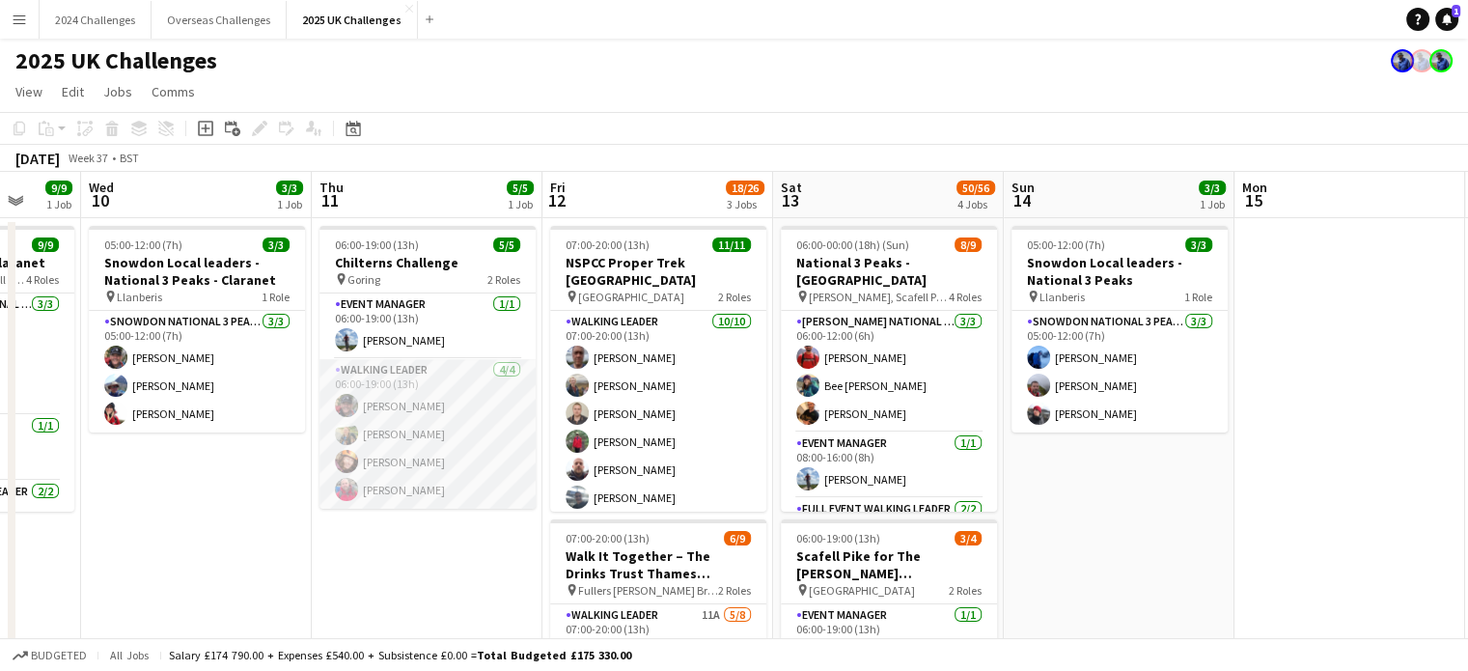
click at [381, 368] on app-card-role "Walking Leader [DATE] 06:00-19:00 (13h) [PERSON_NAME] [PERSON_NAME] [PERSON_NAM…" at bounding box center [427, 434] width 216 height 150
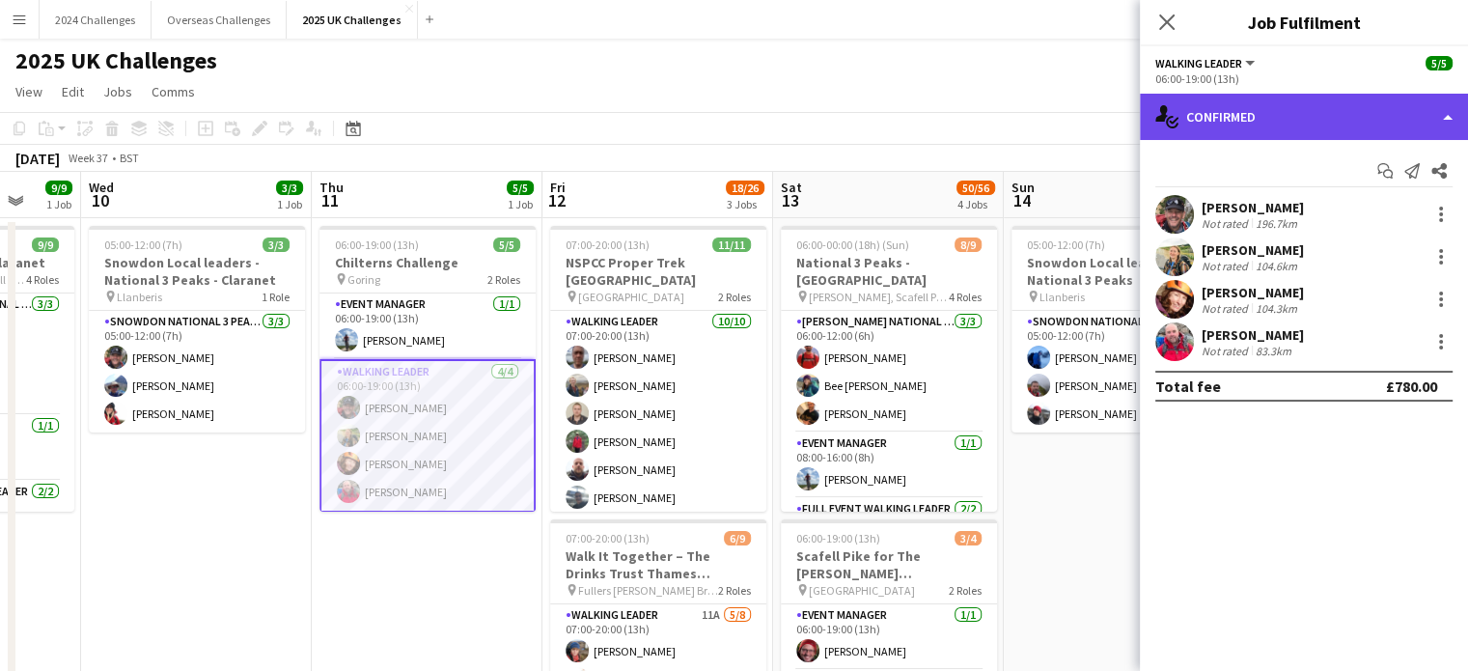
click at [1280, 111] on div "single-neutral-actions-check-2 Confirmed" at bounding box center [1304, 117] width 328 height 46
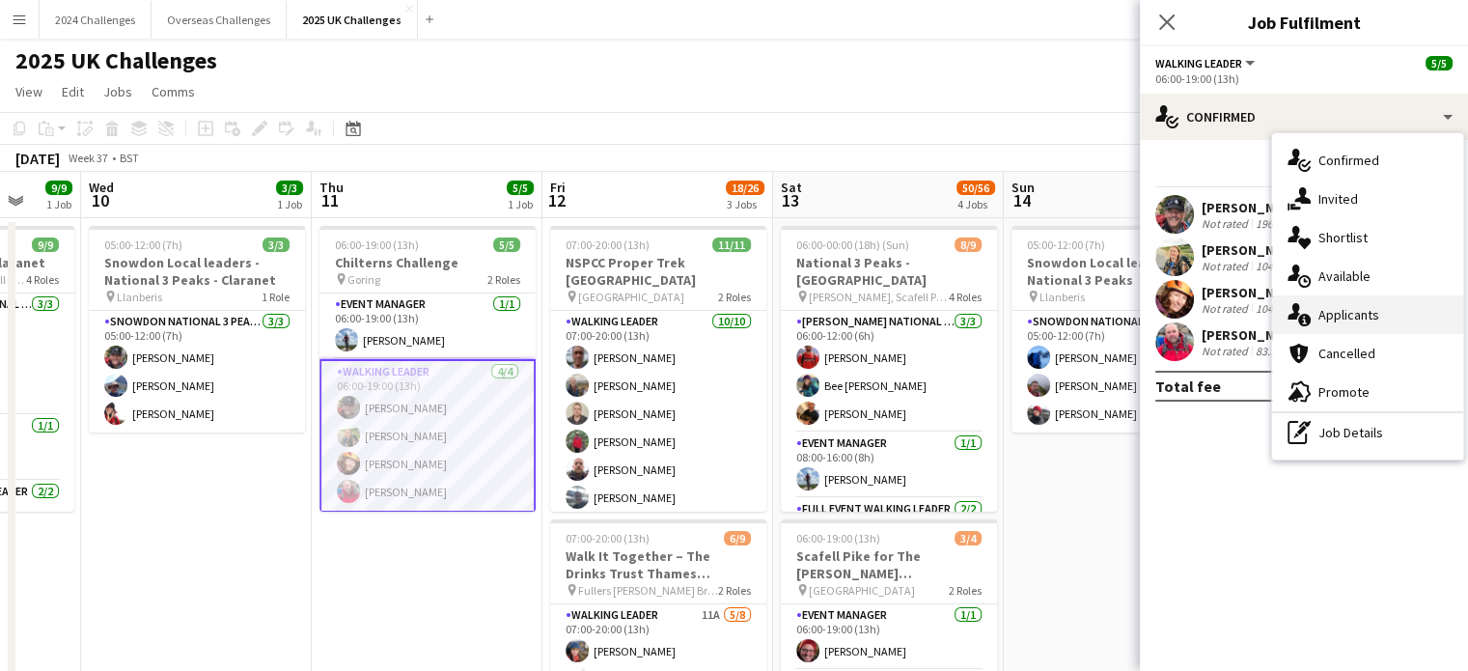
click at [1383, 309] on div "single-neutral-actions-information Applicants" at bounding box center [1367, 314] width 191 height 39
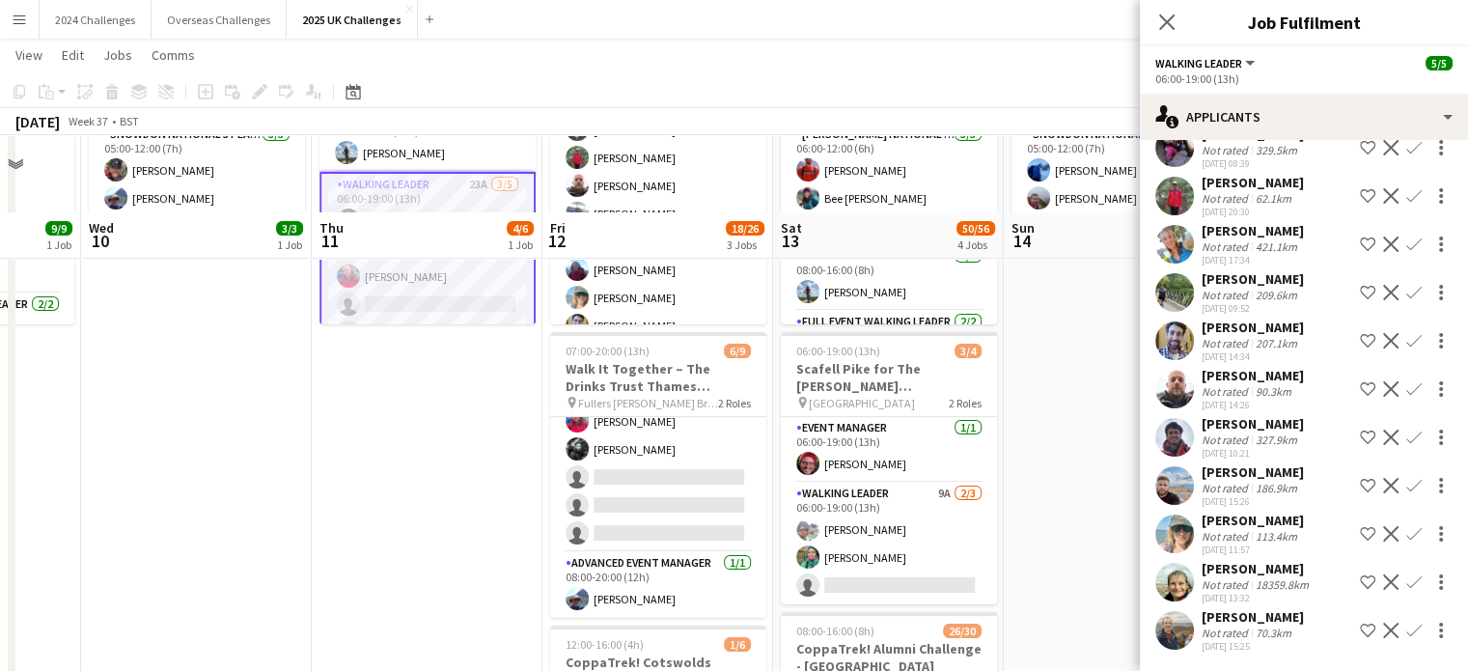
scroll to position [0, 0]
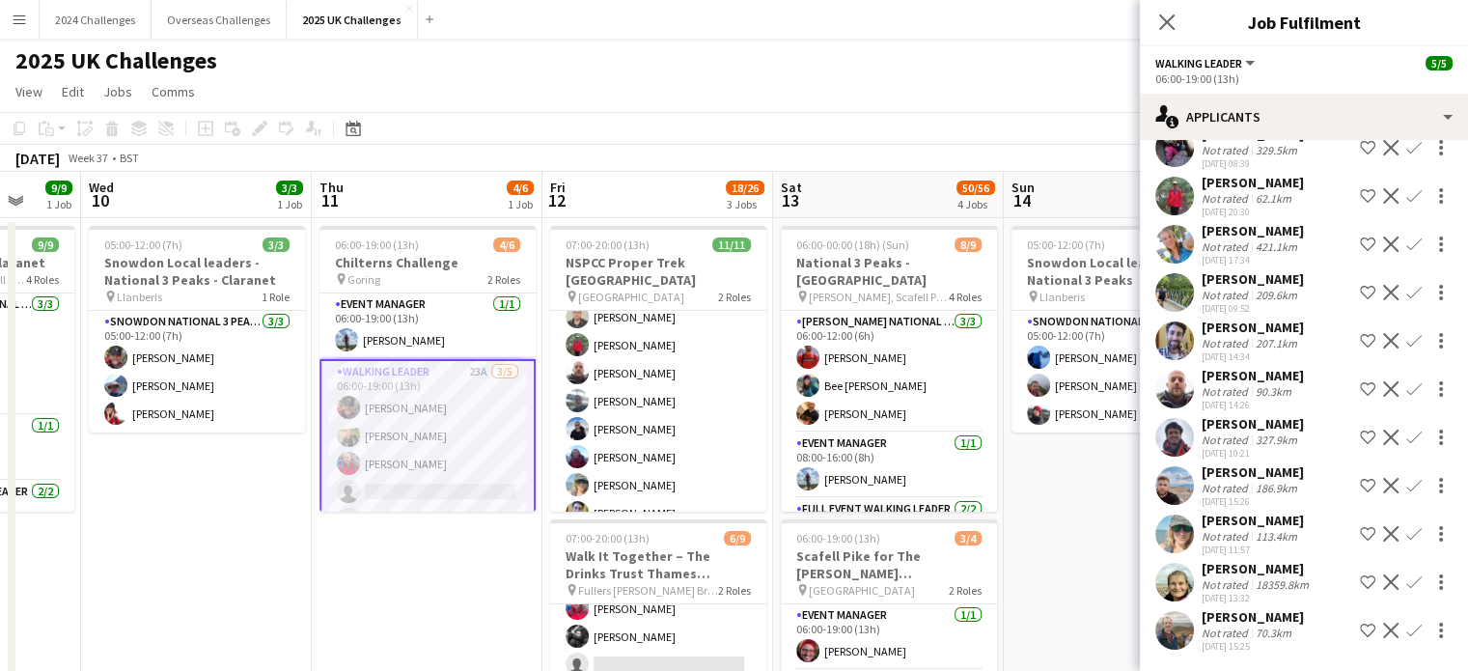
click at [1059, 83] on app-page-menu "View Day view expanded Day view collapsed Month view Date picker Jump to [DATE]…" at bounding box center [734, 93] width 1468 height 37
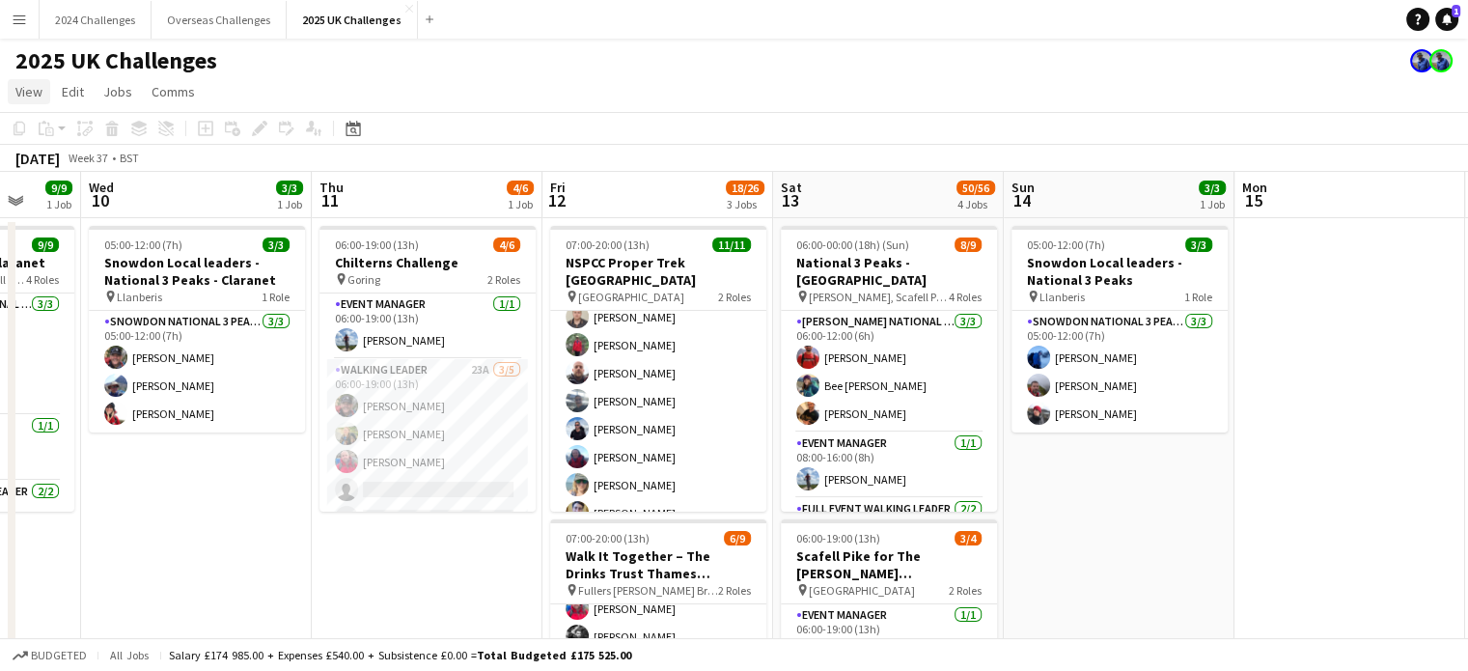
click at [36, 89] on span "View" at bounding box center [28, 91] width 27 height 17
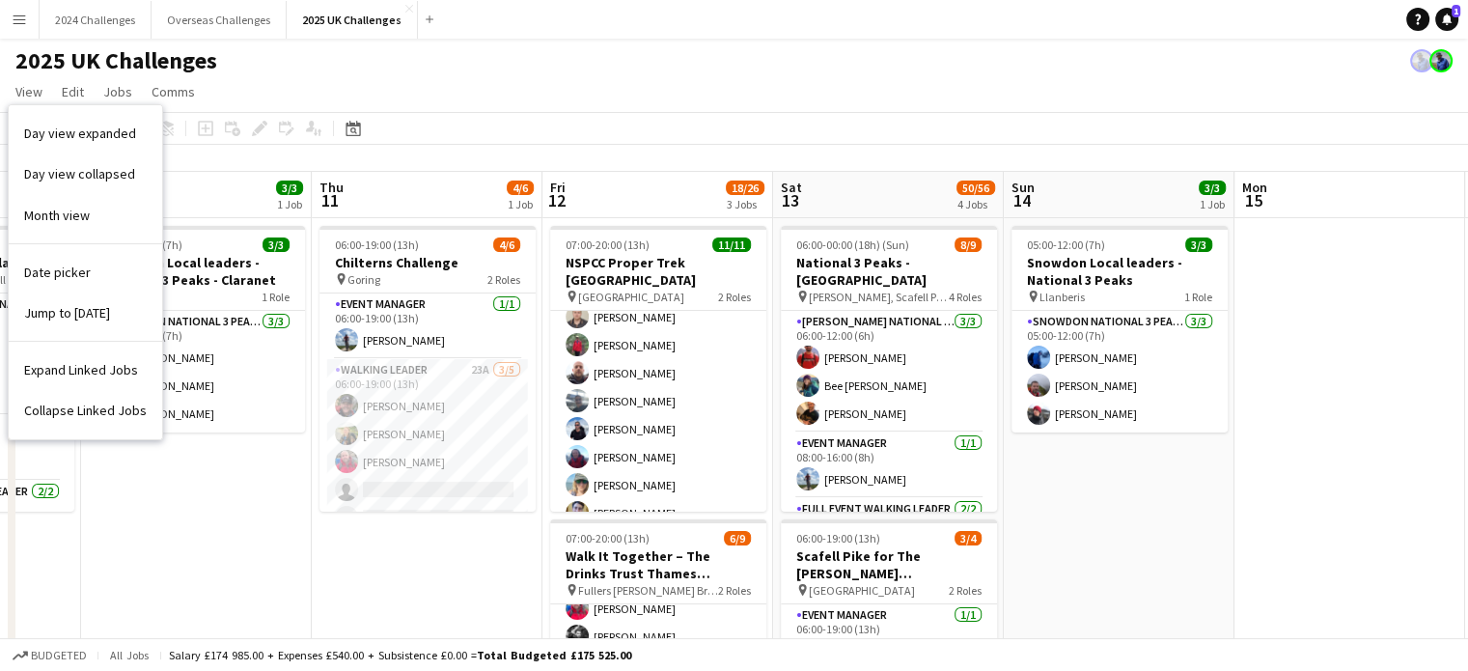
click at [871, 93] on app-page-menu "View Day view expanded Day view collapsed Month view Date picker Jump to [DATE]…" at bounding box center [734, 93] width 1468 height 37
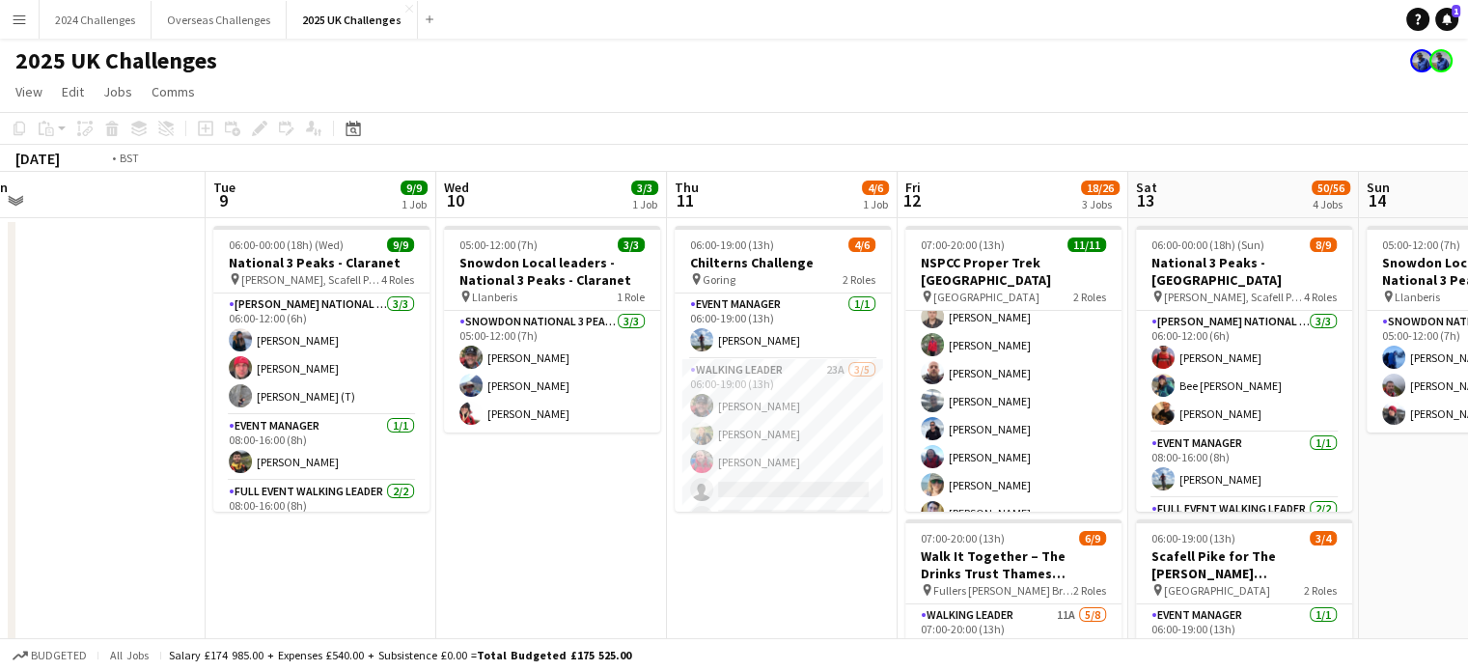
scroll to position [0, 387]
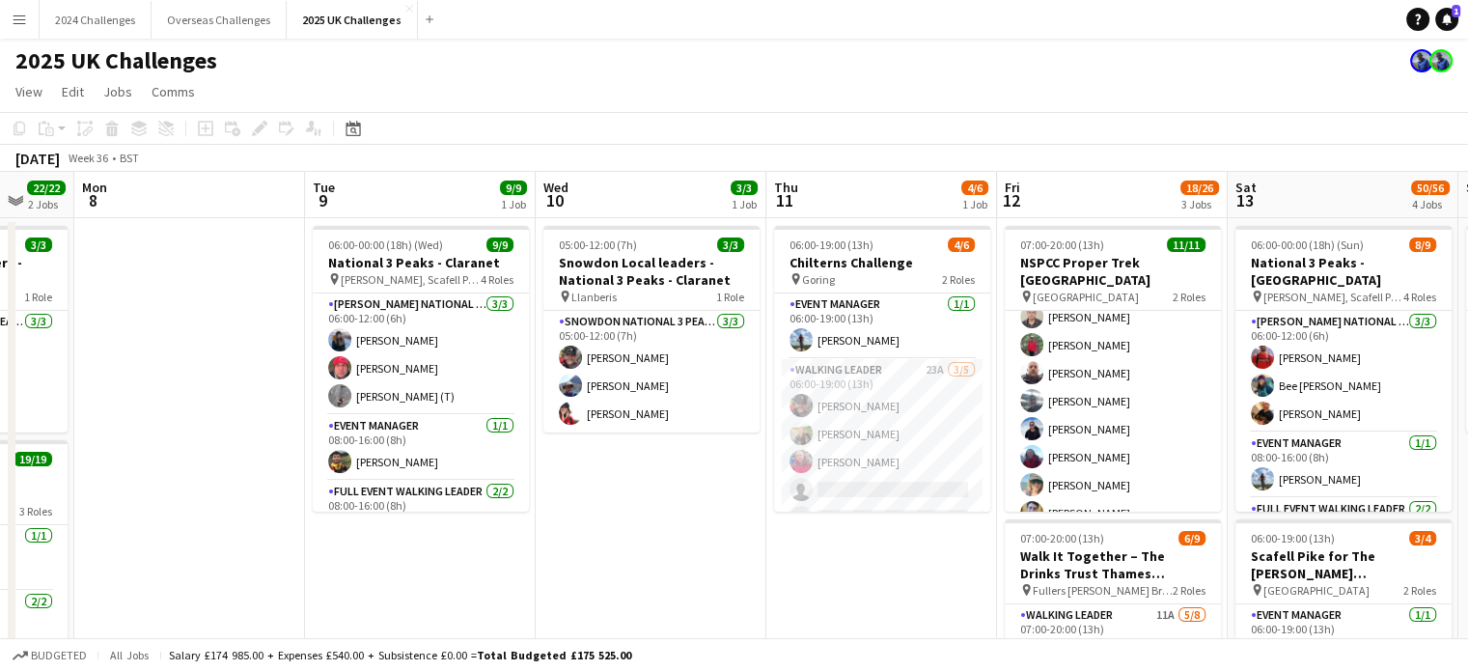
drag, startPoint x: 211, startPoint y: 555, endPoint x: 666, endPoint y: 522, distance: 455.7
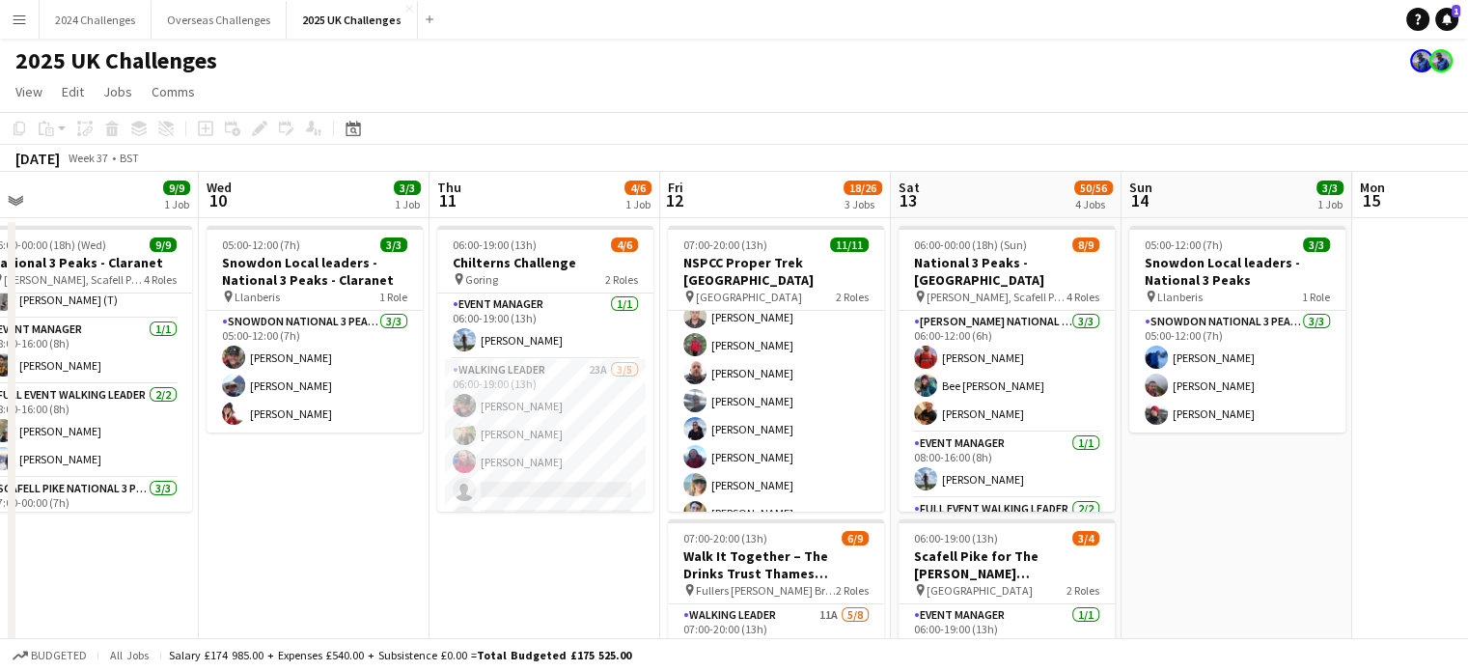
scroll to position [0, 742]
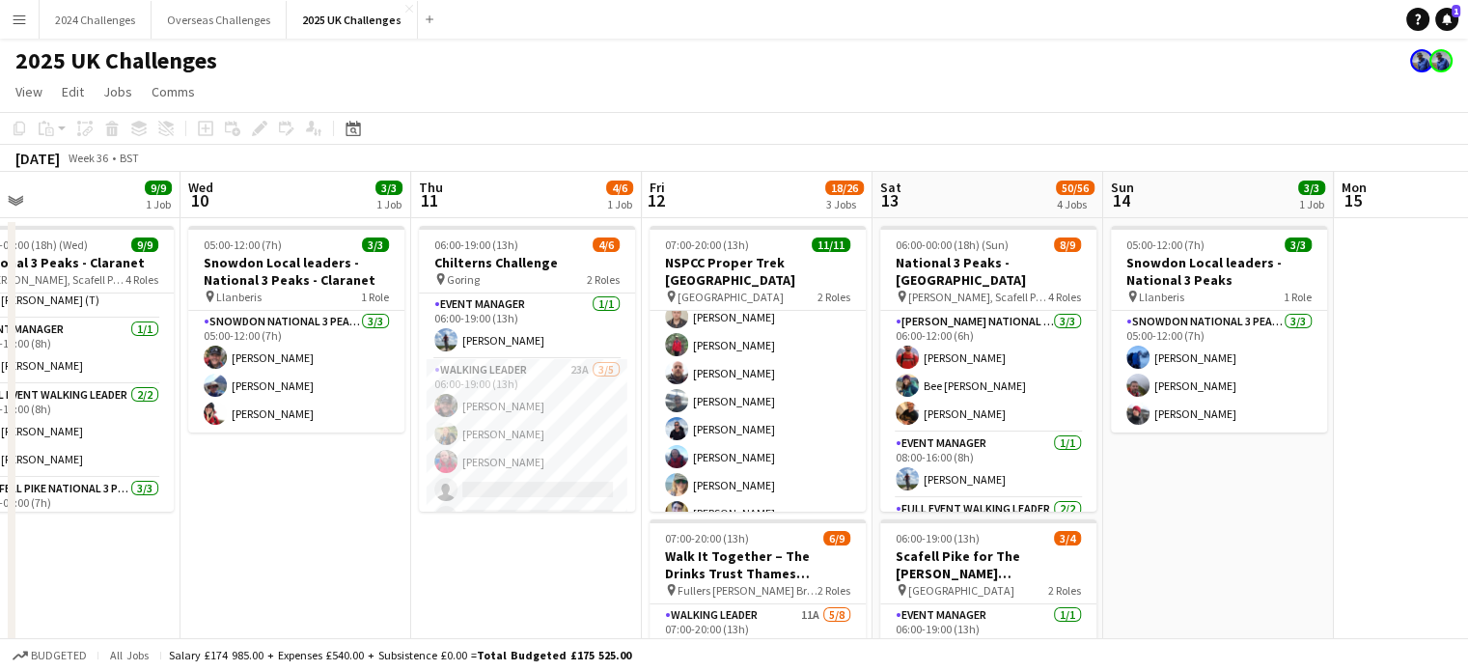
drag, startPoint x: 893, startPoint y: 575, endPoint x: 537, endPoint y: 589, distance: 355.4
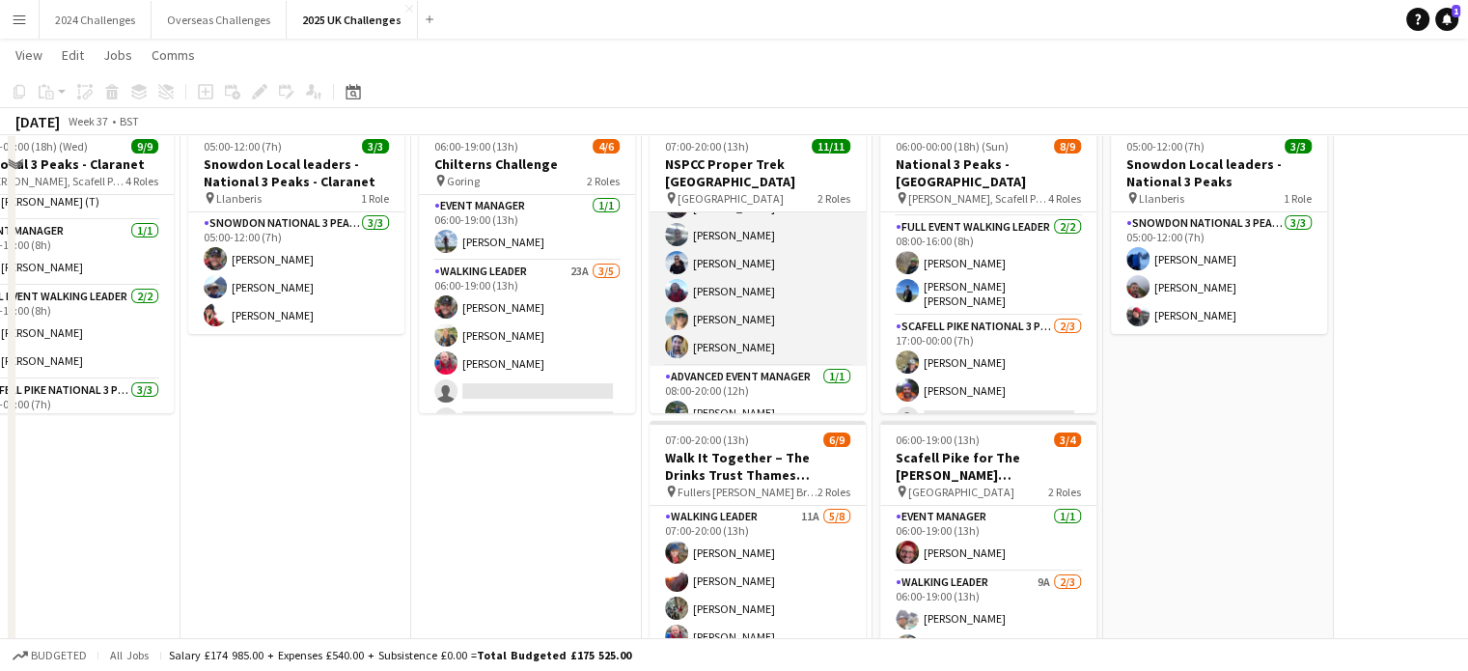
scroll to position [0, 0]
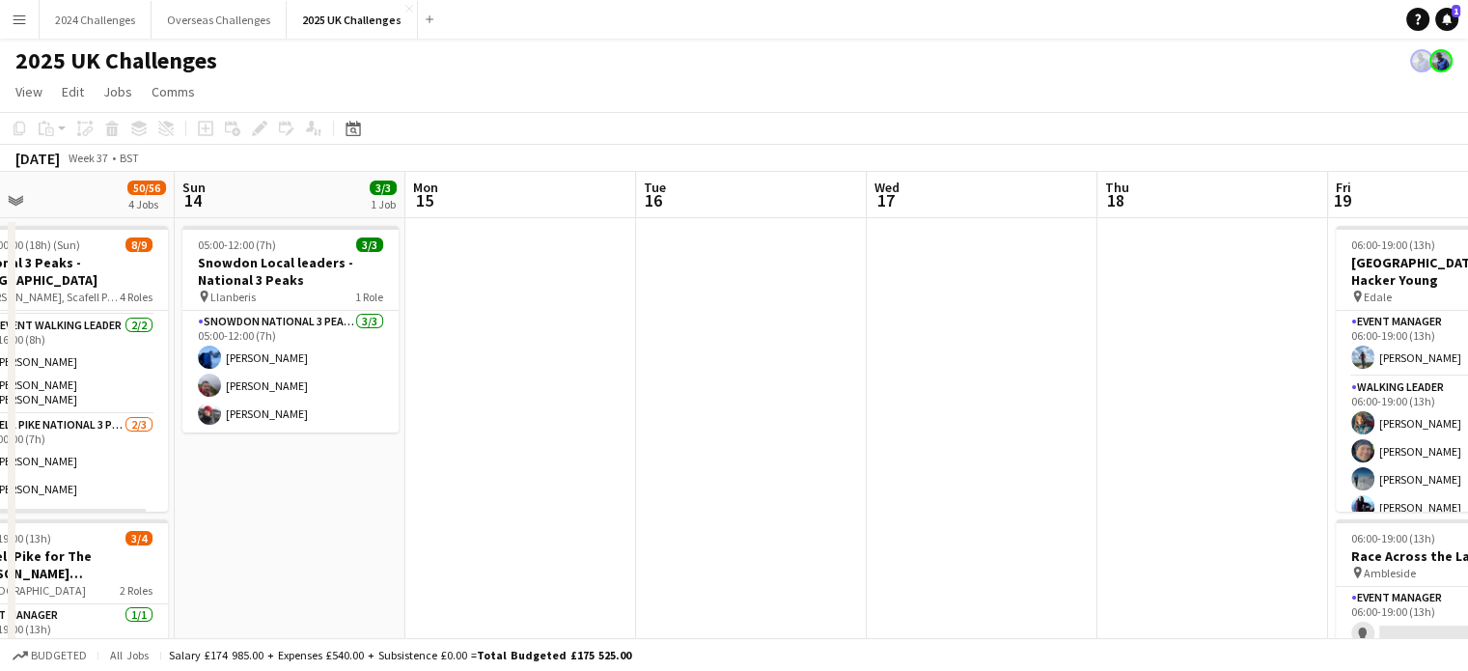
drag, startPoint x: 1309, startPoint y: 522, endPoint x: 410, endPoint y: 531, distance: 898.4
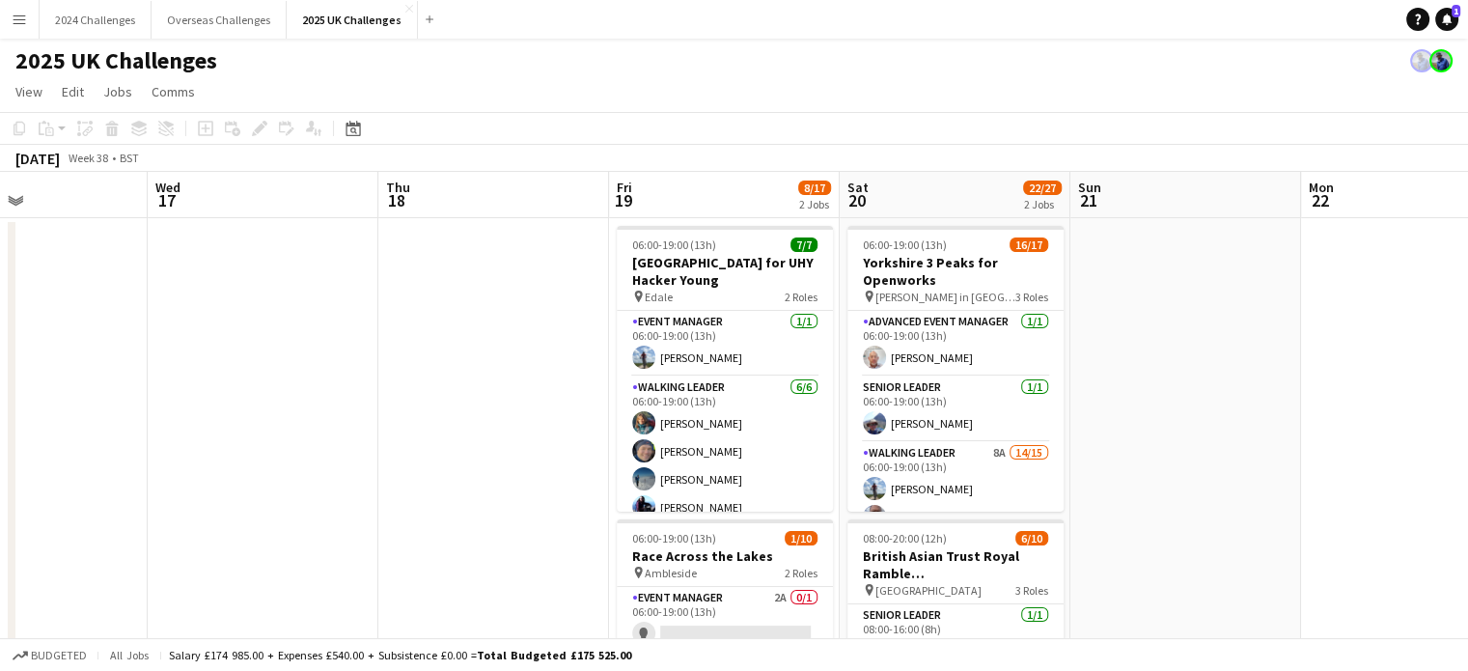
scroll to position [0, 876]
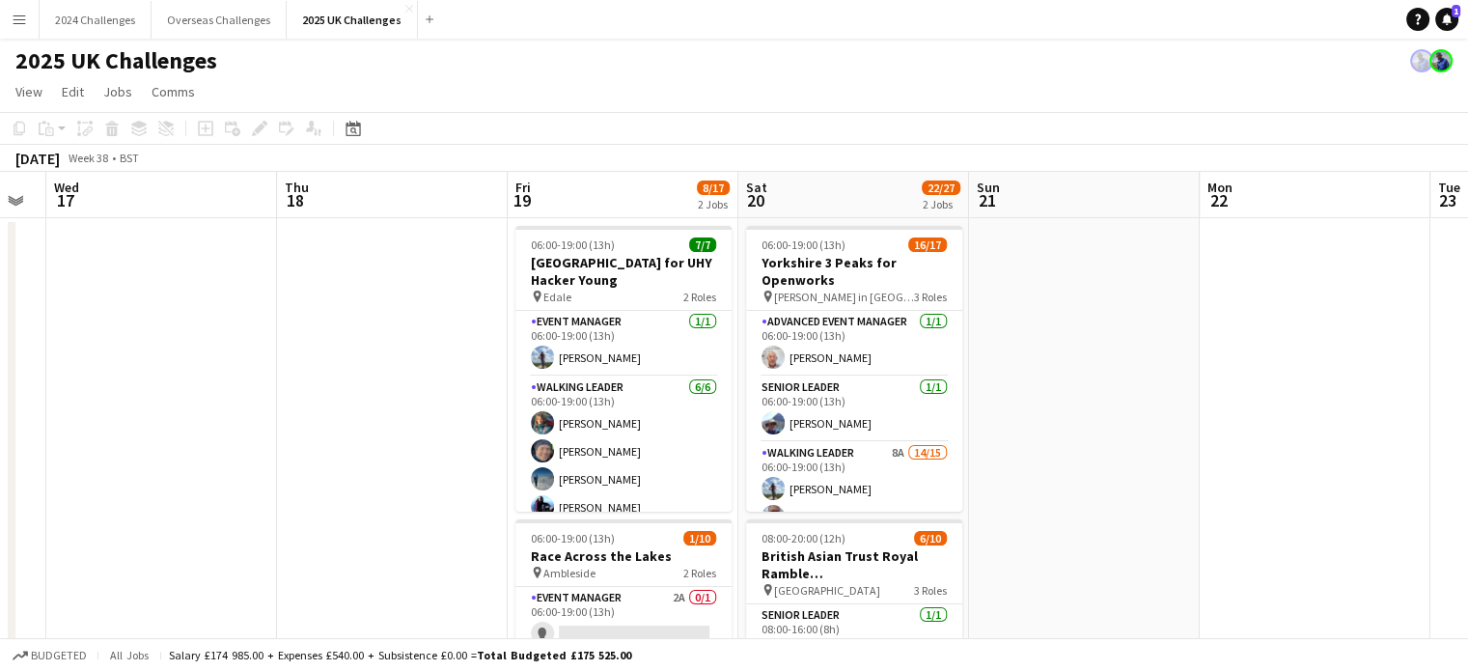
drag, startPoint x: 1077, startPoint y: 443, endPoint x: 327, endPoint y: 444, distance: 749.8
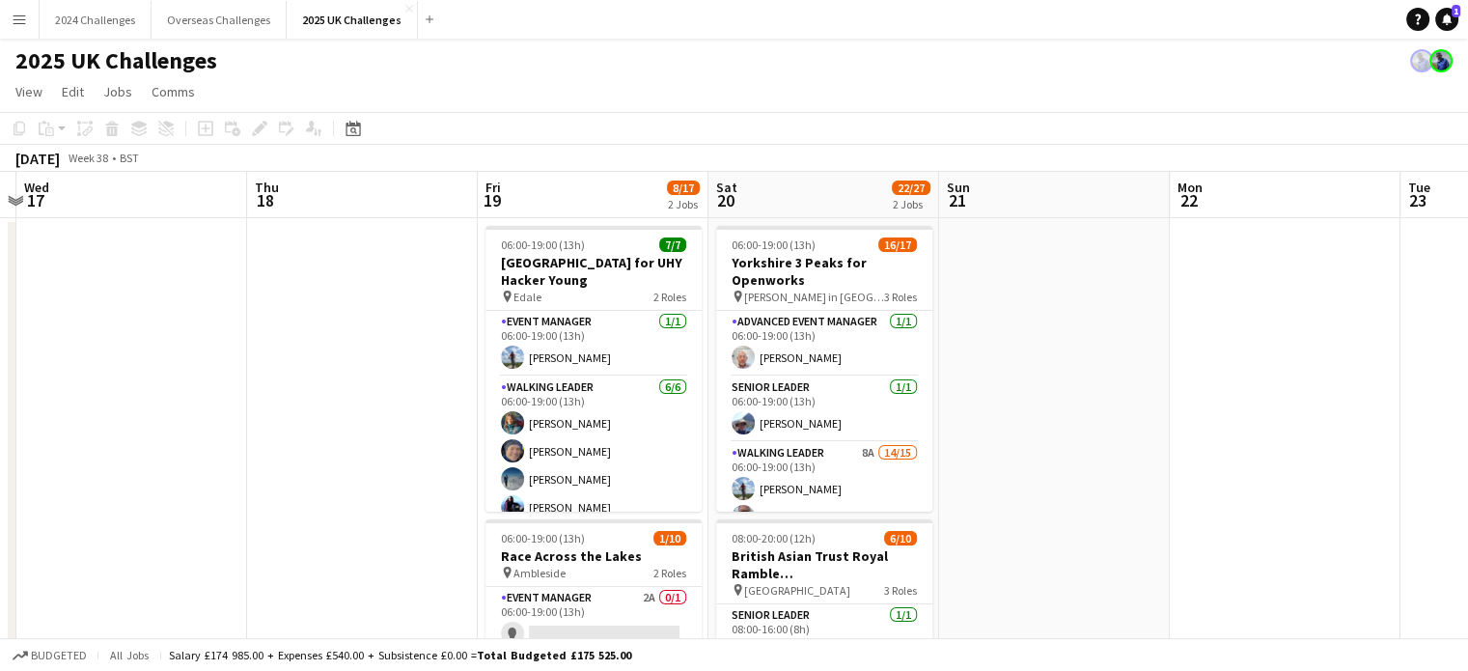
drag, startPoint x: 1212, startPoint y: 431, endPoint x: 1181, endPoint y: 426, distance: 31.4
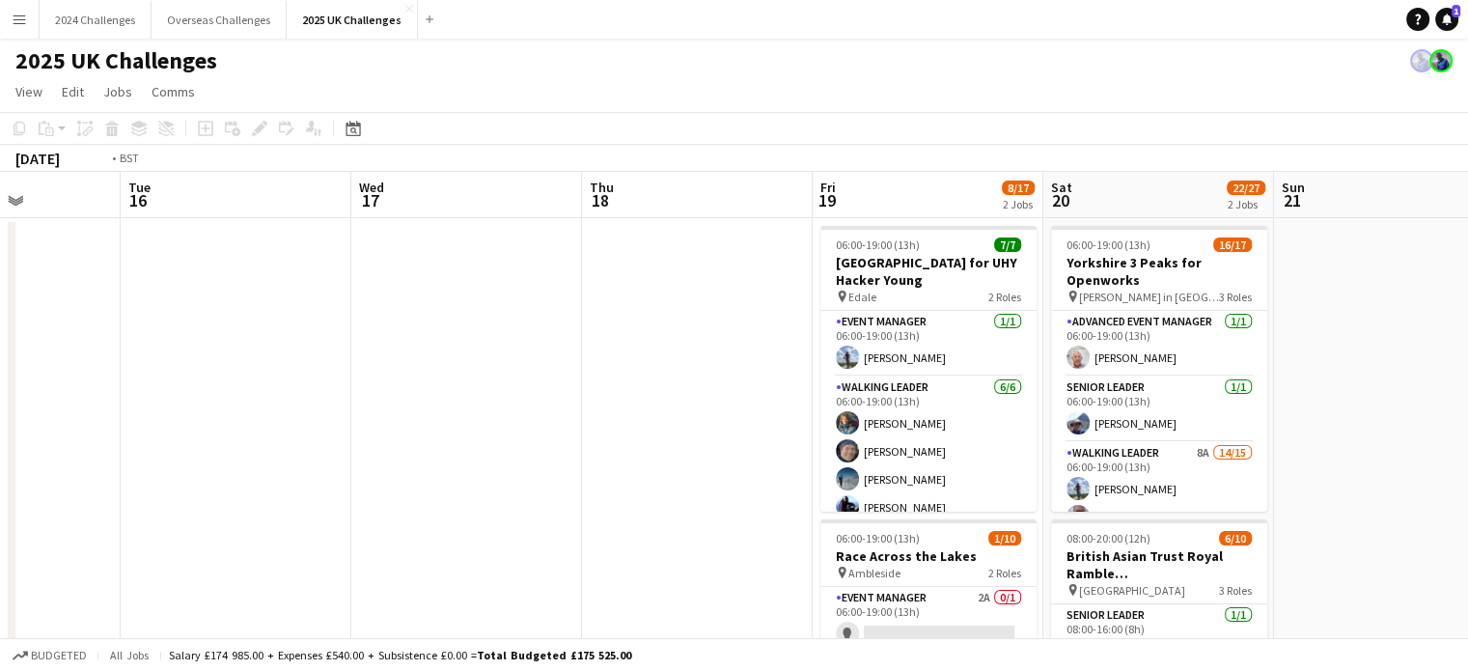
drag, startPoint x: 170, startPoint y: 458, endPoint x: 936, endPoint y: 416, distance: 767.4
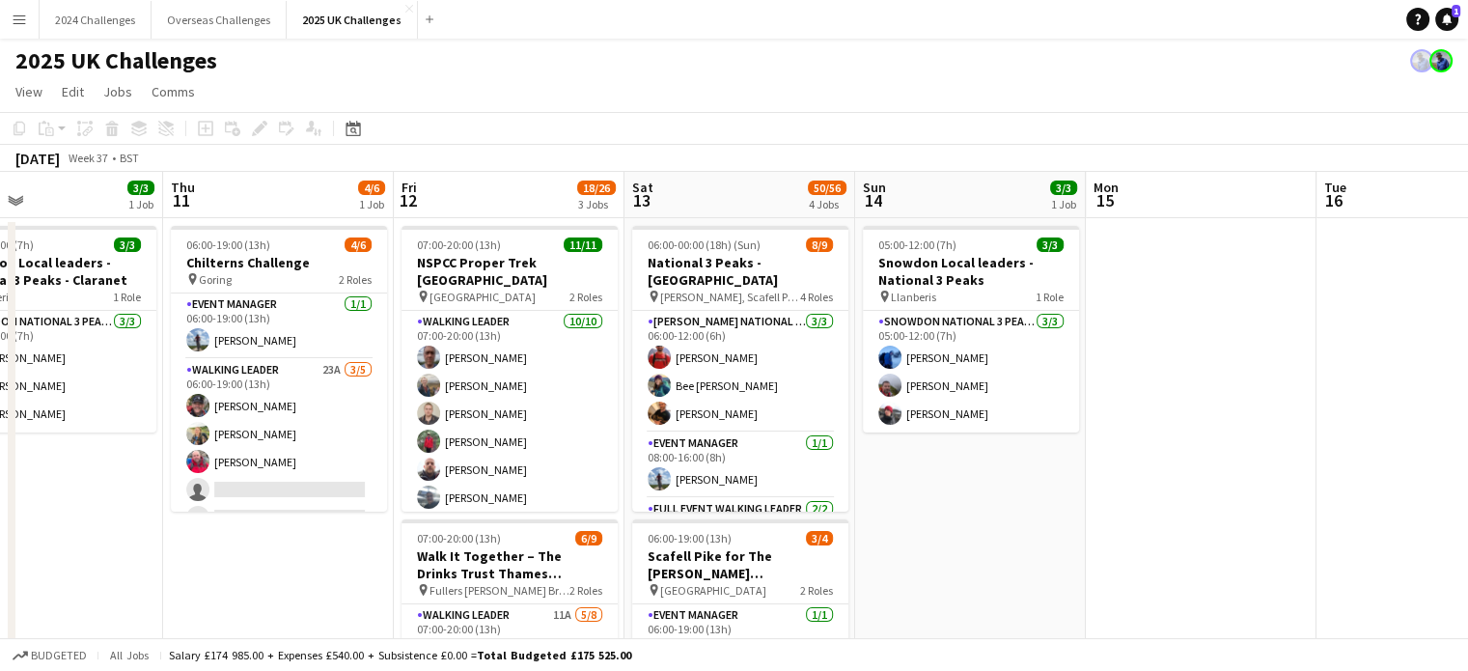
drag, startPoint x: 536, startPoint y: 442, endPoint x: 1257, endPoint y: 404, distance: 722.8
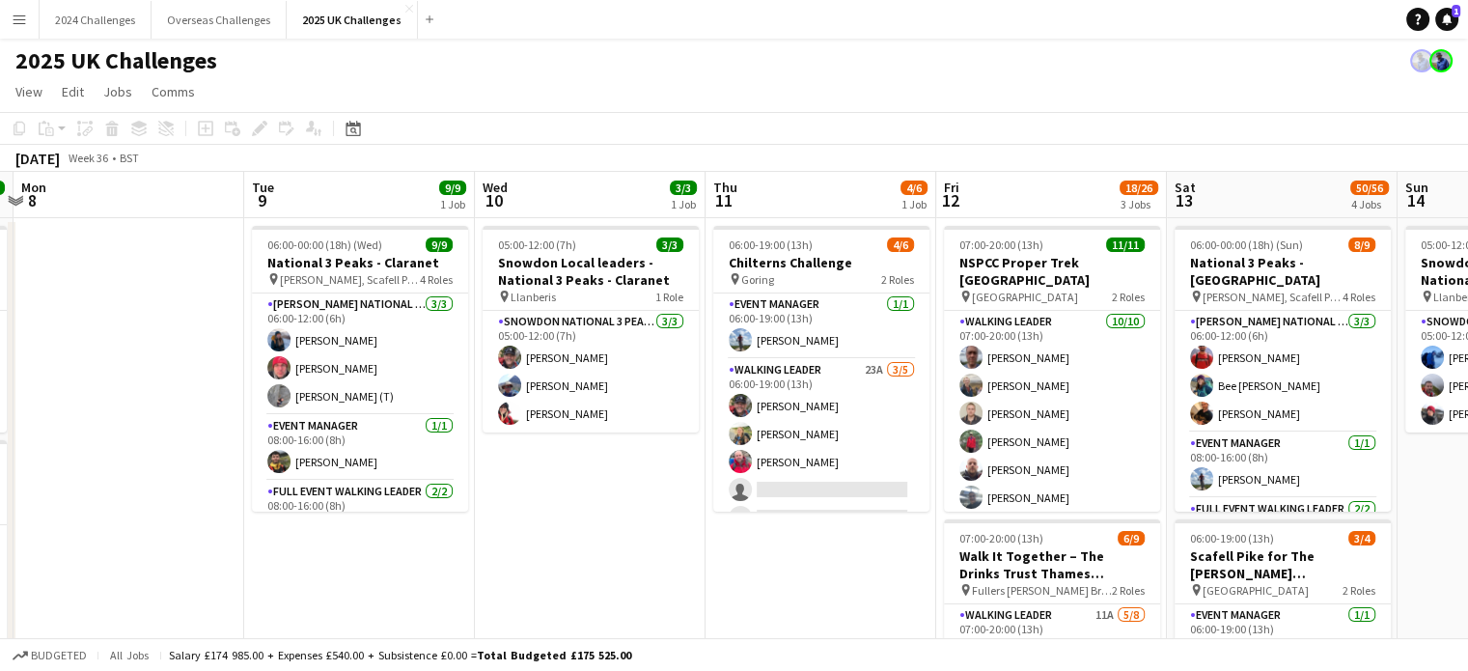
scroll to position [0, 386]
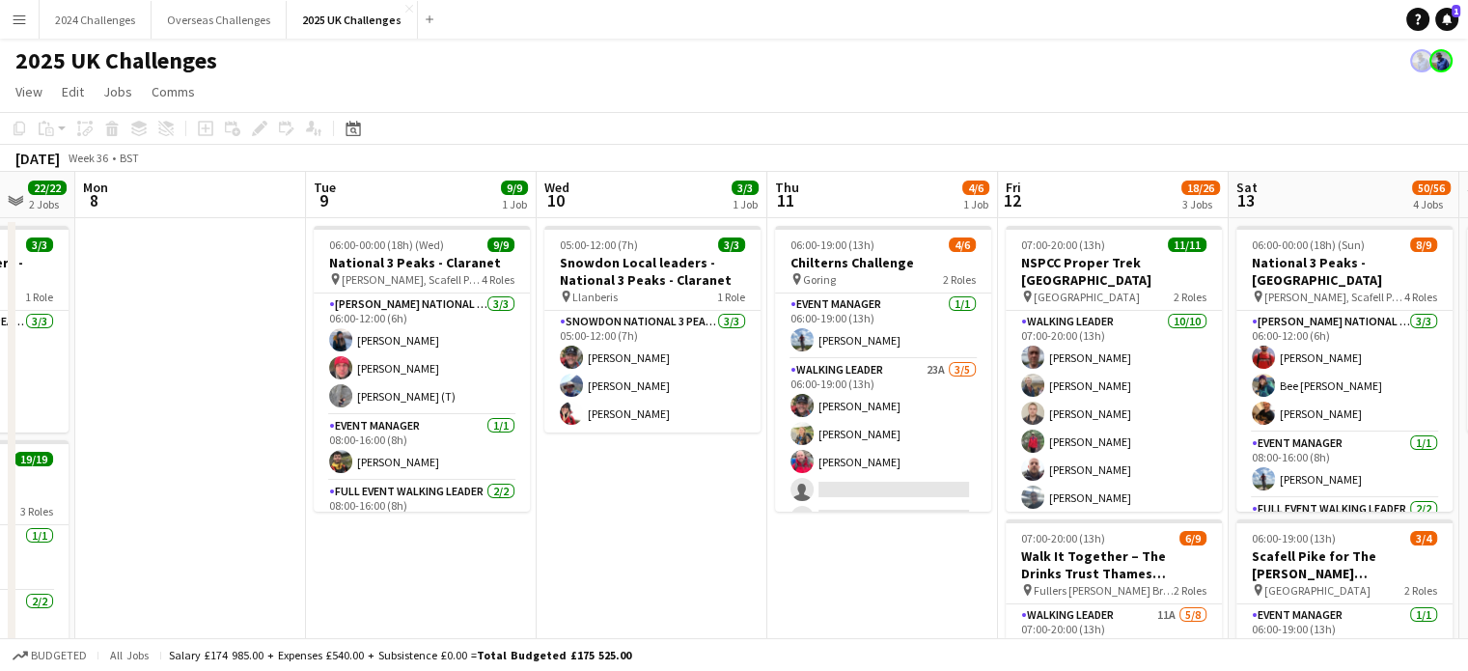
drag, startPoint x: 170, startPoint y: 538, endPoint x: 772, endPoint y: 523, distance: 602.3
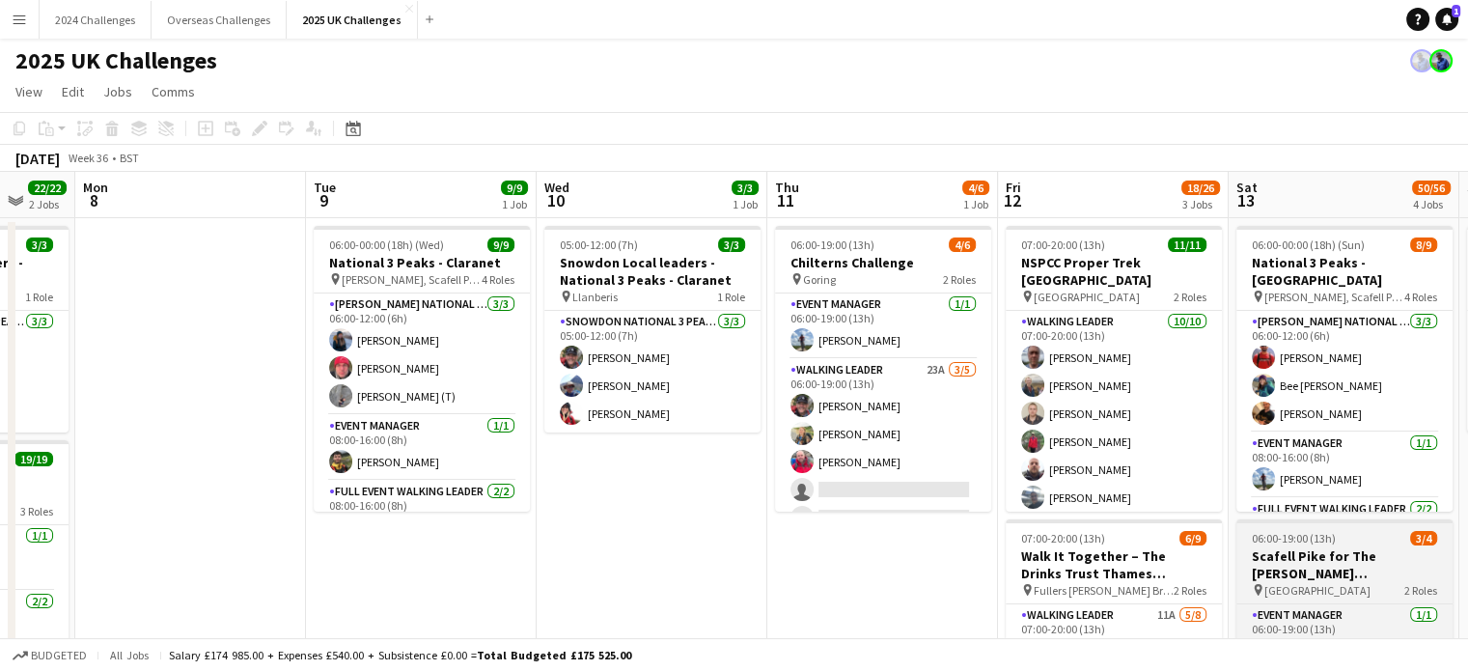
scroll to position [96, 0]
